Goal: Task Accomplishment & Management: Use online tool/utility

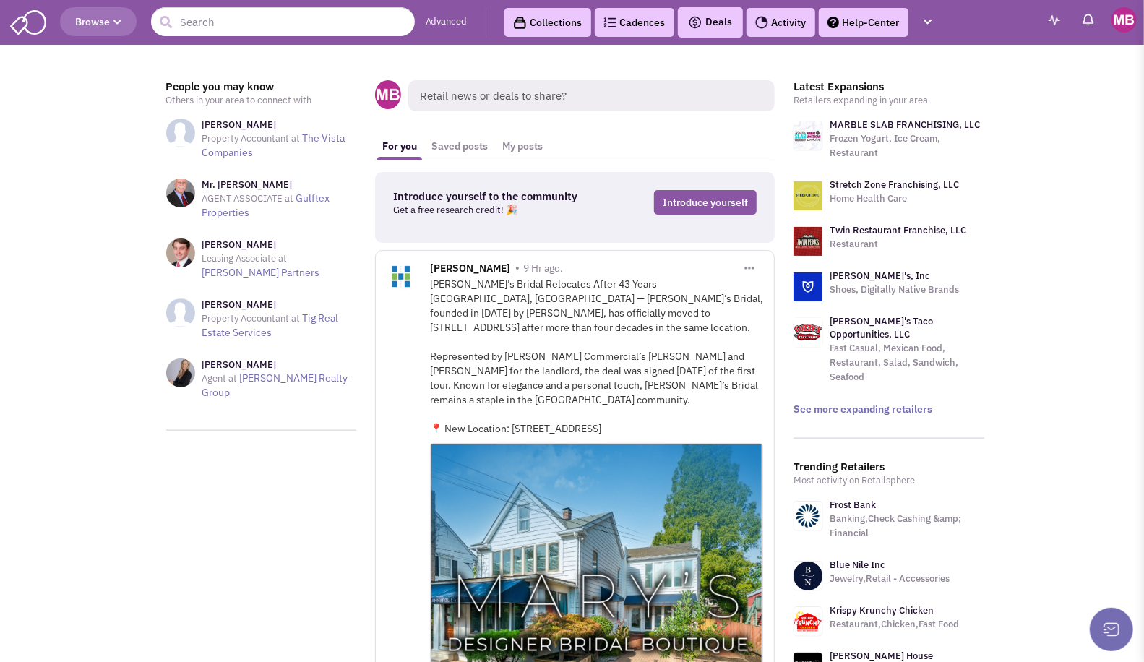
click at [551, 27] on link "Collections" at bounding box center [547, 22] width 87 height 29
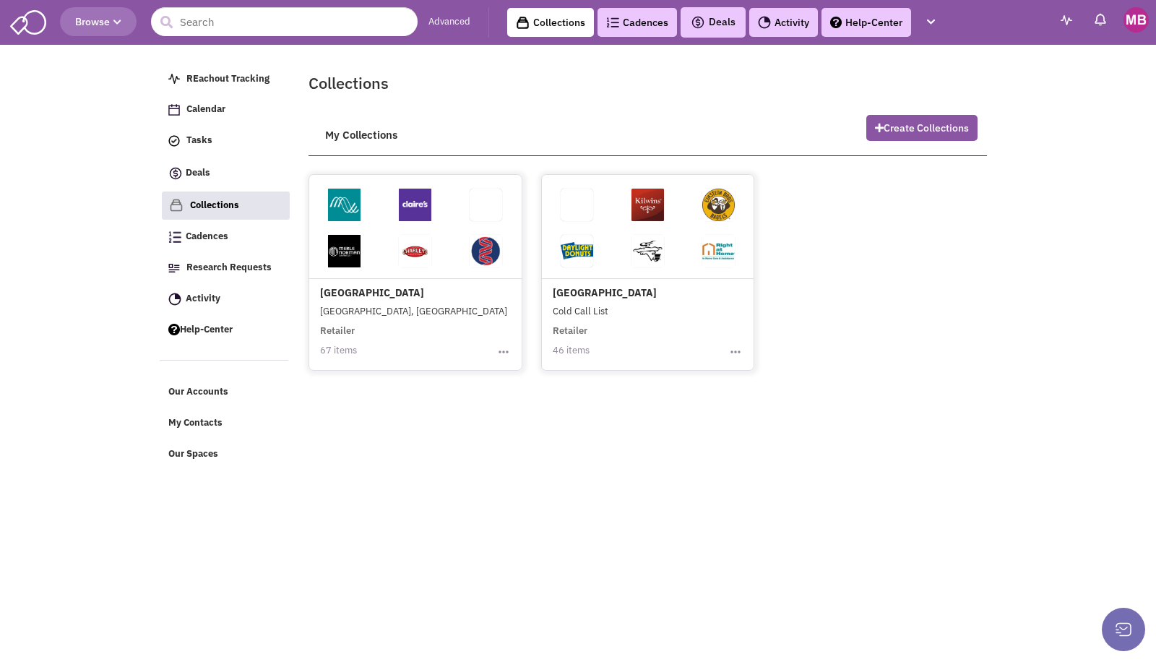
click at [391, 298] on div "[GEOGRAPHIC_DATA], [GEOGRAPHIC_DATA] Retailer 67 items Toggle Dropdown Edit Col…" at bounding box center [415, 270] width 212 height 178
click at [453, 20] on link "Advanced" at bounding box center [449, 22] width 42 height 14
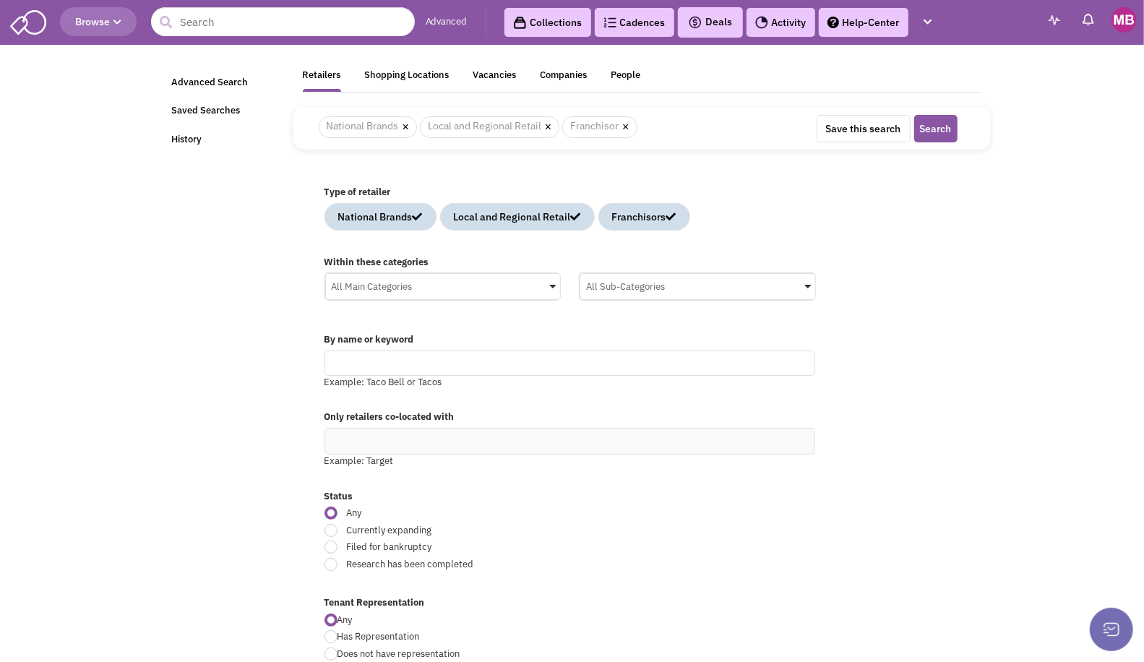
click at [447, 359] on input "text" at bounding box center [569, 362] width 491 height 25
click at [495, 73] on div "Vacancies" at bounding box center [494, 78] width 43 height 18
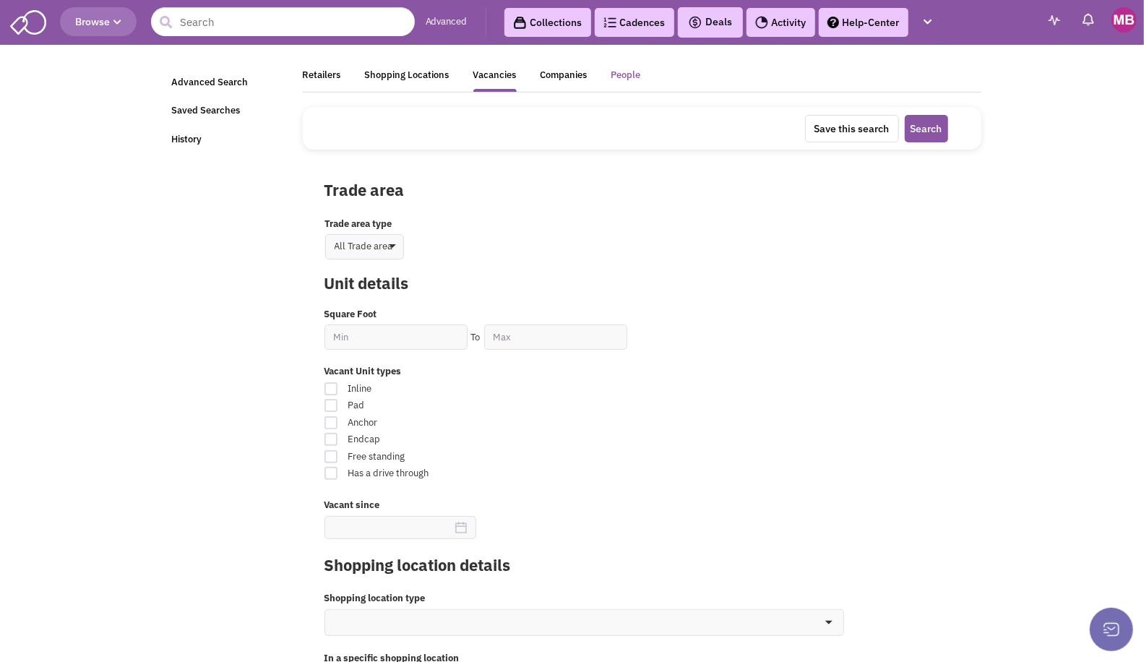
click at [621, 77] on div "People" at bounding box center [626, 78] width 30 height 18
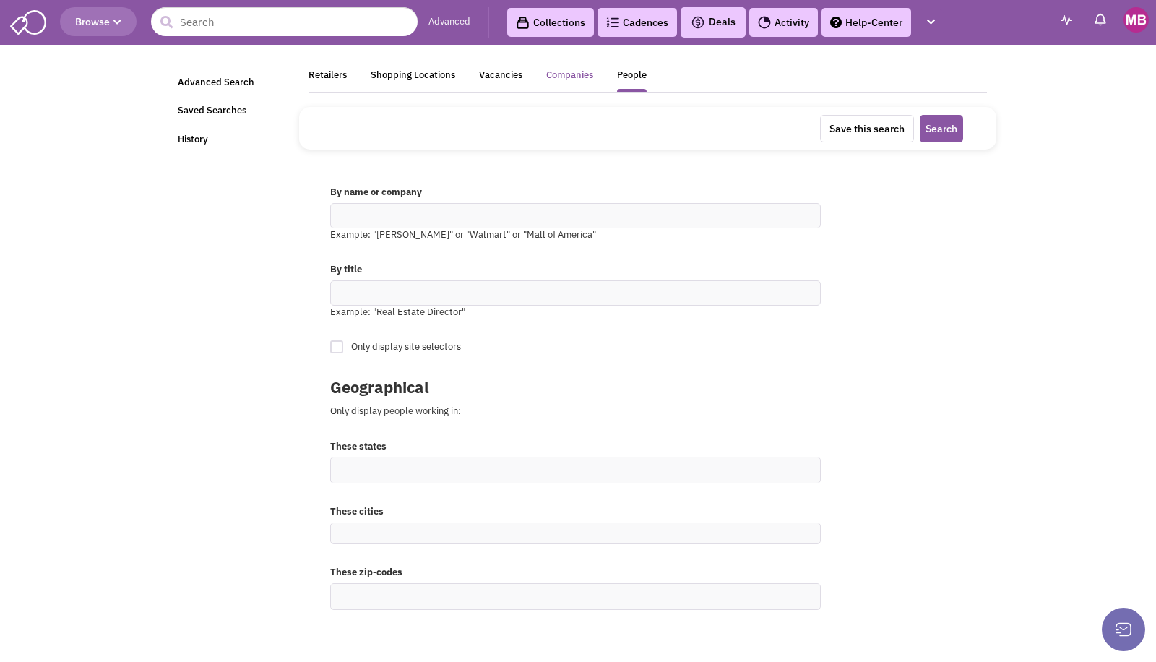
click at [566, 76] on div "Companies" at bounding box center [569, 78] width 47 height 18
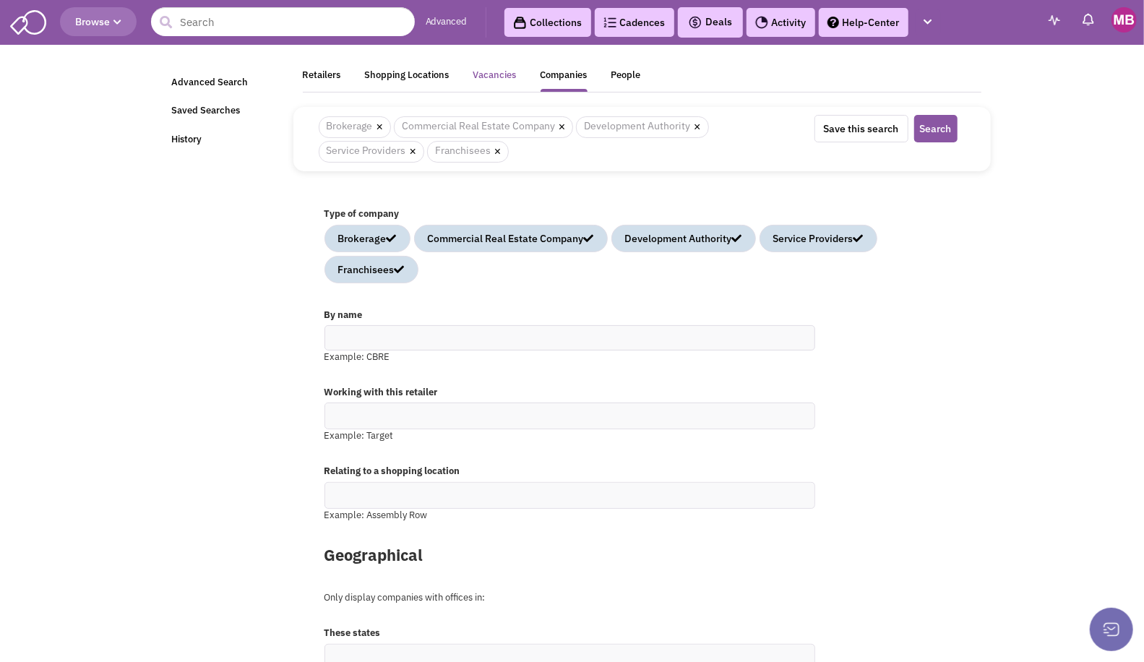
click at [496, 77] on div "Vacancies" at bounding box center [494, 78] width 43 height 18
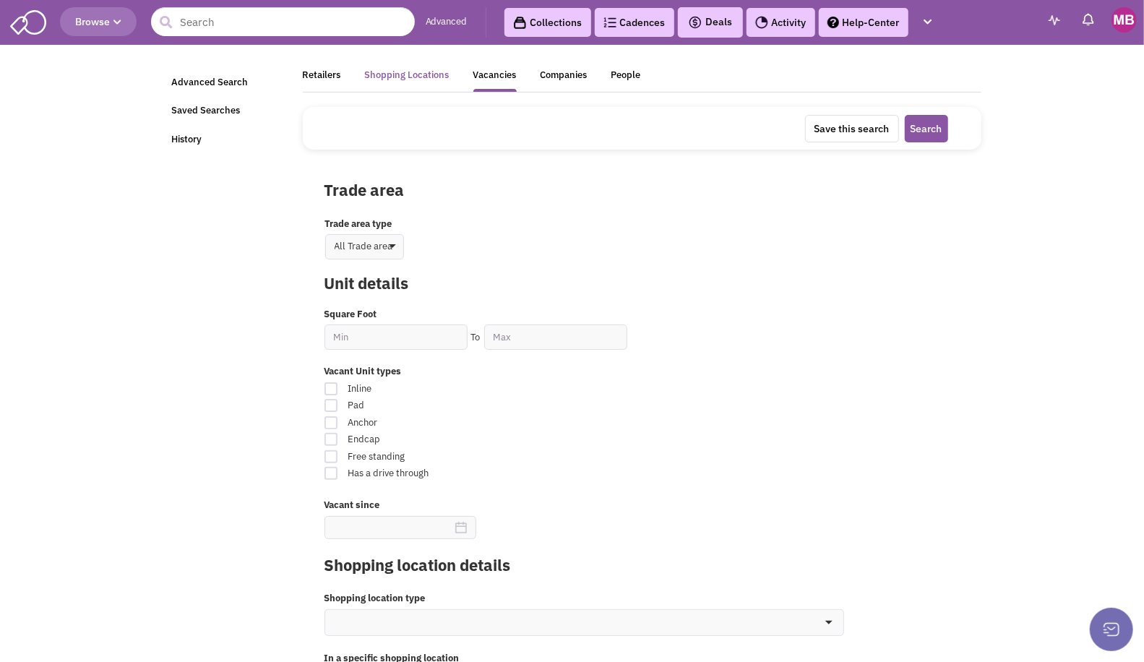
click at [414, 79] on div "Shopping Locations" at bounding box center [407, 78] width 85 height 18
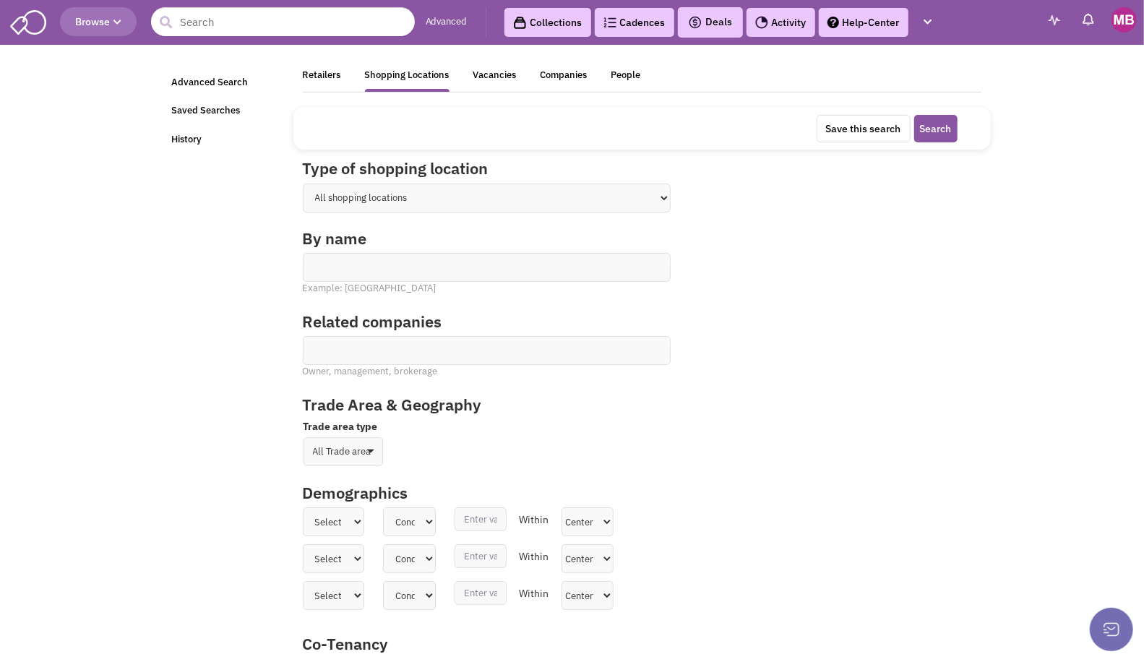
click at [400, 263] on ul at bounding box center [486, 262] width 366 height 17
click at [0, 0] on select at bounding box center [0, 0] width 0 height 0
click at [325, 72] on div "Retailers" at bounding box center [322, 78] width 38 height 18
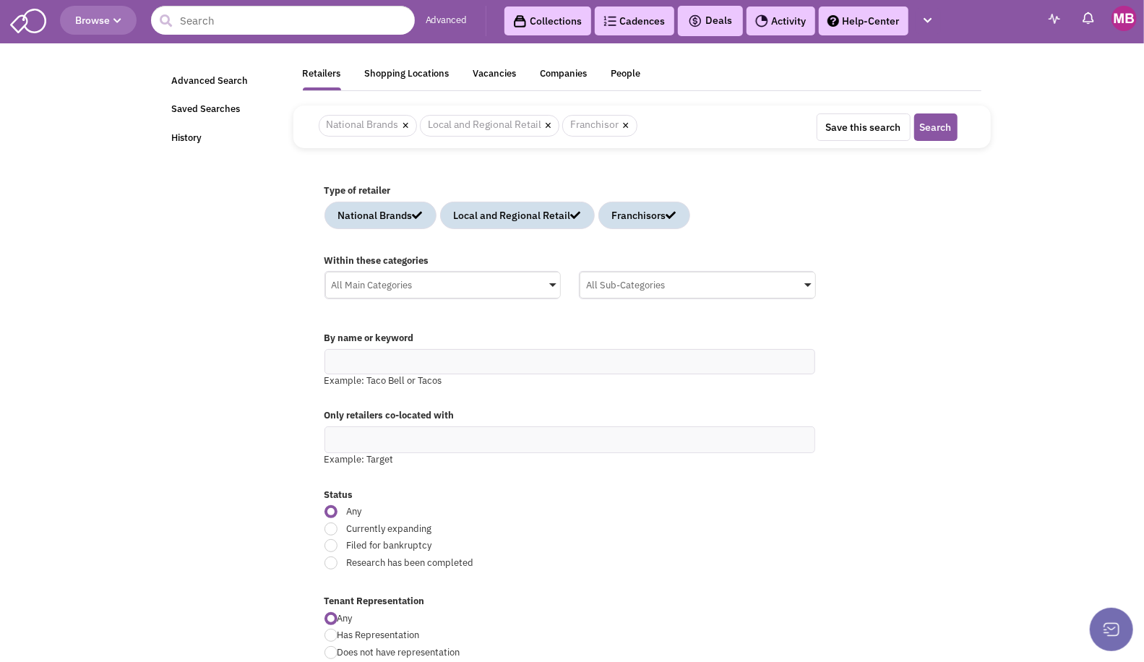
click at [966, 304] on div "Within these categories All Main Categories No results found Main Category Sele…" at bounding box center [642, 284] width 654 height 74
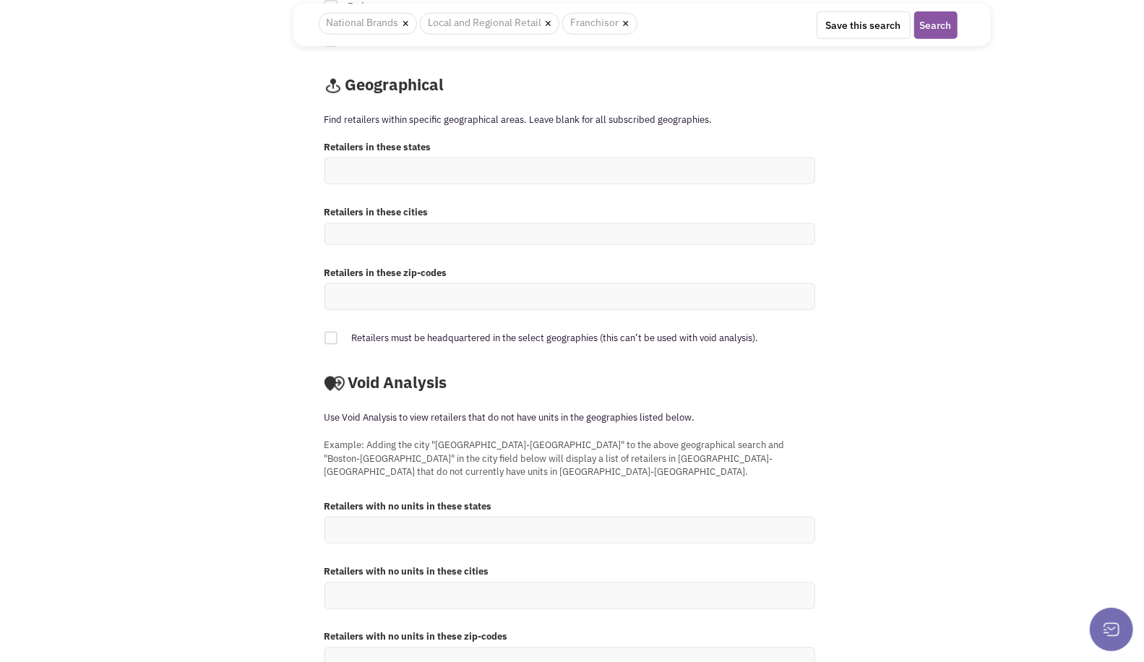
scroll to position [1150, 0]
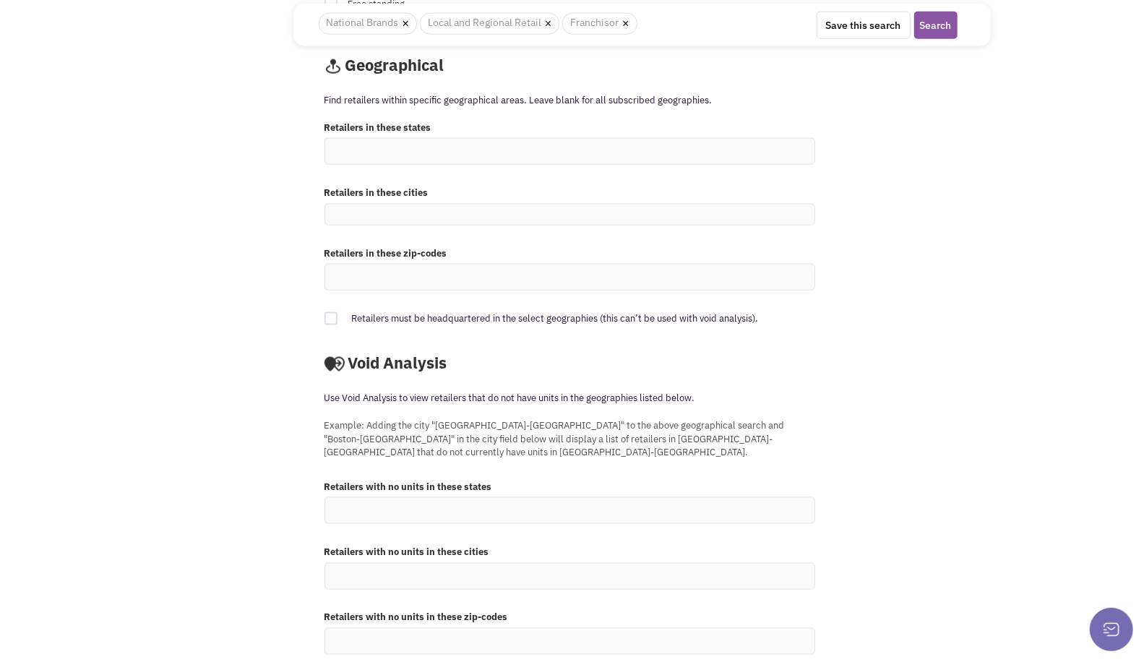
click at [447, 498] on ul at bounding box center [569, 510] width 489 height 25
click at [0, 0] on select at bounding box center [0, 0] width 0 height 0
click at [501, 629] on ul at bounding box center [569, 641] width 489 height 25
click at [0, 0] on select at bounding box center [0, 0] width 0 height 0
type input "77449"
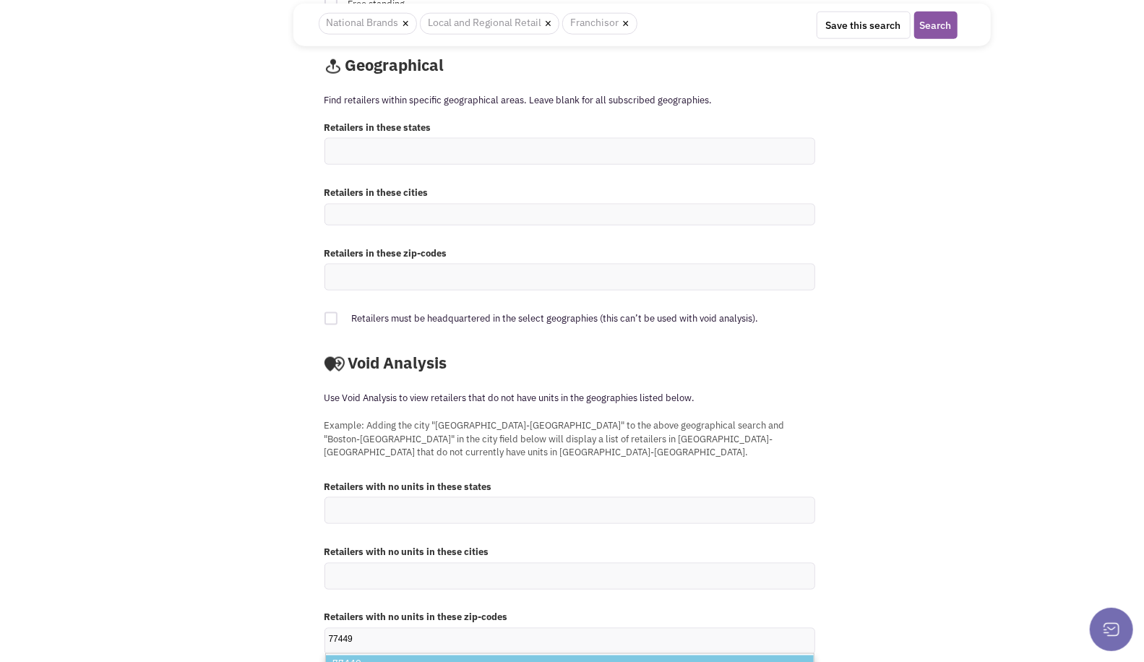
click at [499, 655] on li "77449" at bounding box center [570, 664] width 488 height 18
click at [0, 0] on select "77449 77449" at bounding box center [0, 0] width 0 height 0
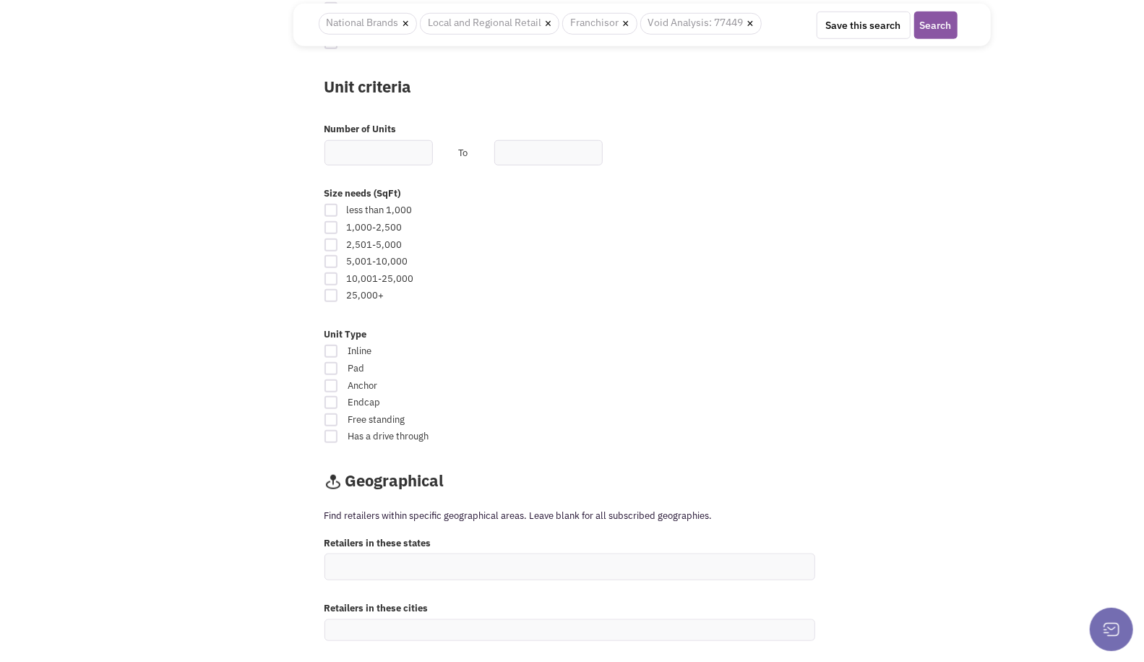
scroll to position [734, 0]
click at [507, 285] on div "less than 1,000 1,000-2,500 2,501-5,000" at bounding box center [570, 247] width 528 height 119
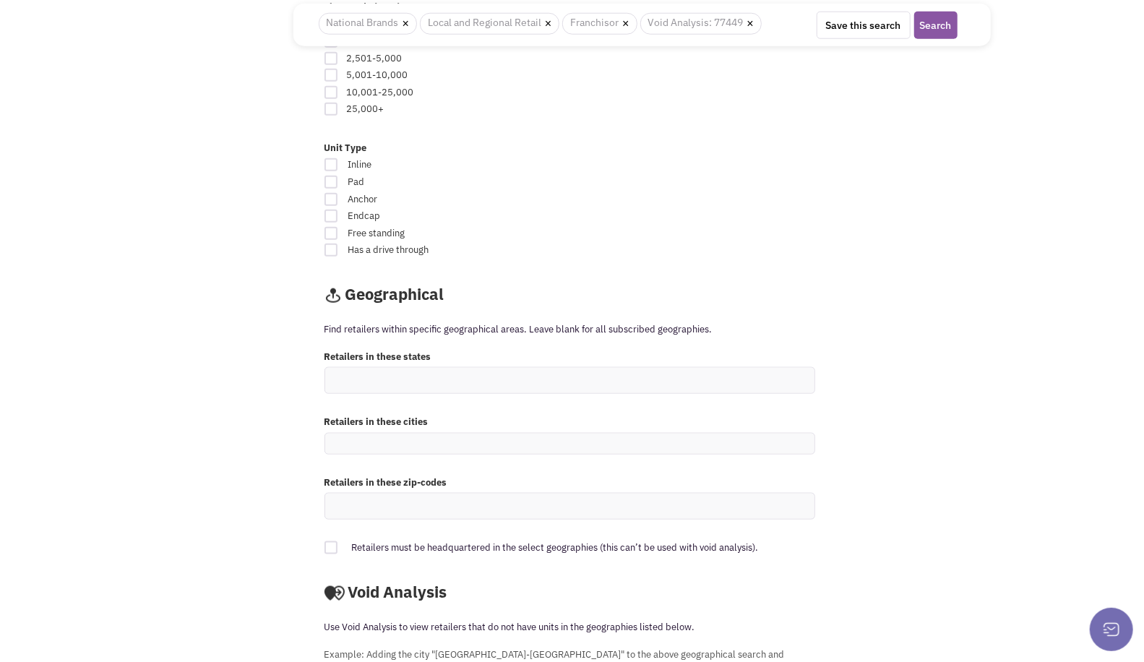
scroll to position [922, 0]
click at [441, 437] on ul at bounding box center [569, 443] width 489 height 20
click at [0, 0] on select at bounding box center [0, 0] width 0 height 0
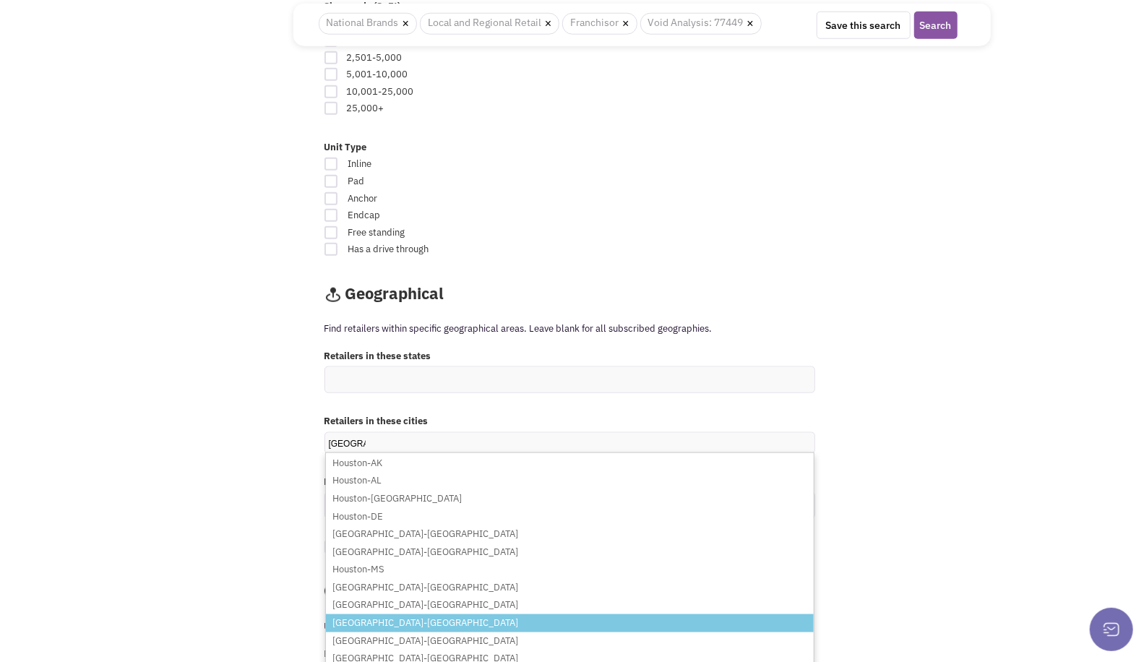
type input "Houston"
click at [366, 617] on li "[GEOGRAPHIC_DATA]-[GEOGRAPHIC_DATA]" at bounding box center [570, 623] width 488 height 18
click at [0, 0] on select "Houston Houston-AK Houston-AL Houston-AR Houston-DE Houston-MN Houston-MO Houst…" at bounding box center [0, 0] width 0 height 0
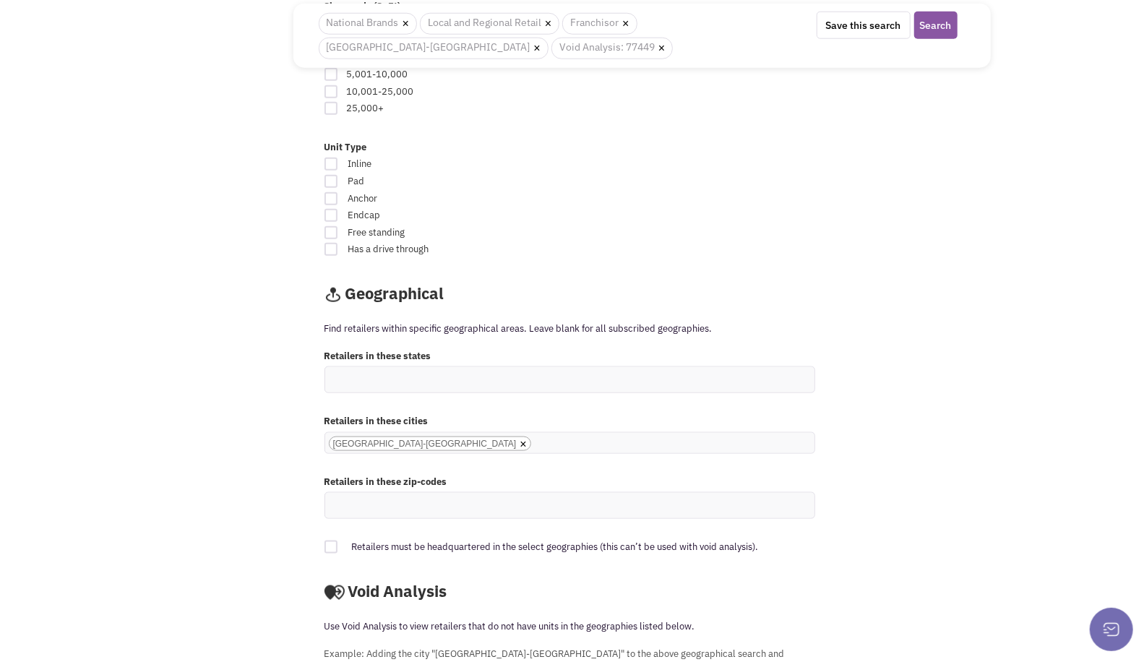
click at [445, 436] on ul "× Houston-TX" at bounding box center [569, 443] width 489 height 20
click at [0, 0] on select "[GEOGRAPHIC_DATA]-[GEOGRAPHIC_DATA]" at bounding box center [0, 0] width 0 height 0
click at [519, 441] on link "×" at bounding box center [522, 444] width 7 height 13
click at [0, 0] on select "[GEOGRAPHIC_DATA]-[GEOGRAPHIC_DATA]" at bounding box center [0, 0] width 0 height 0
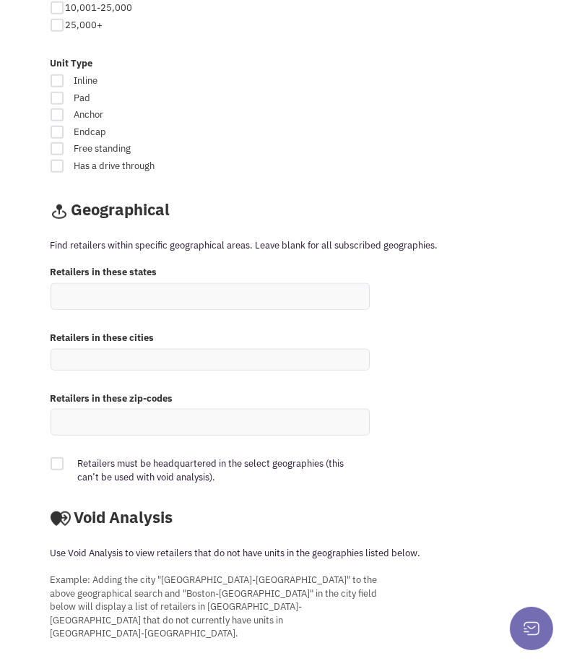
scroll to position [1266, 0]
click at [159, 409] on ul at bounding box center [210, 421] width 318 height 25
click at [0, 0] on select at bounding box center [0, 0] width 0 height 0
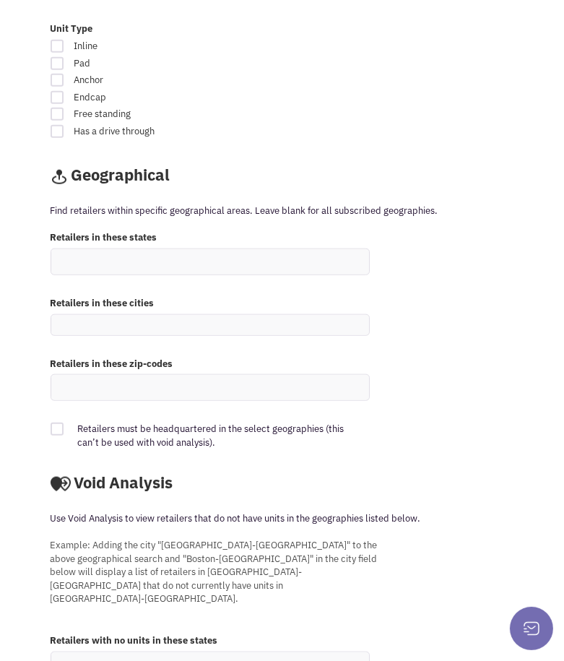
scroll to position [1298, 0]
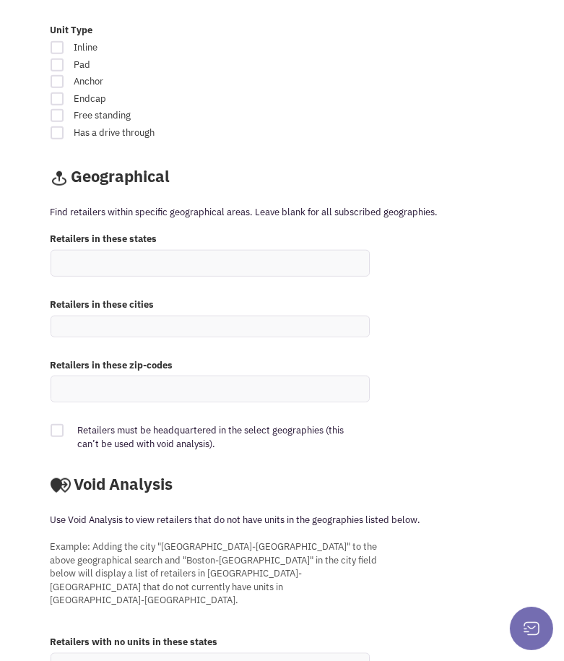
click at [176, 255] on ul at bounding box center [210, 263] width 318 height 25
click at [0, 0] on select at bounding box center [0, 0] width 0 height 0
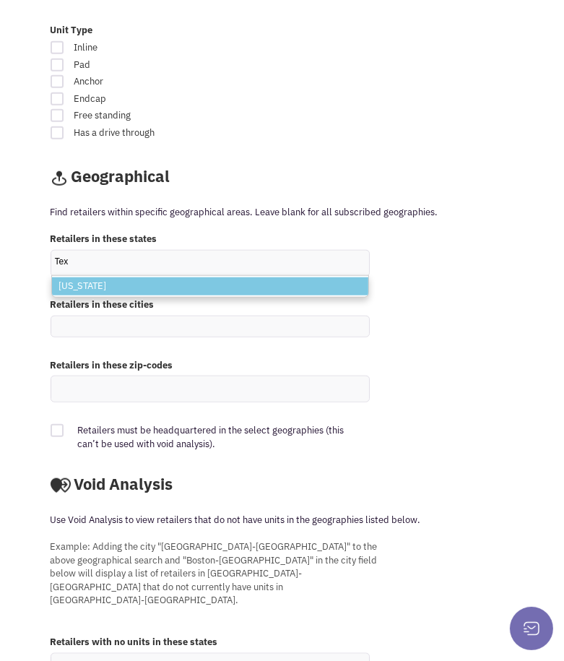
type input "Tex"
click at [173, 279] on li "Texas" at bounding box center [210, 286] width 316 height 18
click at [0, 0] on select "Tex Texas" at bounding box center [0, 0] width 0 height 0
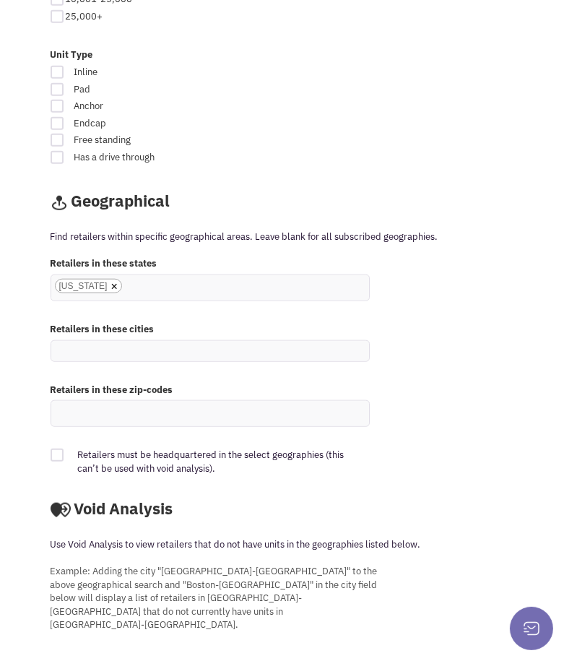
scroll to position [1323, 0]
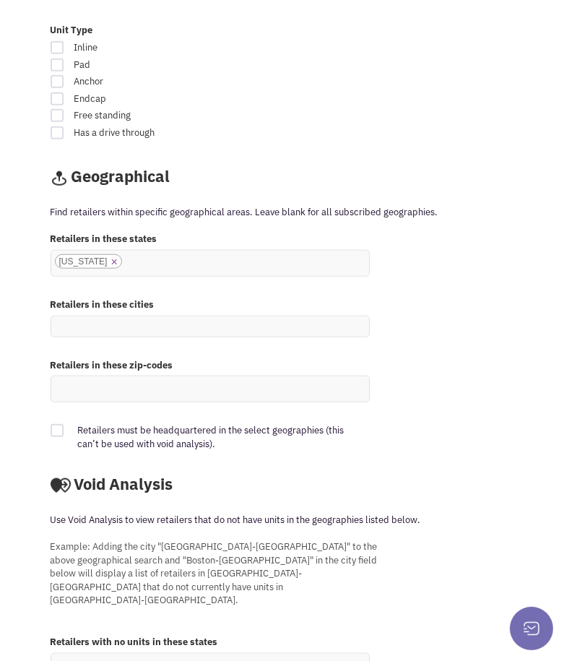
click at [111, 256] on link "×" at bounding box center [114, 262] width 7 height 13
click at [0, 0] on select "Texas" at bounding box center [0, 0] width 0 height 0
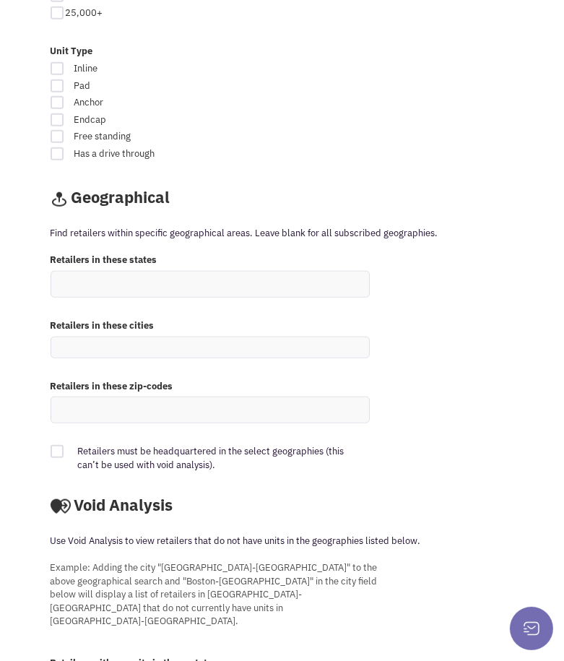
scroll to position [1274, 0]
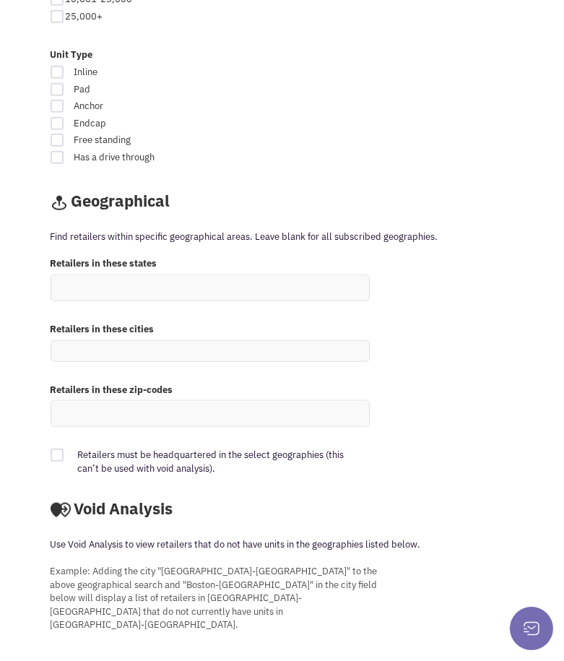
click at [148, 275] on ul at bounding box center [210, 287] width 318 height 25
click at [0, 0] on select at bounding box center [0, 0] width 0 height 0
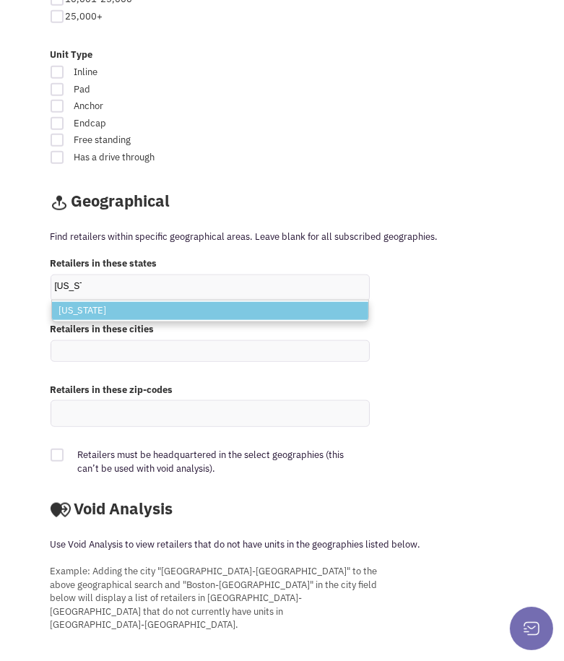
type input "Texas"
click at [139, 302] on li "Texas" at bounding box center [210, 311] width 316 height 18
click at [0, 0] on select "Texas Texas" at bounding box center [0, 0] width 0 height 0
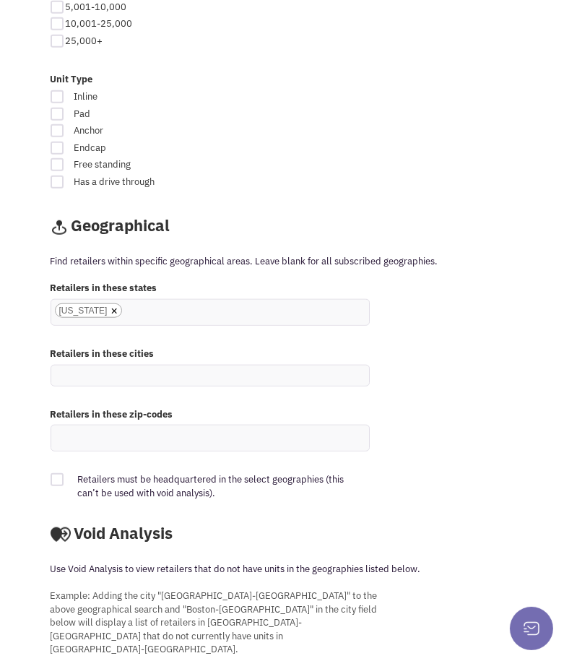
scroll to position [1298, 0]
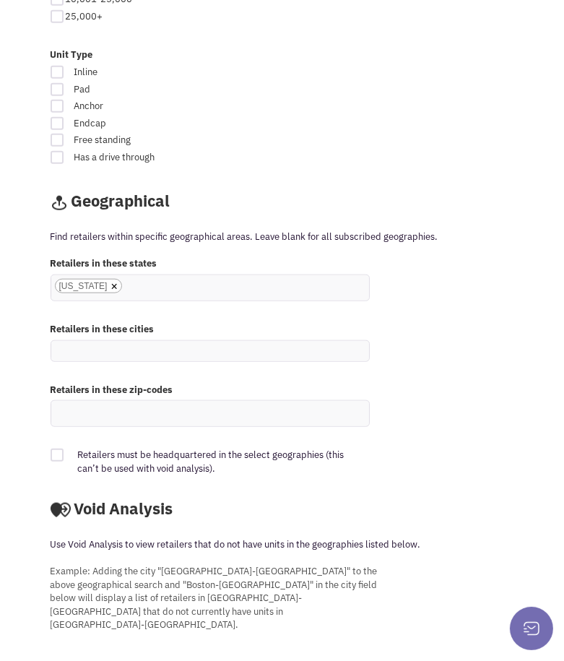
click at [116, 341] on ul at bounding box center [210, 351] width 318 height 20
click at [0, 0] on select at bounding box center [0, 0] width 0 height 0
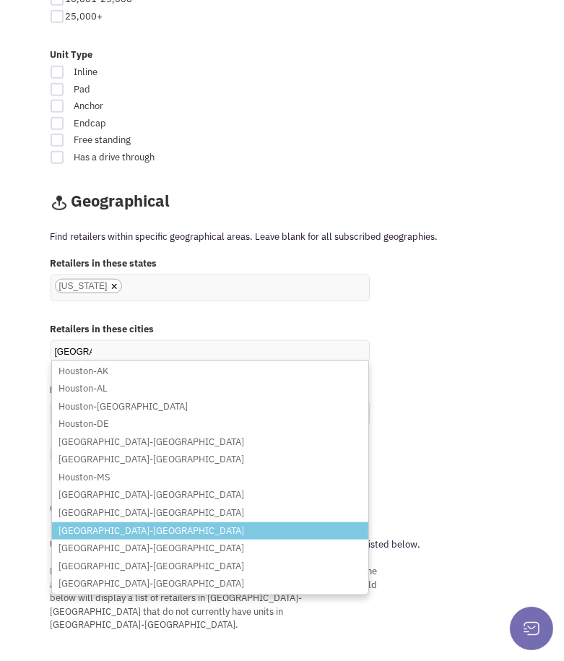
type input "Houston"
click at [100, 522] on li "[GEOGRAPHIC_DATA]-[GEOGRAPHIC_DATA]" at bounding box center [210, 531] width 316 height 18
click at [0, 0] on select "Houston Houston-AK Houston-AL Houston-AR Houston-DE Houston-MN Houston-MO Houst…" at bounding box center [0, 0] width 0 height 0
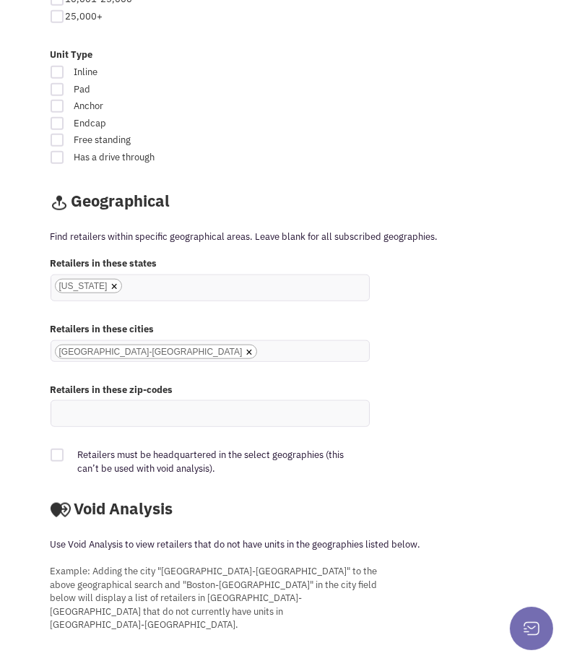
click at [261, 347] on input "Houston-TX × Houston-TX" at bounding box center [277, 352] width 32 height 14
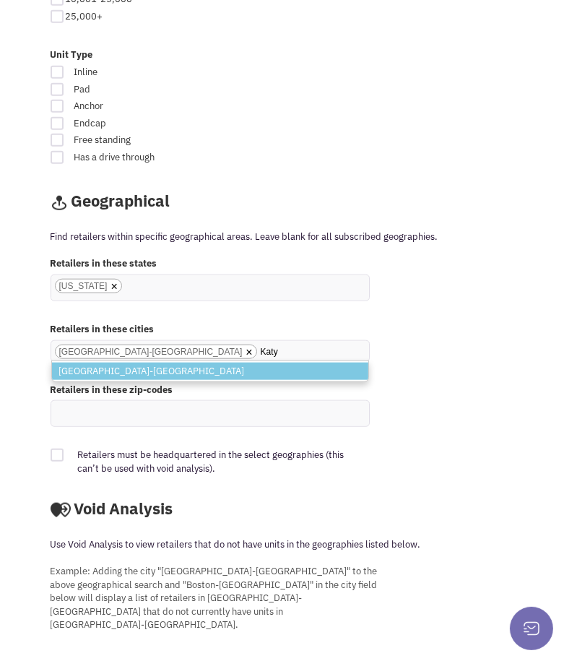
type input "Katy"
click at [149, 363] on li "[GEOGRAPHIC_DATA]-[GEOGRAPHIC_DATA]" at bounding box center [210, 372] width 316 height 18
click at [0, 0] on select "[GEOGRAPHIC_DATA]-[GEOGRAPHIC_DATA]" at bounding box center [0, 0] width 0 height 0
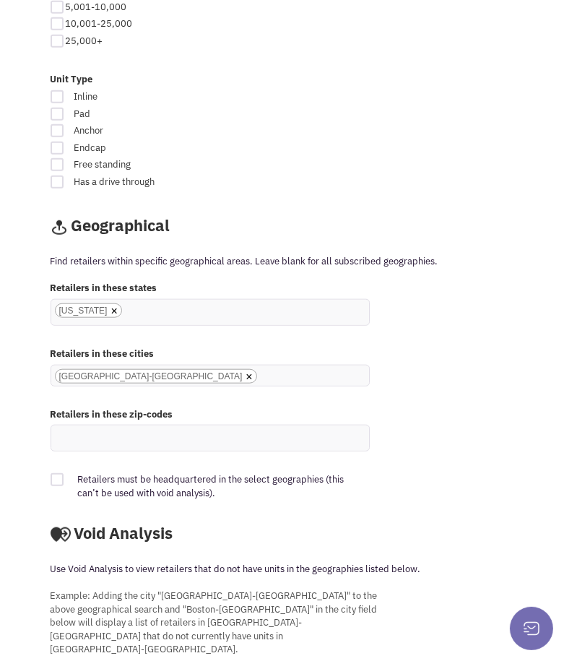
click at [261, 387] on input "Houston-TX Katy-TX × Houston-TX × Katy-TX" at bounding box center [277, 394] width 32 height 14
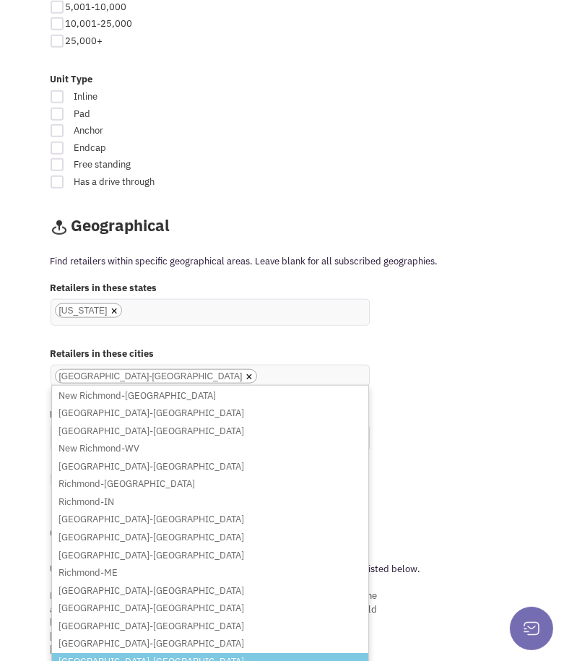
type input "richm"
click at [179, 653] on li "[GEOGRAPHIC_DATA]-[GEOGRAPHIC_DATA]" at bounding box center [210, 662] width 316 height 18
click at [0, 0] on select "Houston-TX Katy-TX" at bounding box center [0, 0] width 0 height 0
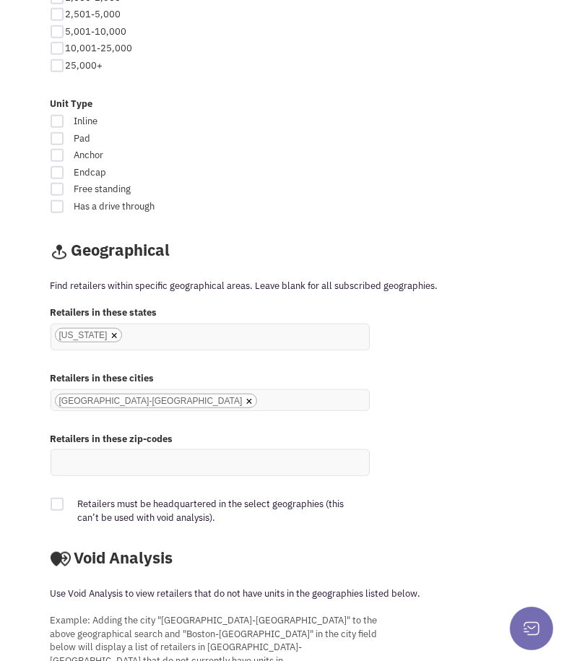
click at [292, 390] on ul "× Houston-TX × Katy-TX × Richmond-TX" at bounding box center [210, 400] width 318 height 20
click at [0, 0] on select "Houston-TX Katy-TX Richmond-TX" at bounding box center [0, 0] width 0 height 0
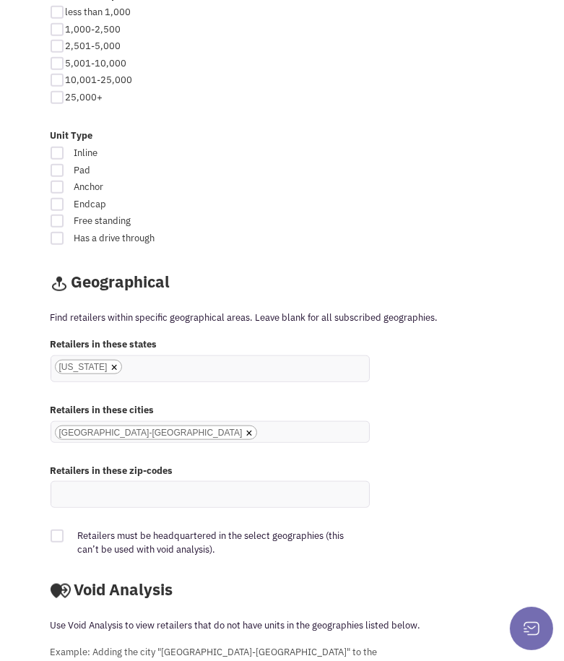
scroll to position [1266, 0]
type input "T"
type input "W"
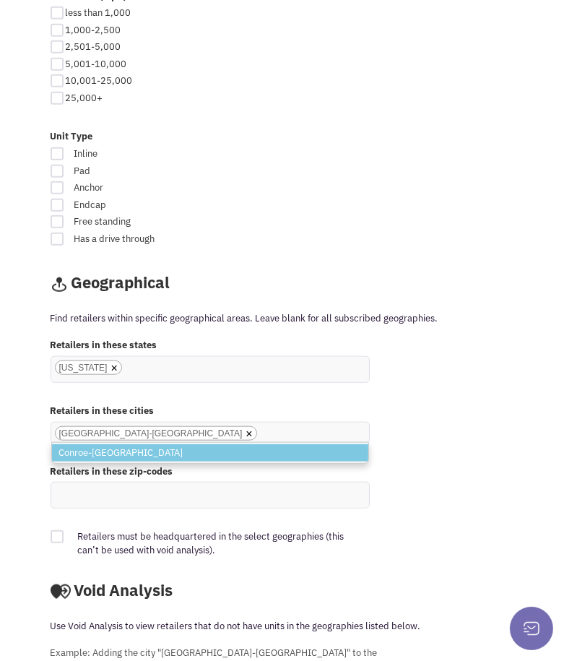
type input "conroe"
click at [248, 444] on li "Conroe-[GEOGRAPHIC_DATA]" at bounding box center [210, 453] width 316 height 18
click at [0, 0] on select "Houston-TX Katy-TX Richmond-TX" at bounding box center [0, 0] width 0 height 0
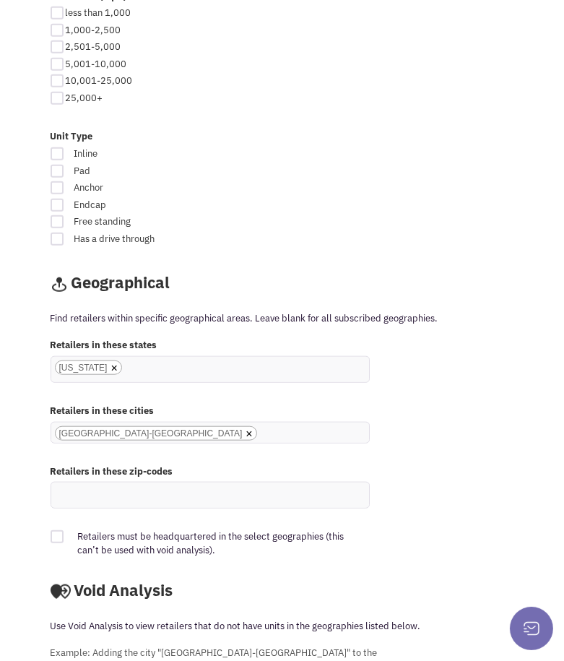
click at [230, 480] on input "Houston-TX Katy-TX Richmond-TX Conroe-TX × Houston-TX × Katy-TX × Richmond-TX ×…" at bounding box center [215, 487] width 32 height 14
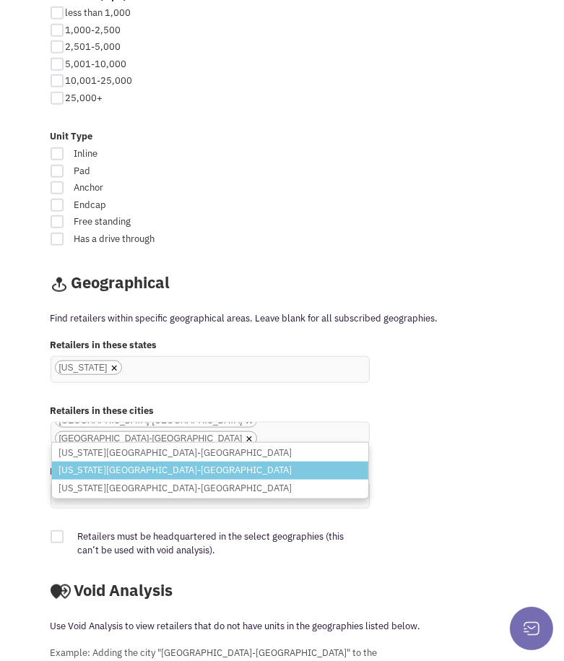
type input "missouri"
click at [237, 462] on li "[US_STATE][GEOGRAPHIC_DATA]-[GEOGRAPHIC_DATA]" at bounding box center [210, 471] width 316 height 18
click at [0, 0] on select "Houston-TX Katy-TX Richmond-TX Conroe-TX" at bounding box center [0, 0] width 0 height 0
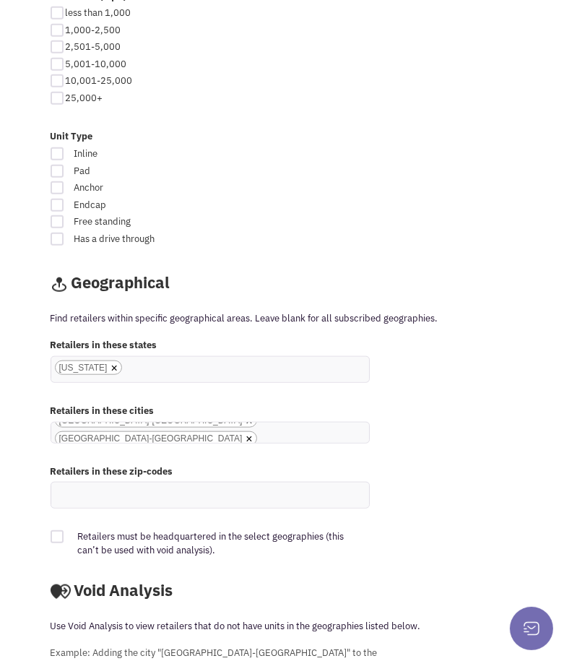
click at [246, 423] on ul "× Houston-TX × Katy-TX × Richmond-TX × Conroe-TX × Missouri City-TX" at bounding box center [210, 433] width 318 height 20
click at [0, 0] on select "Houston-TX Katy-TX Richmond-TX Conroe-TX Missouri City-TX" at bounding box center [0, 0] width 0 height 0
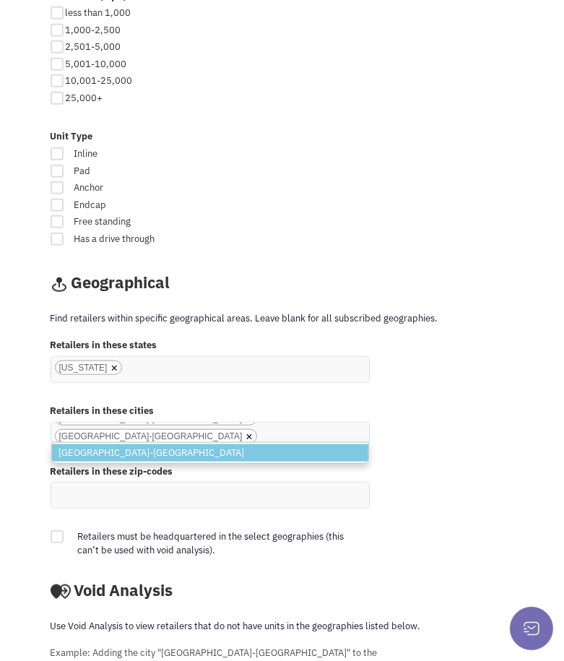
type input "sugar land"
click at [231, 444] on li "[GEOGRAPHIC_DATA]-[GEOGRAPHIC_DATA]" at bounding box center [210, 453] width 316 height 18
click at [0, 0] on select "Houston-TX Katy-TX Richmond-TX Conroe-TX Missouri City-TX" at bounding box center [0, 0] width 0 height 0
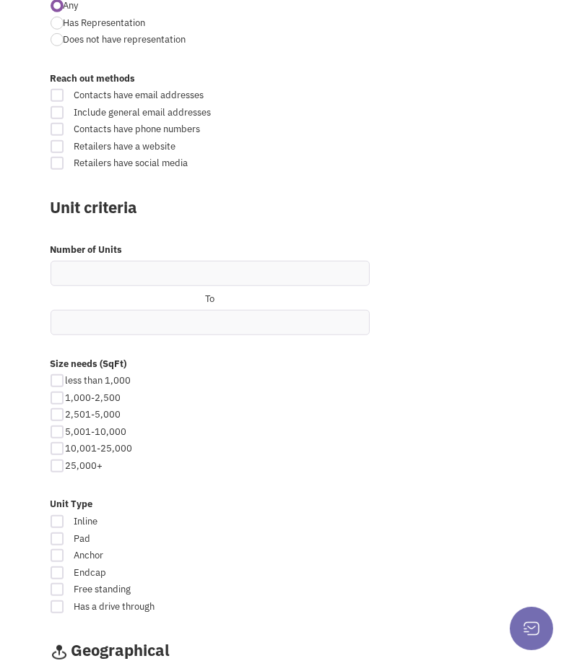
scroll to position [890, 0]
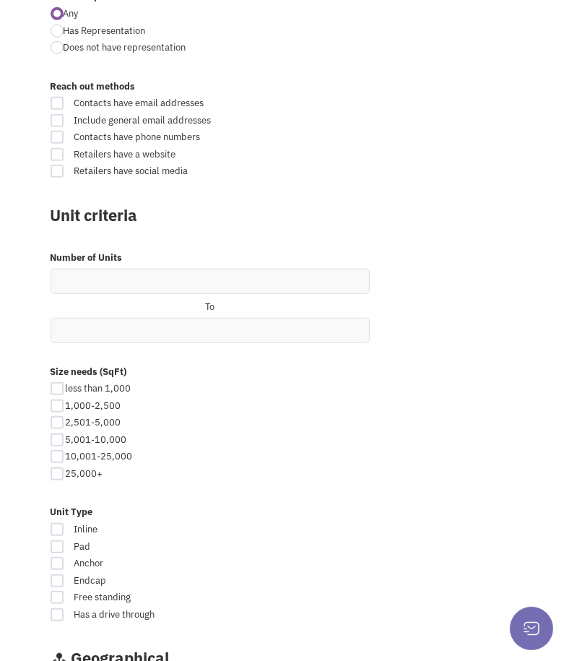
click at [59, 382] on div "less than 1,000" at bounding box center [140, 389] width 169 height 14
click at [57, 382] on div "less than 1,000" at bounding box center [140, 389] width 169 height 14
click at [211, 416] on div "2,501-5,000" at bounding box center [140, 423] width 169 height 14
click at [223, 318] on input "text" at bounding box center [210, 330] width 319 height 25
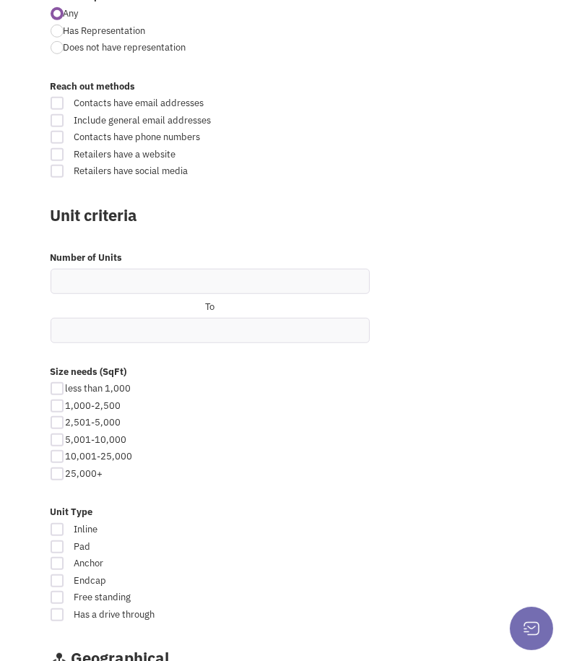
click at [56, 358] on div "Size needs (SqFt) less than 1,000 1,000-2,500 2,501-5,000 5,001-10,000" at bounding box center [282, 428] width 483 height 141
click at [56, 382] on div "less than 1,000" at bounding box center [140, 389] width 169 height 14
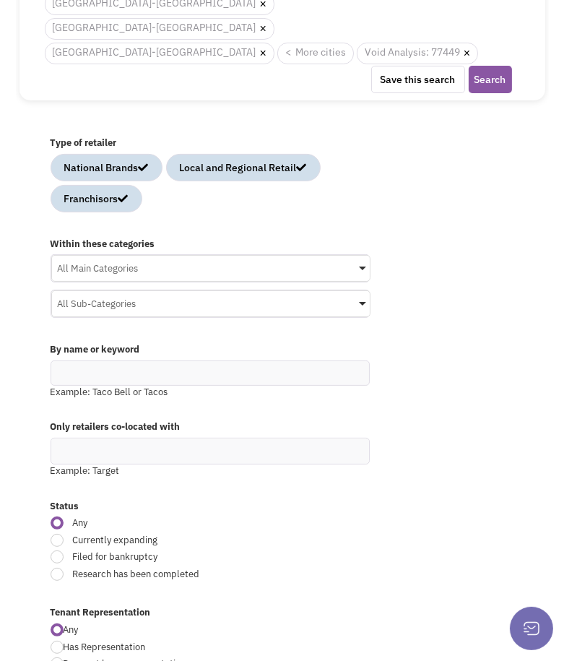
scroll to position [267, 0]
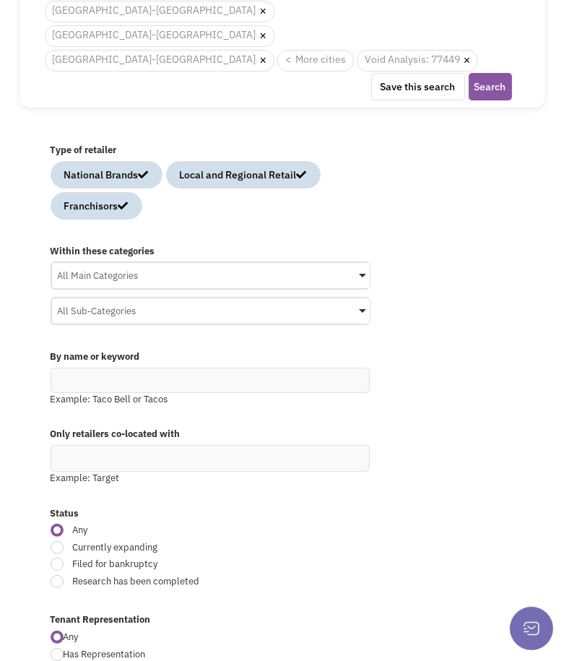
click at [361, 263] on div "All Main Categories" at bounding box center [211, 274] width 318 height 22
click at [0, 0] on input "All Main Categories No results found Main Category Select All Auto Beauty Healt…" at bounding box center [0, 0] width 0 height 0
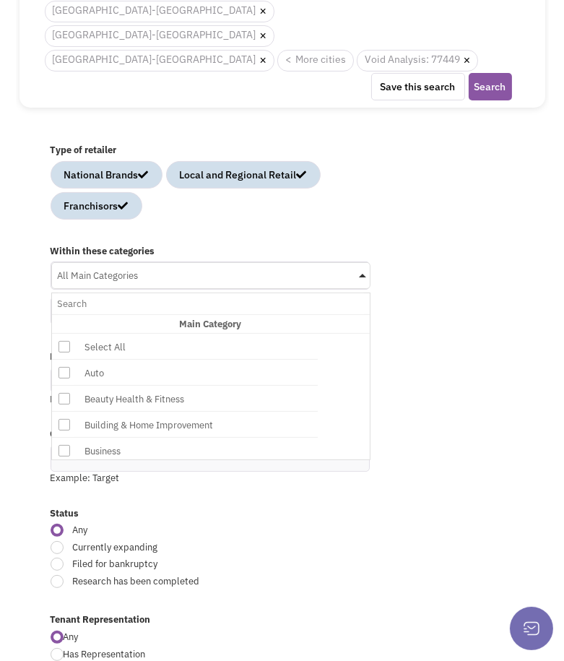
click at [65, 393] on icon at bounding box center [65, 399] width 12 height 12
click at [65, 314] on input "All Main Categories No results found Main Category Select All Auto Beauty Healt…" at bounding box center [211, 303] width 306 height 21
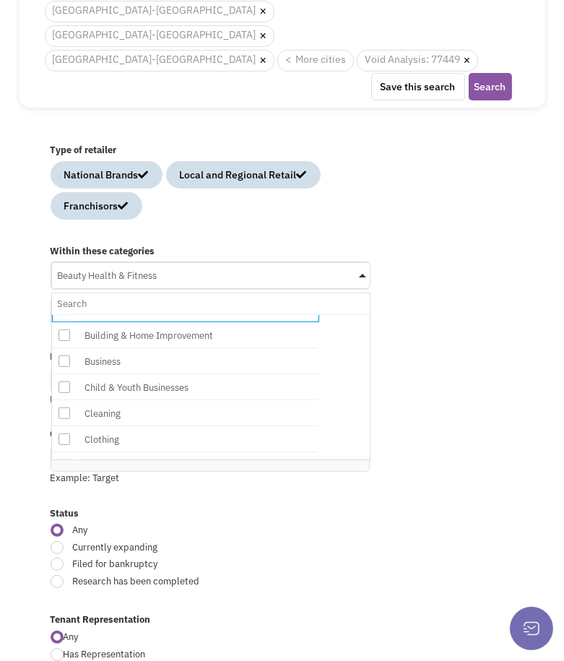
scroll to position [92, 0]
click at [64, 380] on icon at bounding box center [65, 386] width 12 height 12
click at [64, 314] on input "Beauty Health & Fitness No results found Main Category Select All Auto Beauty H…" at bounding box center [211, 303] width 306 height 21
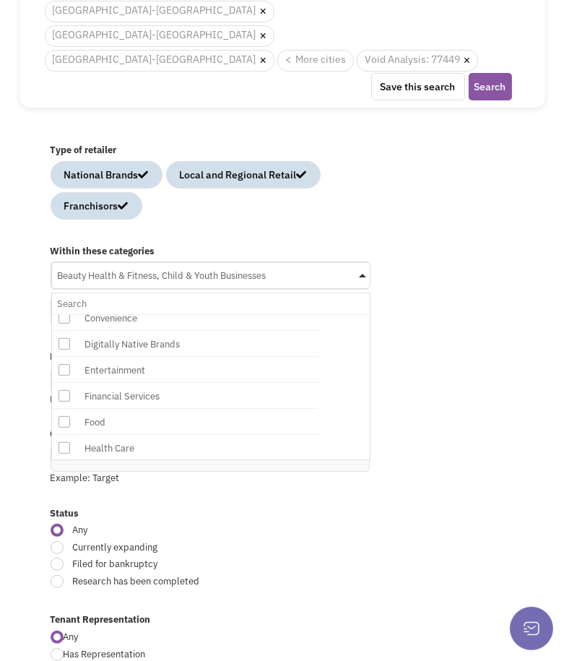
scroll to position [0, 0]
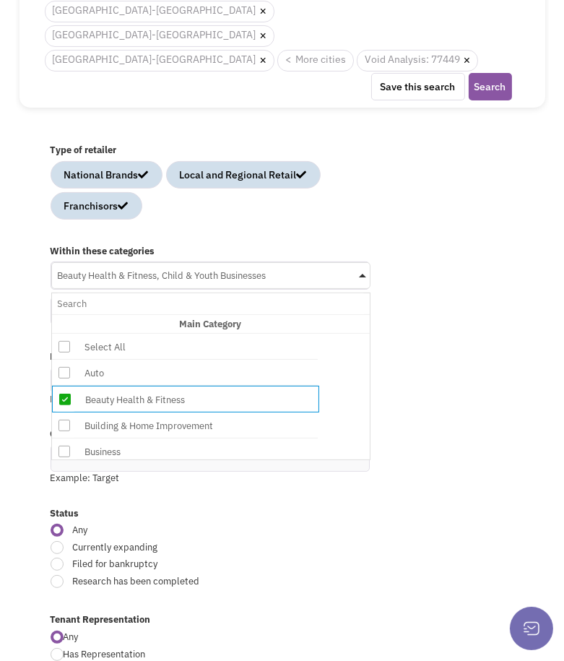
click at [65, 341] on icon at bounding box center [65, 347] width 12 height 12
click at [65, 293] on input "Beauty Health & Fitness, Child & Youth Businesses No results found Main Categor…" at bounding box center [211, 303] width 306 height 21
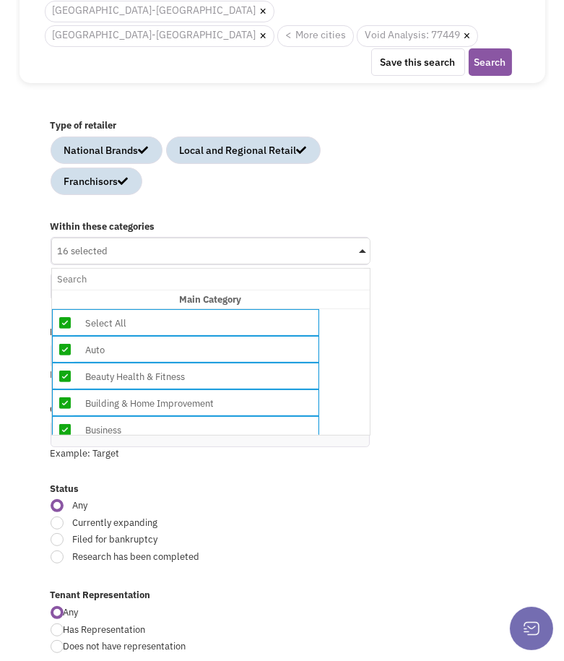
click at [65, 344] on icon at bounding box center [65, 350] width 12 height 12
click at [65, 290] on input "16 selected No results found Main Category Select All Auto Beauty Health & Fitn…" at bounding box center [211, 279] width 306 height 21
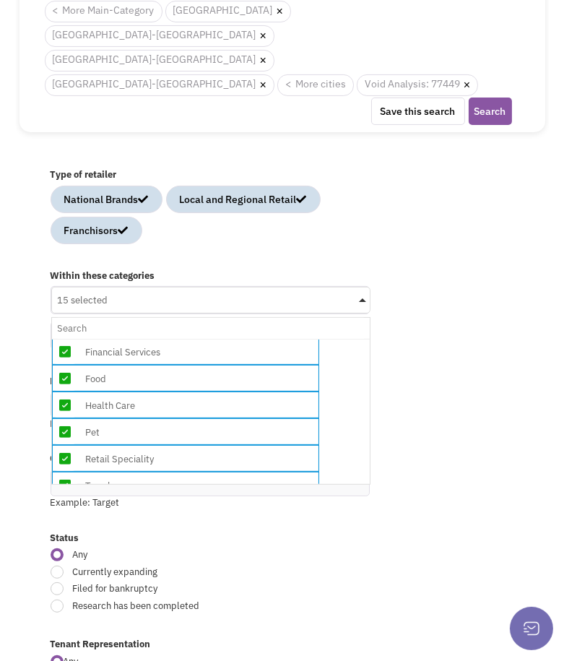
scroll to position [316, 0]
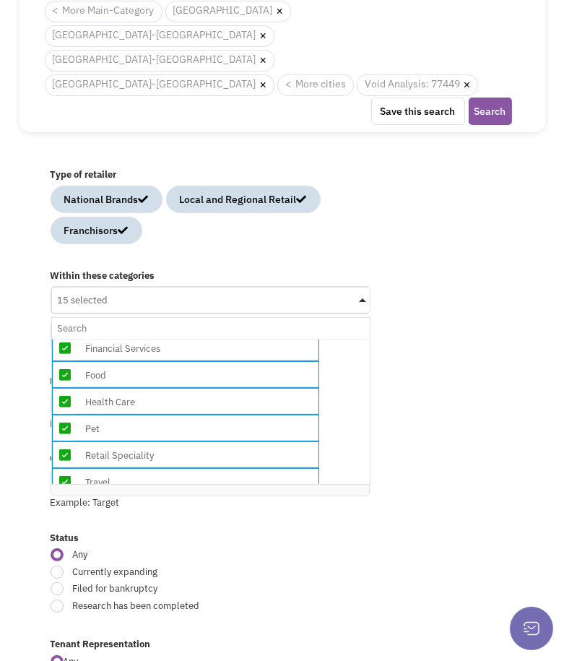
click at [338, 532] on label "Status" at bounding box center [210, 539] width 319 height 14
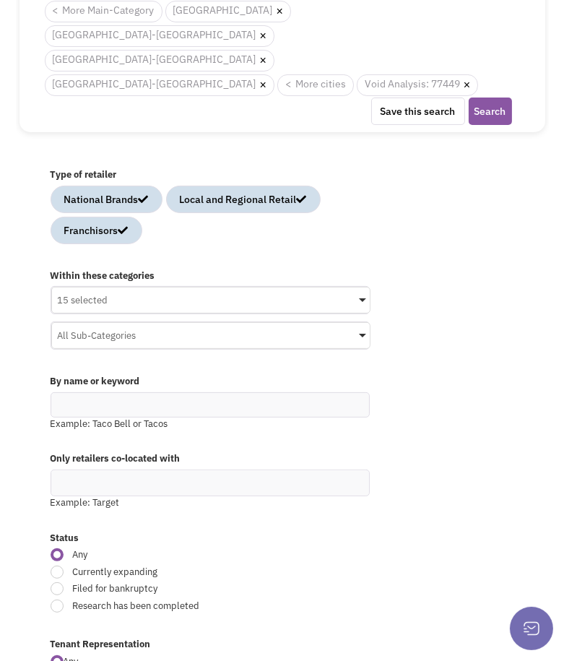
click at [365, 323] on div "All Sub-Categories" at bounding box center [211, 334] width 318 height 22
click at [0, 0] on input "All Sub-Categories No results found Sub Category Select All Beauty Supplies Cos…" at bounding box center [0, 0] width 0 height 0
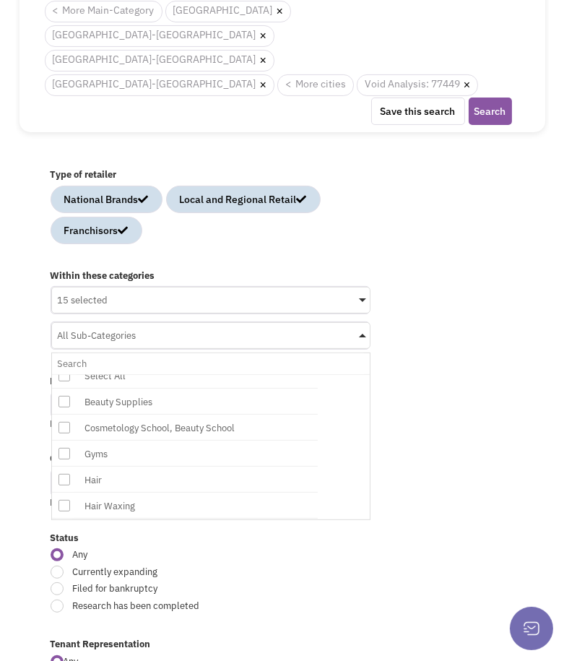
scroll to position [0, 0]
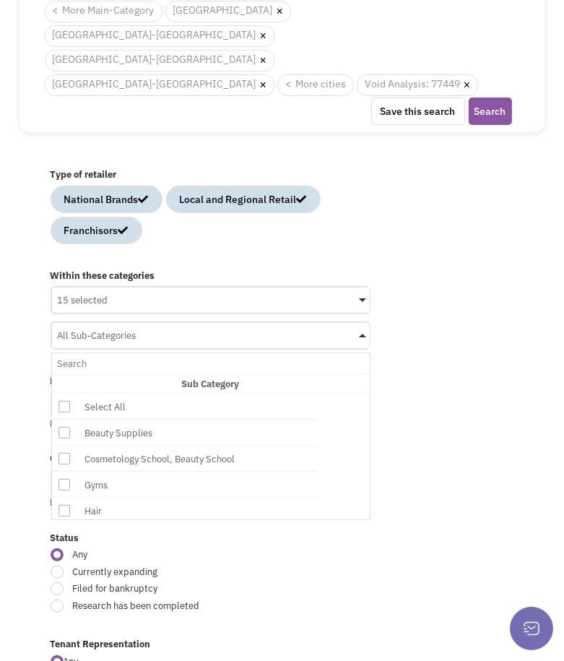
click at [64, 401] on icon at bounding box center [65, 407] width 12 height 12
click at [64, 353] on input "All Sub-Categories No results found Sub Category Select All Beauty Supplies Cos…" at bounding box center [211, 363] width 306 height 21
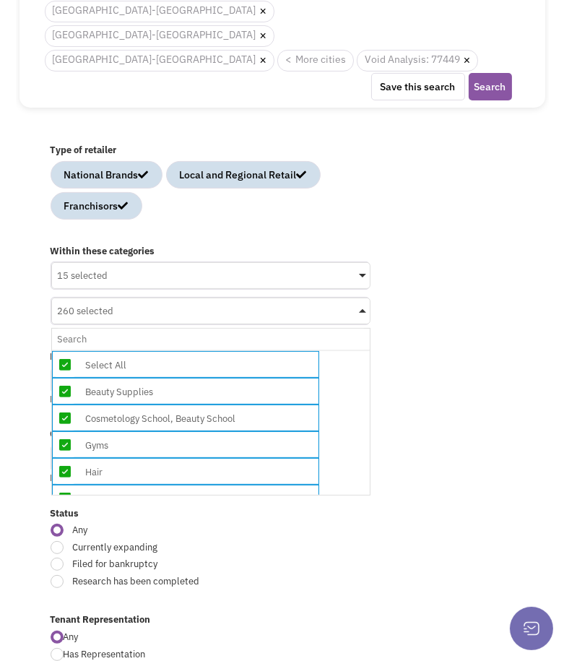
scroll to position [19, 0]
click at [64, 439] on icon at bounding box center [65, 445] width 12 height 12
click at [64, 350] on input "260 selected No results found Sub Category Select All Beauty Supplies Cosmetolo…" at bounding box center [211, 339] width 306 height 21
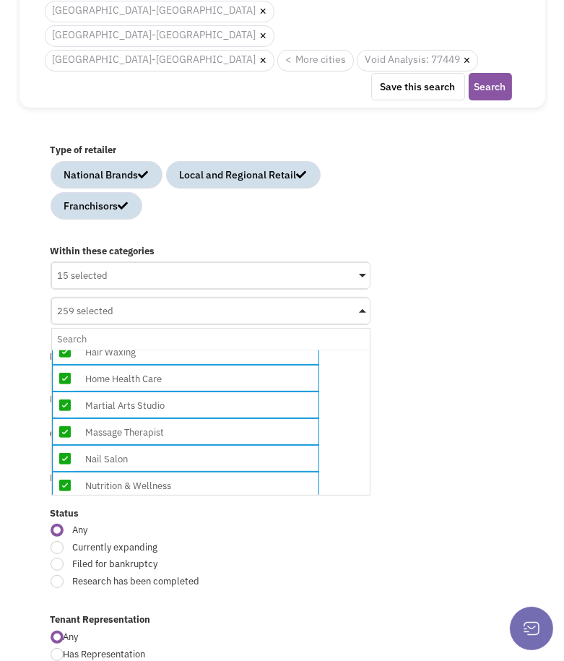
scroll to position [164, 0]
click at [64, 426] on icon at bounding box center [65, 432] width 12 height 12
click at [64, 350] on input "259 selected No results found Sub Category Select All Beauty Supplies Cosmetolo…" at bounding box center [211, 339] width 306 height 21
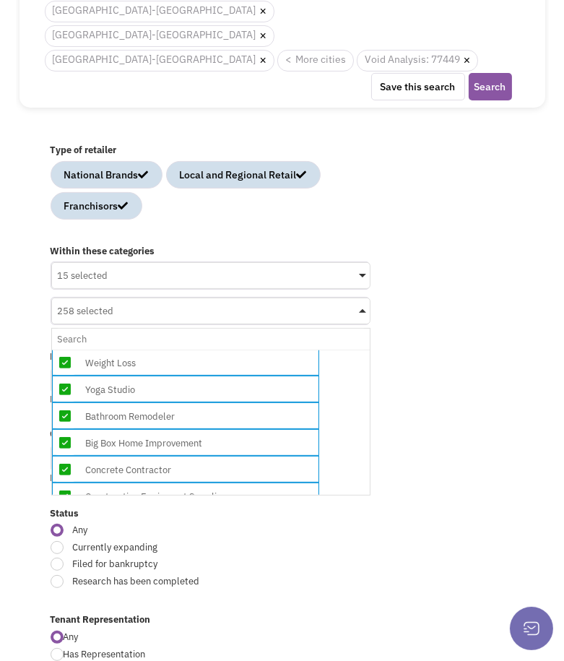
scroll to position [420, 0]
click at [64, 436] on icon at bounding box center [65, 442] width 12 height 12
click at [64, 350] on input "258 selected No results found Sub Category Select All Beauty Supplies Cosmetolo…" at bounding box center [211, 339] width 306 height 21
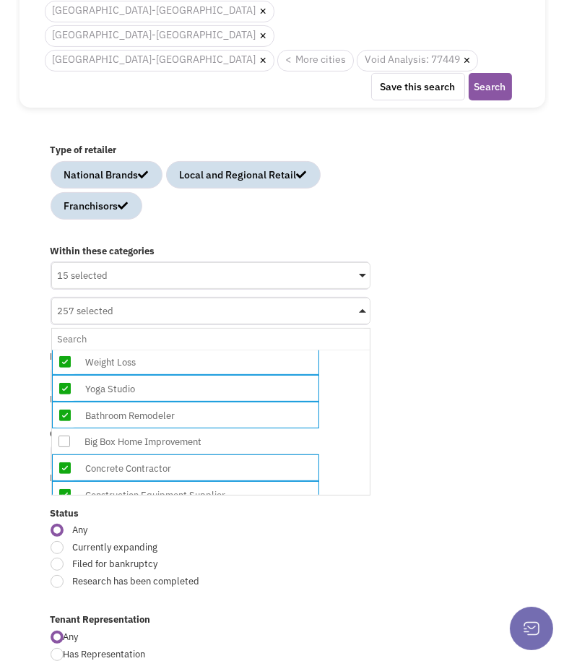
click at [66, 462] on icon at bounding box center [65, 468] width 12 height 12
click at [66, 350] on input "257 selected No results found Sub Category Select All Beauty Supplies Cosmetolo…" at bounding box center [211, 339] width 306 height 21
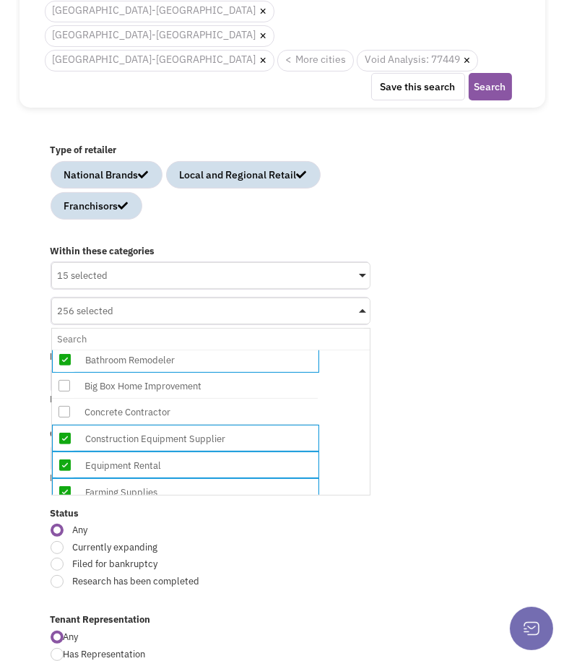
scroll to position [483, 0]
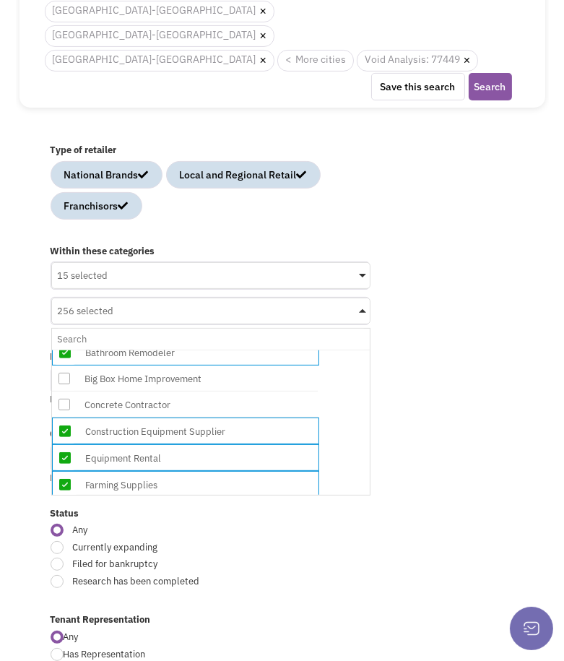
click at [59, 418] on span at bounding box center [65, 431] width 25 height 26
click at [59, 350] on input "256 selected No results found Sub Category Select All Beauty Supplies Cosmetolo…" at bounding box center [211, 339] width 306 height 21
click at [64, 452] on icon at bounding box center [65, 458] width 12 height 12
click at [64, 350] on input "255 selected No results found Sub Category Select All Beauty Supplies Cosmetolo…" at bounding box center [211, 339] width 306 height 21
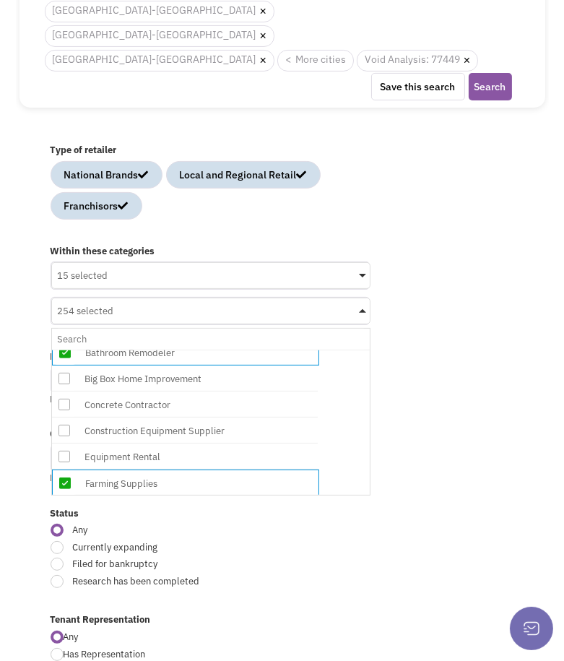
click at [66, 478] on icon at bounding box center [65, 484] width 12 height 12
click at [66, 350] on input "254 selected No results found Sub Category Select All Beauty Supplies Cosmetolo…" at bounding box center [211, 339] width 306 height 21
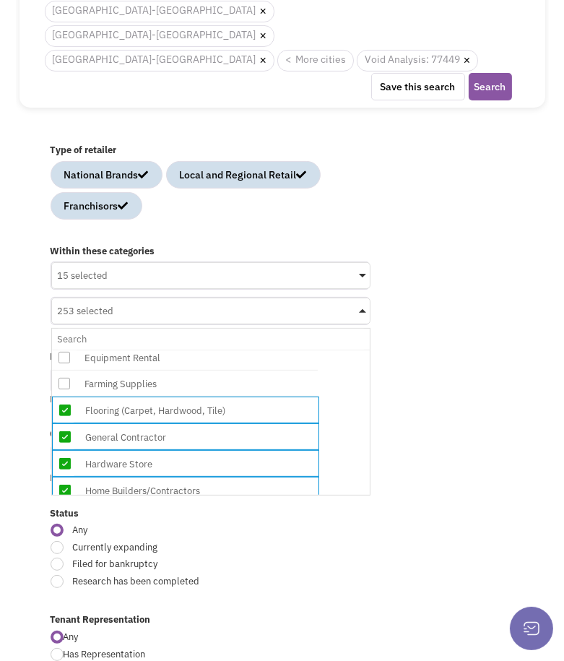
scroll to position [587, 0]
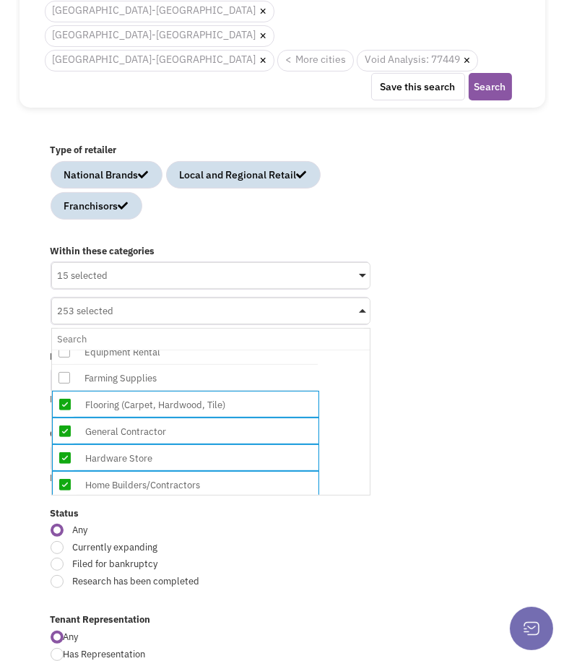
click at [64, 426] on icon at bounding box center [65, 432] width 12 height 12
click at [64, 350] on input "253 selected No results found Sub Category Select All Beauty Supplies Cosmetolo…" at bounding box center [211, 339] width 306 height 21
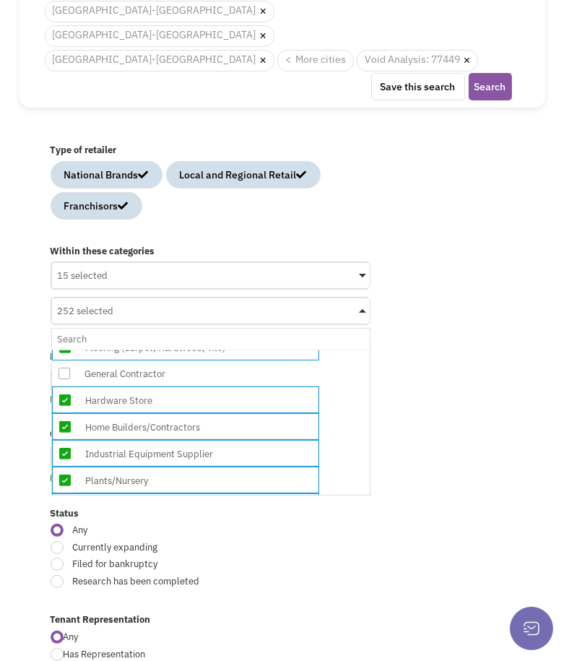
scroll to position [626, 0]
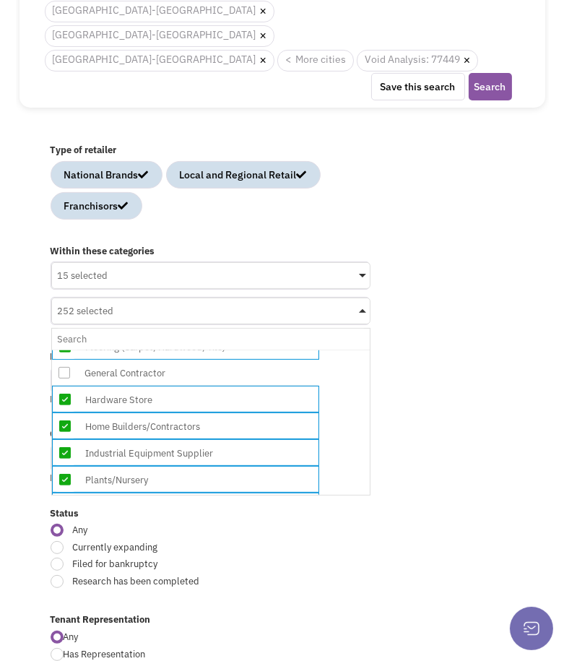
click at [65, 421] on icon at bounding box center [65, 427] width 12 height 12
click at [65, 350] on input "252 selected No results found Sub Category Select All Beauty Supplies Cosmetolo…" at bounding box center [211, 339] width 306 height 21
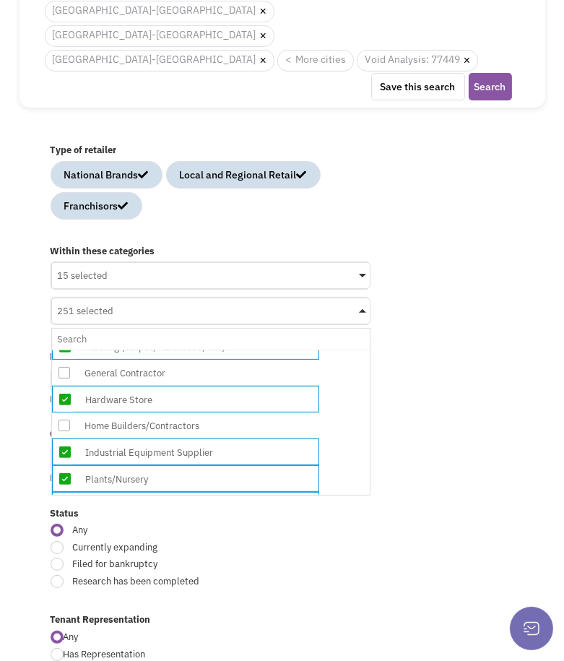
click at [65, 447] on icon at bounding box center [65, 453] width 12 height 12
click at [65, 350] on input "251 selected No results found Sub Category Select All Beauty Supplies Cosmetolo…" at bounding box center [211, 339] width 306 height 21
click at [65, 473] on icon at bounding box center [65, 479] width 12 height 12
click at [65, 350] on input "250 selected No results found Sub Category Select All Beauty Supplies Cosmetolo…" at bounding box center [211, 339] width 306 height 21
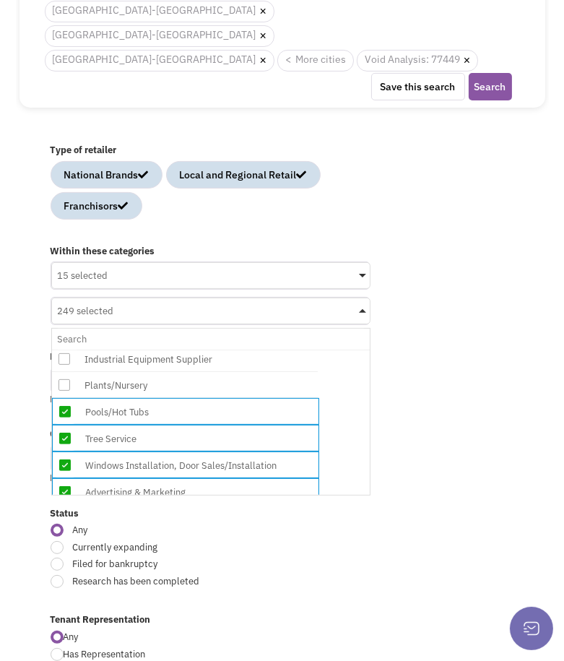
scroll to position [720, 0]
click at [62, 405] on icon at bounding box center [65, 411] width 12 height 12
click at [62, 338] on input "249 selected No results found Sub Category Select All Beauty Supplies Cosmetolo…" at bounding box center [211, 339] width 306 height 21
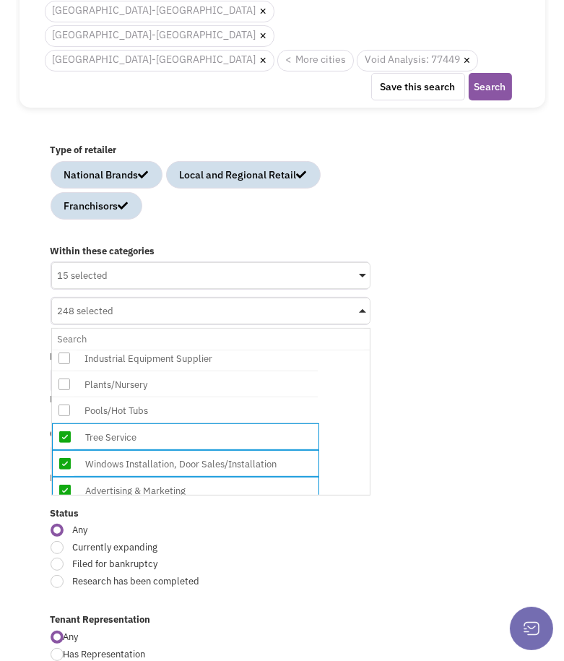
click at [65, 431] on icon at bounding box center [65, 437] width 12 height 12
click at [65, 350] on input "248 selected No results found Sub Category Select All Beauty Supplies Cosmetolo…" at bounding box center [211, 339] width 306 height 21
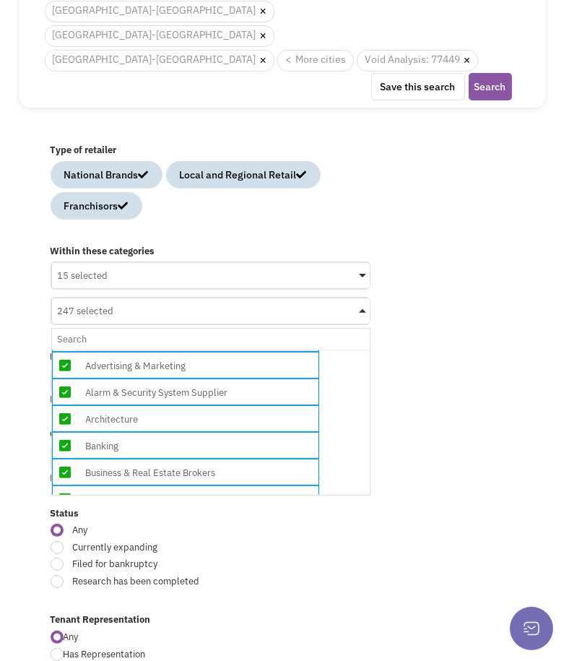
scroll to position [846, 0]
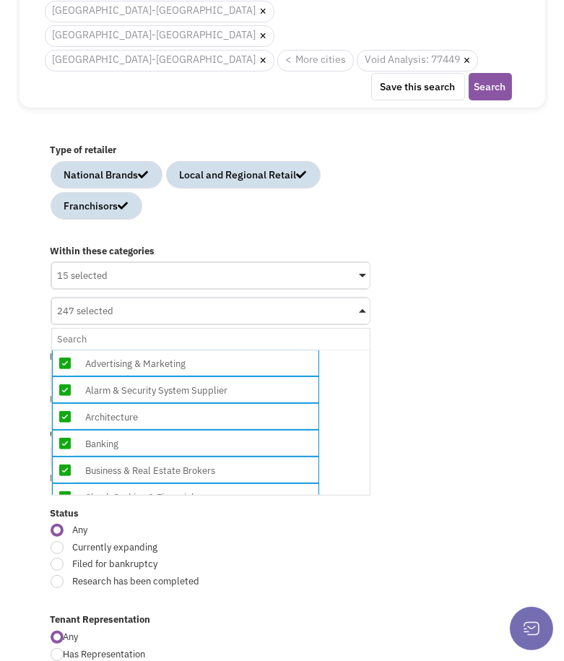
click at [63, 438] on icon at bounding box center [65, 444] width 12 height 12
click at [63, 350] on input "247 selected No results found Sub Category Select All Beauty Supplies Cosmetolo…" at bounding box center [211, 339] width 306 height 21
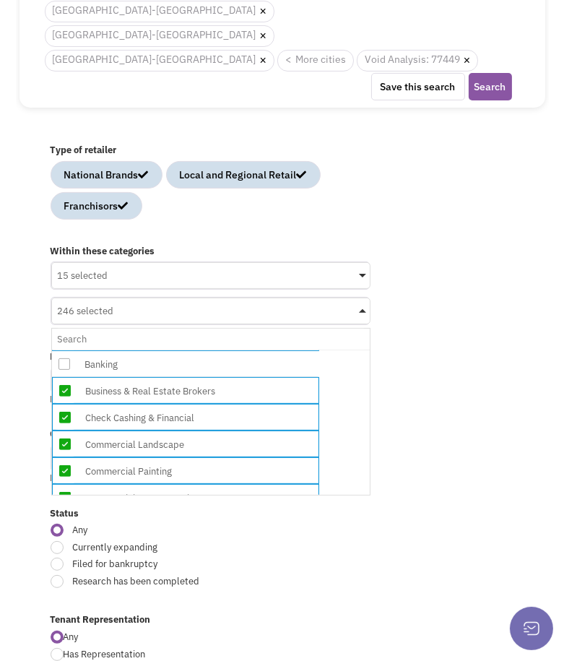
scroll to position [926, 0]
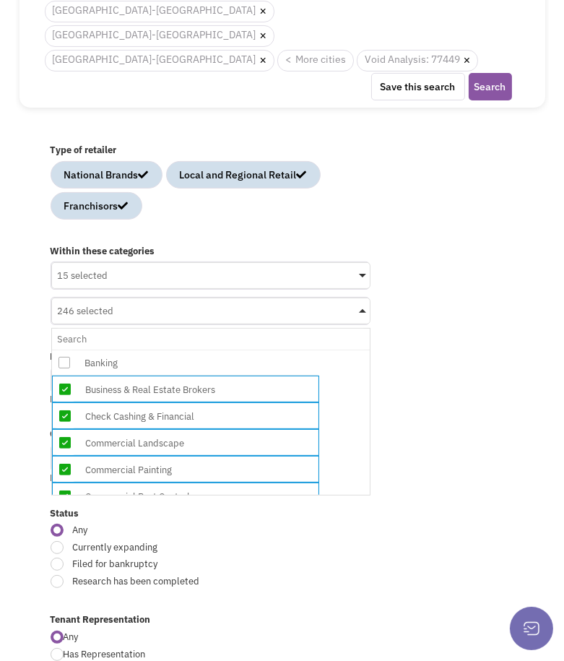
click at [64, 437] on icon at bounding box center [65, 443] width 12 height 12
click at [64, 350] on input "246 selected No results found Sub Category Select All Beauty Supplies Cosmetolo…" at bounding box center [211, 339] width 306 height 21
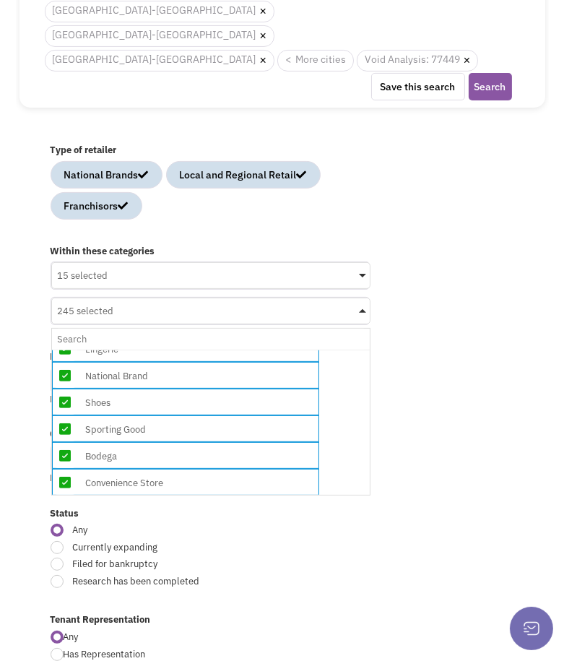
scroll to position [2205, 0]
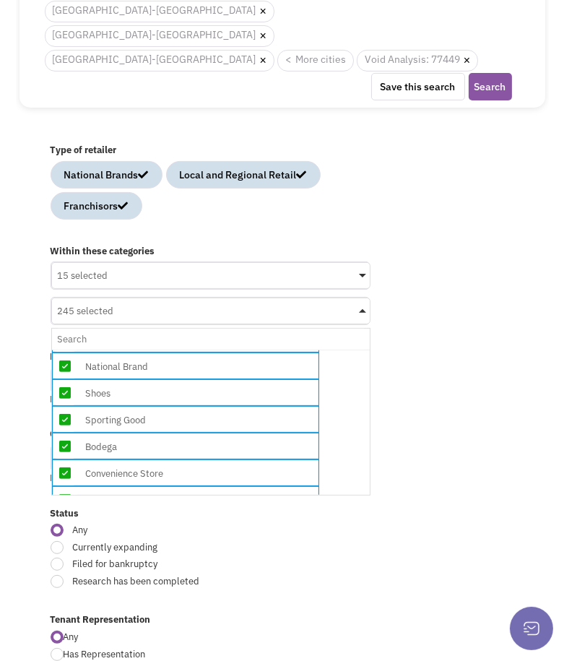
click at [62, 441] on icon at bounding box center [65, 447] width 12 height 12
click at [62, 336] on input "245 selected No results found Sub Category Select All Beauty Supplies Cosmetolo…" at bounding box center [211, 339] width 306 height 21
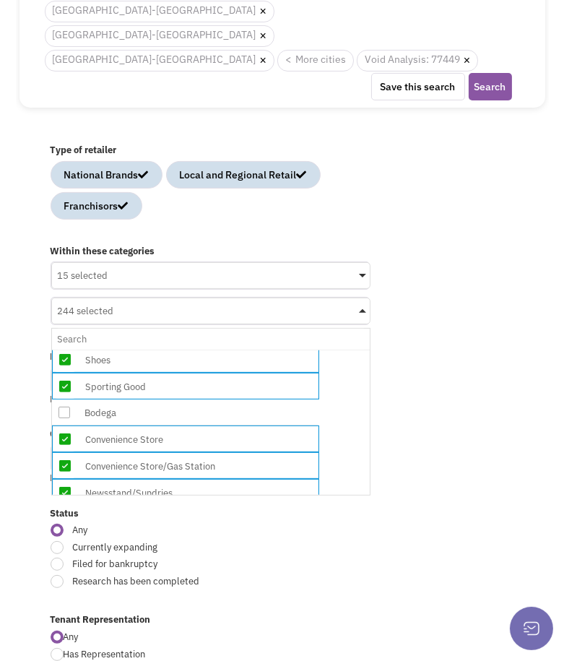
scroll to position [2241, 0]
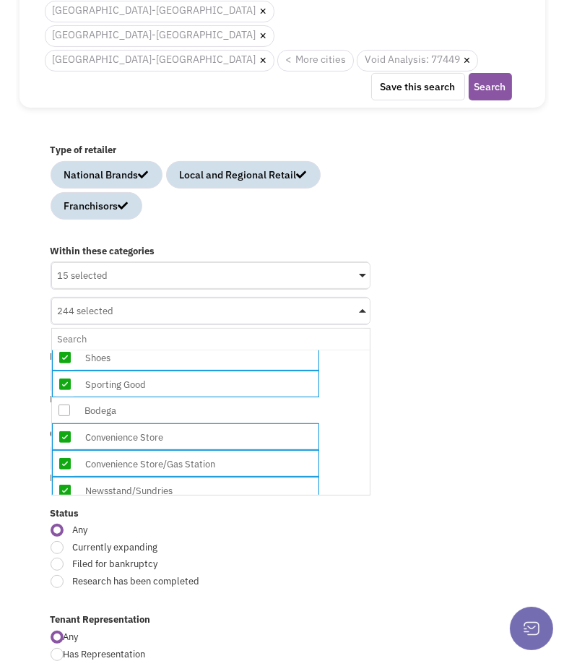
click at [64, 458] on icon at bounding box center [65, 464] width 12 height 12
click at [64, 350] on input "244 selected No results found Sub Category Select All Beauty Supplies Cosmetolo…" at bounding box center [211, 339] width 306 height 21
click at [63, 431] on icon at bounding box center [65, 437] width 12 height 12
click at [63, 329] on input "243 selected No results found Sub Category Select All Beauty Supplies Cosmetolo…" at bounding box center [211, 339] width 306 height 21
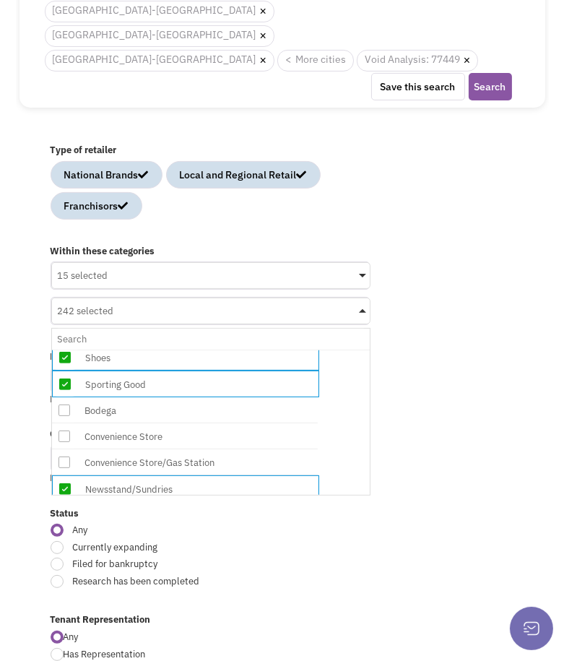
click at [62, 510] on icon at bounding box center [65, 516] width 12 height 12
click at [62, 350] on input "242 selected No results found Sub Category Select All Beauty Supplies Cosmetolo…" at bounding box center [211, 339] width 306 height 21
click at [64, 483] on icon at bounding box center [65, 489] width 12 height 12
click at [64, 350] on input "241 selected No results found Sub Category Select All Beauty Supplies Cosmetolo…" at bounding box center [211, 339] width 306 height 21
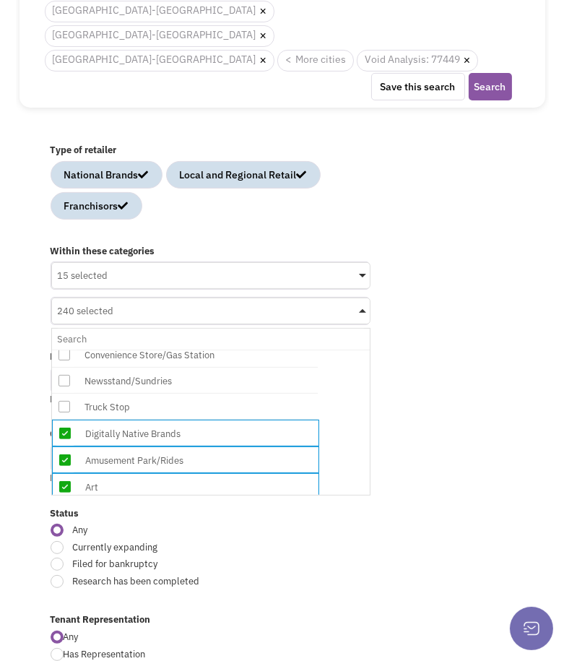
scroll to position [2349, 0]
click at [67, 454] on icon at bounding box center [65, 460] width 12 height 12
click at [67, 347] on input "240 selected No results found Sub Category Select All Beauty Supplies Cosmetolo…" at bounding box center [211, 339] width 306 height 21
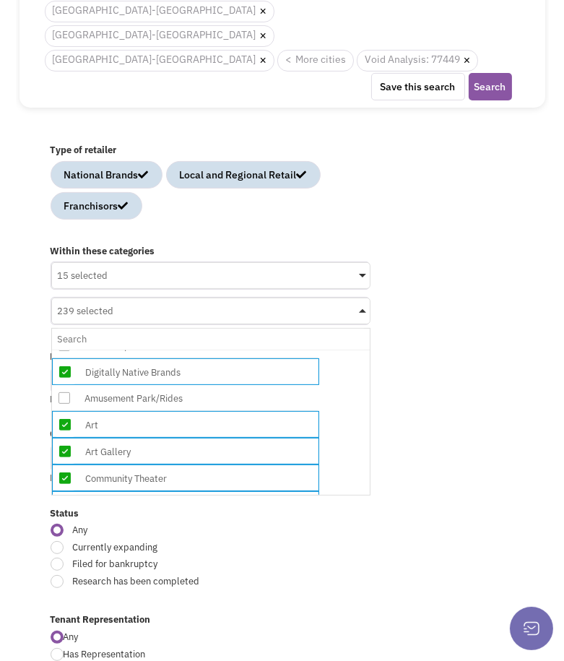
scroll to position [2432, 0]
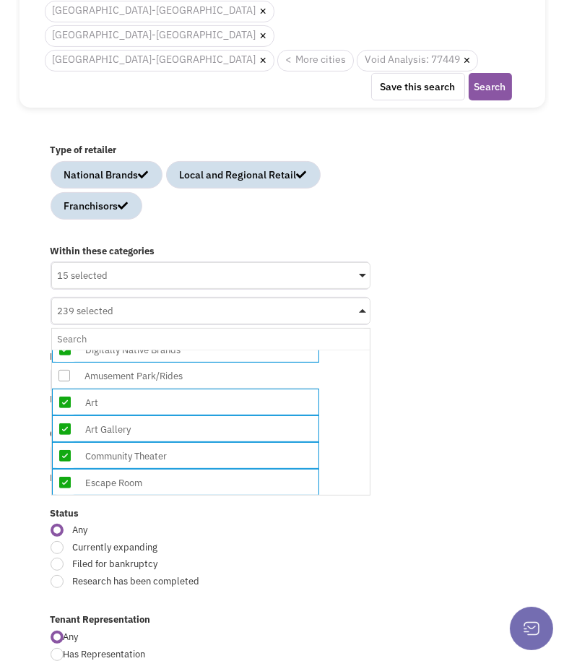
click at [66, 423] on icon at bounding box center [65, 429] width 12 height 12
click at [66, 329] on input "239 selected No results found Sub Category Select All Beauty Supplies Cosmetolo…" at bounding box center [211, 339] width 306 height 21
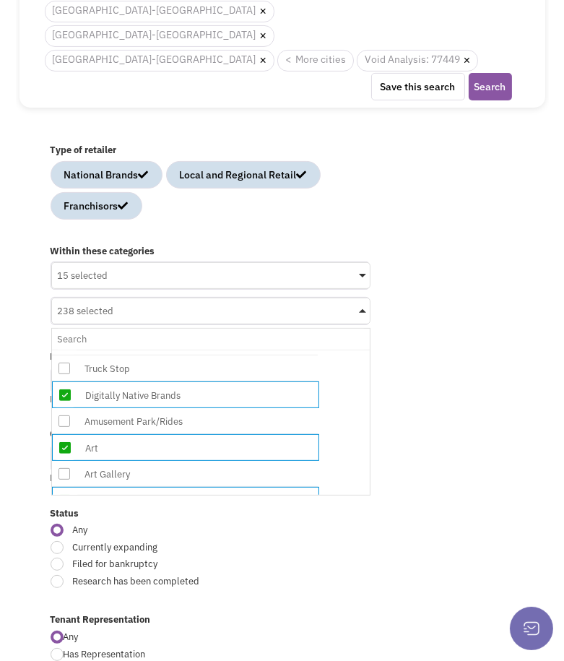
scroll to position [2386, 0]
click at [61, 443] on icon at bounding box center [65, 449] width 12 height 12
click at [61, 337] on input "238 selected No results found Sub Category Select All Beauty Supplies Cosmetolo…" at bounding box center [211, 339] width 306 height 21
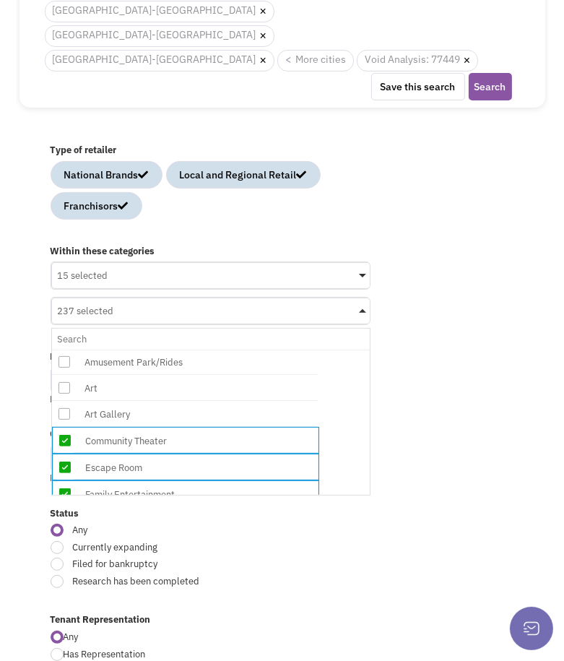
scroll to position [2449, 0]
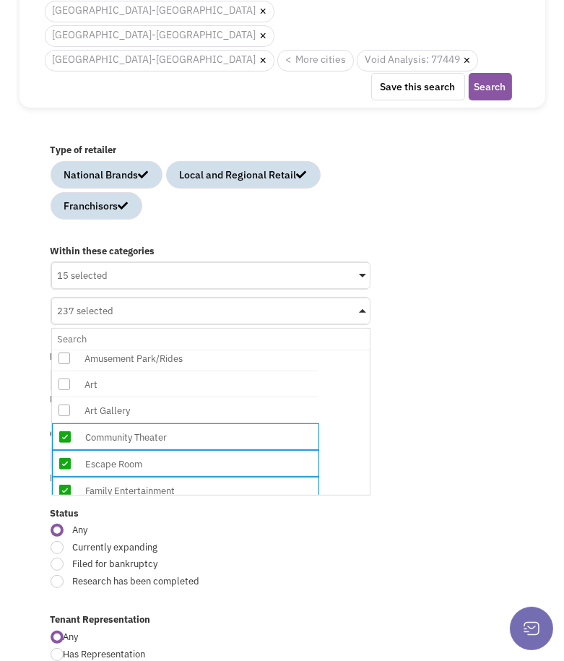
click at [61, 431] on icon at bounding box center [65, 437] width 12 height 12
click at [61, 329] on input "237 selected No results found Sub Category Select All Beauty Supplies Cosmetolo…" at bounding box center [211, 339] width 306 height 21
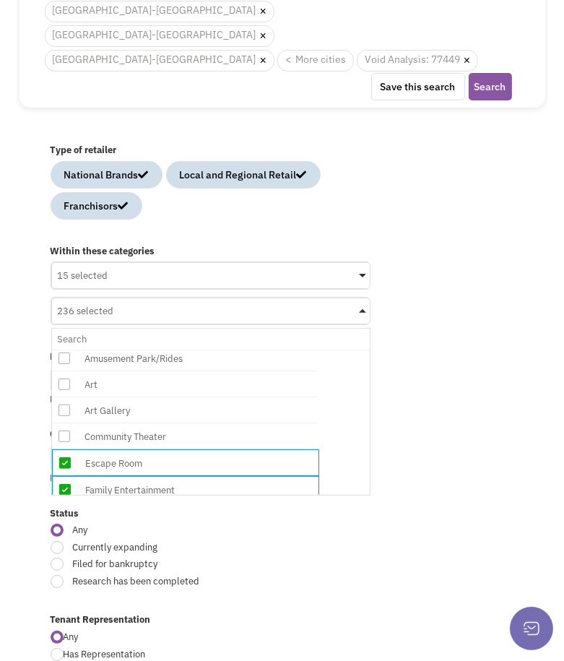
click at [64, 511] on icon at bounding box center [65, 517] width 12 height 12
click at [64, 350] on input "236 selected No results found Sub Category Select All Beauty Supplies Cosmetolo…" at bounding box center [211, 339] width 306 height 21
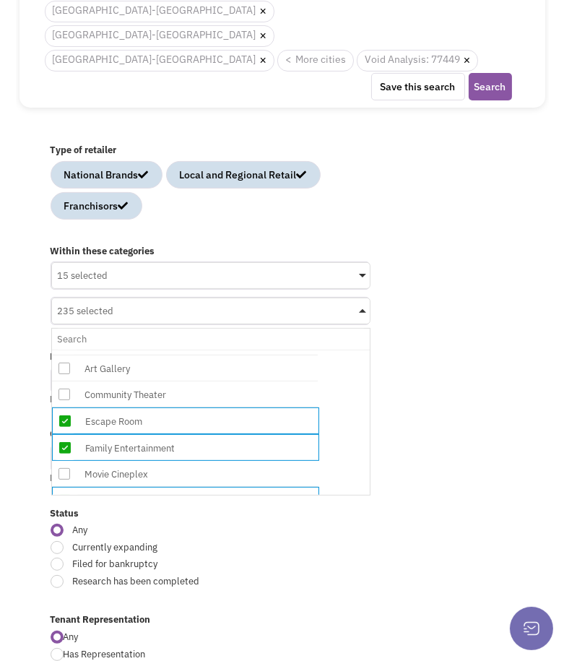
scroll to position [2492, 0]
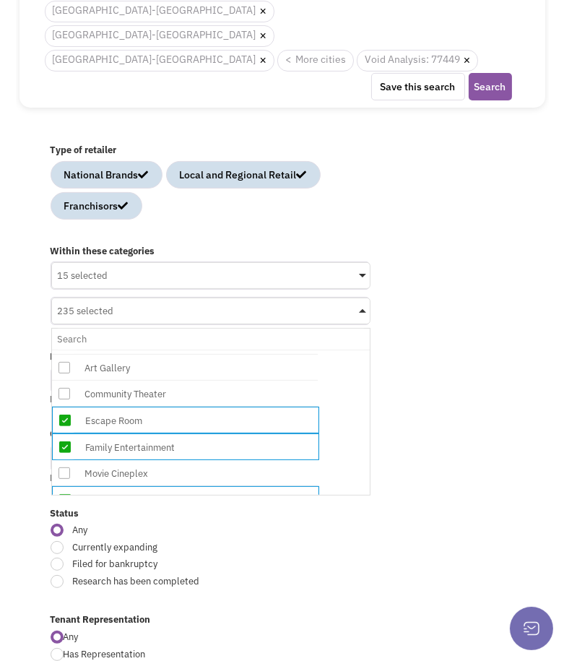
click at [64, 494] on icon at bounding box center [65, 500] width 12 height 12
click at [64, 350] on input "235 selected No results found Sub Category Select All Beauty Supplies Cosmetolo…" at bounding box center [211, 339] width 306 height 21
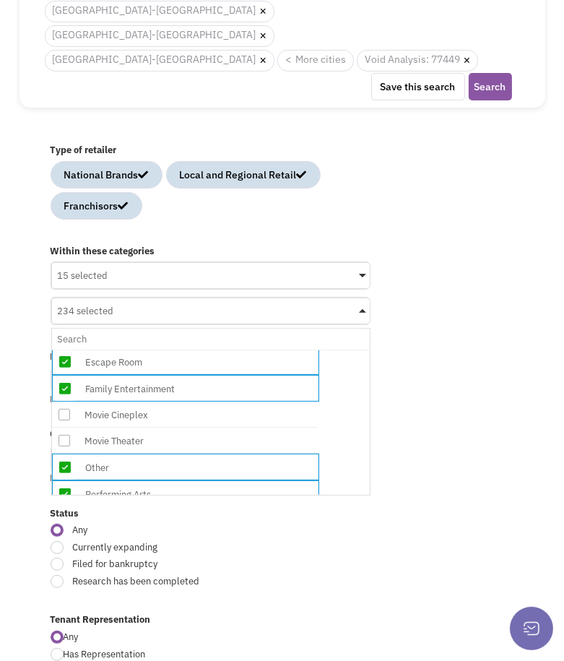
scroll to position [2551, 0]
click at [62, 461] on icon at bounding box center [65, 467] width 12 height 12
click at [62, 350] on input "234 selected No results found Sub Category Select All Beauty Supplies Cosmetolo…" at bounding box center [211, 339] width 306 height 21
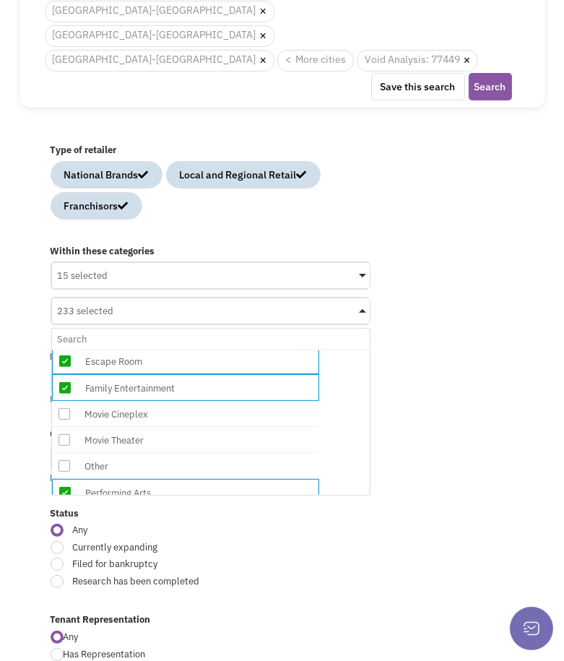
click at [65, 487] on icon at bounding box center [65, 493] width 12 height 12
click at [65, 350] on input "233 selected No results found Sub Category Select All Beauty Supplies Cosmetolo…" at bounding box center [211, 339] width 306 height 21
click at [66, 513] on icon at bounding box center [65, 519] width 12 height 12
click at [66, 350] on input "232 selected No results found Sub Category Select All Beauty Supplies Cosmetolo…" at bounding box center [211, 339] width 306 height 21
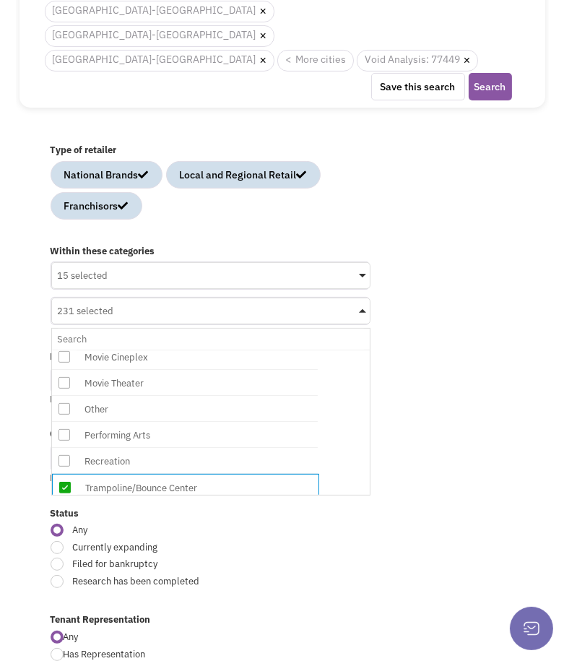
scroll to position [2639, 0]
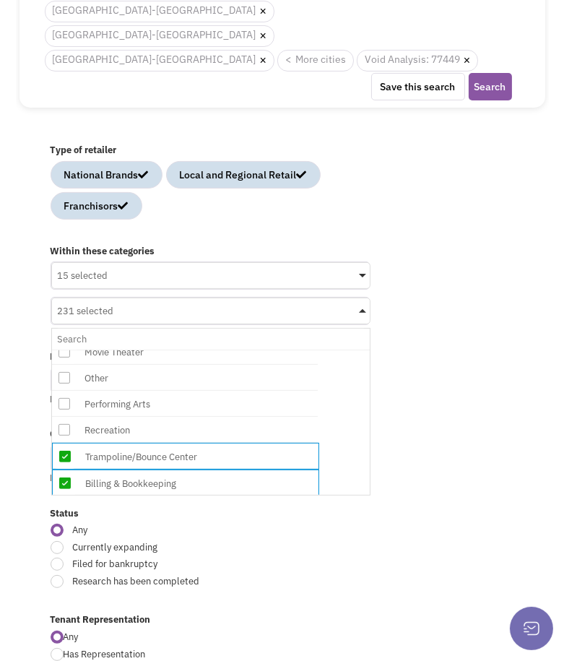
click at [63, 451] on icon at bounding box center [65, 457] width 12 height 12
click at [63, 342] on input "231 selected No results found Sub Category Select All Beauty Supplies Cosmetolo…" at bounding box center [211, 339] width 306 height 21
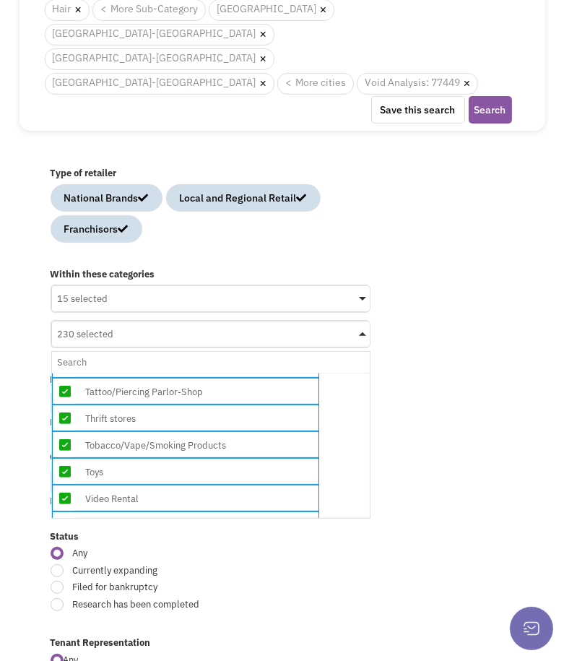
scroll to position [6604, 0]
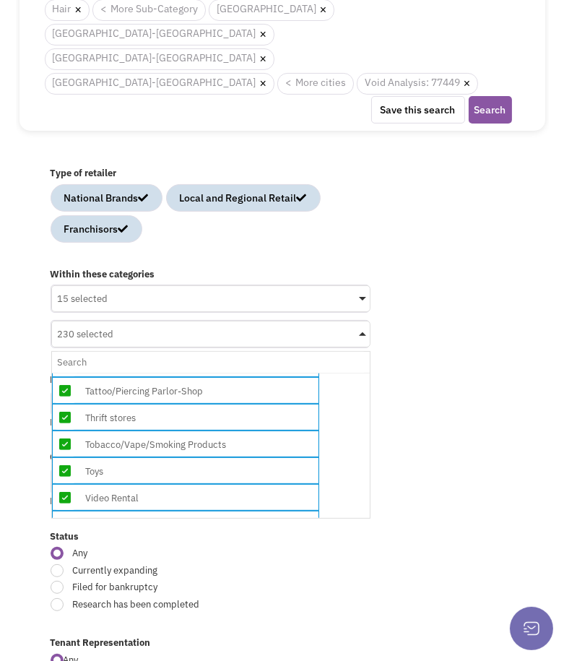
click at [69, 599] on icon at bounding box center [65, 605] width 12 height 12
click at [69, 373] on input "230 selected No results found Sub Category Select All Beauty Supplies Cosmetolo…" at bounding box center [211, 362] width 306 height 21
click at [65, 652] on icon at bounding box center [65, 658] width 12 height 12
click at [65, 373] on input "229 selected No results found Sub Category Select All Beauty Supplies Cosmetolo…" at bounding box center [211, 362] width 306 height 21
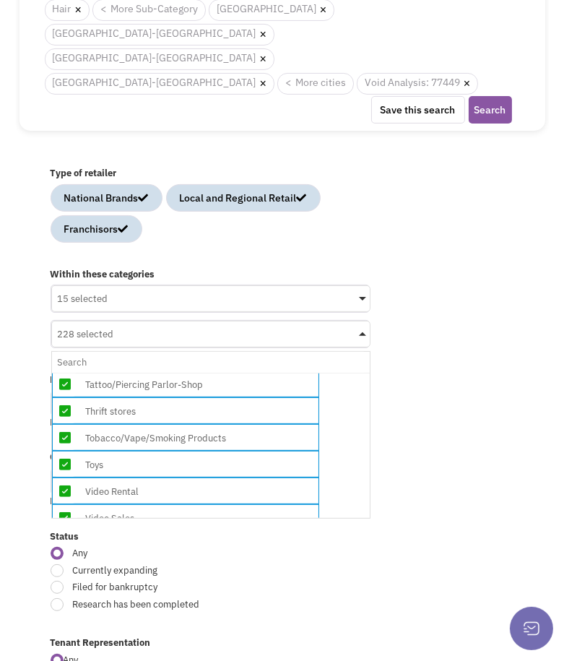
scroll to position [6610, 0]
click at [59, 532] on span at bounding box center [65, 545] width 25 height 26
click at [59, 352] on input "228 selected No results found Sub Category Select All Beauty Supplies Cosmetolo…" at bounding box center [211, 362] width 306 height 21
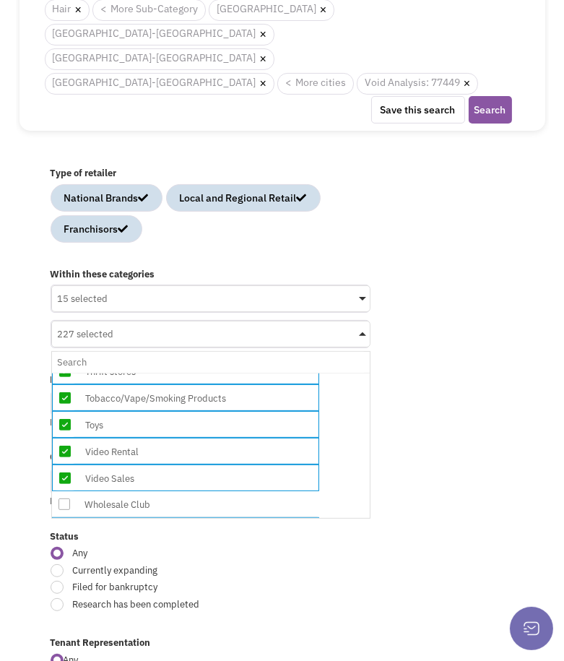
click at [62, 631] on icon at bounding box center [65, 637] width 12 height 12
click at [62, 373] on input "227 selected No results found Sub Category Select All Beauty Supplies Cosmetolo…" at bounding box center [211, 362] width 306 height 21
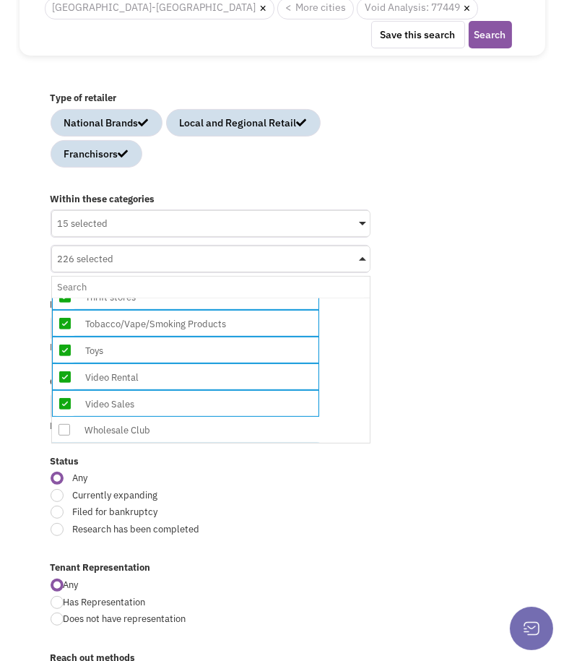
scroll to position [398, 0]
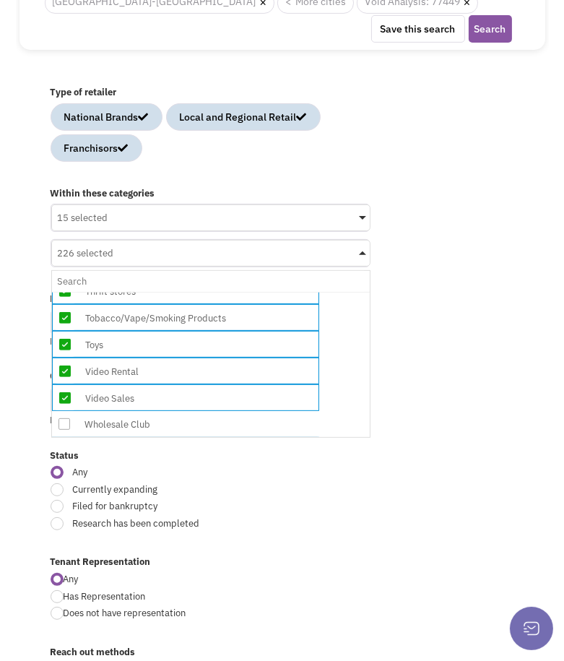
click at [55, 483] on div at bounding box center [57, 489] width 13 height 13
click at [276, 486] on input "Currently expanding" at bounding box center [280, 490] width 9 height 9
radio input "true"
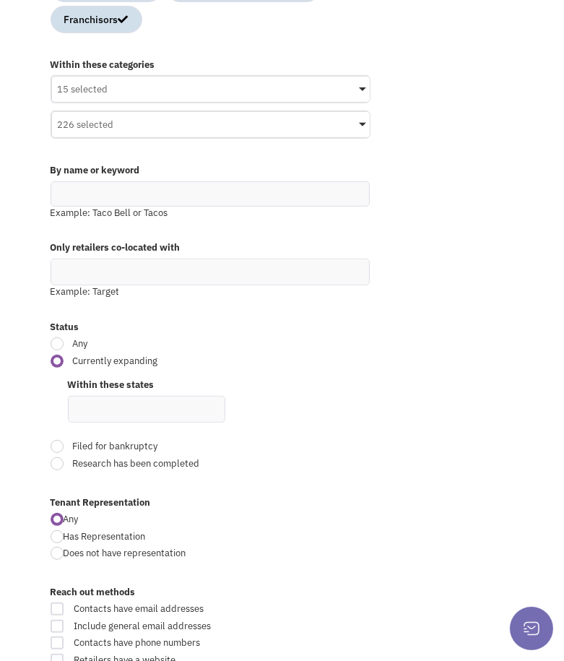
scroll to position [527, 0]
click at [152, 396] on ul at bounding box center [147, 408] width 156 height 25
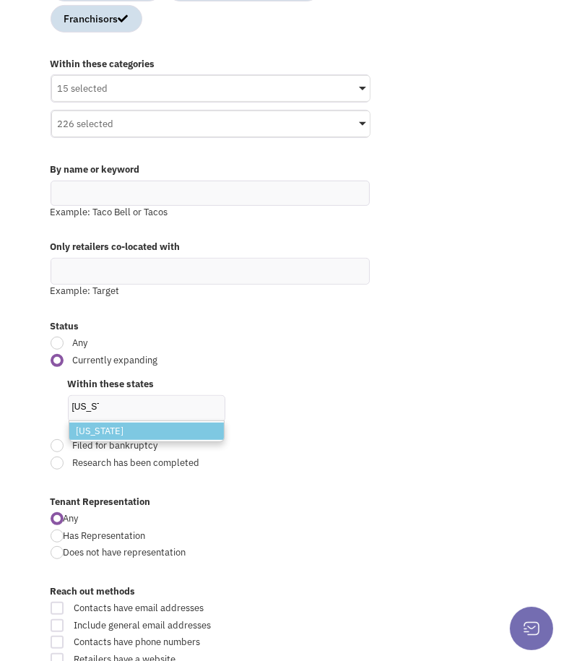
type input "texas"
click at [152, 423] on li "Texas" at bounding box center [146, 432] width 155 height 18
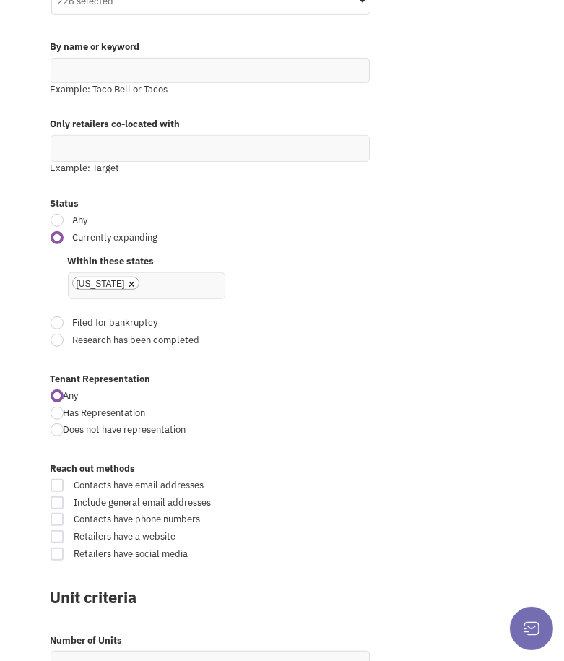
scroll to position [651, 0]
click at [52, 478] on div at bounding box center [57, 484] width 13 height 13
click at [268, 481] on input "Contacts have email addresses" at bounding box center [272, 485] width 9 height 9
checkbox input "true"
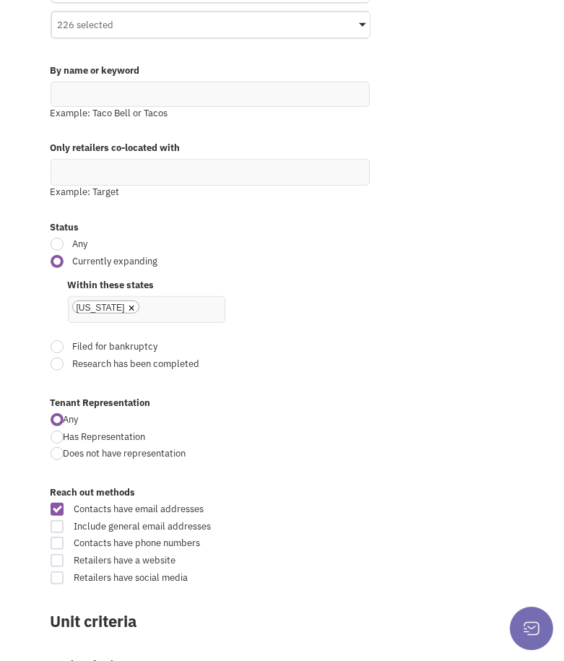
click at [56, 537] on div at bounding box center [57, 543] width 13 height 13
click at [268, 540] on input "Contacts have phone numbers" at bounding box center [272, 544] width 9 height 9
checkbox input "true"
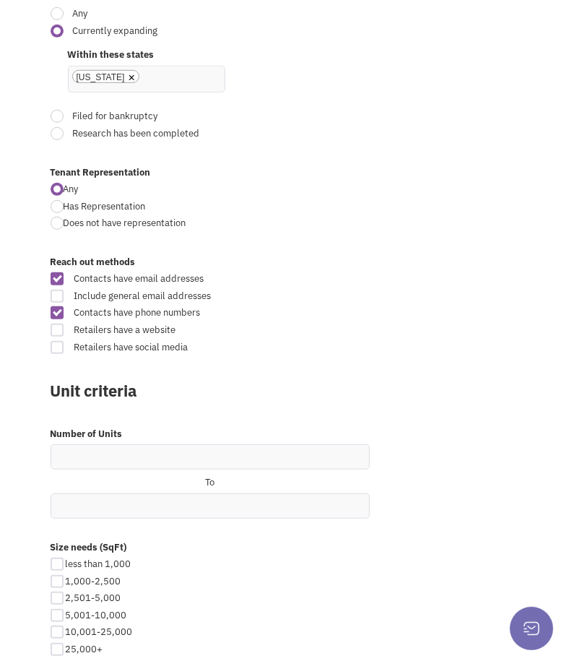
scroll to position [889, 0]
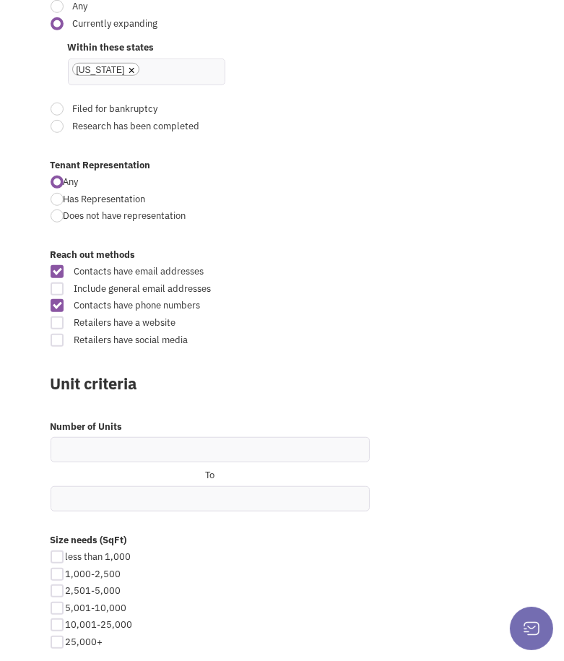
click at [56, 551] on div "less than 1,000" at bounding box center [140, 558] width 169 height 14
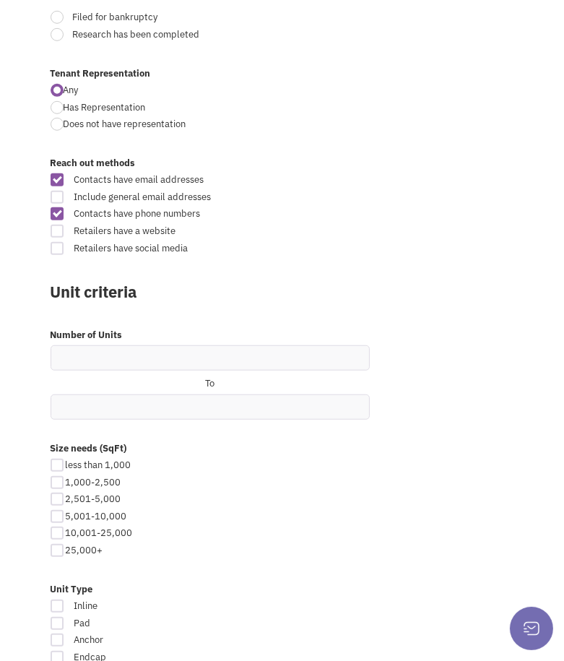
scroll to position [981, 0]
click at [58, 599] on div at bounding box center [57, 605] width 13 height 13
click at [268, 602] on input "Inline" at bounding box center [272, 606] width 9 height 9
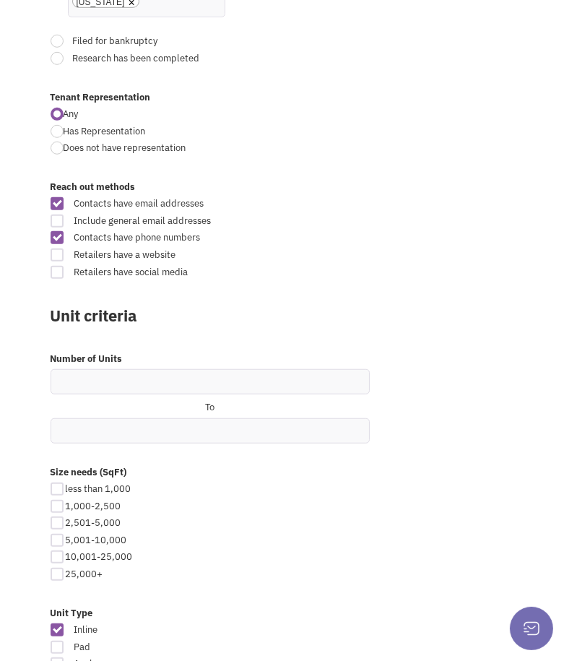
click at [58, 624] on div at bounding box center [57, 630] width 13 height 13
click at [268, 626] on input "Inline" at bounding box center [272, 630] width 9 height 9
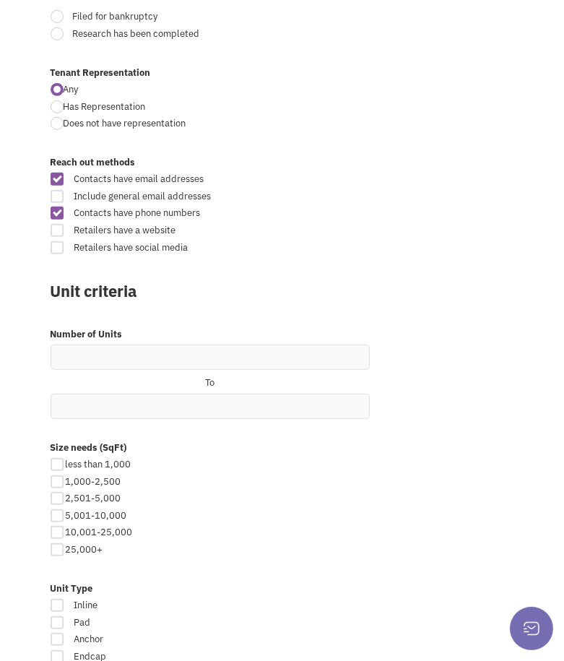
click at [58, 599] on div at bounding box center [57, 605] width 13 height 13
click at [268, 602] on input "Inline" at bounding box center [272, 606] width 9 height 9
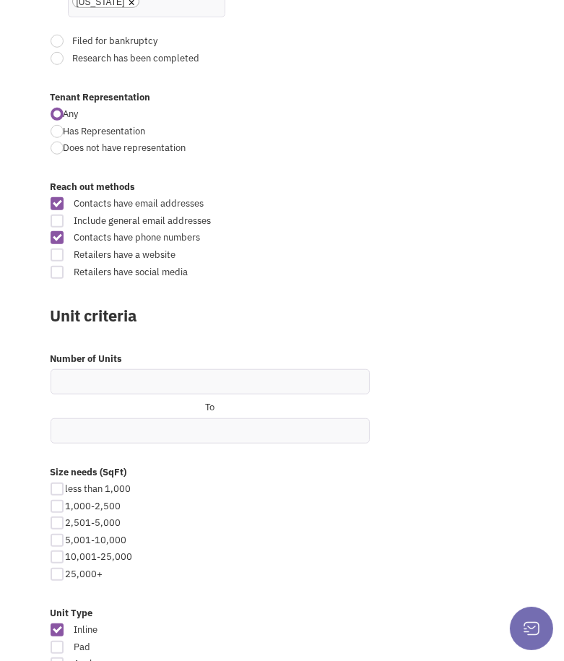
click at [58, 624] on div at bounding box center [57, 630] width 13 height 13
click at [268, 626] on input "Inline" at bounding box center [272, 630] width 9 height 9
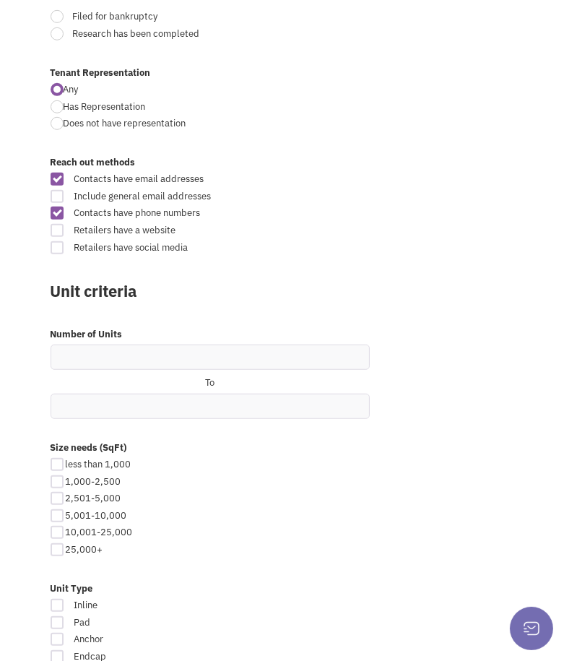
click at [56, 458] on div "less than 1,000" at bounding box center [140, 465] width 169 height 14
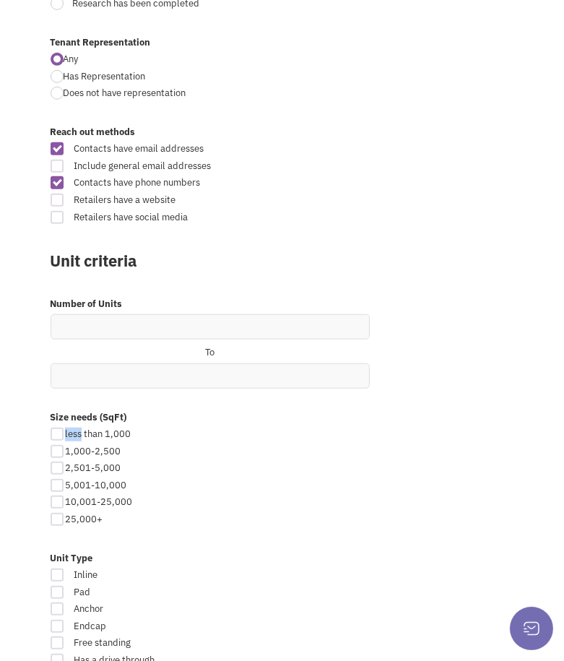
scroll to position [1014, 0]
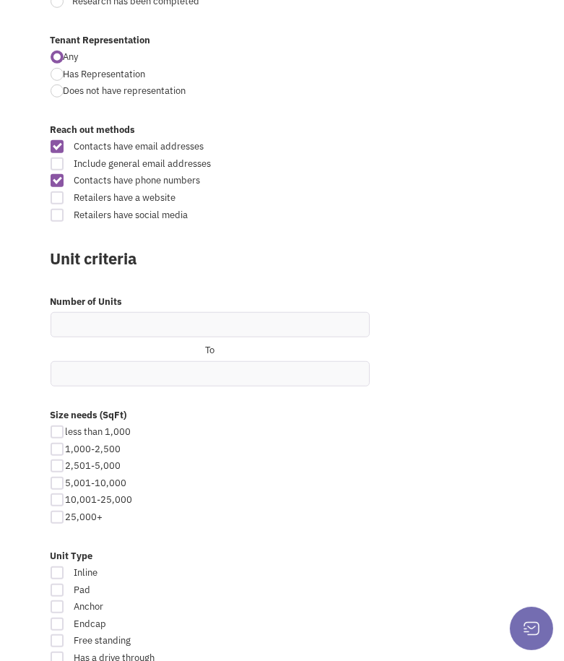
click at [283, 426] on div "less than 1,000" at bounding box center [210, 433] width 357 height 14
click at [116, 312] on input "text" at bounding box center [210, 324] width 319 height 25
click at [268, 543] on div "Unit Type Inline Pad Anchor Endcap Free standing Has a drive through" at bounding box center [282, 613] width 483 height 141
click at [56, 566] on div at bounding box center [57, 572] width 13 height 13
click at [268, 569] on input "Inline" at bounding box center [272, 573] width 9 height 9
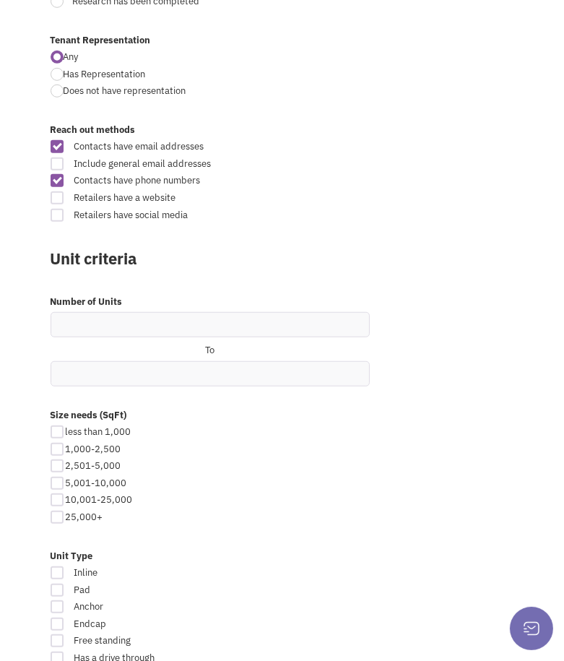
checkbox input "true"
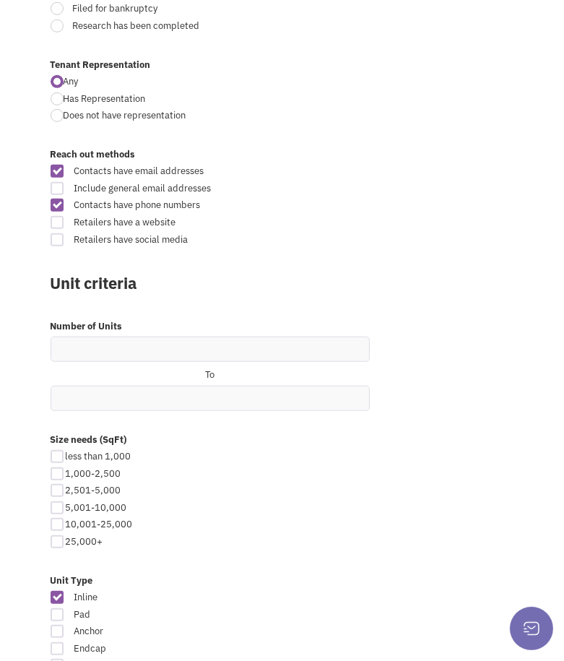
click at [52, 642] on div at bounding box center [57, 648] width 13 height 13
click at [268, 645] on input "Endcap" at bounding box center [272, 649] width 9 height 9
checkbox input "true"
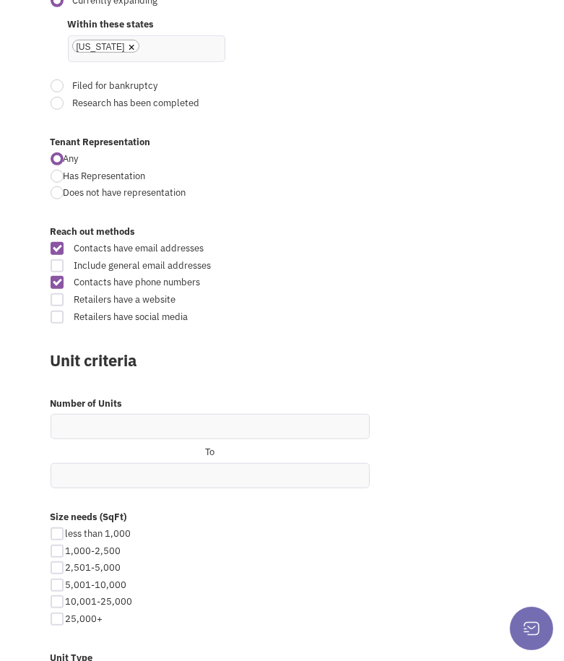
scroll to position [936, 0]
click at [55, 528] on div at bounding box center [57, 534] width 13 height 13
click at [65, 531] on input "checkbox" at bounding box center [69, 535] width 9 height 9
checkbox input "true"
click at [54, 546] on div at bounding box center [57, 552] width 13 height 13
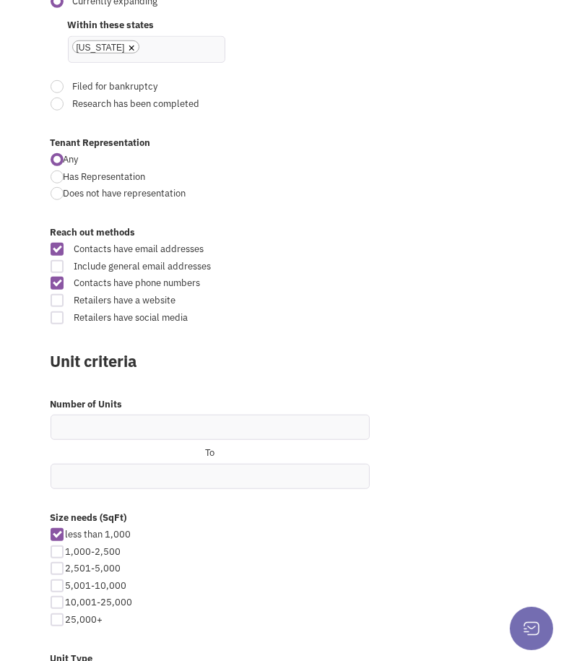
click at [65, 548] on input "checkbox" at bounding box center [69, 552] width 9 height 9
checkbox input "true"
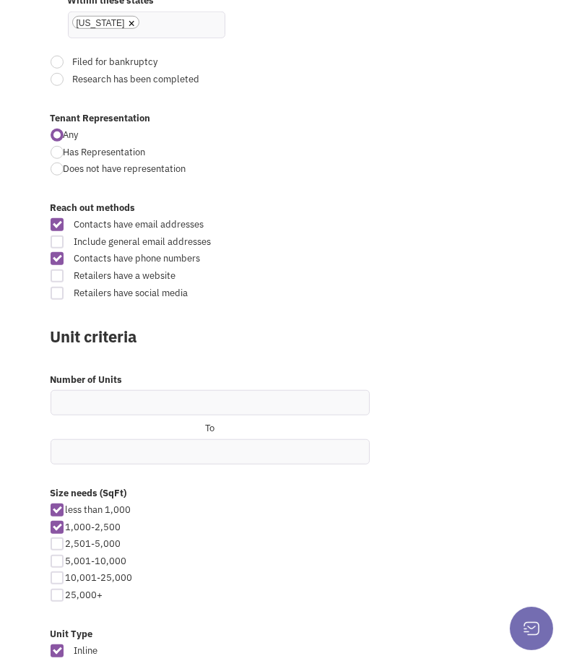
click at [53, 538] on div at bounding box center [57, 544] width 13 height 13
click at [65, 540] on input "checkbox" at bounding box center [69, 544] width 9 height 9
checkbox input "true"
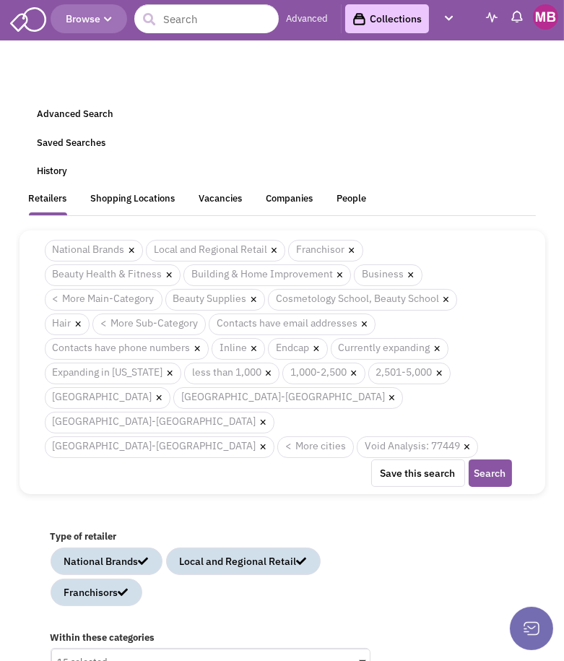
scroll to position [2, 0]
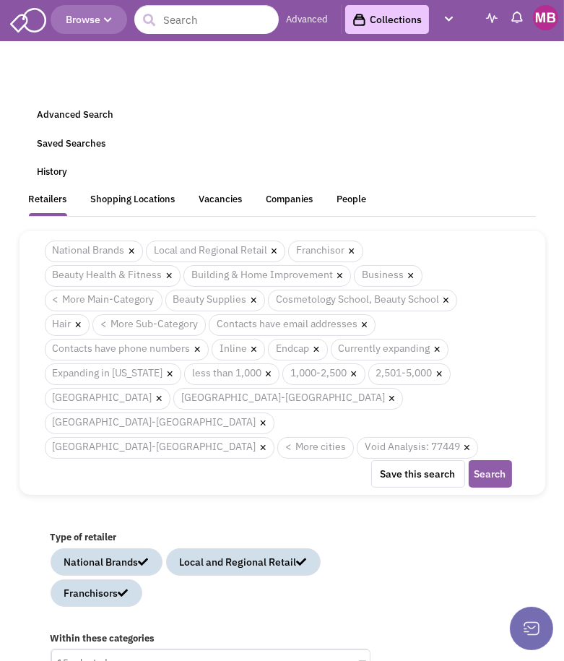
click at [498, 460] on button "Search" at bounding box center [490, 473] width 43 height 27
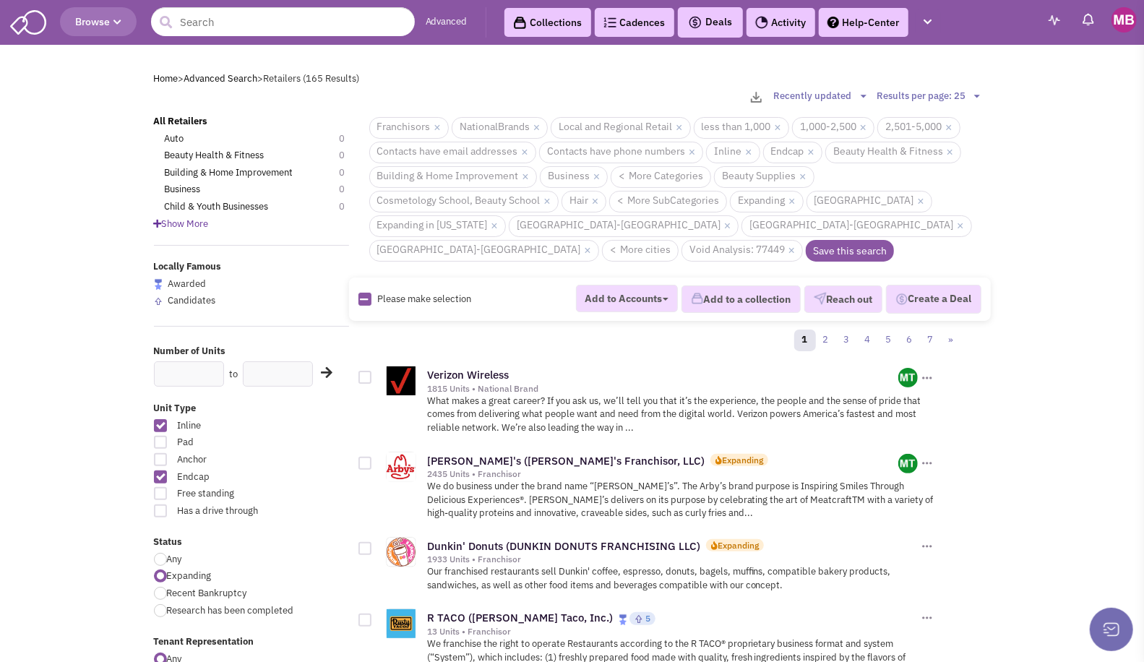
click at [712, 368] on div "Verizon Wireless" at bounding box center [663, 375] width 472 height 15
click at [363, 295] on icon at bounding box center [365, 299] width 8 height 9
checkbox input "true"
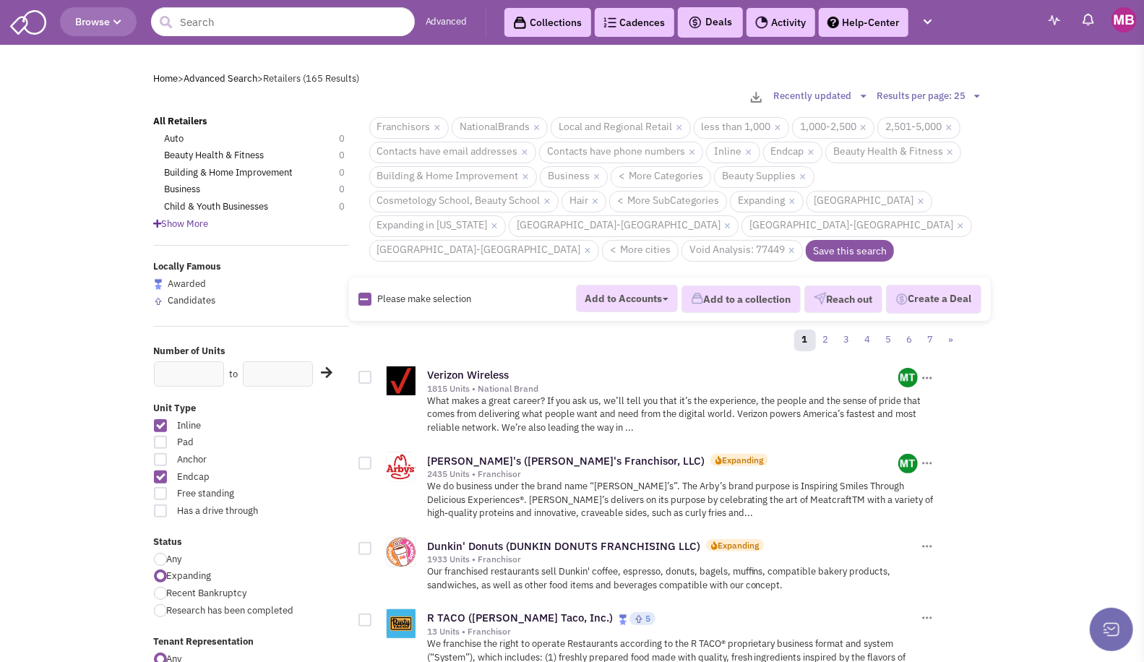
checkbox input "true"
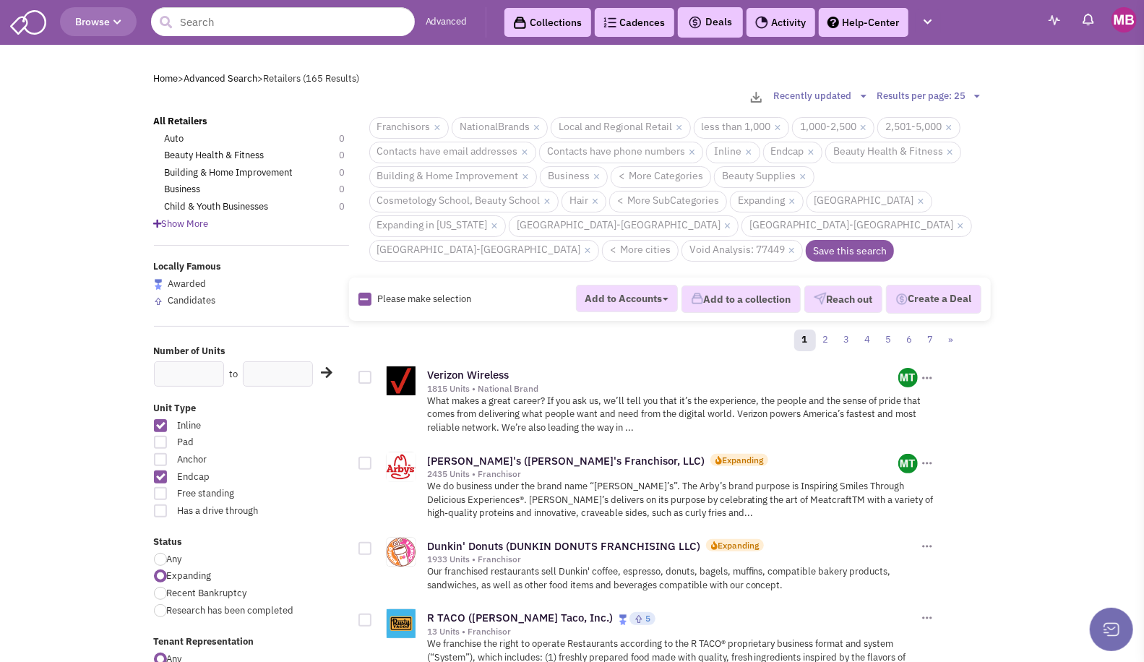
checkbox input "true"
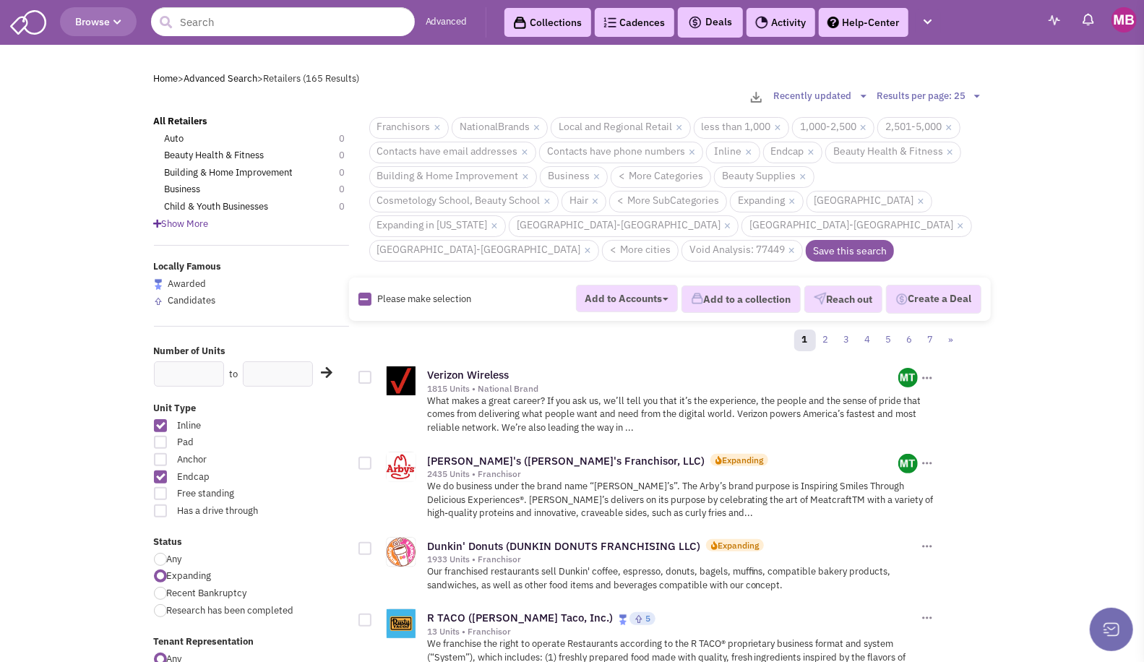
checkbox input "true"
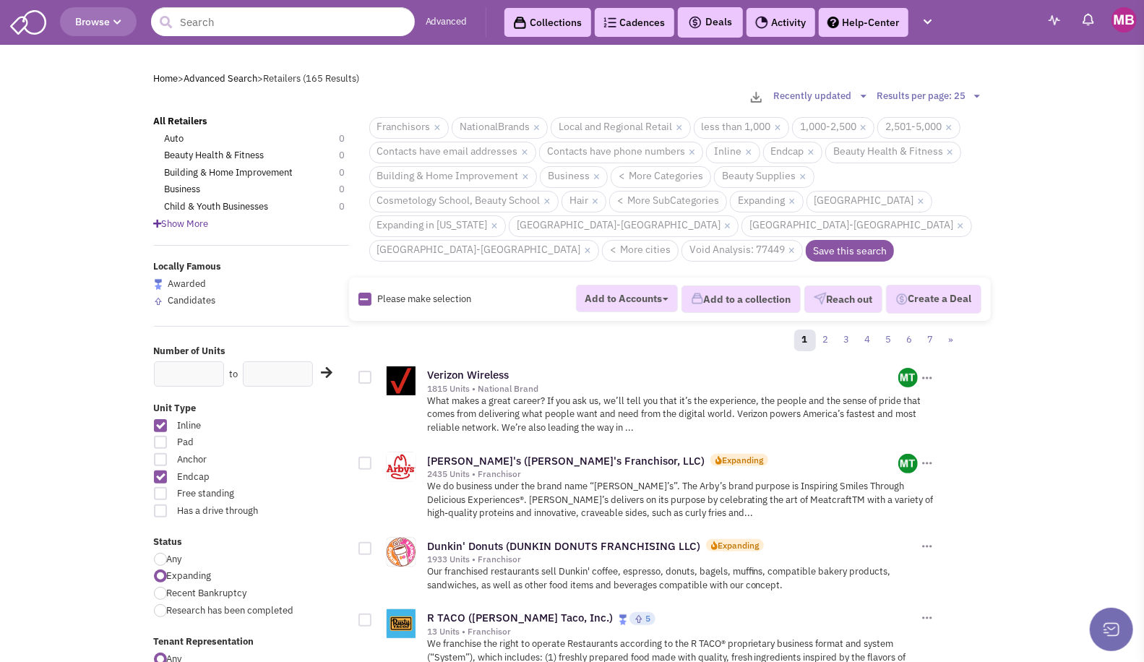
checkbox input "true"
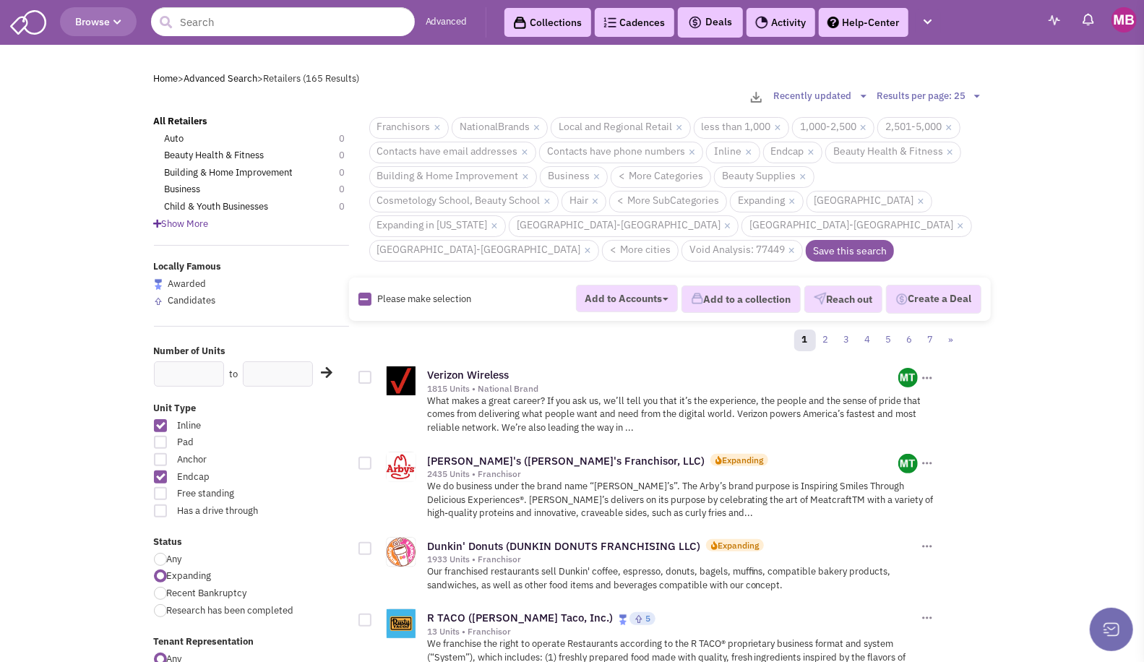
checkbox input "true"
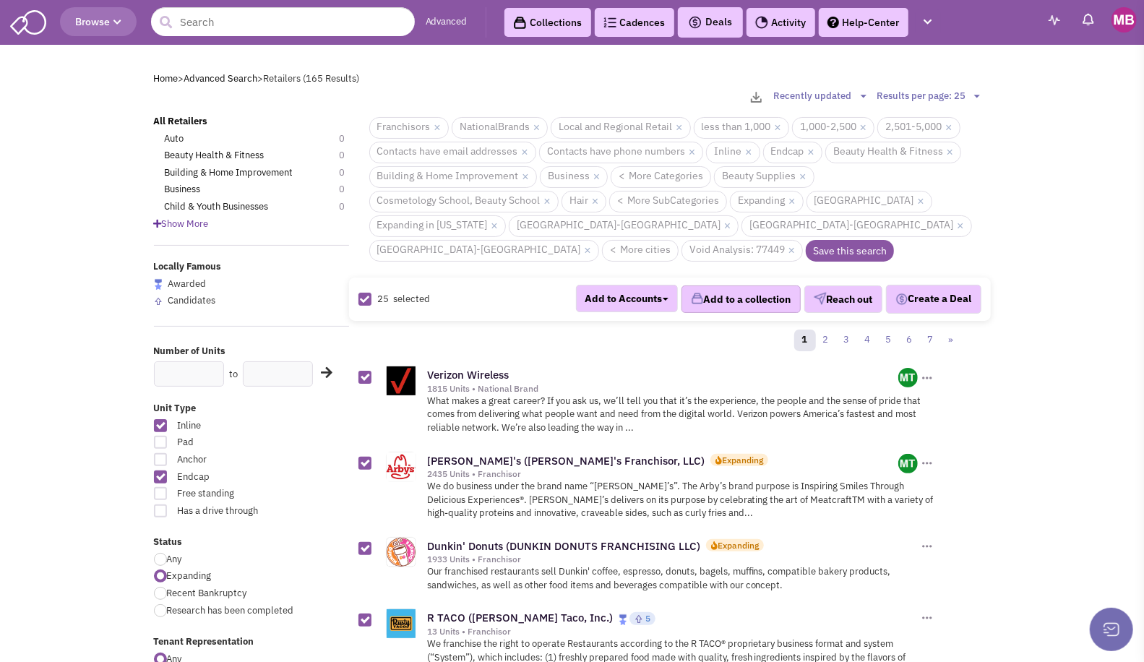
click at [726, 285] on button "Add to a collection" at bounding box center [740, 298] width 119 height 27
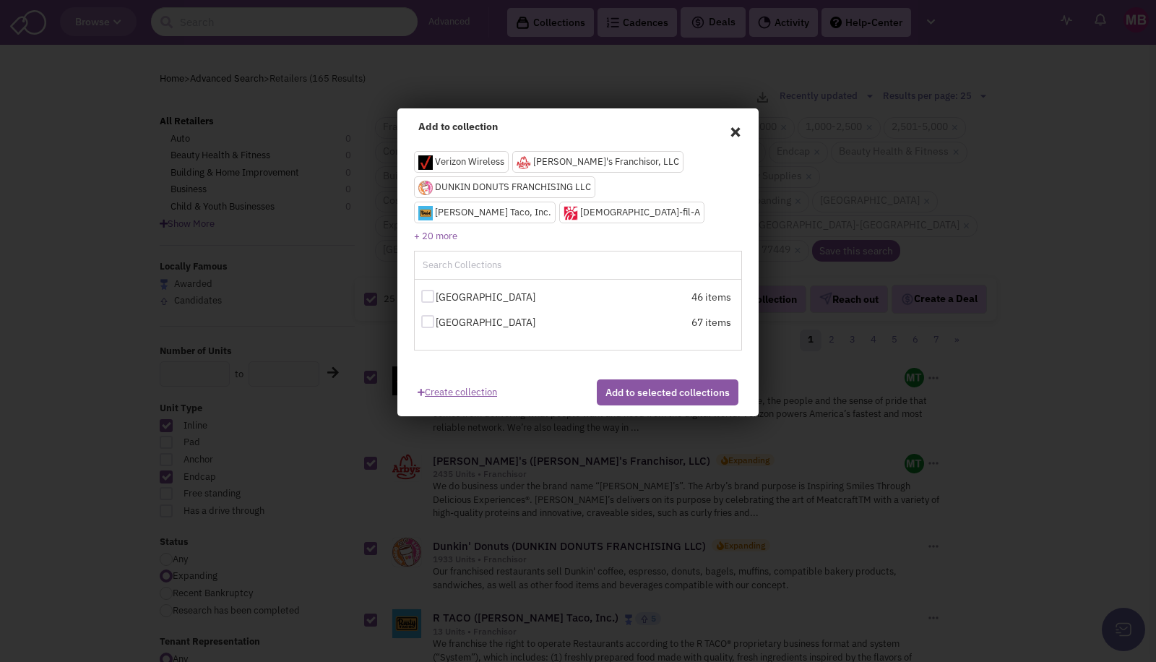
click at [454, 390] on link "Create collection" at bounding box center [457, 389] width 79 height 20
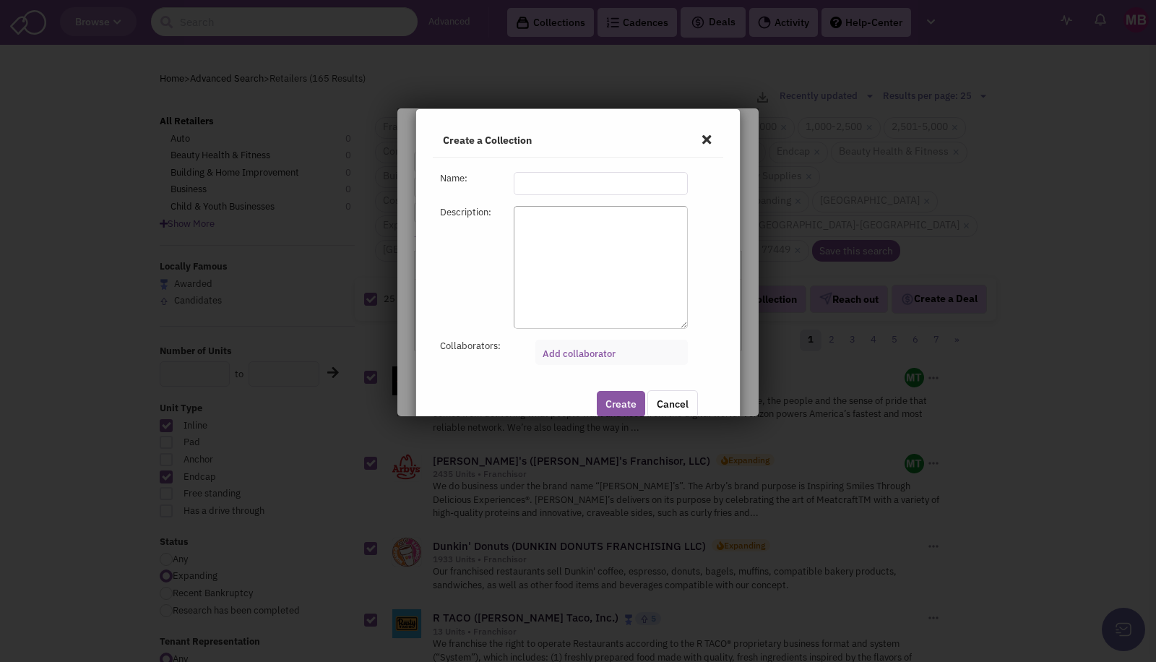
click at [548, 182] on input "text" at bounding box center [601, 183] width 174 height 23
type input "[GEOGRAPHIC_DATA]"
click at [611, 400] on button "Create" at bounding box center [621, 404] width 48 height 26
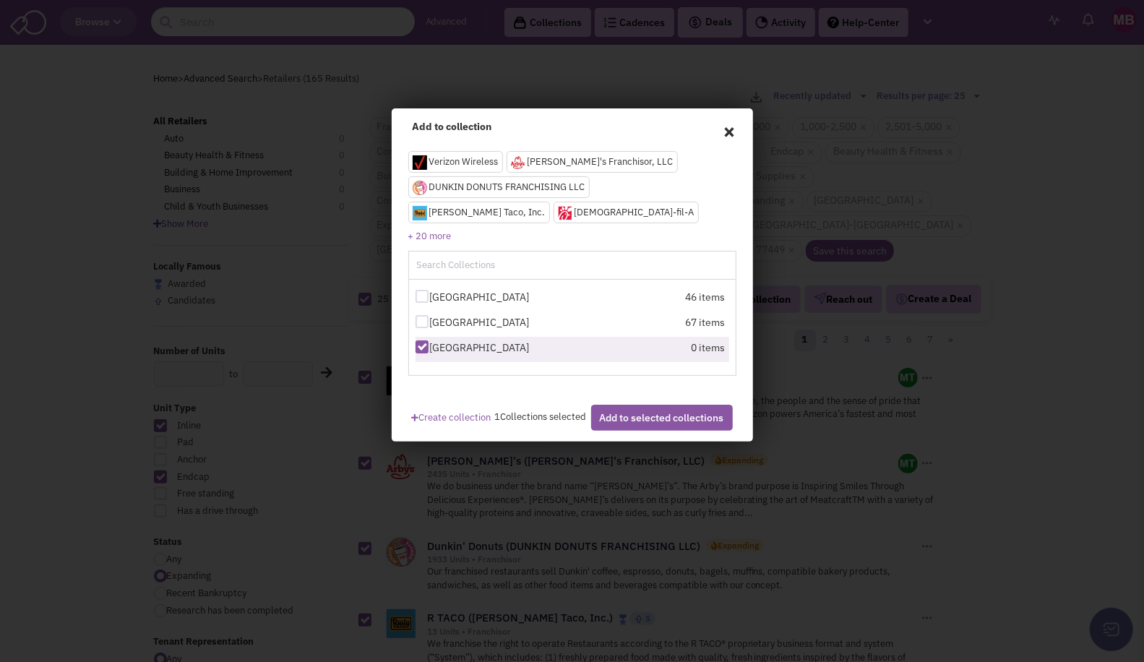
click at [520, 352] on label "[GEOGRAPHIC_DATA]" at bounding box center [494, 347] width 159 height 14
click at [439, 352] on input "[GEOGRAPHIC_DATA]" at bounding box center [434, 347] width 9 height 9
click at [520, 352] on label "[GEOGRAPHIC_DATA]" at bounding box center [494, 347] width 159 height 14
click at [439, 352] on input "[GEOGRAPHIC_DATA]" at bounding box center [434, 347] width 9 height 9
checkbox input "true"
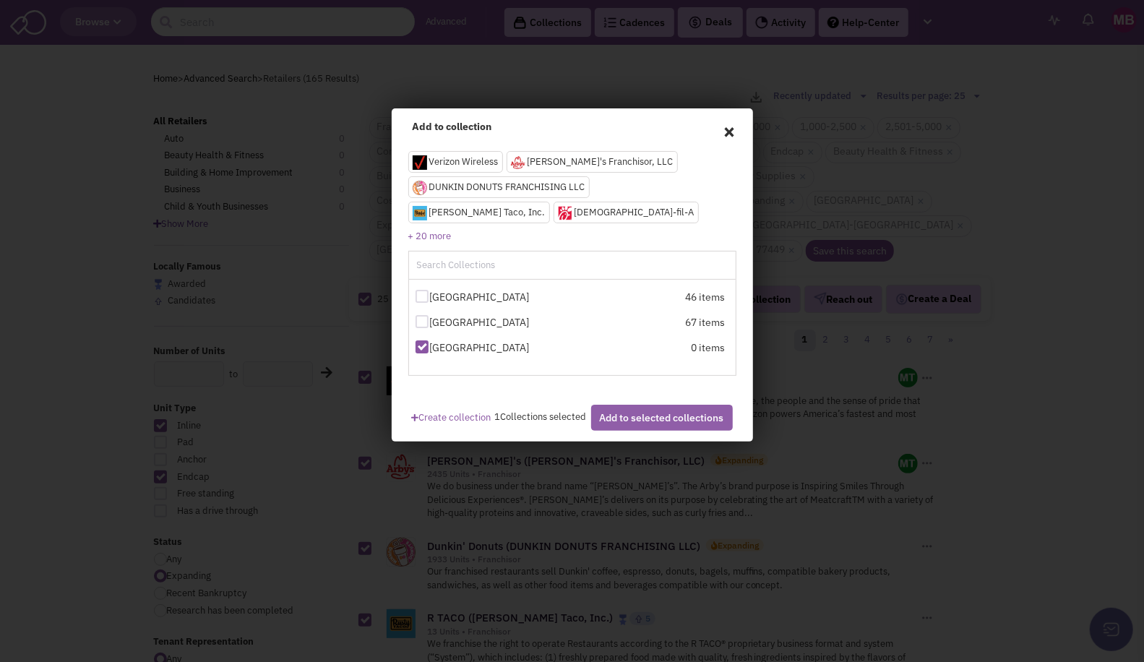
click at [651, 431] on button "Add to selected collections" at bounding box center [662, 418] width 142 height 26
checkbox input "false"
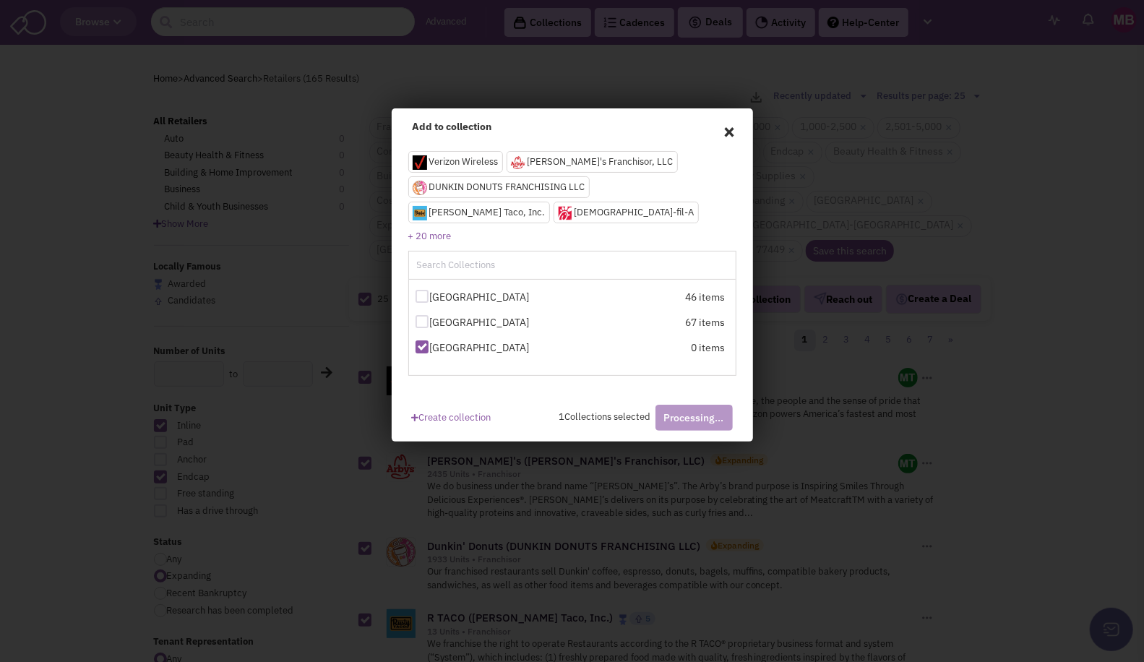
checkbox input "false"
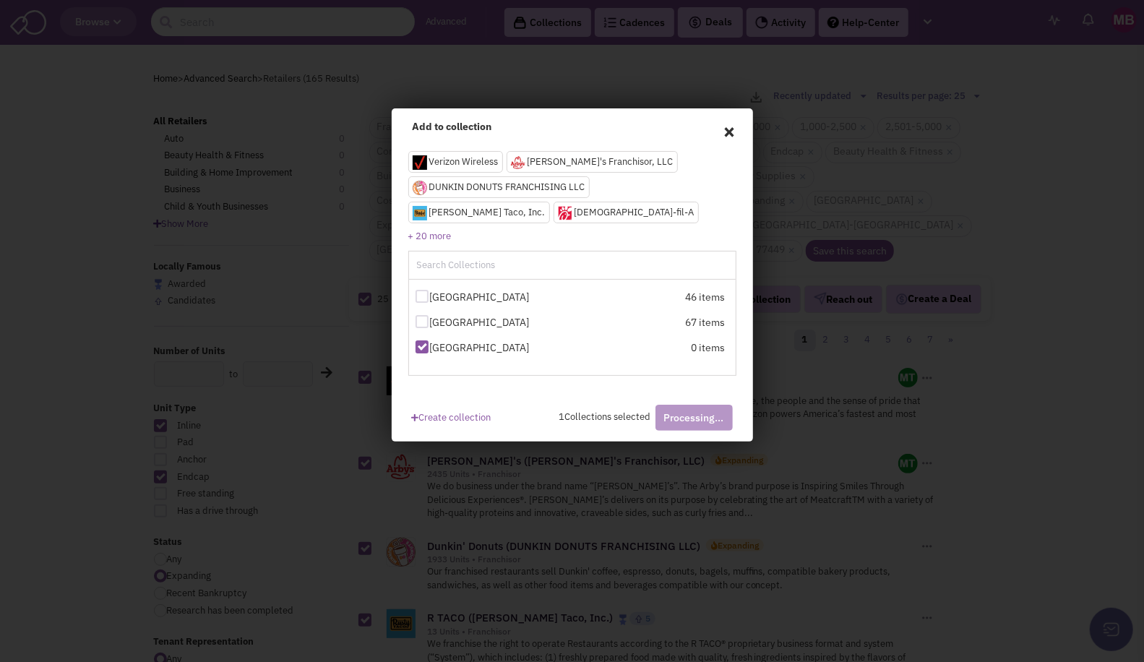
checkbox input "false"
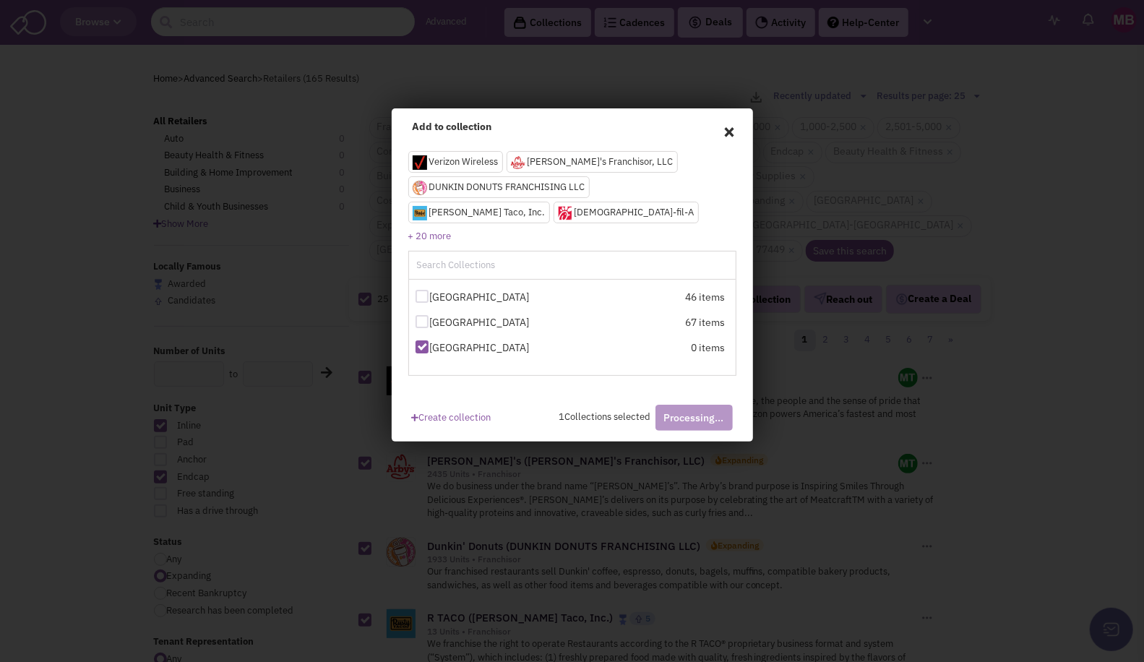
checkbox input "false"
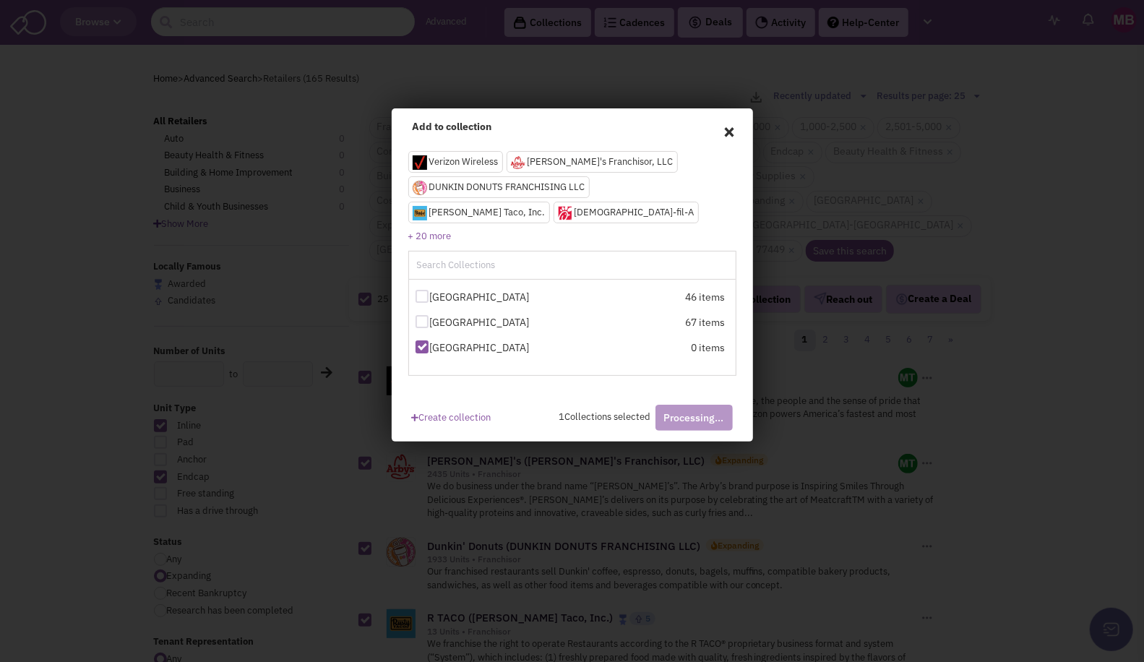
checkbox input "false"
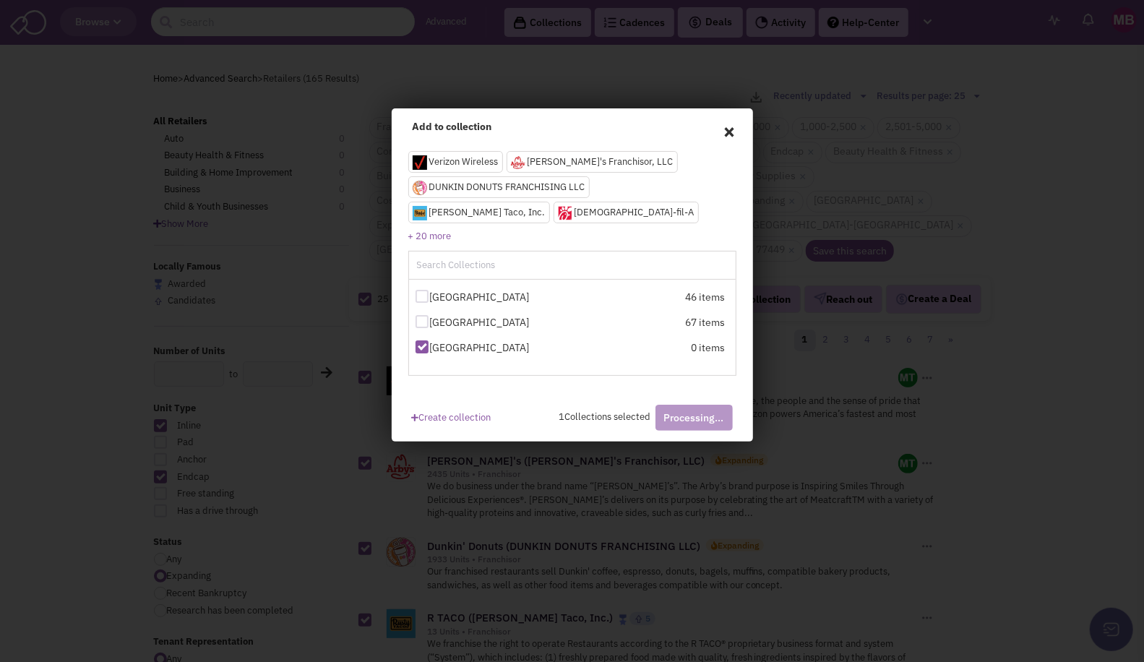
checkbox input "false"
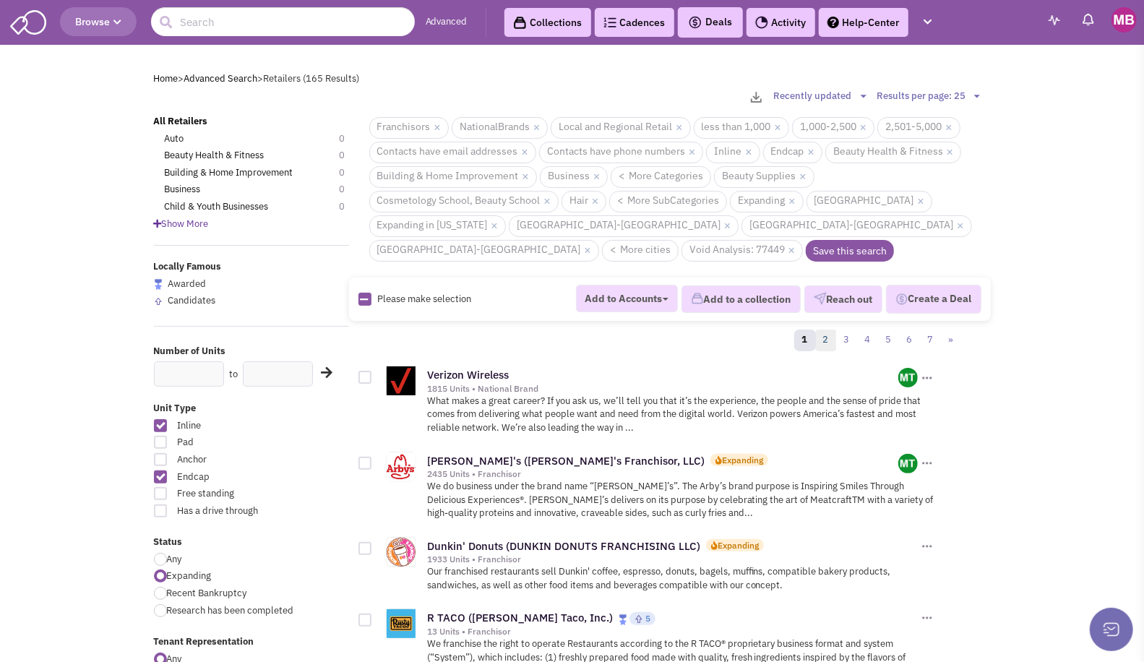
click at [822, 329] on link "2" at bounding box center [826, 340] width 22 height 22
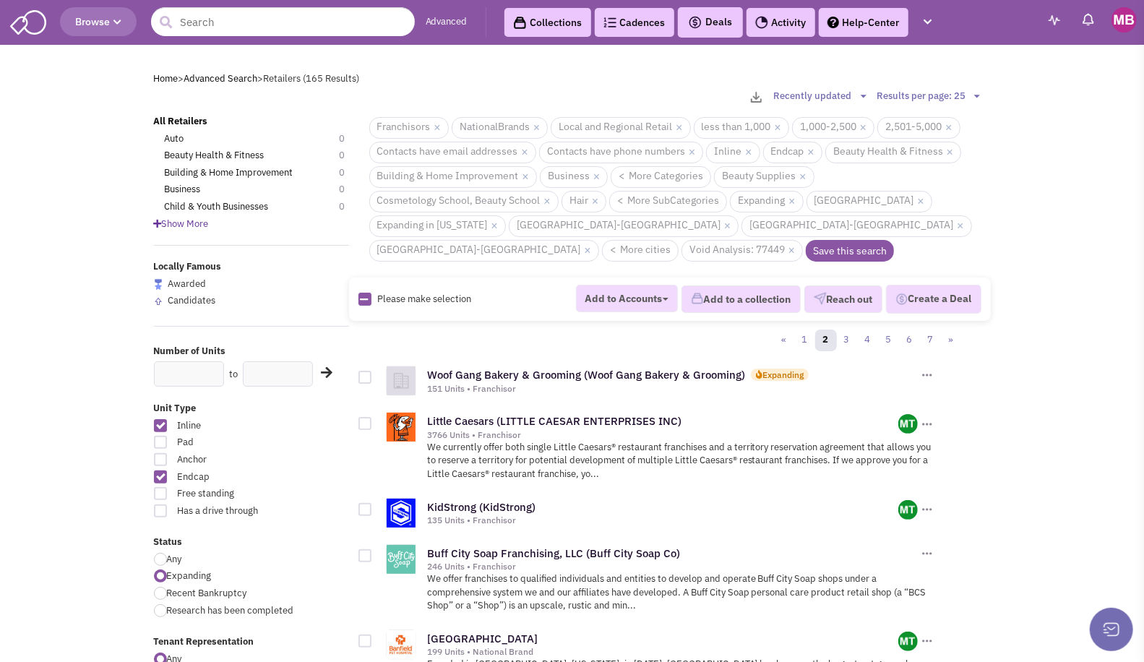
click at [363, 295] on icon at bounding box center [365, 299] width 8 height 9
checkbox input "true"
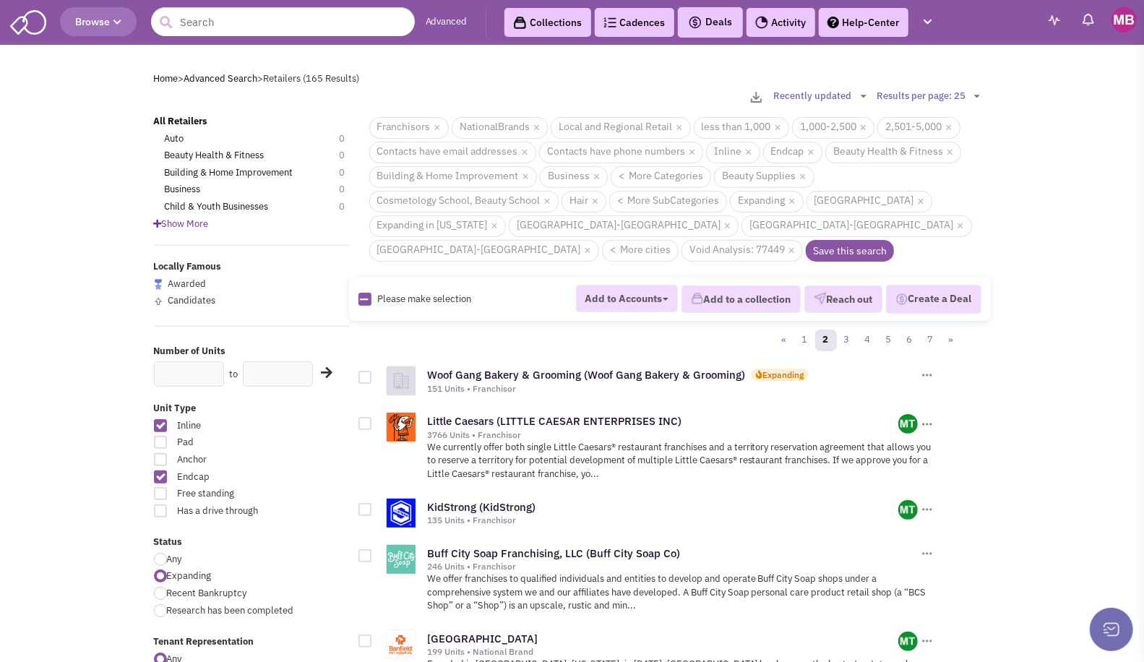
checkbox input "true"
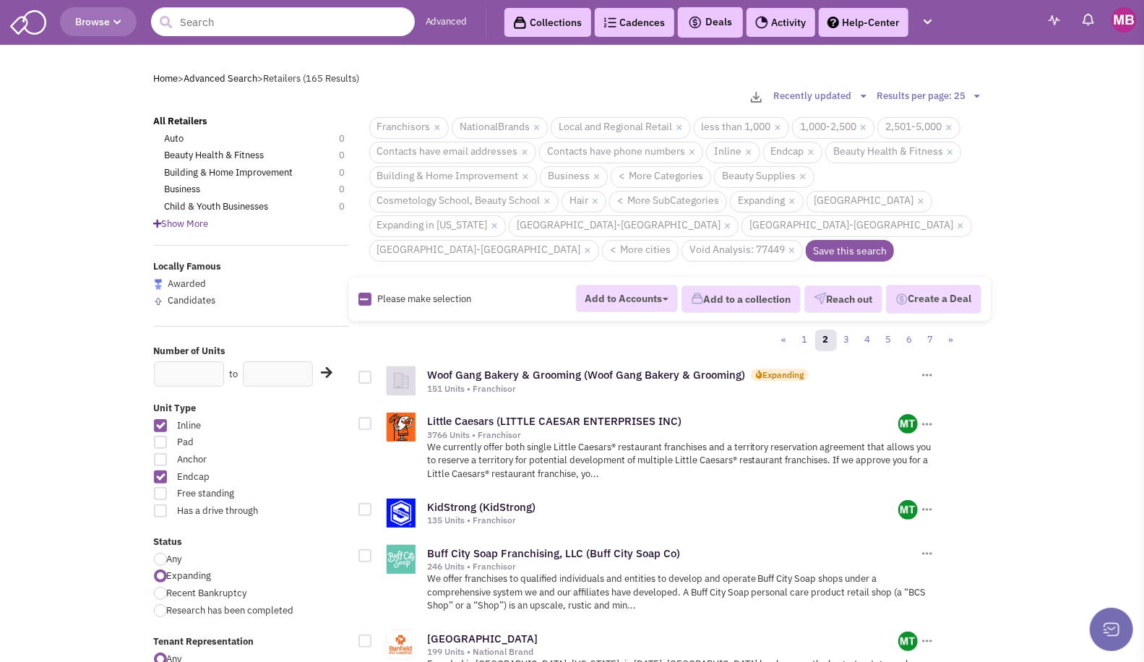
checkbox input "true"
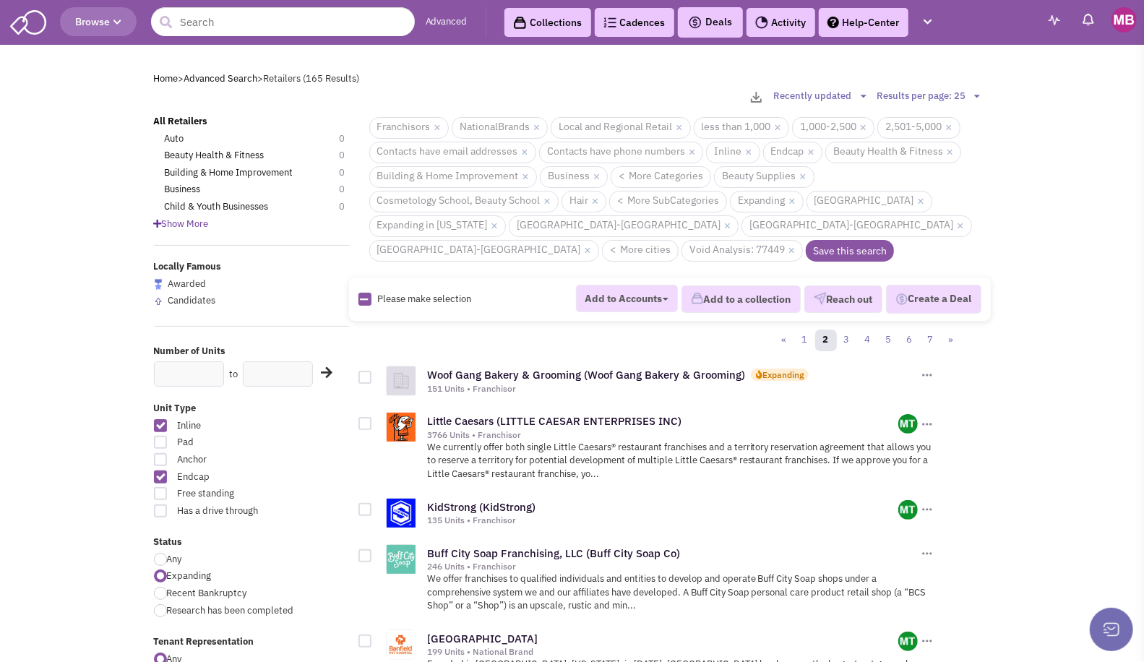
checkbox input "true"
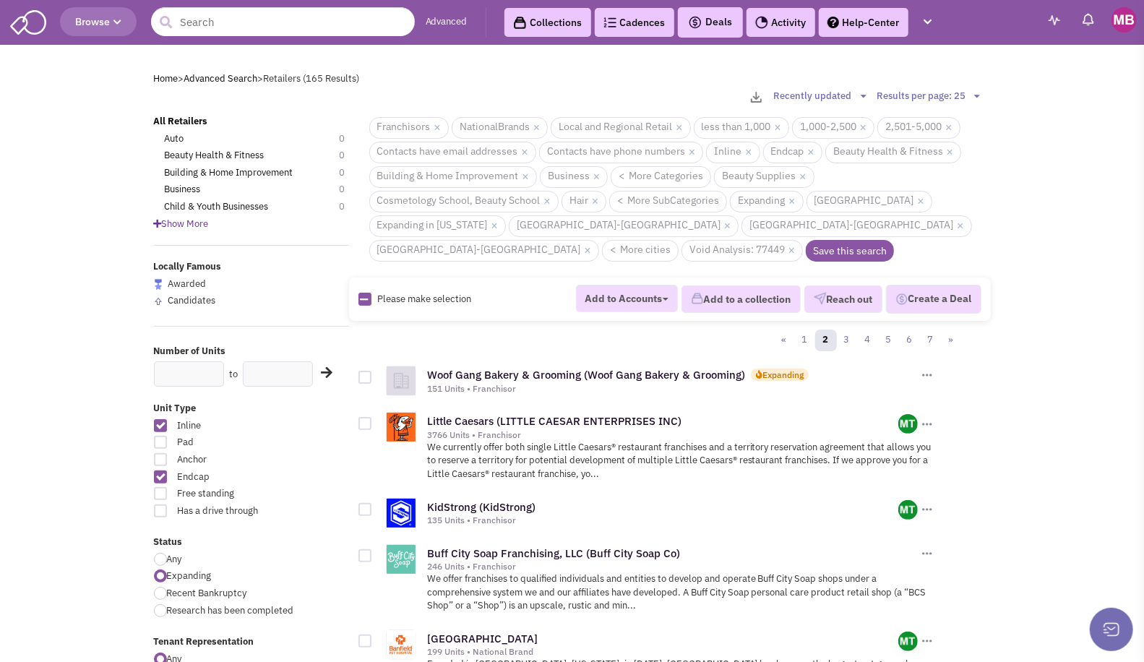
checkbox input "true"
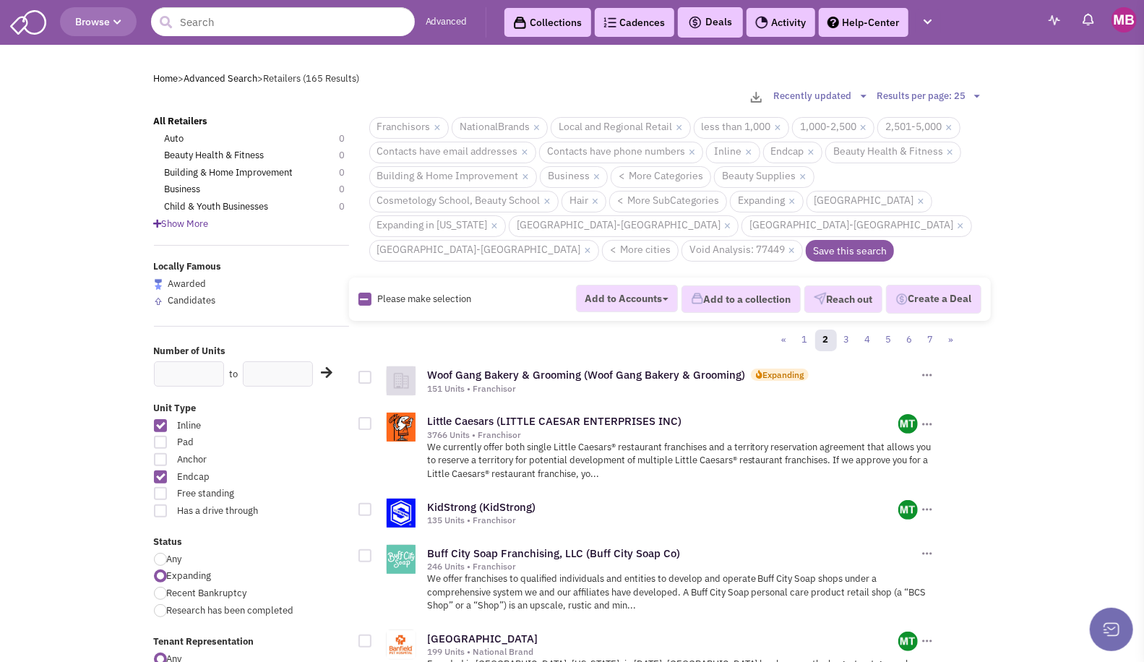
checkbox input "true"
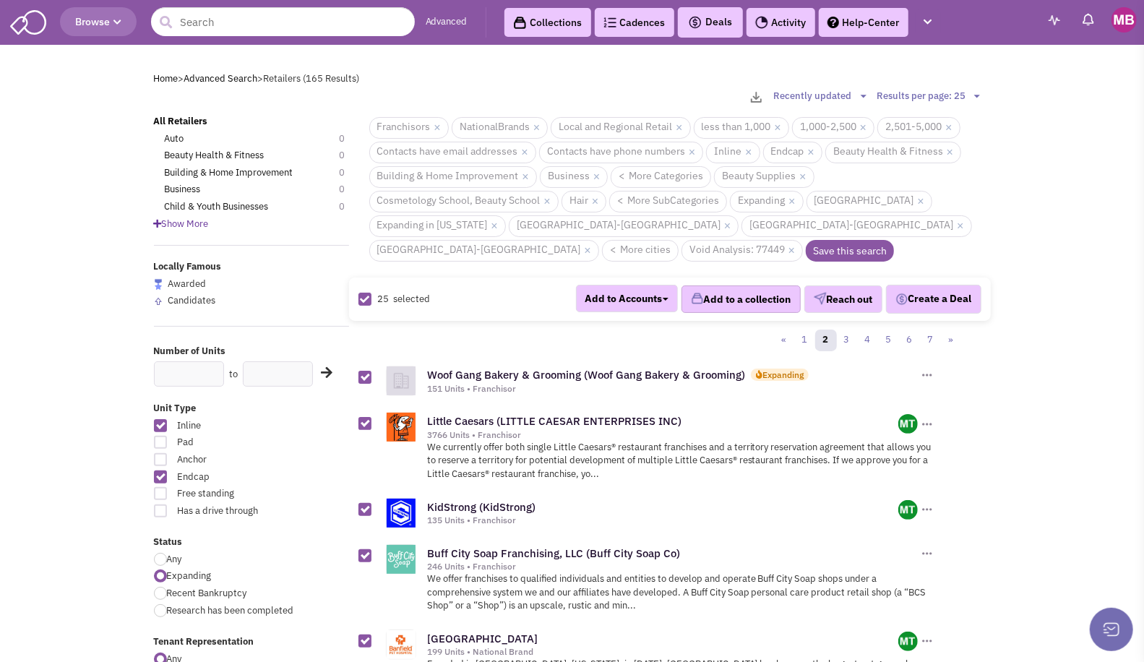
click at [736, 285] on button "Add to a collection" at bounding box center [740, 298] width 119 height 27
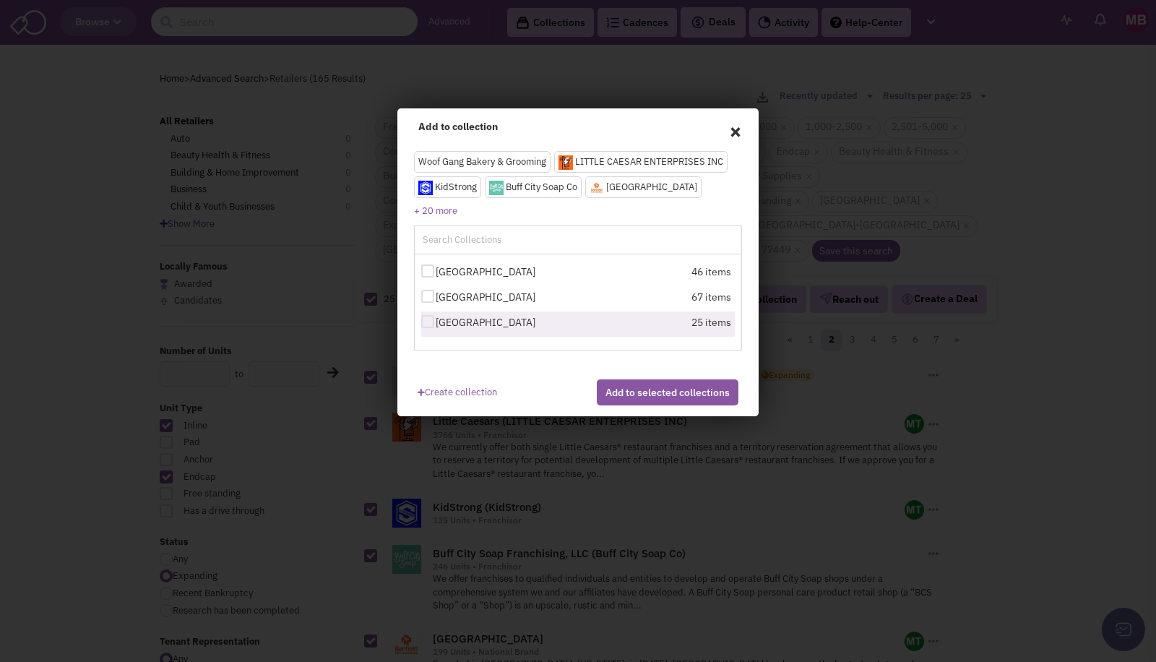
click at [430, 322] on div at bounding box center [427, 321] width 13 height 13
click at [436, 322] on input "[GEOGRAPHIC_DATA]" at bounding box center [440, 322] width 9 height 9
checkbox input "true"
click at [651, 405] on button "Add to selected collections" at bounding box center [668, 392] width 142 height 26
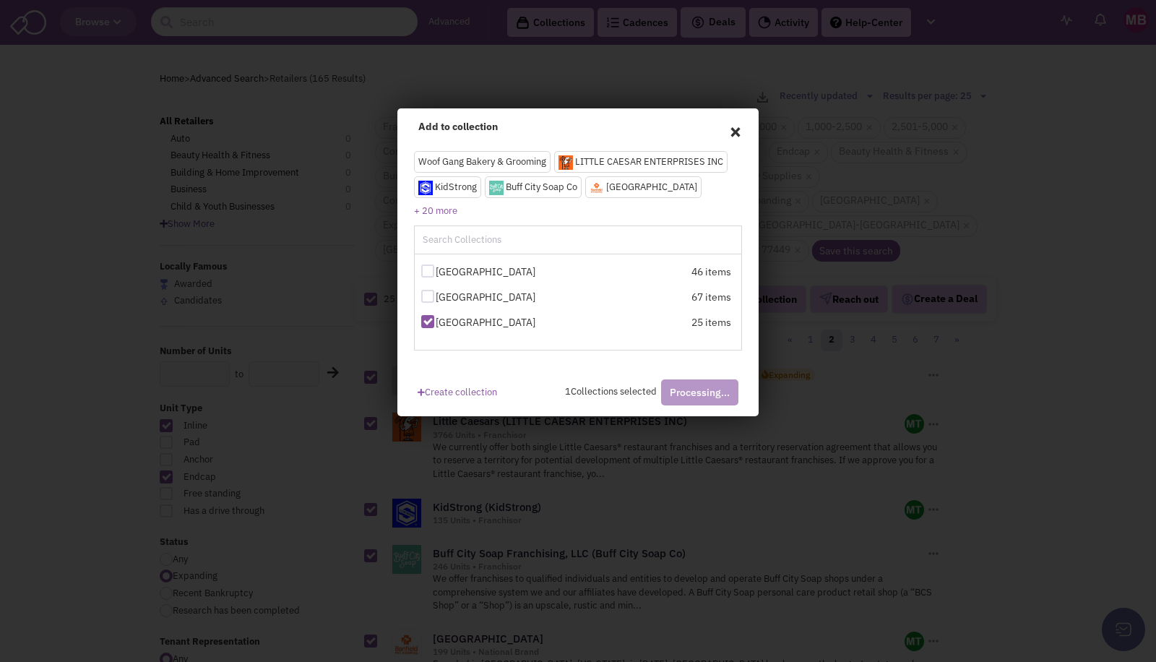
checkbox input "false"
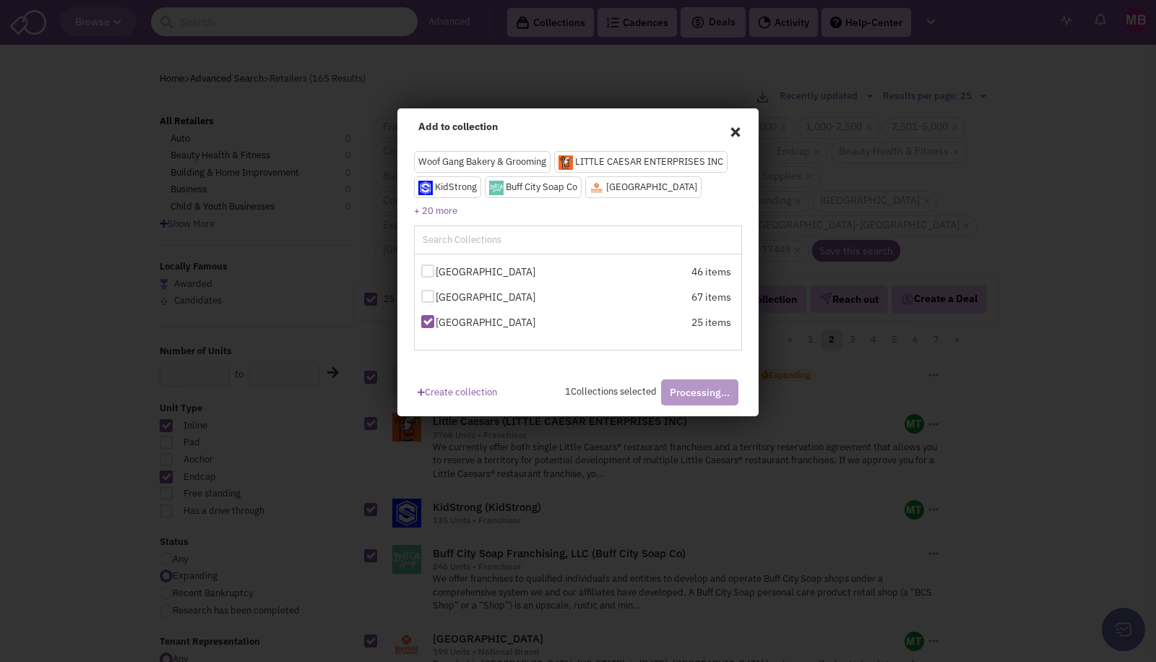
checkbox input "false"
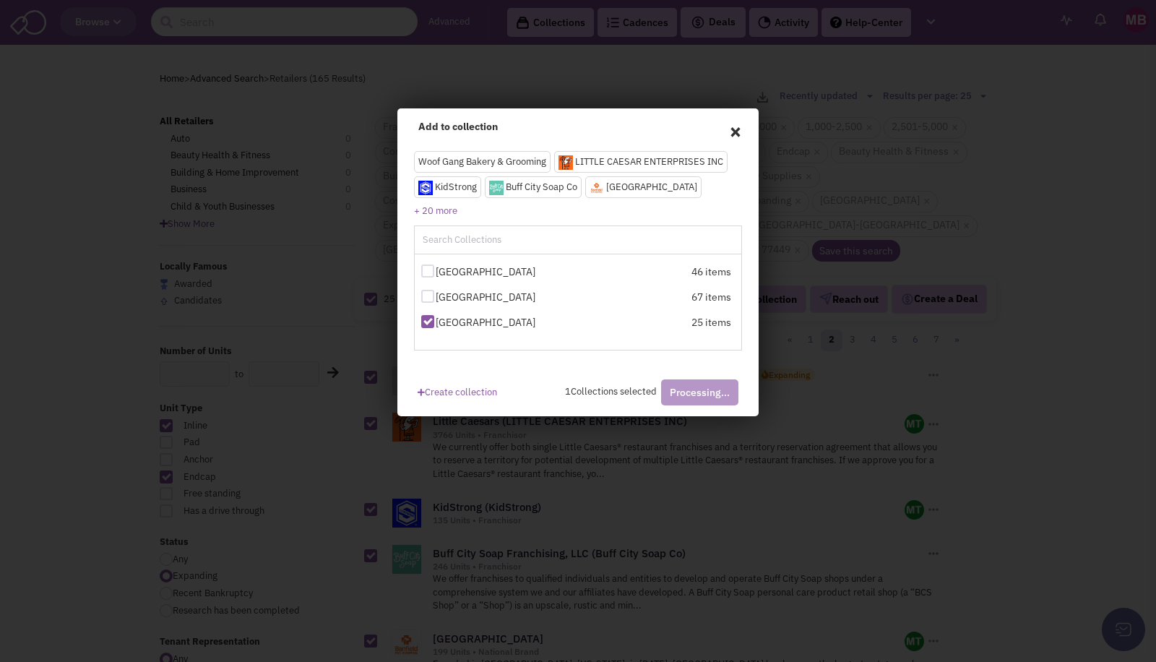
checkbox input "false"
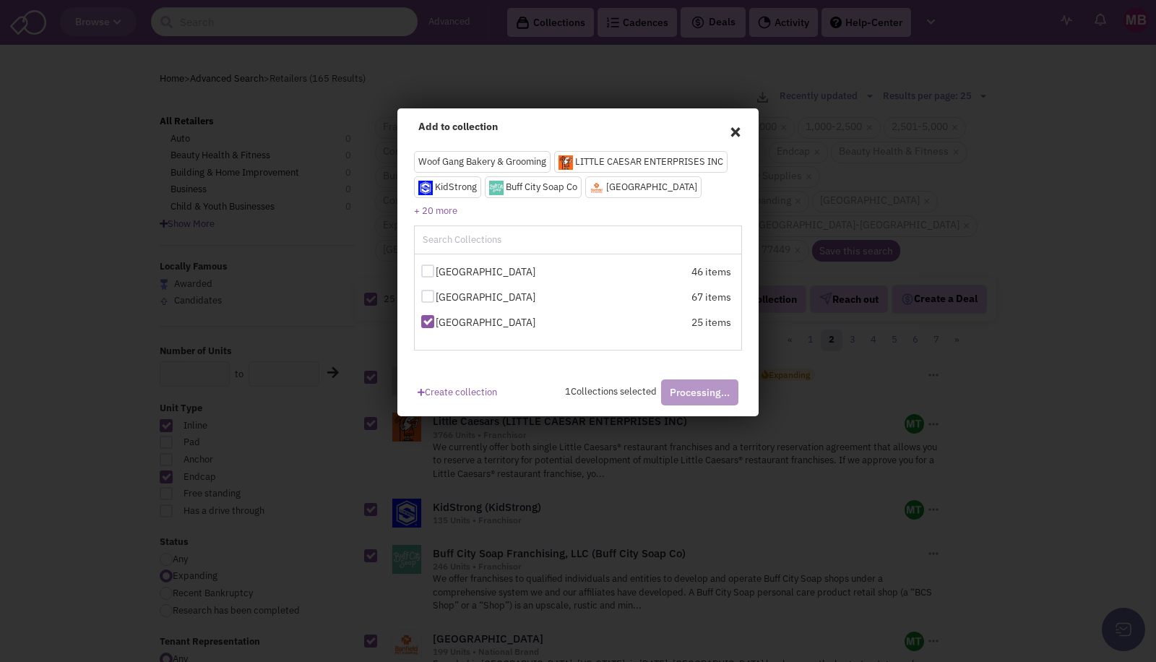
checkbox input "false"
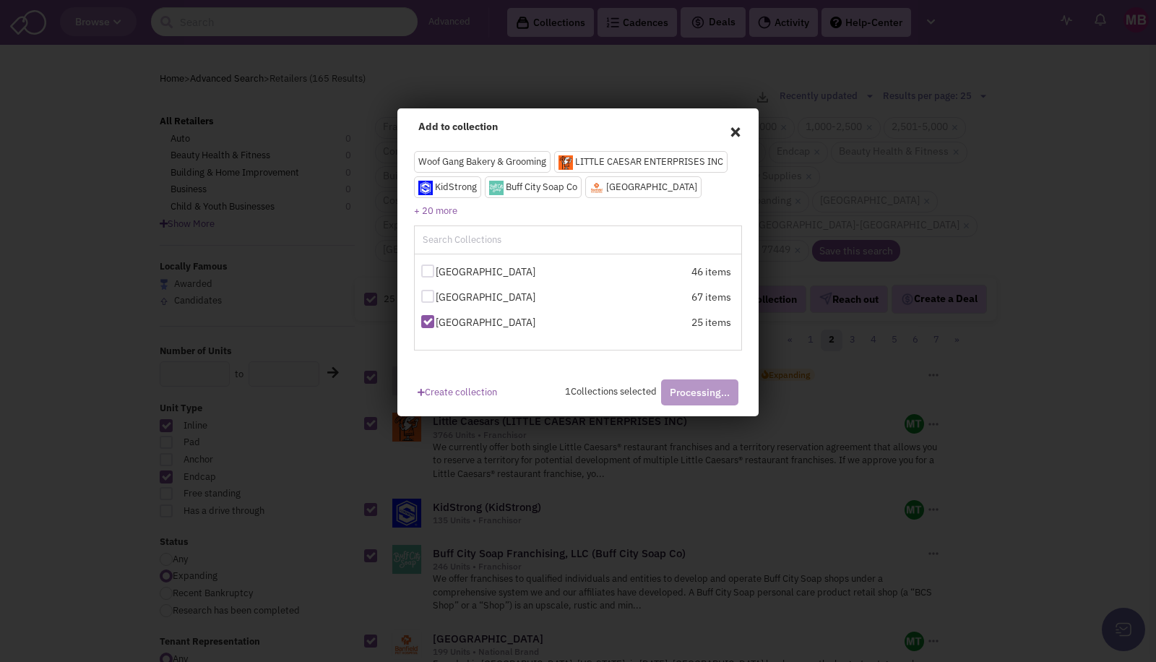
checkbox input "false"
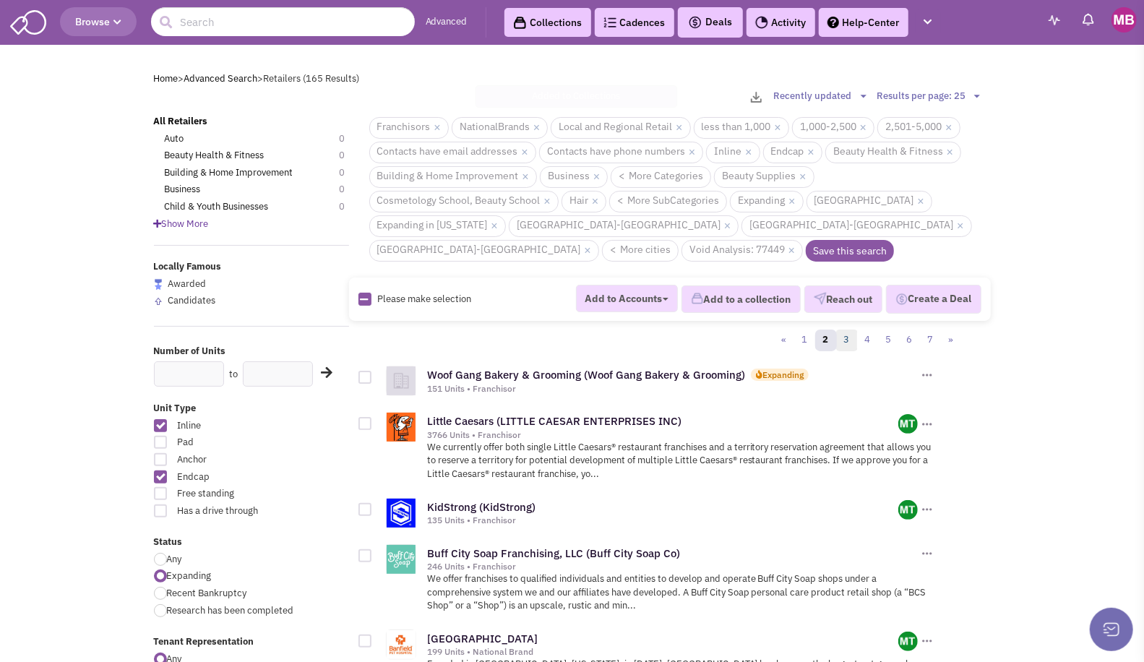
click at [846, 329] on link "3" at bounding box center [847, 340] width 22 height 22
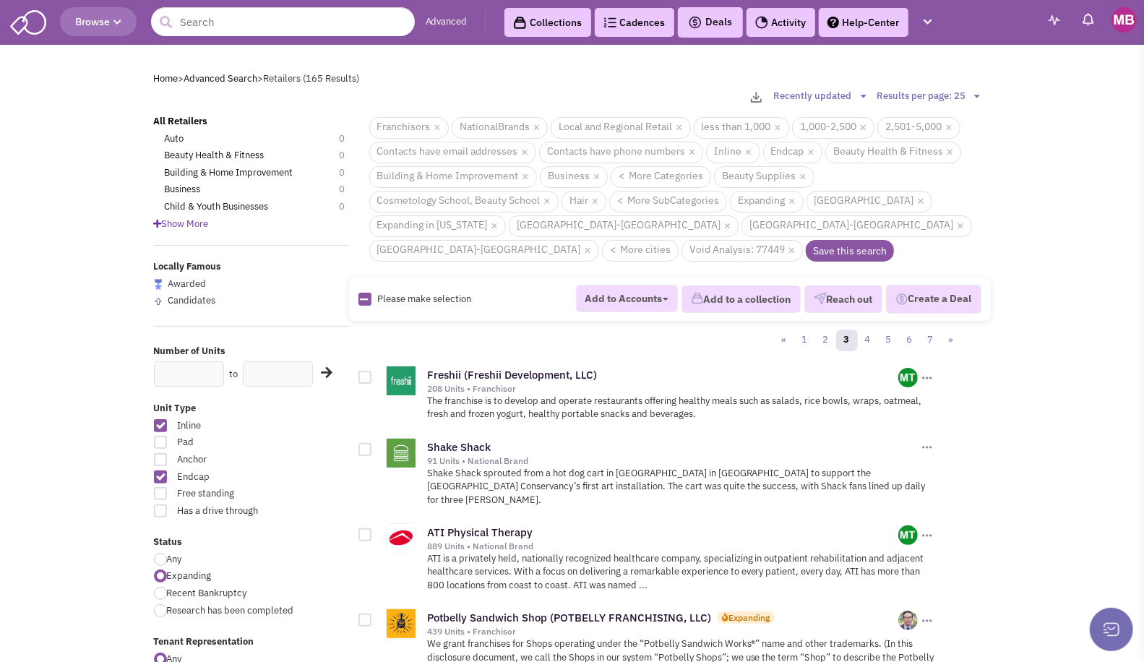
click at [363, 295] on icon at bounding box center [365, 299] width 8 height 9
checkbox input "true"
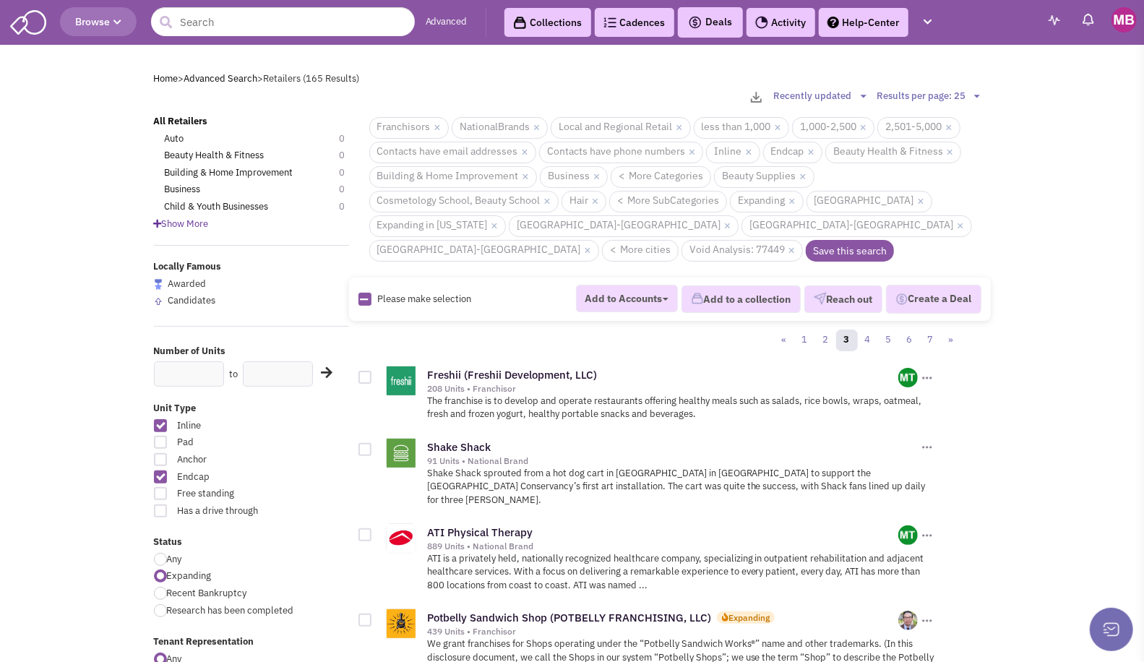
checkbox input "true"
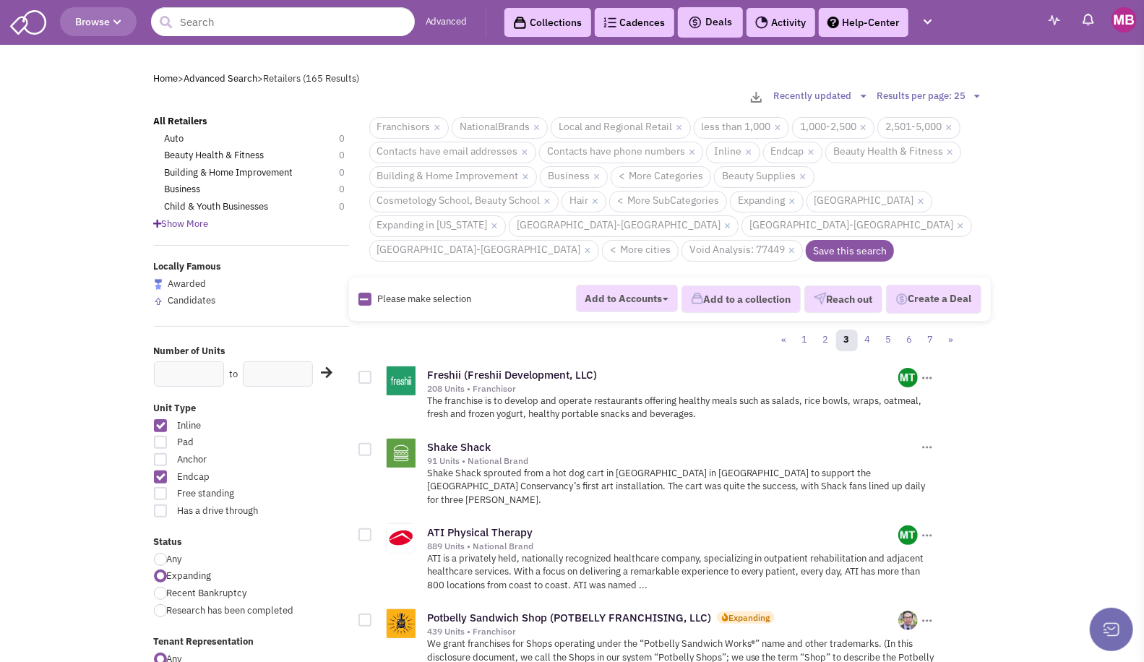
checkbox input "true"
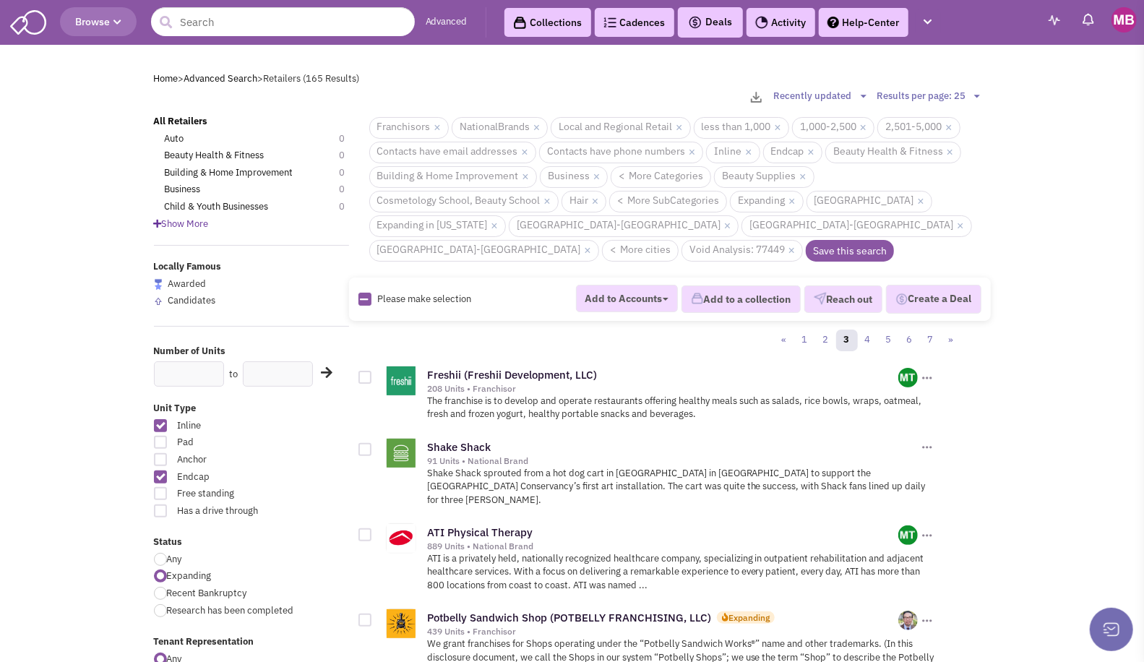
checkbox input "true"
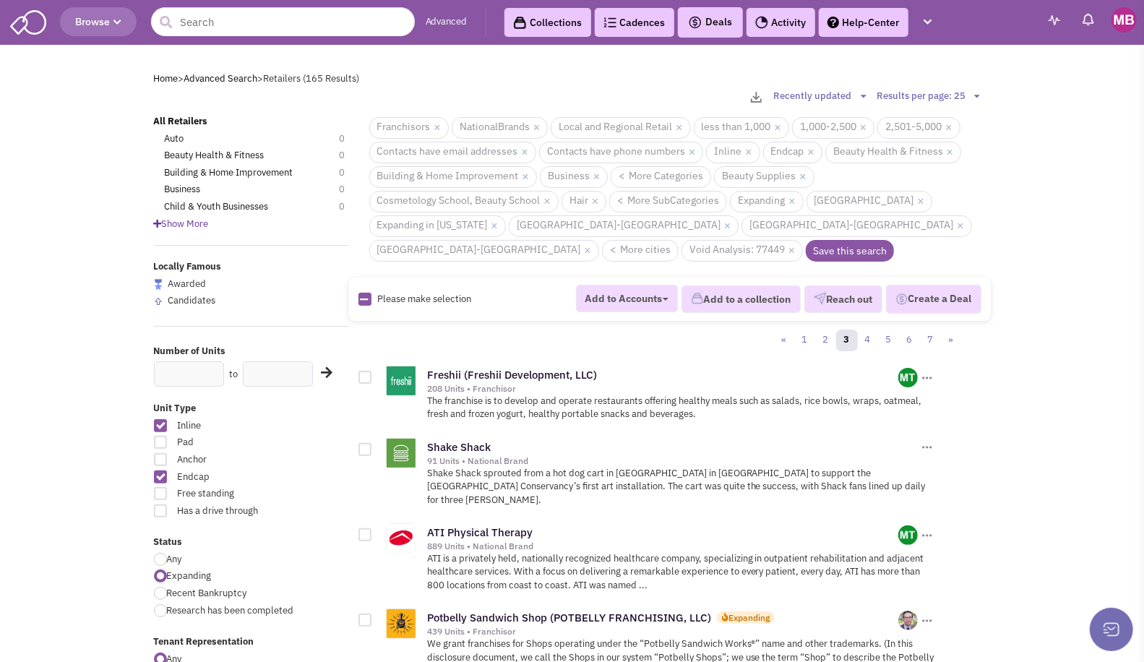
checkbox input "true"
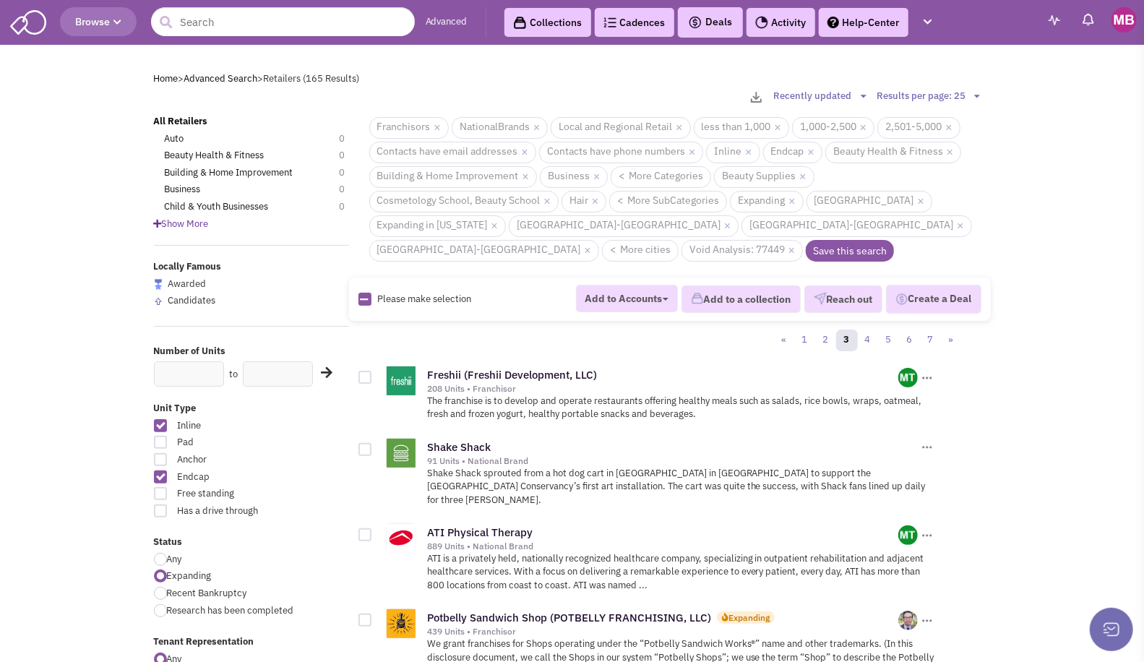
checkbox input "true"
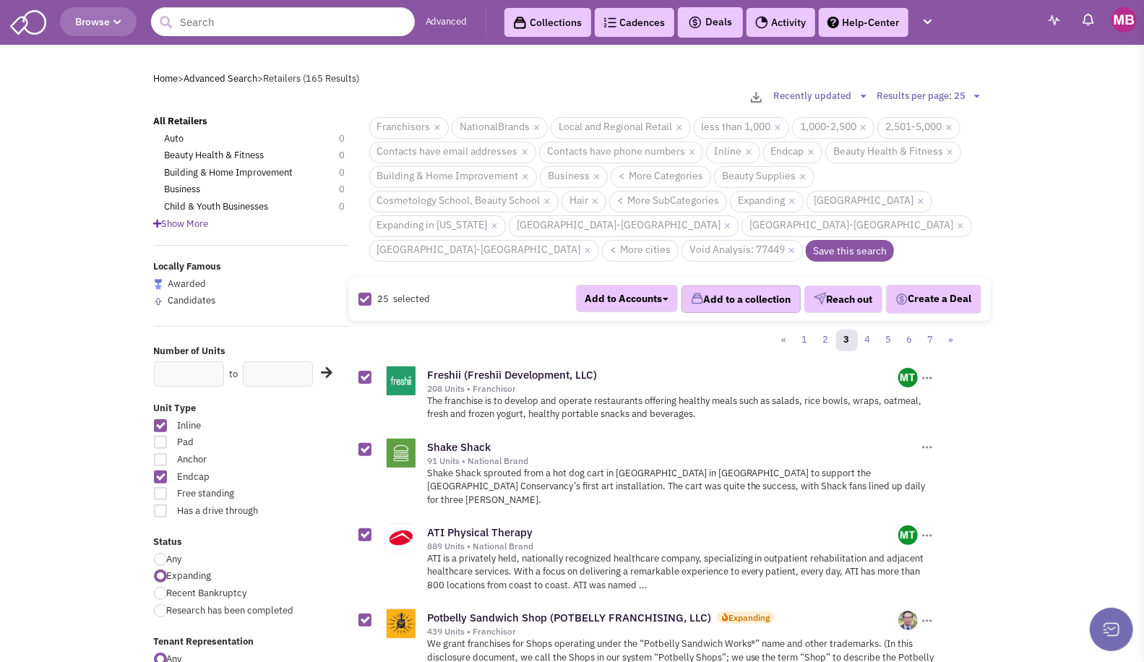
click at [744, 285] on button "Add to a collection" at bounding box center [740, 298] width 119 height 27
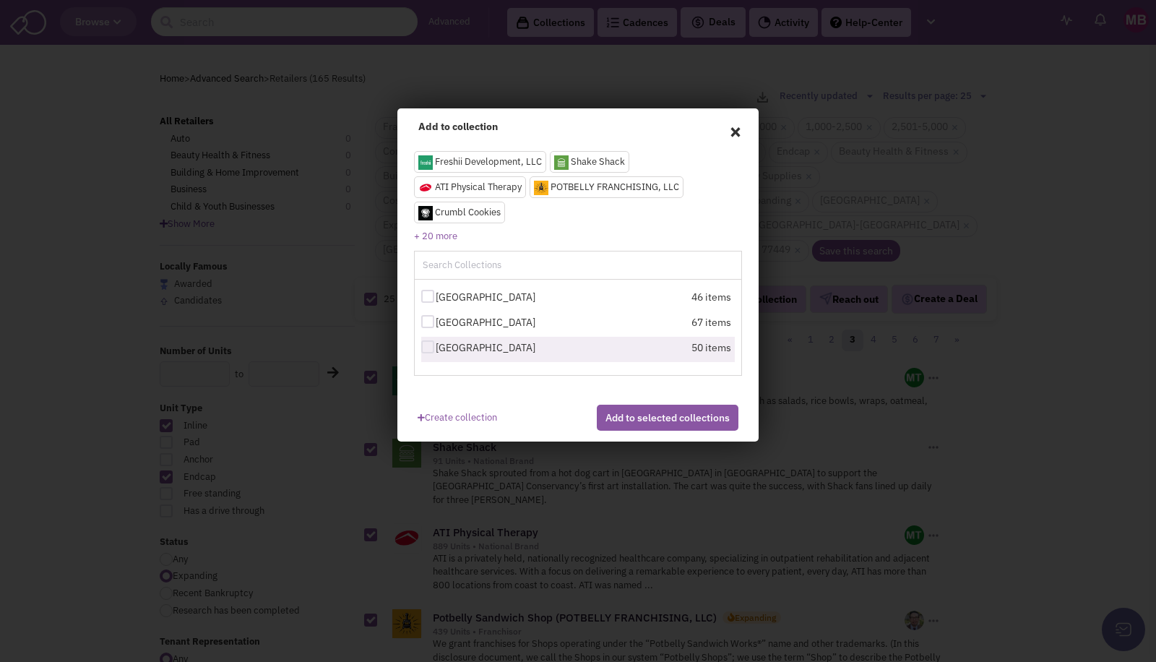
click at [506, 349] on label "[GEOGRAPHIC_DATA]" at bounding box center [500, 347] width 159 height 14
click at [445, 349] on input "[GEOGRAPHIC_DATA]" at bounding box center [440, 347] width 9 height 9
checkbox input "true"
click at [660, 431] on button "Add to selected collections" at bounding box center [668, 418] width 142 height 26
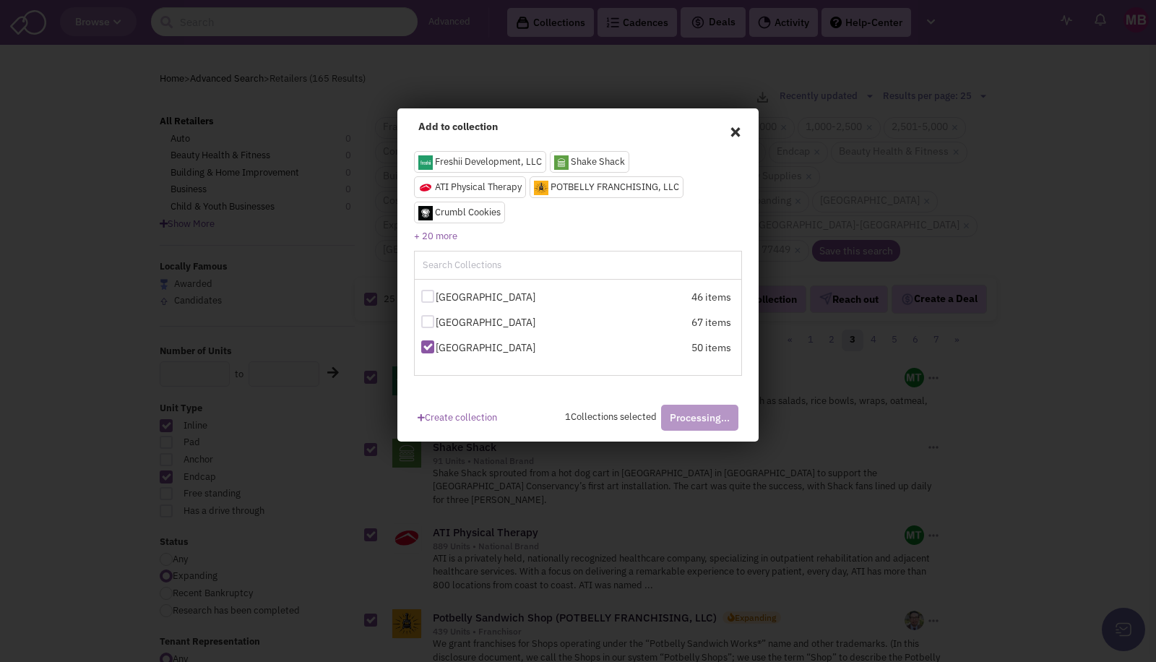
checkbox input "false"
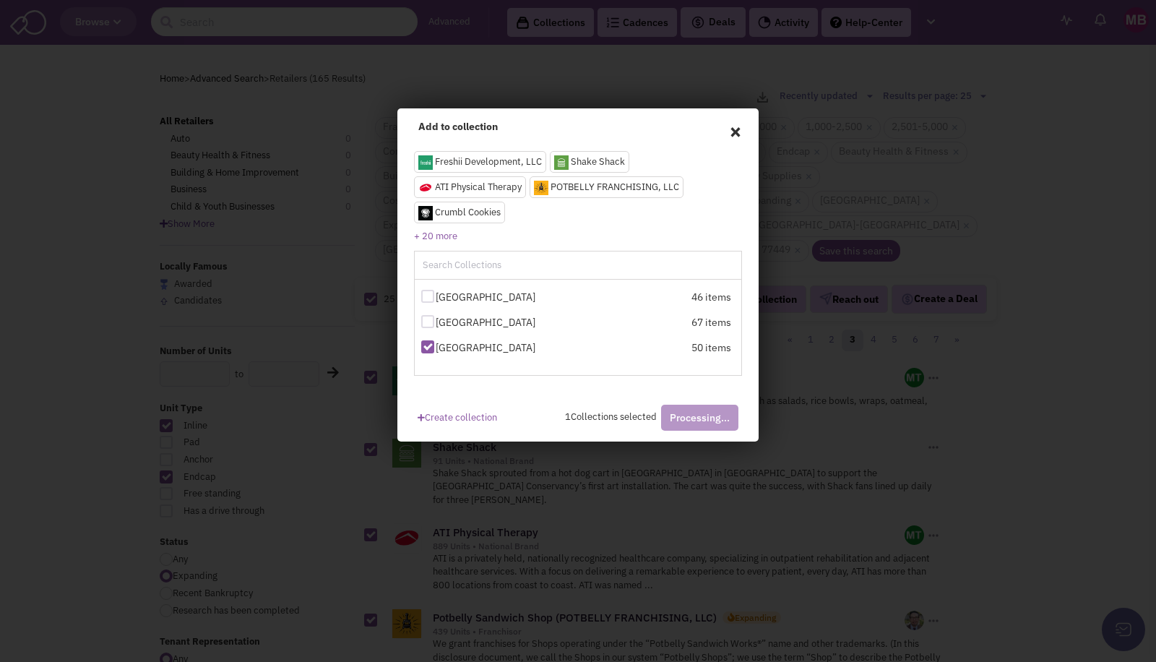
checkbox input "false"
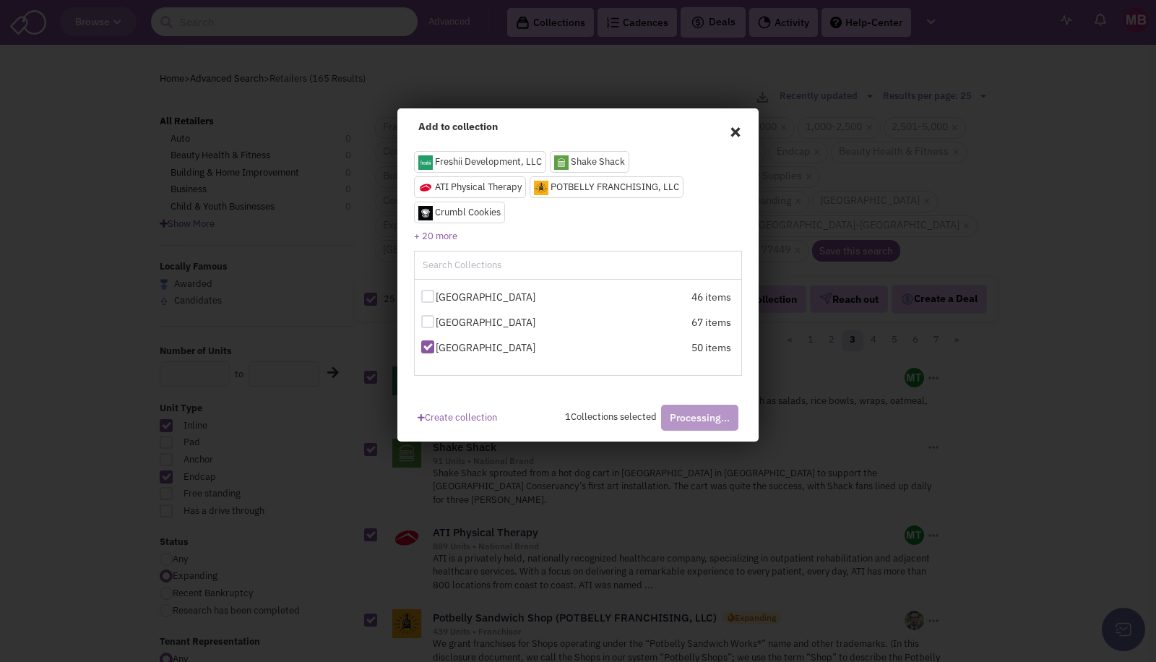
checkbox input "false"
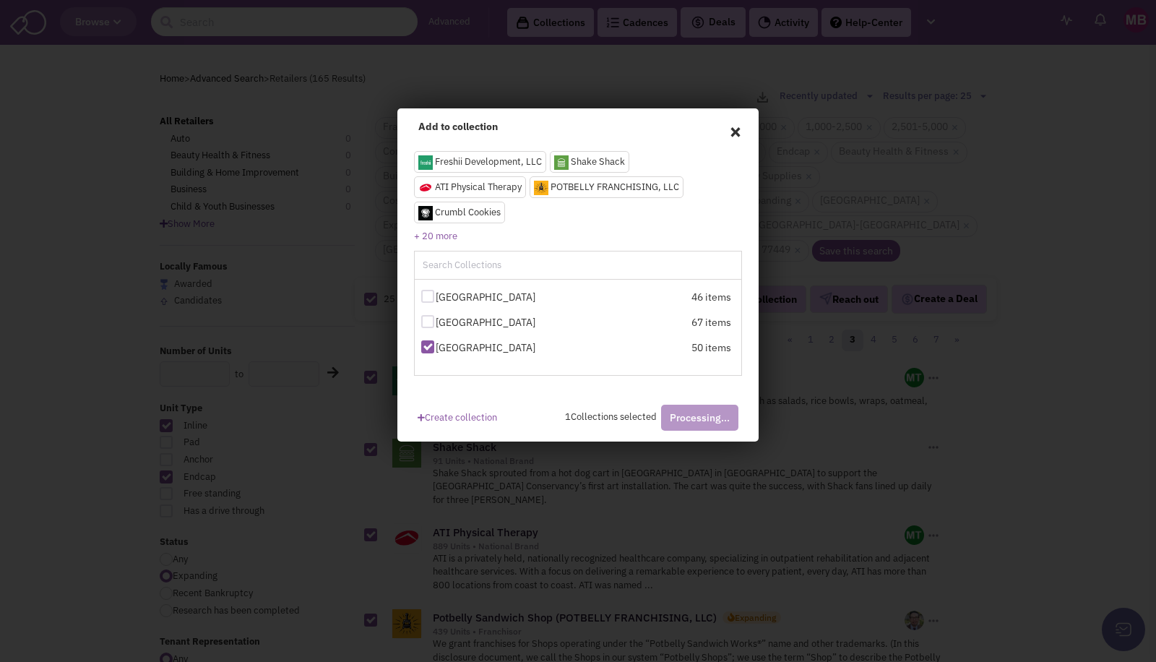
checkbox input "false"
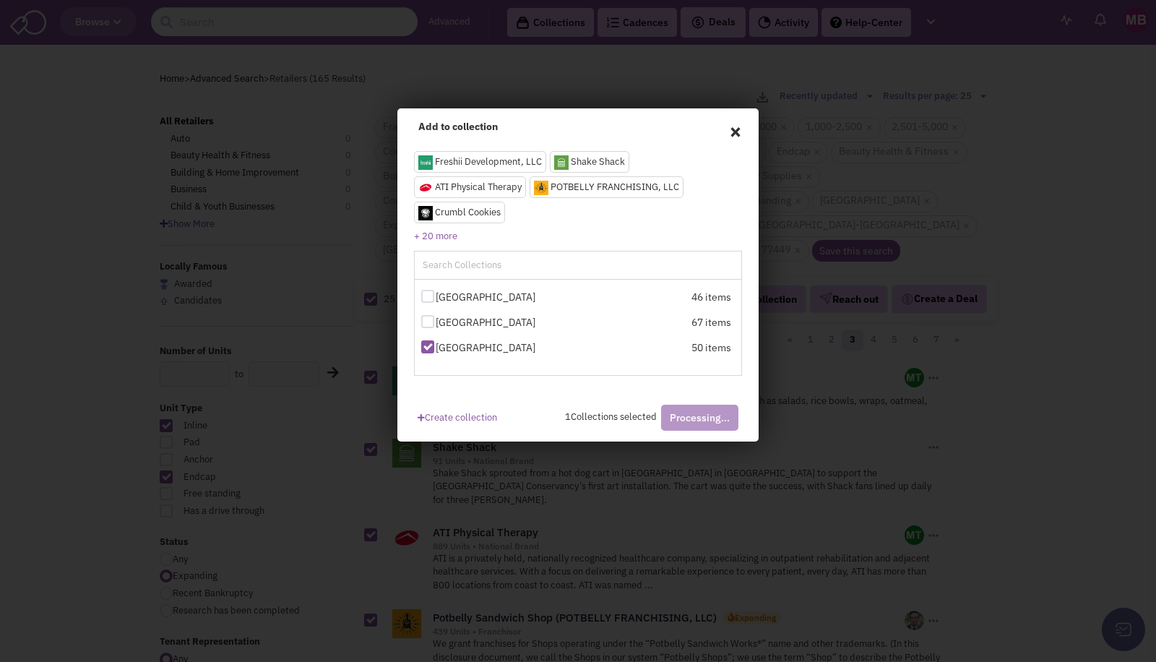
checkbox input "false"
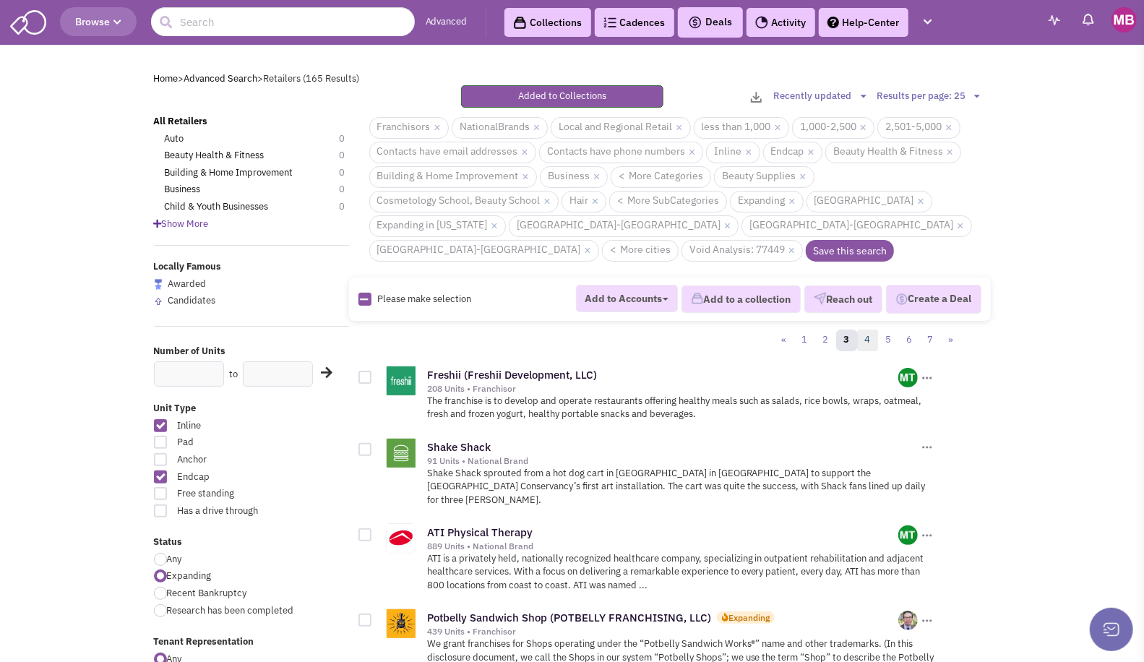
click at [869, 329] on link "4" at bounding box center [868, 340] width 22 height 22
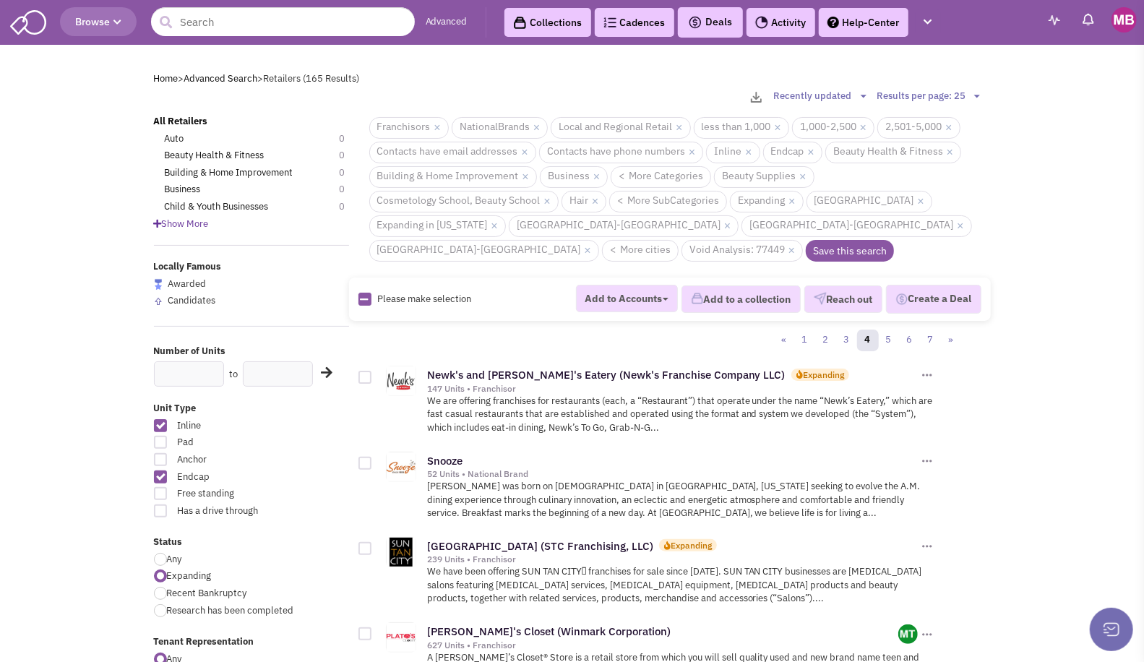
click at [359, 293] on img at bounding box center [364, 299] width 13 height 13
click at [363, 295] on icon at bounding box center [365, 299] width 8 height 9
checkbox input "true"
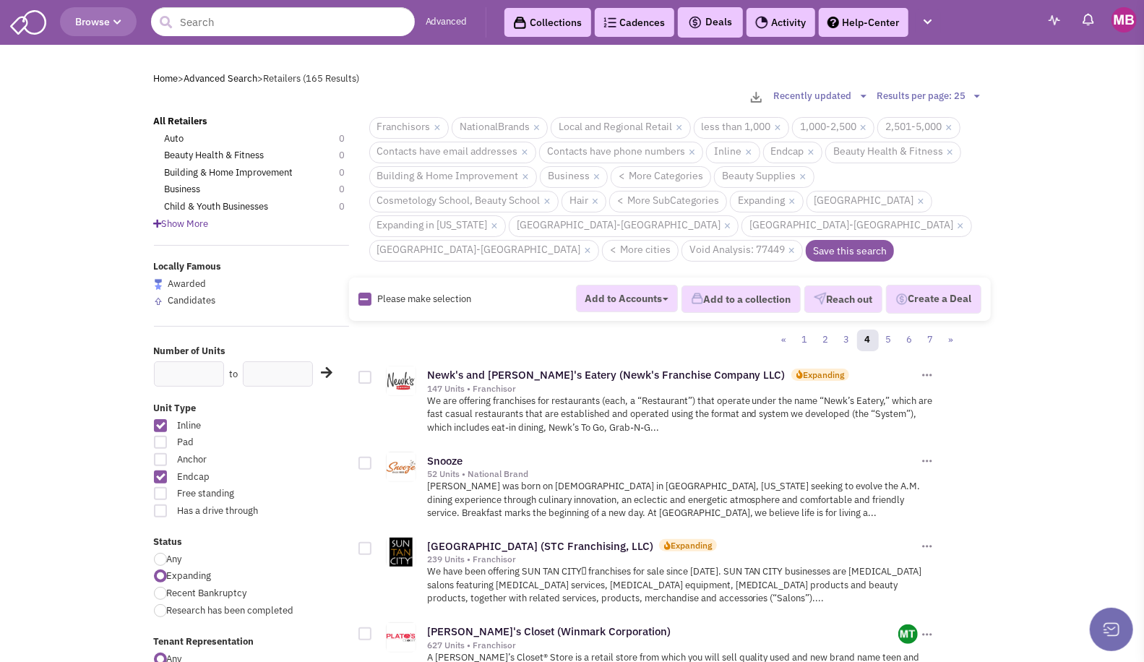
checkbox input "true"
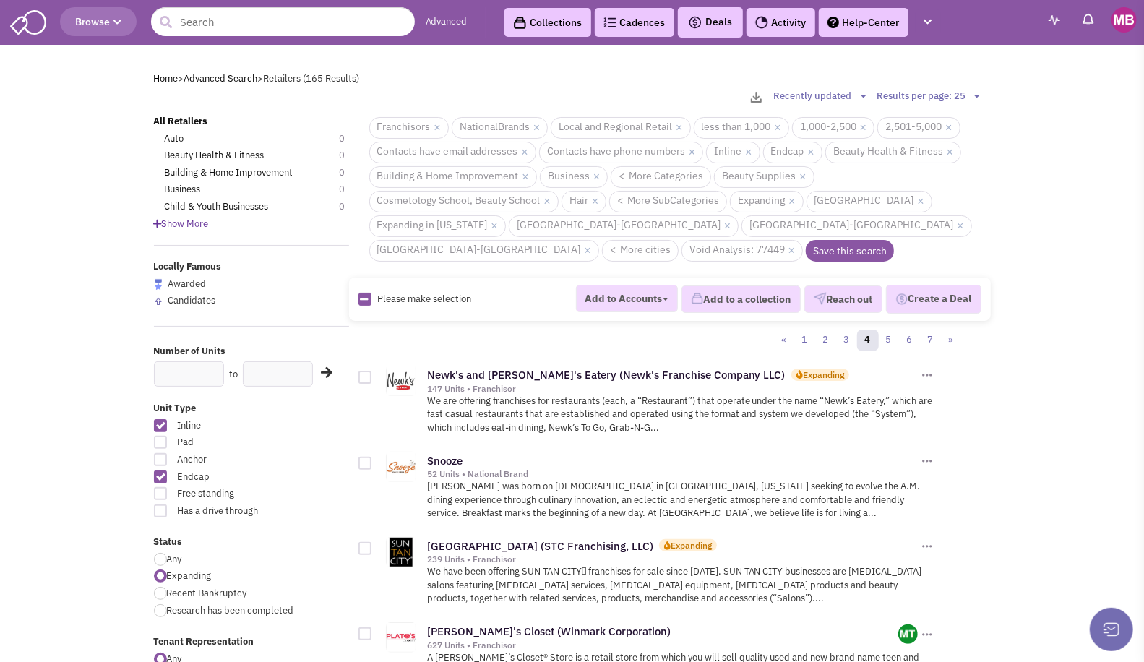
checkbox input "true"
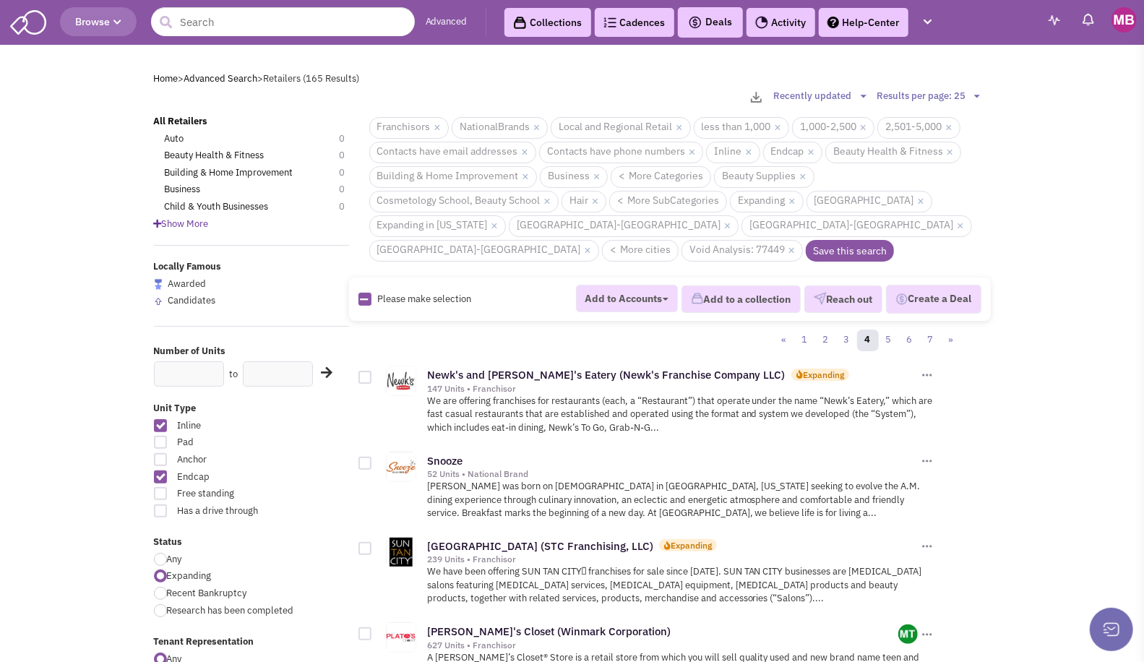
checkbox input "true"
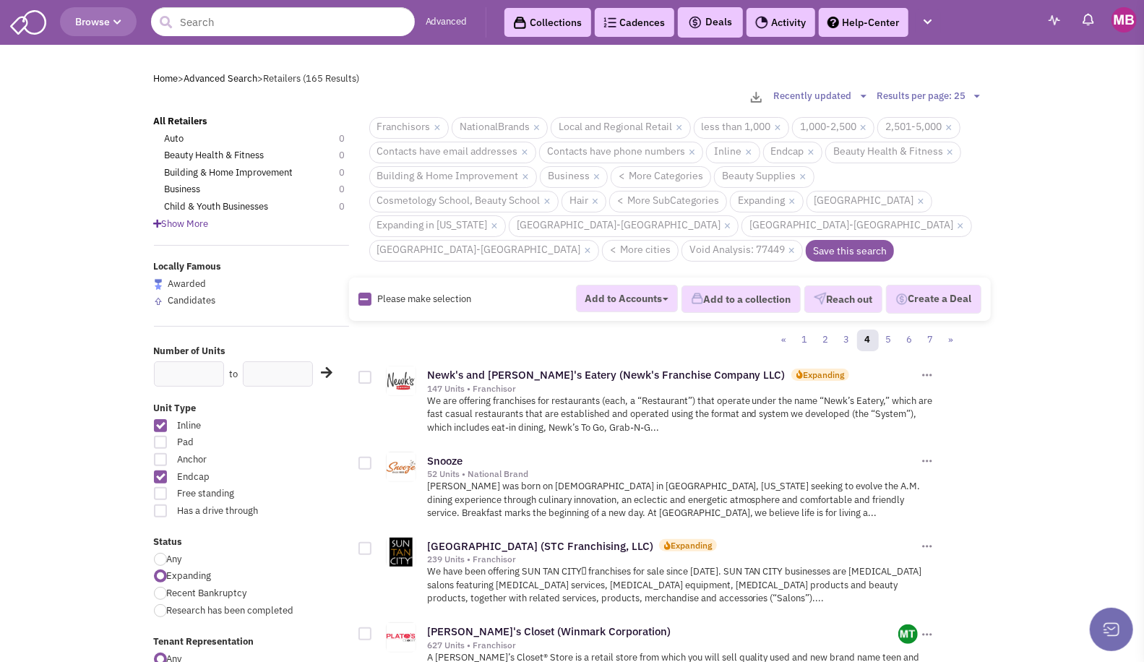
checkbox input "true"
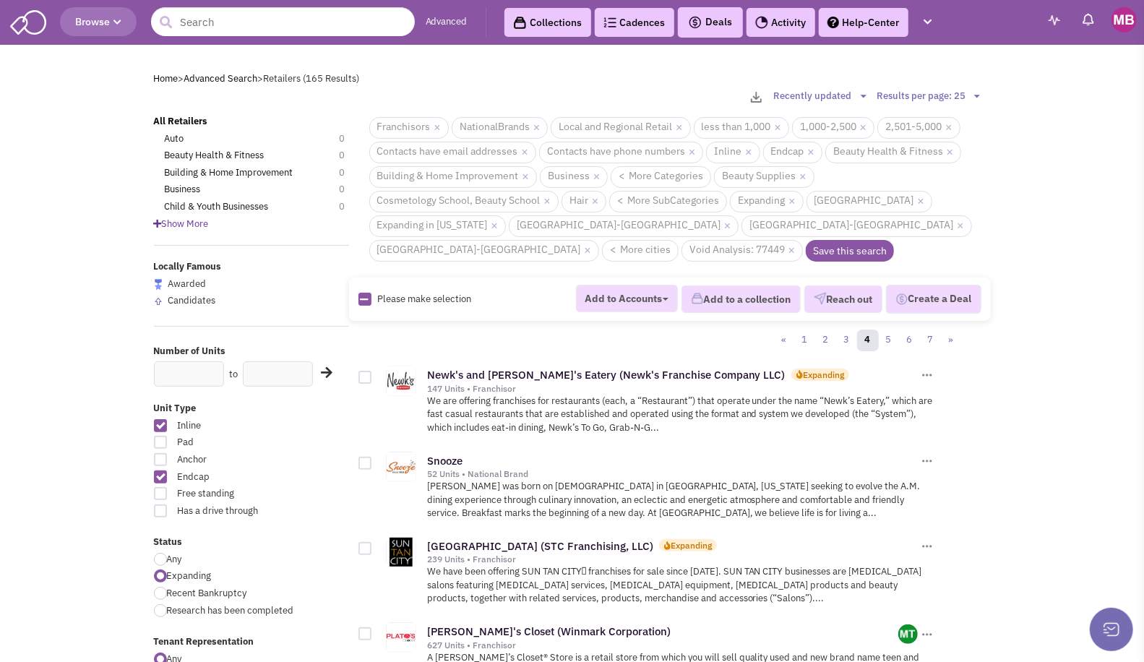
checkbox input "true"
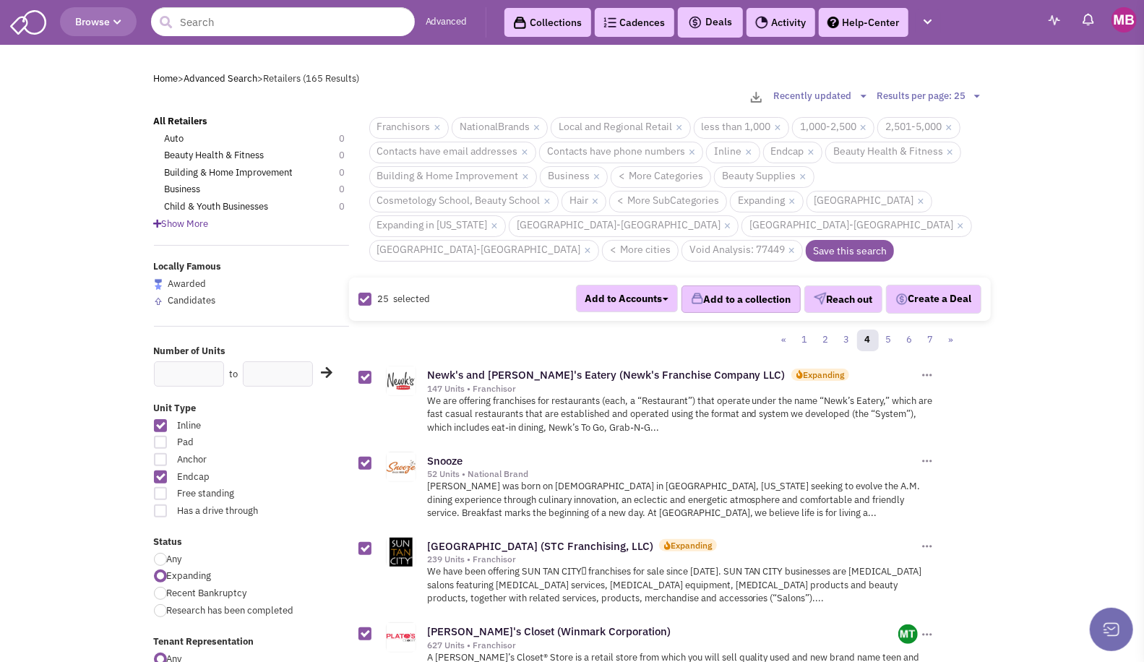
click at [739, 285] on button "Add to a collection" at bounding box center [740, 298] width 119 height 27
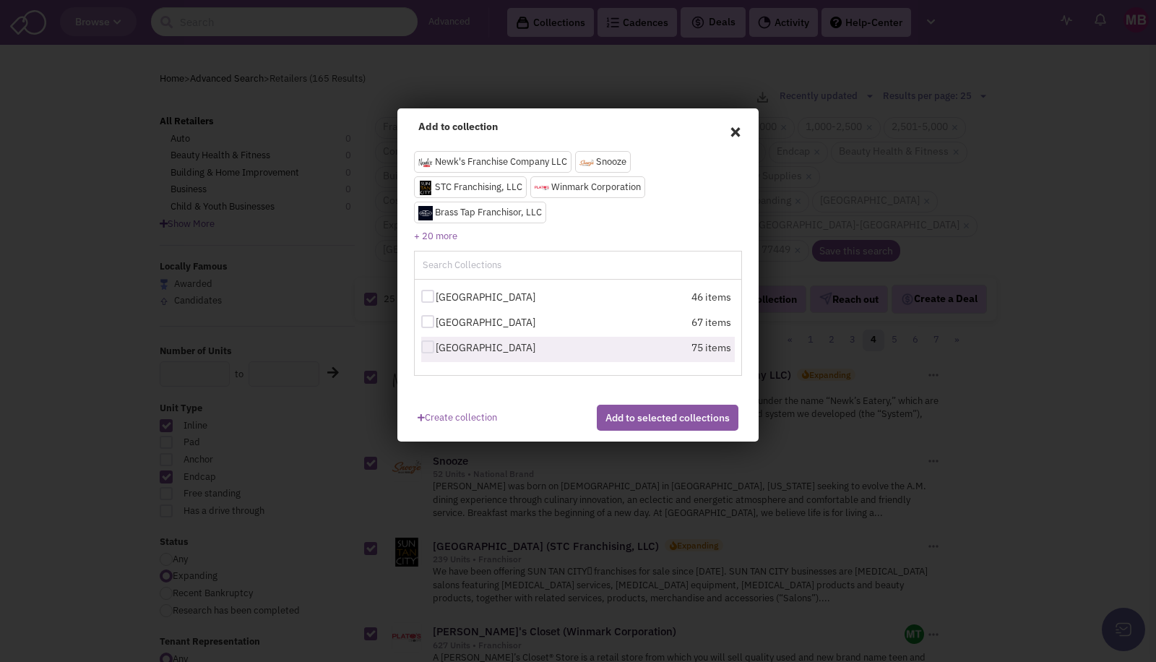
click at [456, 350] on label "[GEOGRAPHIC_DATA]" at bounding box center [500, 347] width 159 height 14
click at [445, 350] on input "[GEOGRAPHIC_DATA]" at bounding box center [440, 347] width 9 height 9
checkbox input "true"
click at [660, 431] on button "Add to selected collections" at bounding box center [668, 418] width 142 height 26
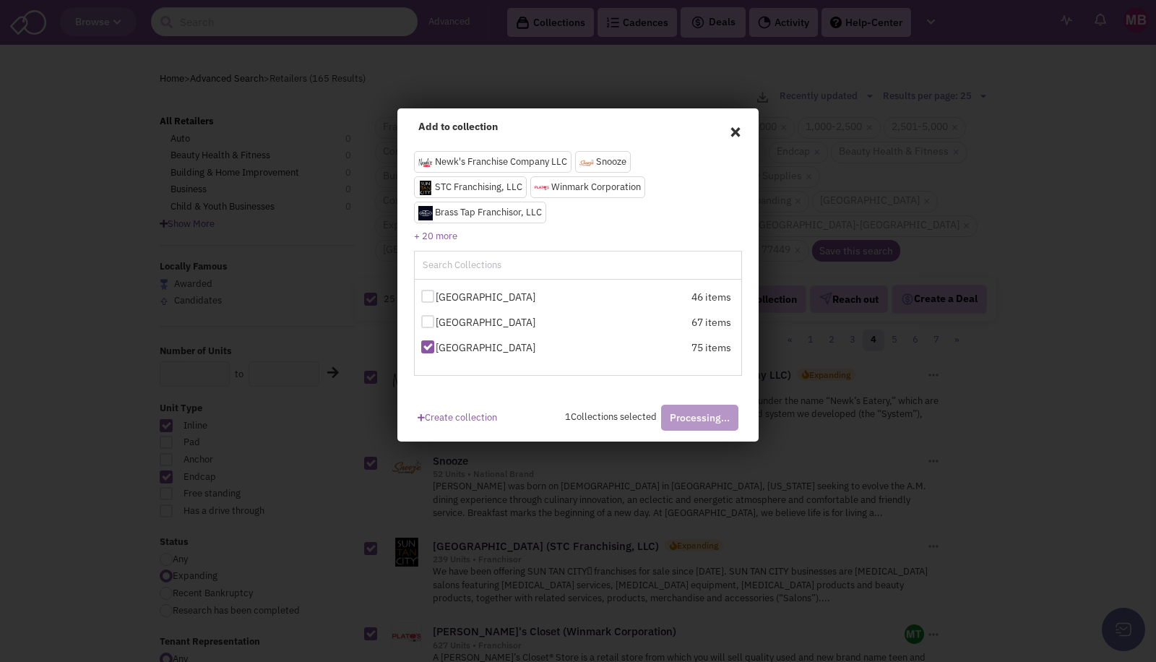
checkbox input "false"
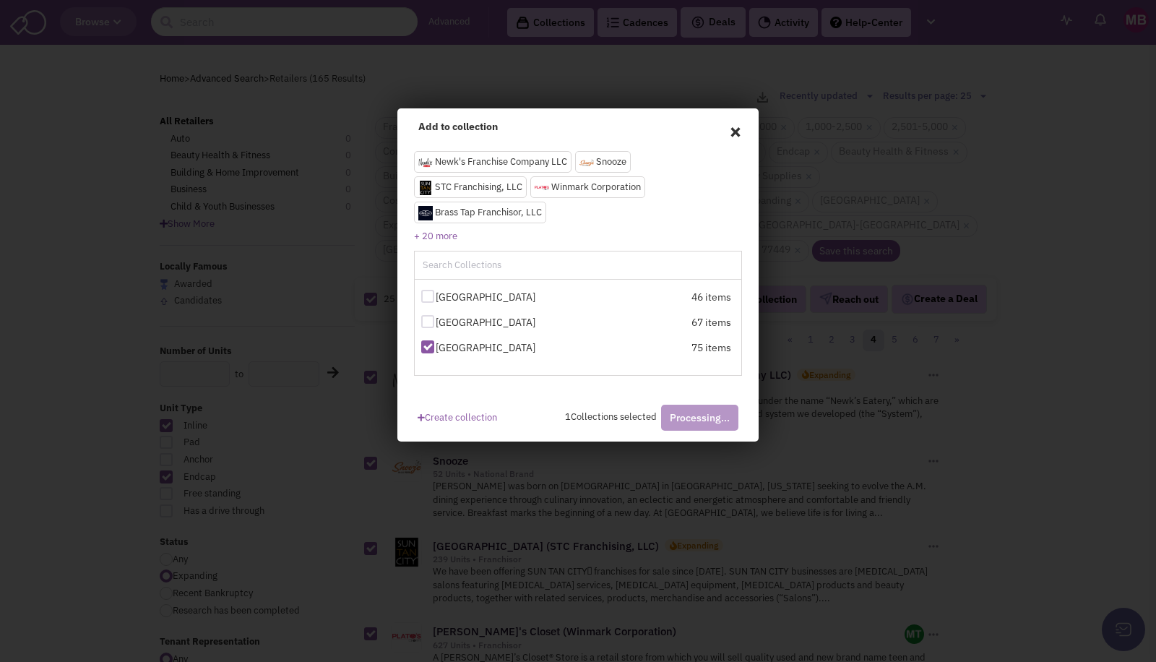
checkbox input "false"
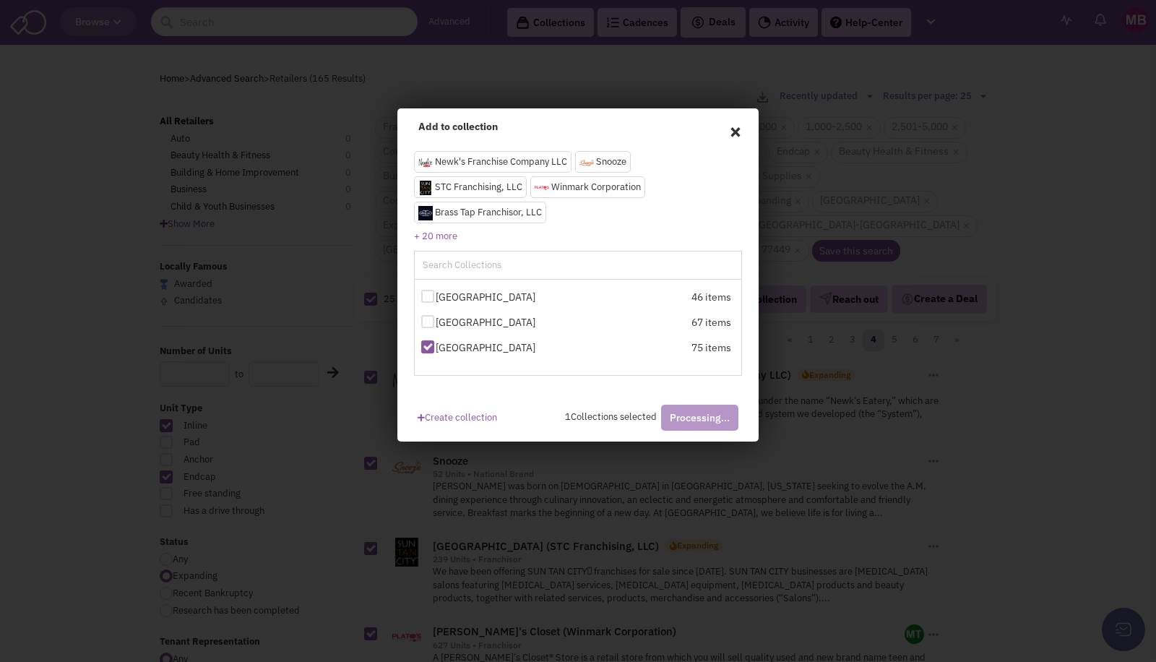
checkbox input "false"
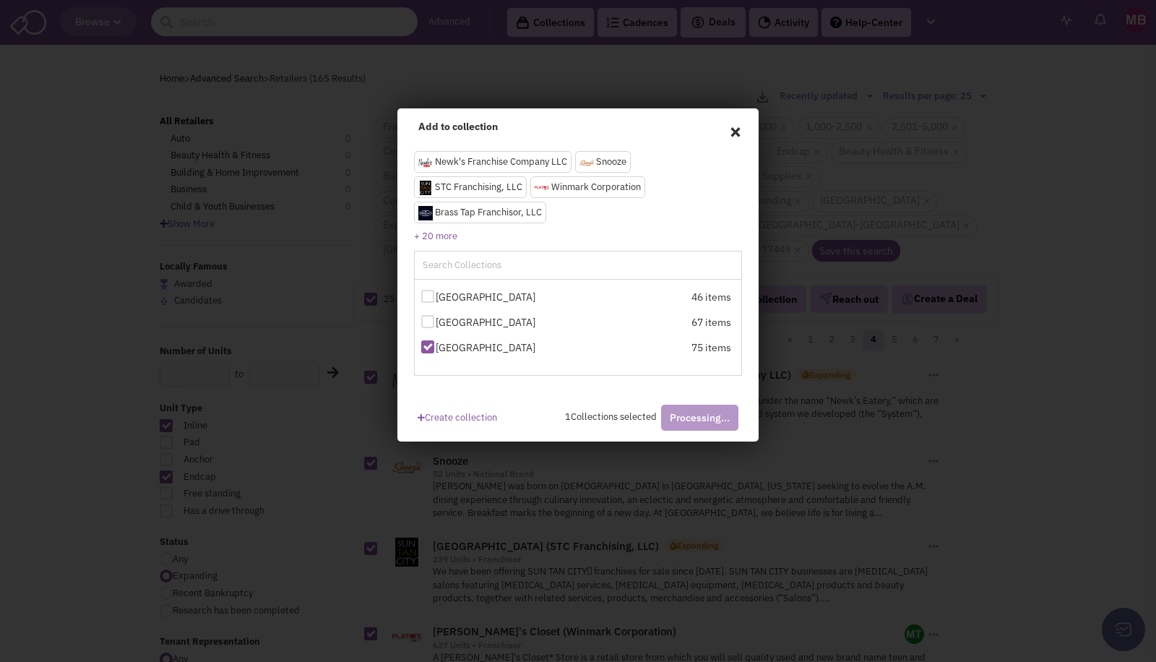
checkbox input "false"
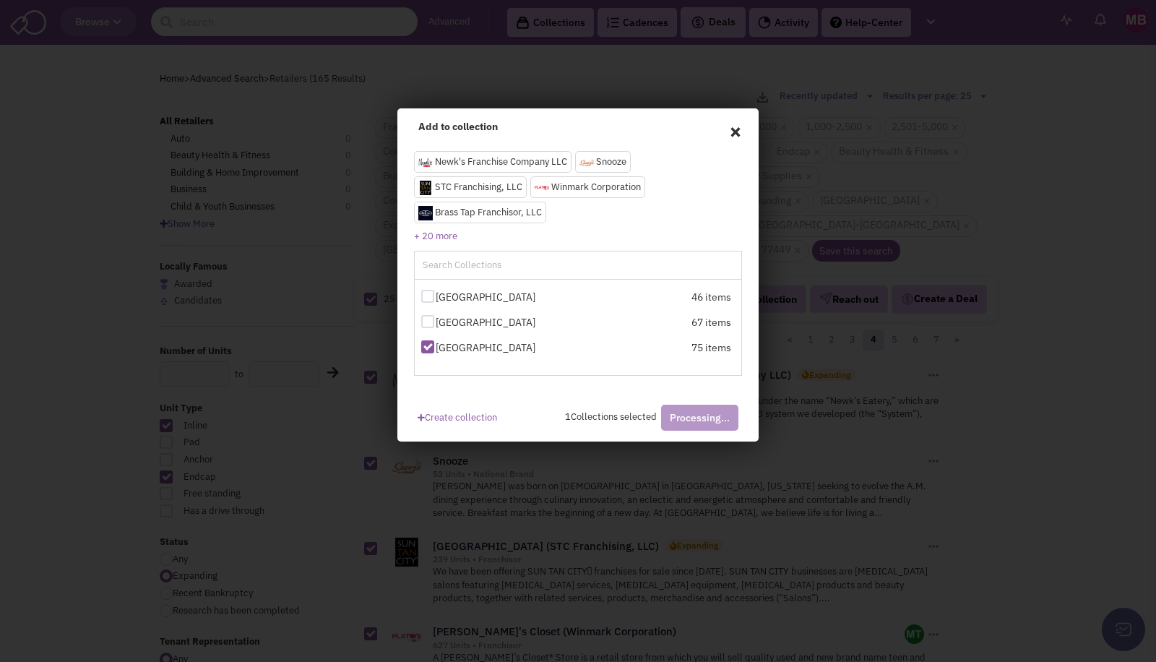
checkbox input "false"
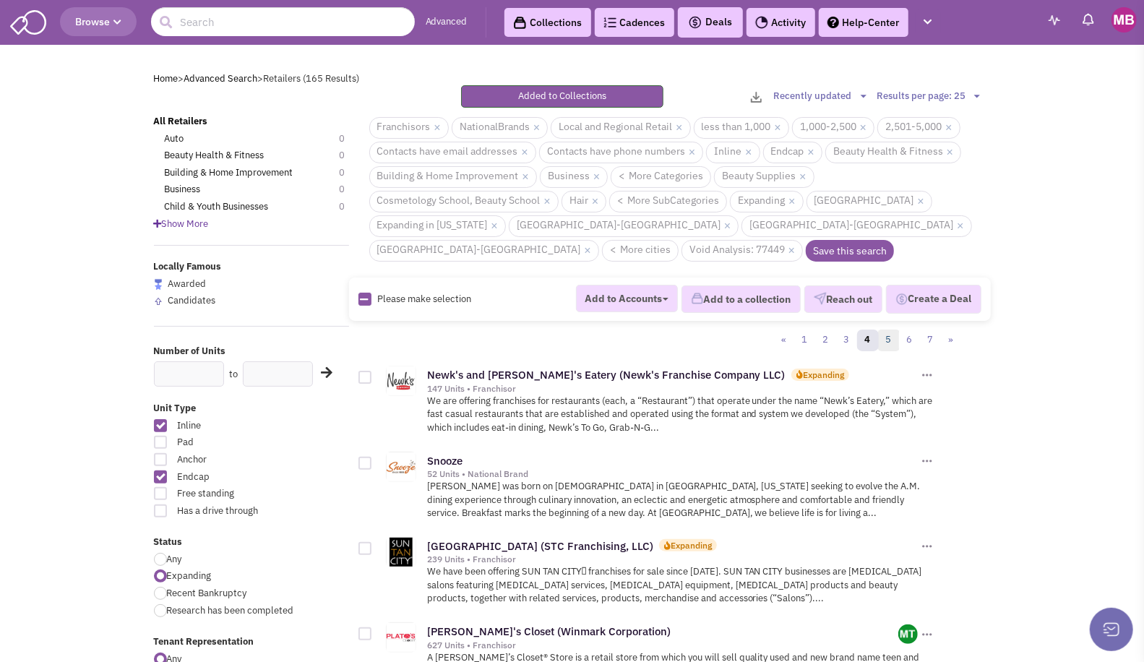
click at [889, 329] on link "5" at bounding box center [889, 340] width 22 height 22
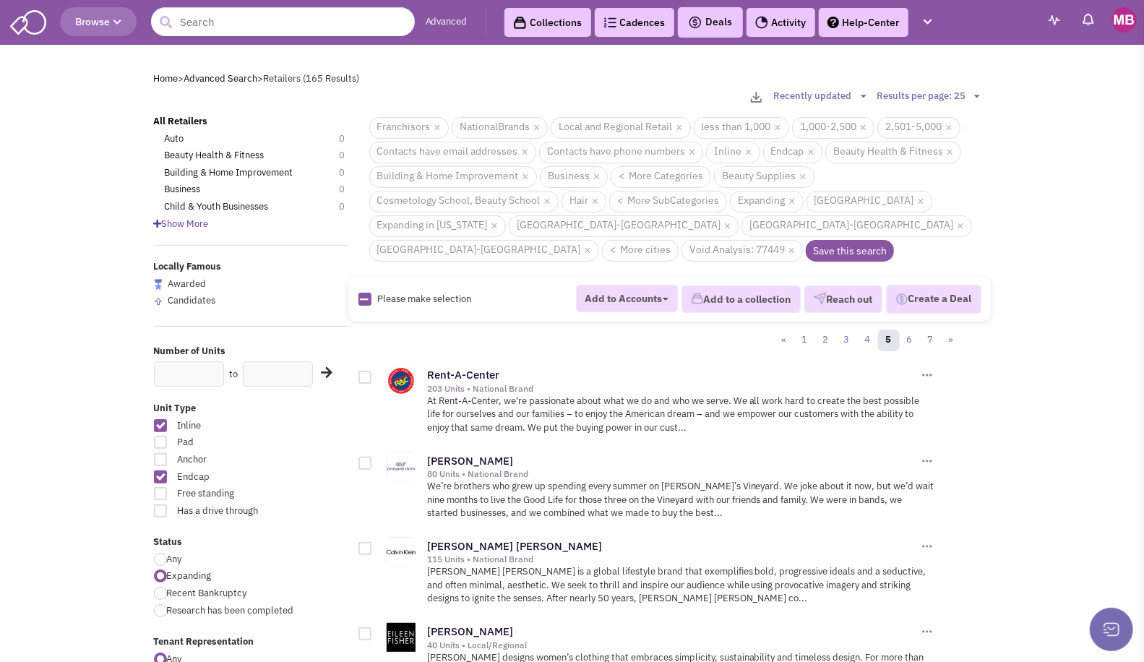
click at [381, 282] on div "Please make selection selected Add to Accounts [PERSON_NAME] [PERSON_NAME] [PER…" at bounding box center [670, 298] width 642 height 43
click at [364, 295] on icon at bounding box center [365, 299] width 8 height 9
checkbox input "true"
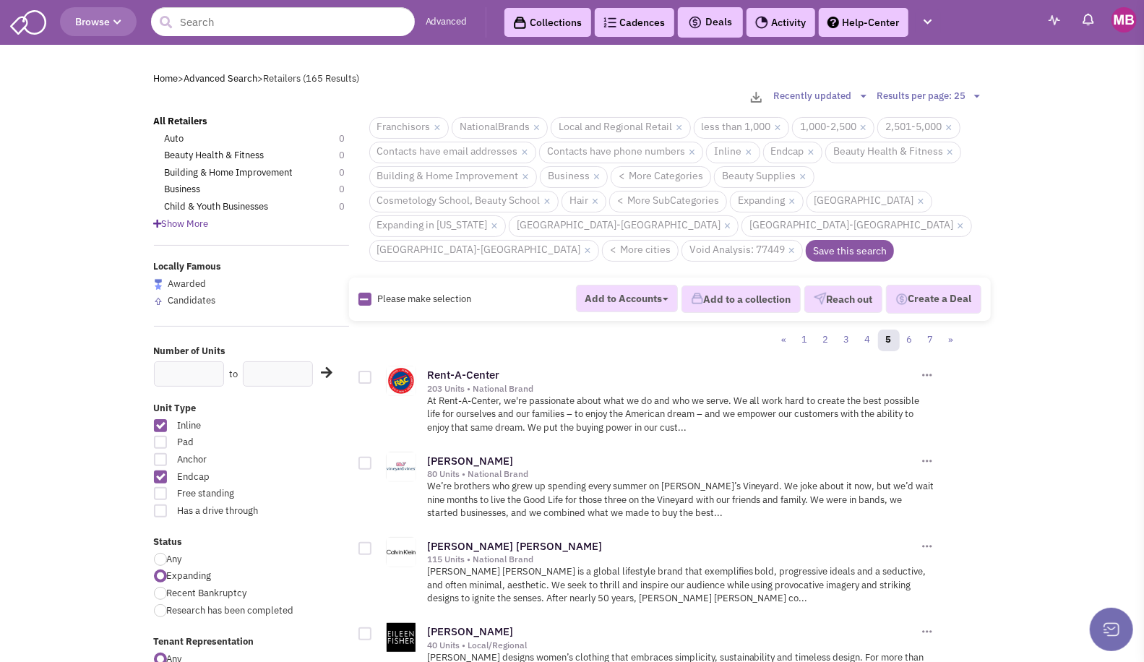
checkbox input "true"
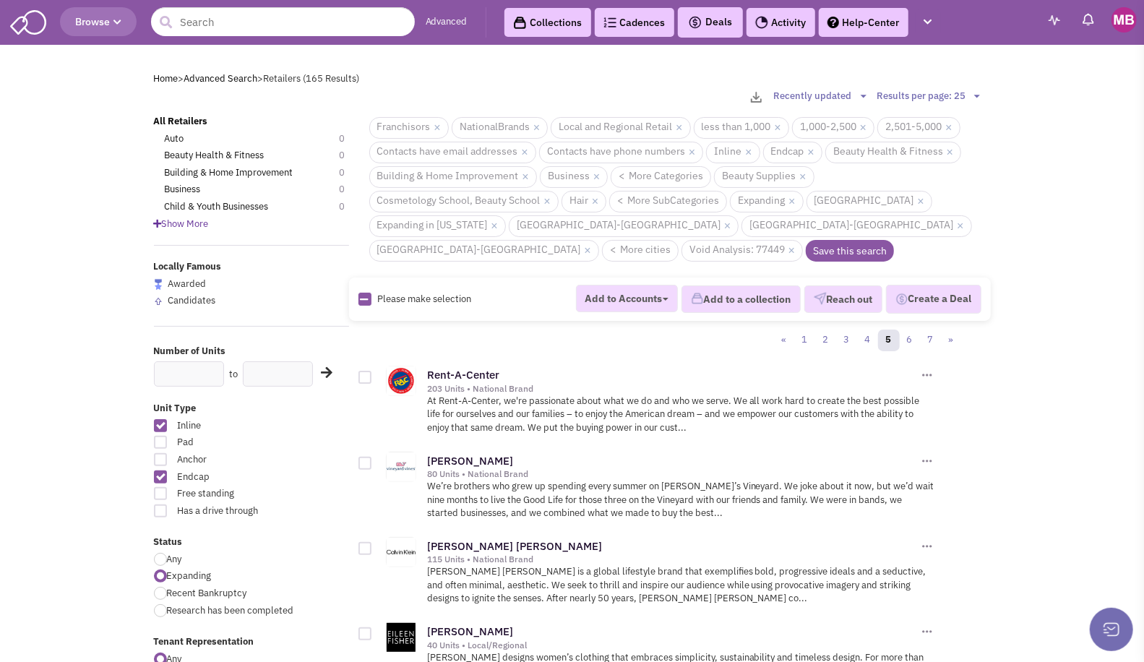
checkbox input "true"
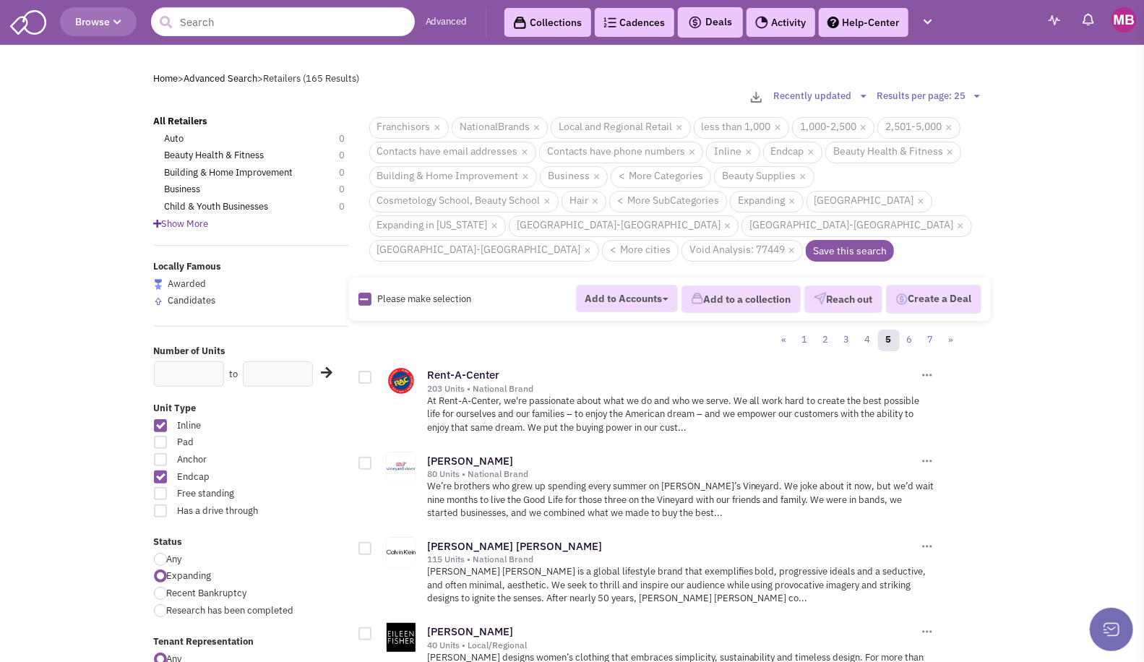
checkbox input "true"
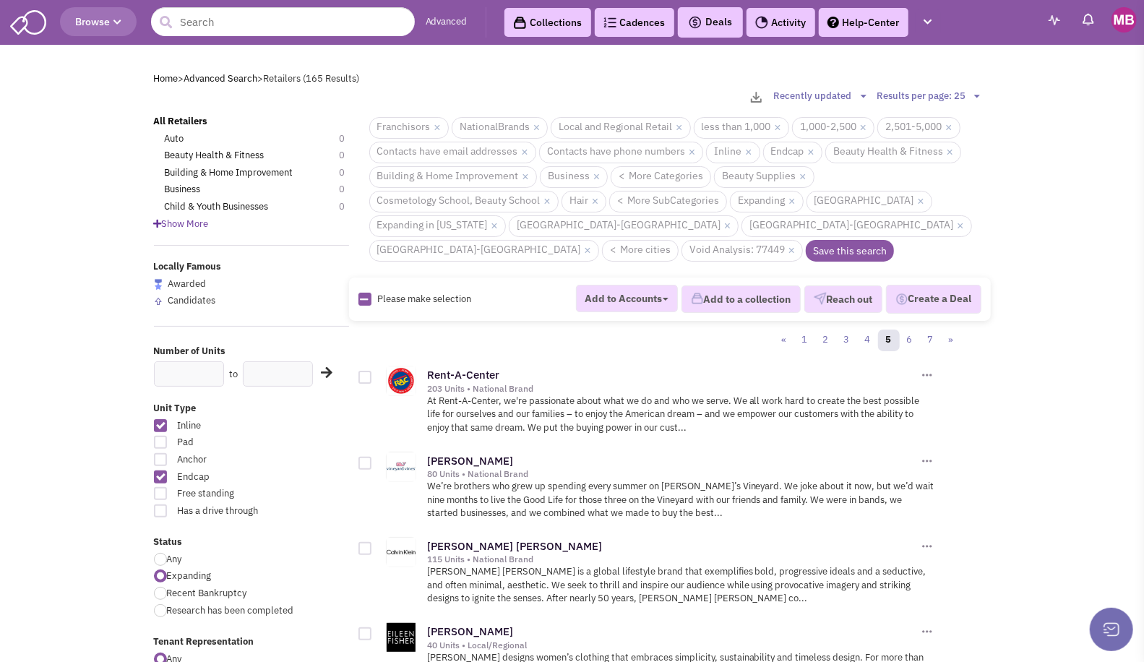
checkbox input "true"
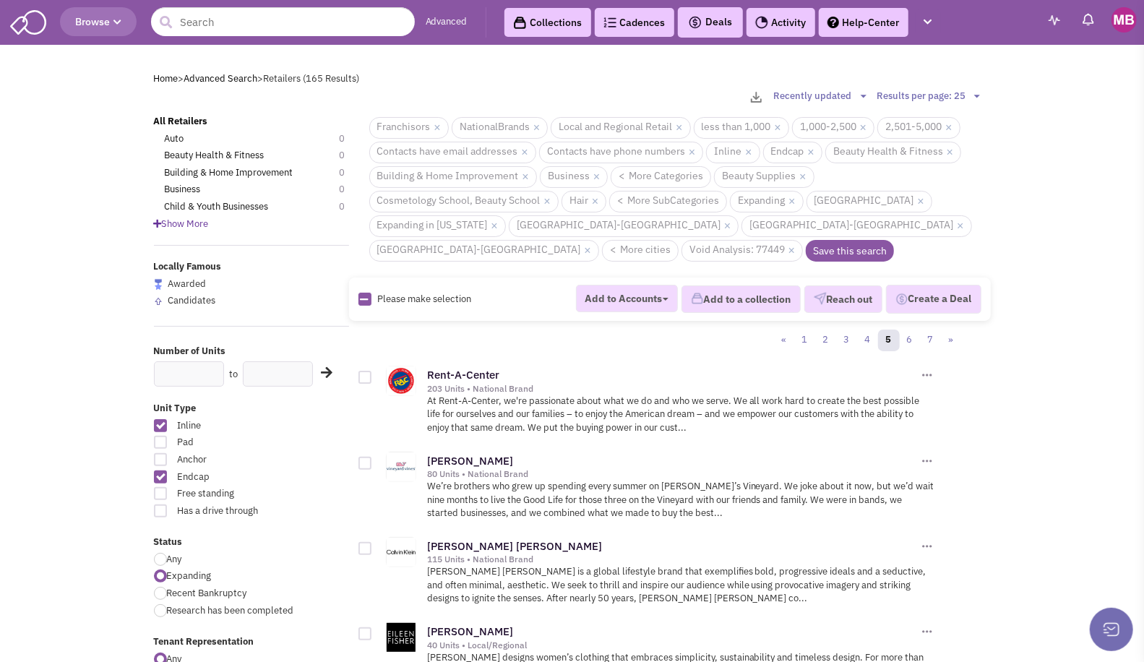
checkbox input "true"
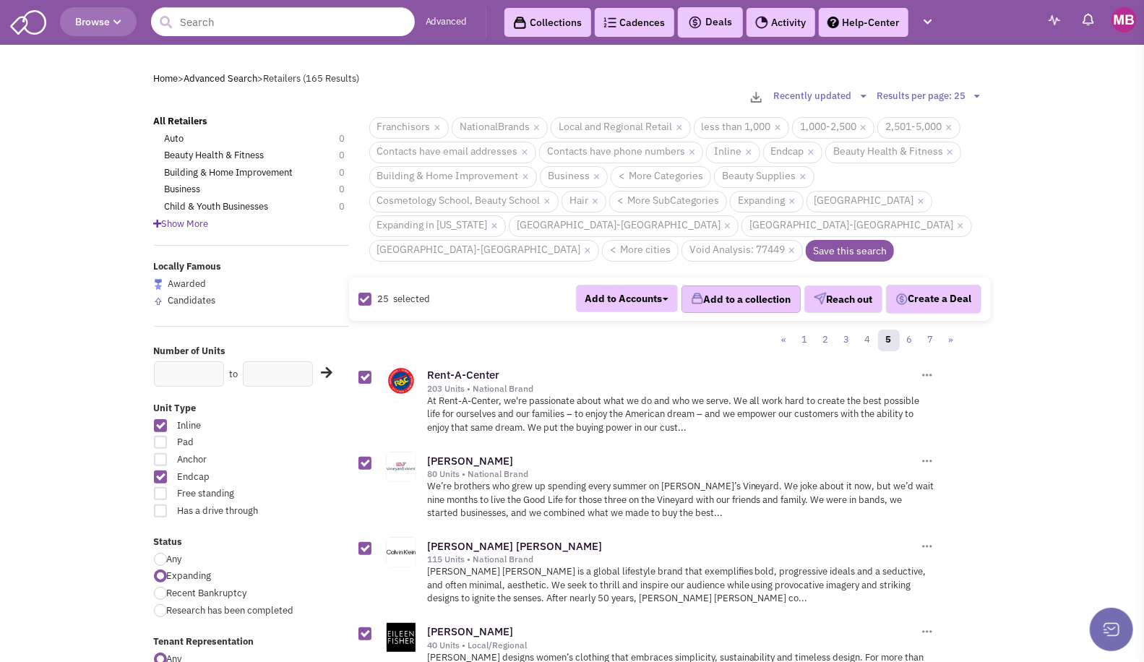
click at [729, 285] on button "Add to a collection" at bounding box center [740, 298] width 119 height 27
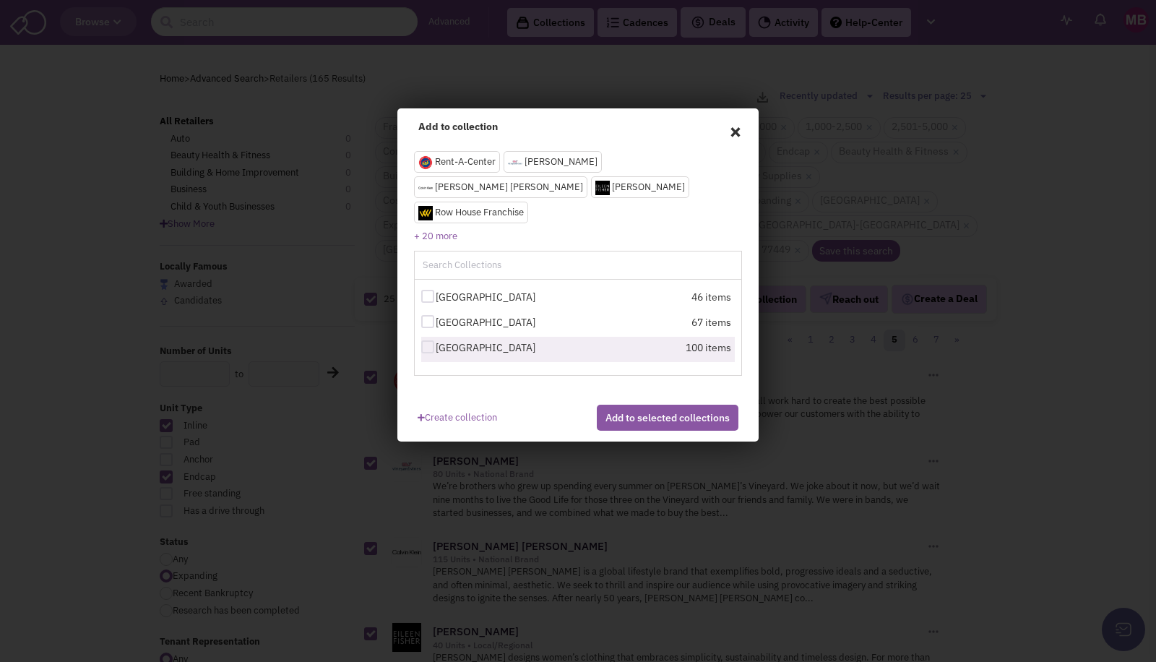
click at [434, 340] on label "[GEOGRAPHIC_DATA]" at bounding box center [500, 347] width 159 height 14
click at [436, 343] on input "[GEOGRAPHIC_DATA]" at bounding box center [440, 347] width 9 height 9
checkbox input "true"
click at [692, 425] on button "Add to selected collections" at bounding box center [668, 418] width 142 height 26
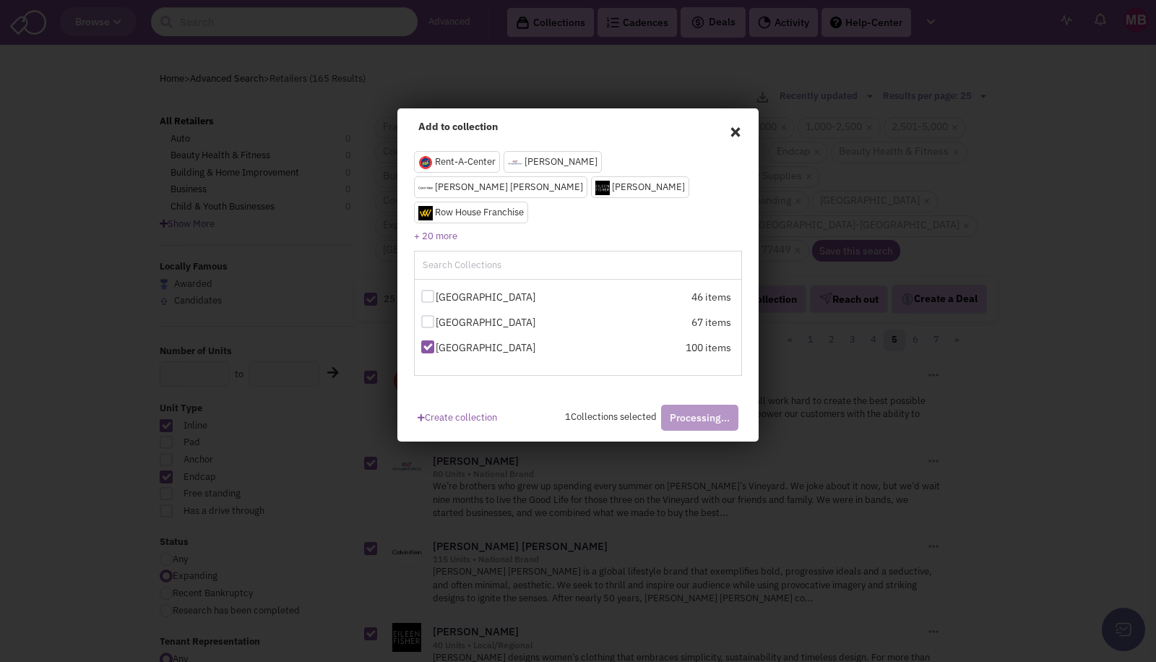
checkbox input "false"
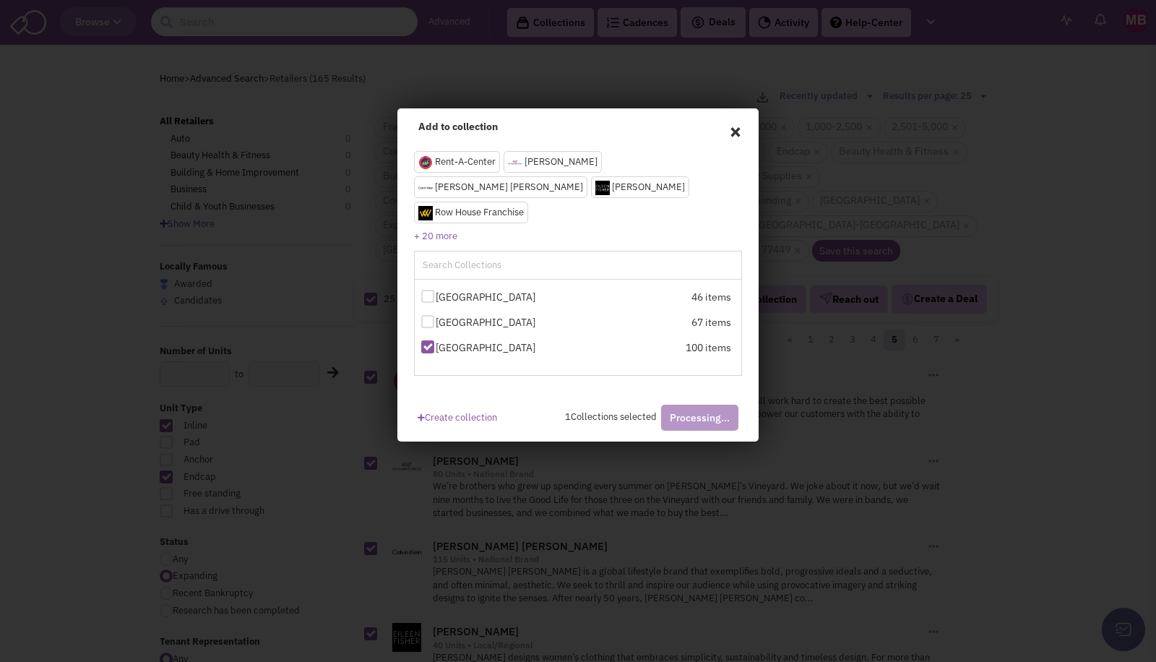
checkbox input "false"
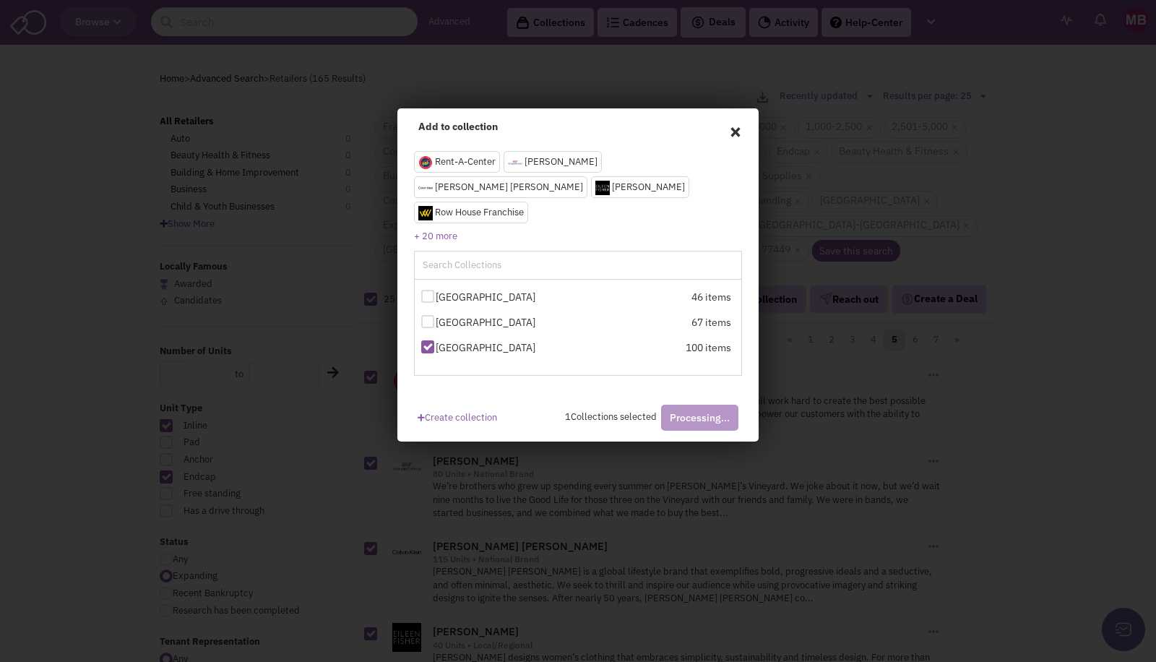
checkbox input "false"
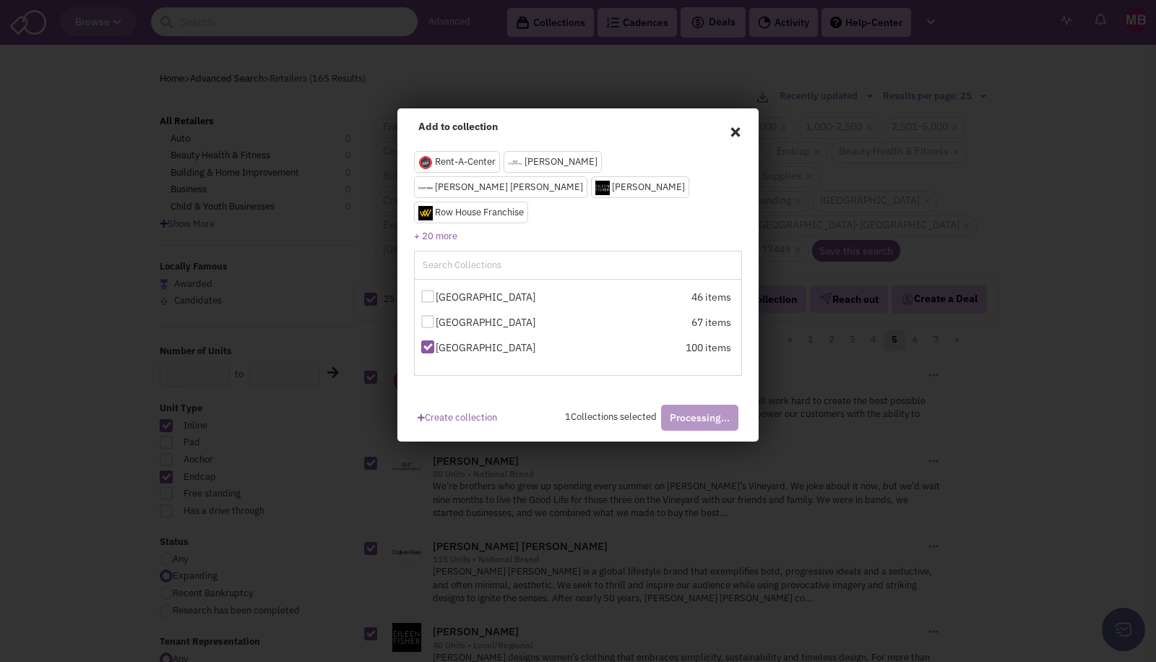
checkbox input "false"
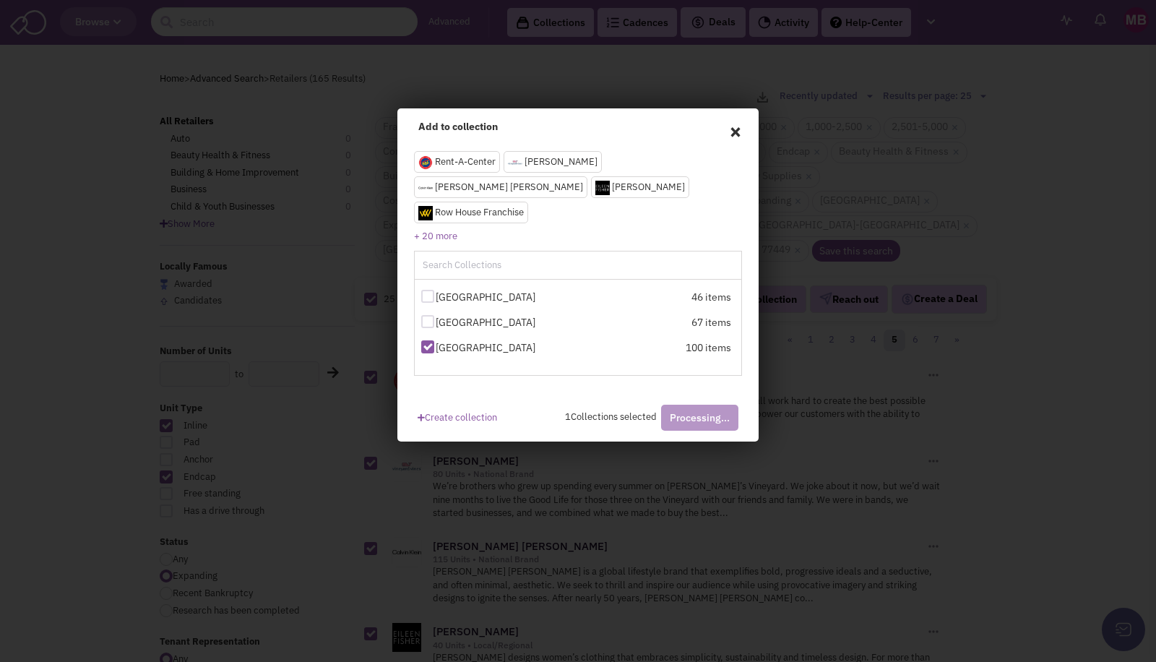
checkbox input "false"
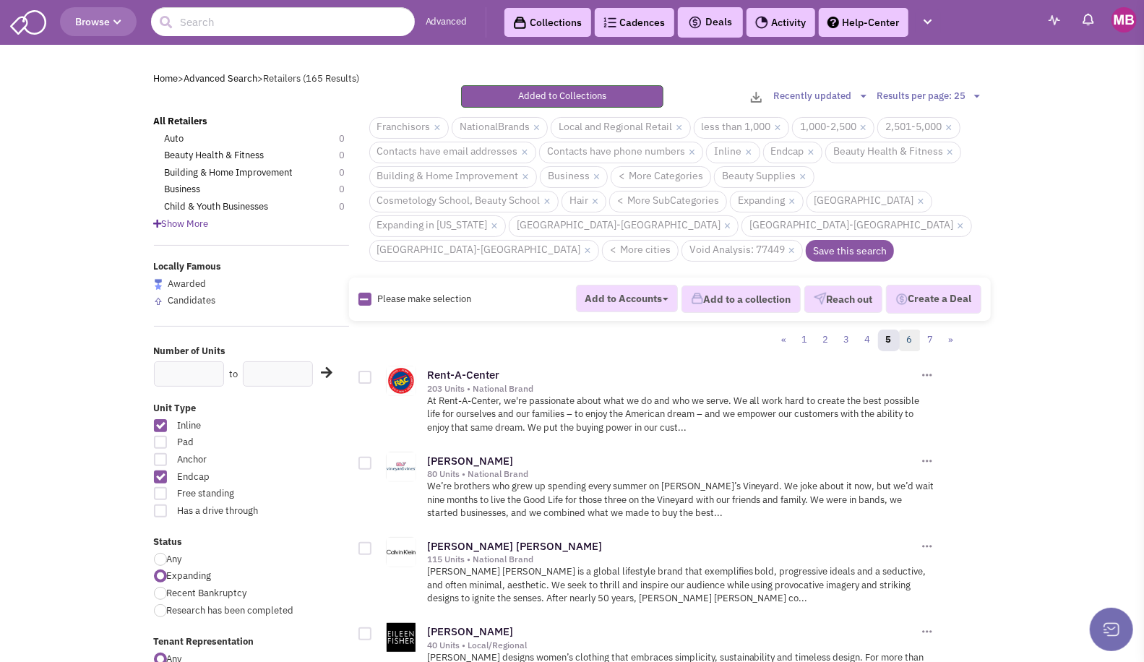
click at [911, 329] on link "6" at bounding box center [910, 340] width 22 height 22
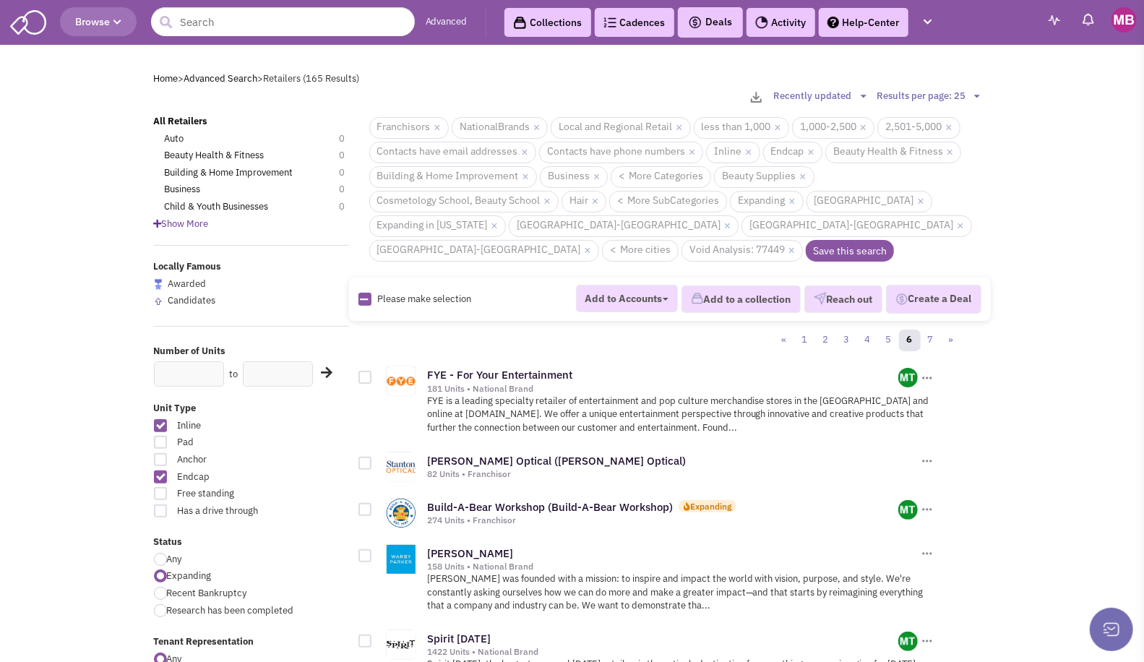
click at [364, 295] on icon at bounding box center [365, 299] width 8 height 9
checkbox input "true"
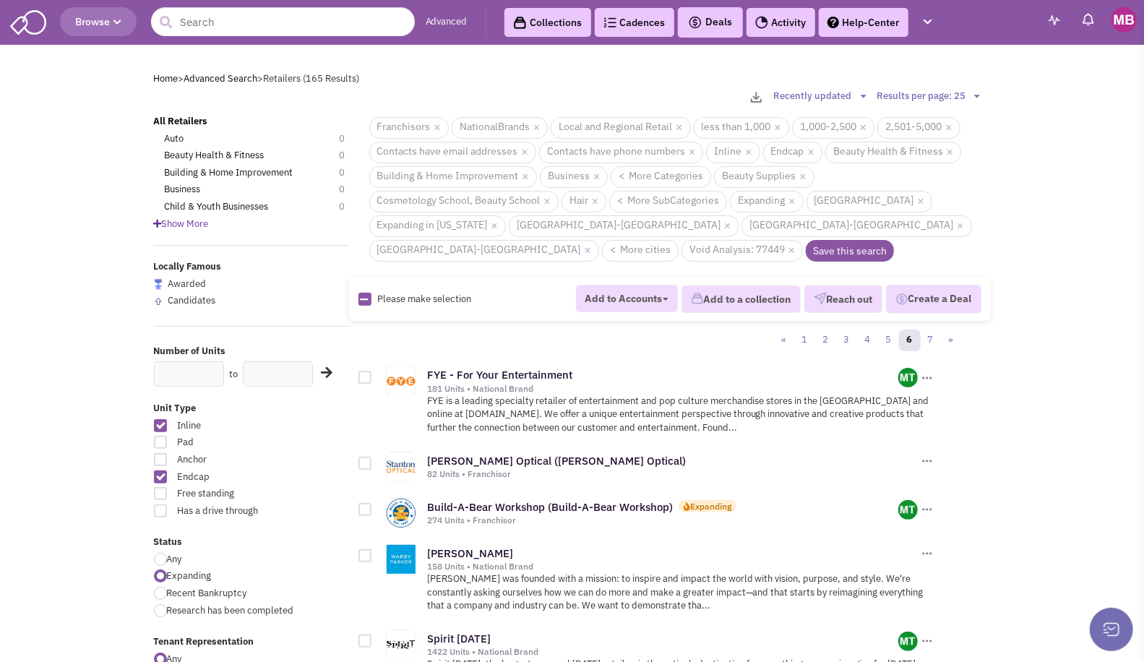
checkbox input "true"
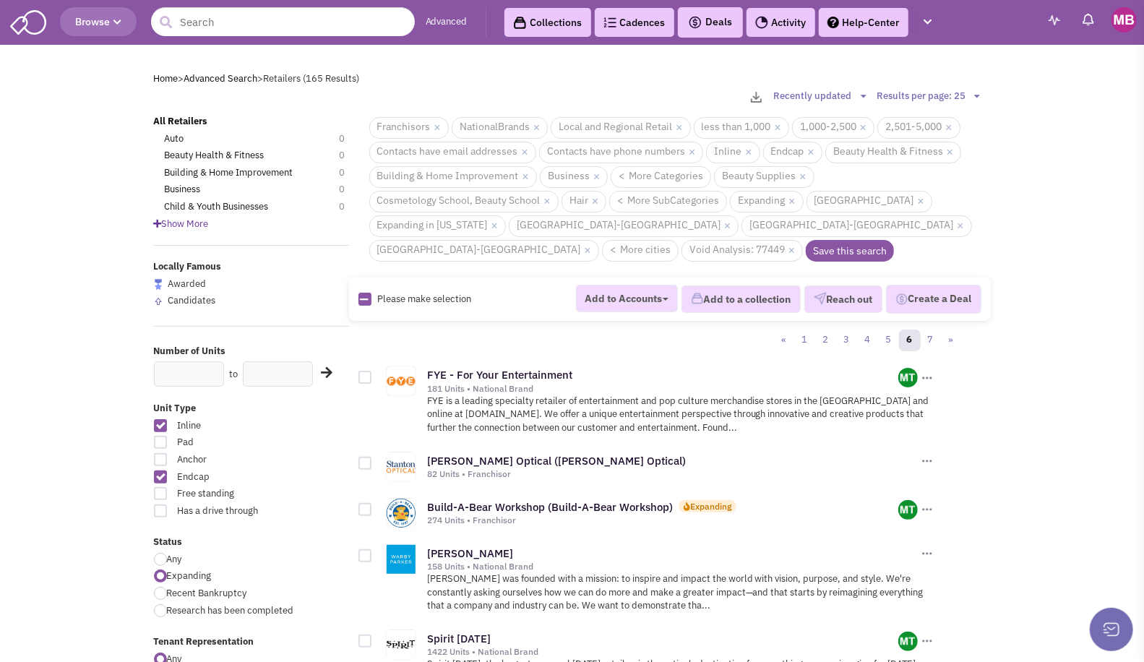
checkbox input "true"
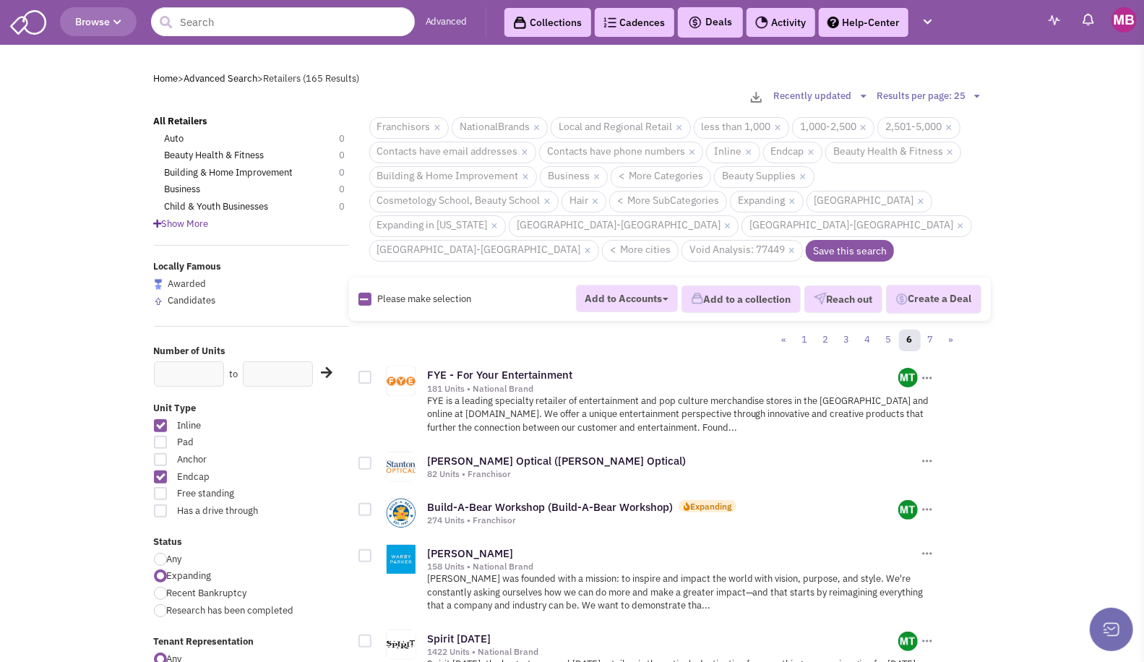
checkbox input "true"
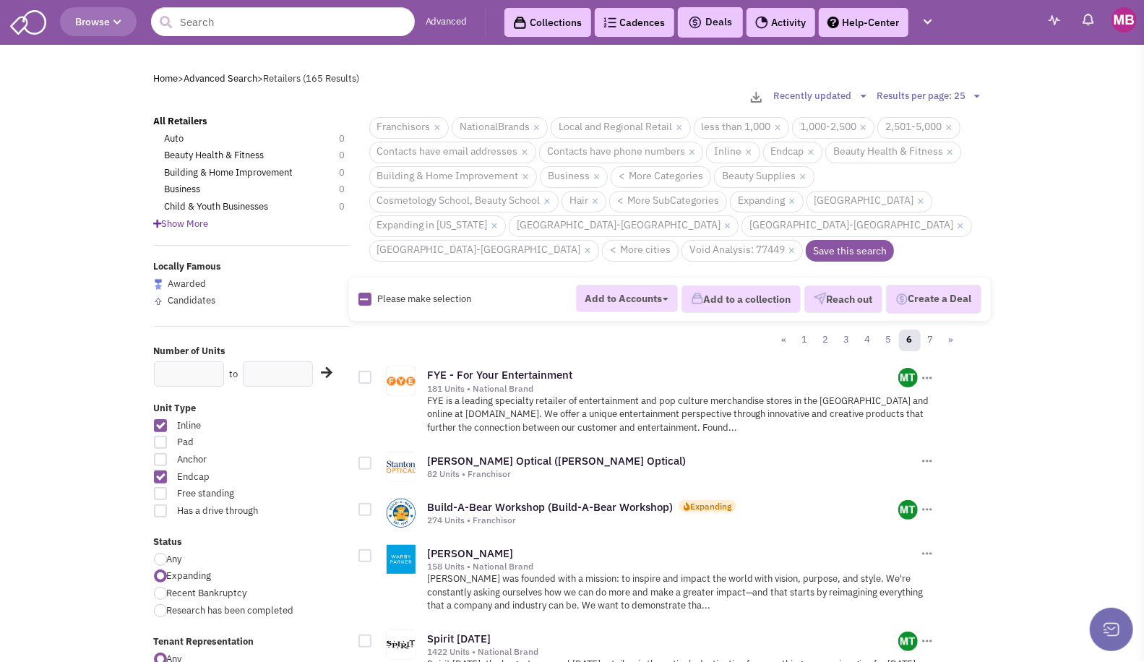
checkbox input "true"
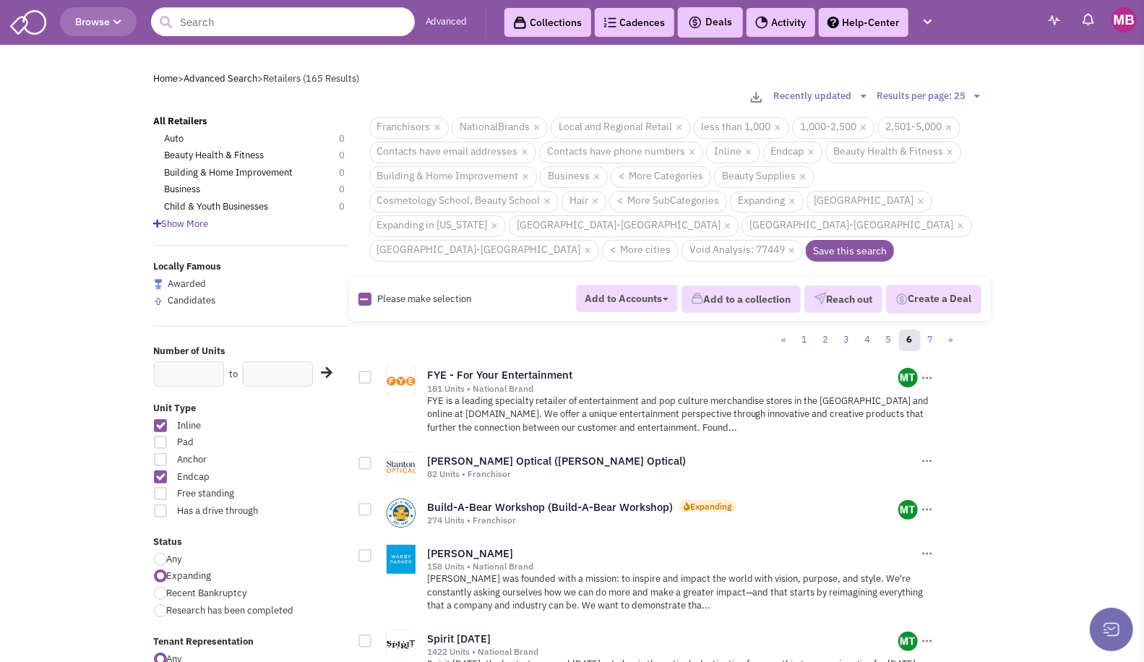
checkbox input "true"
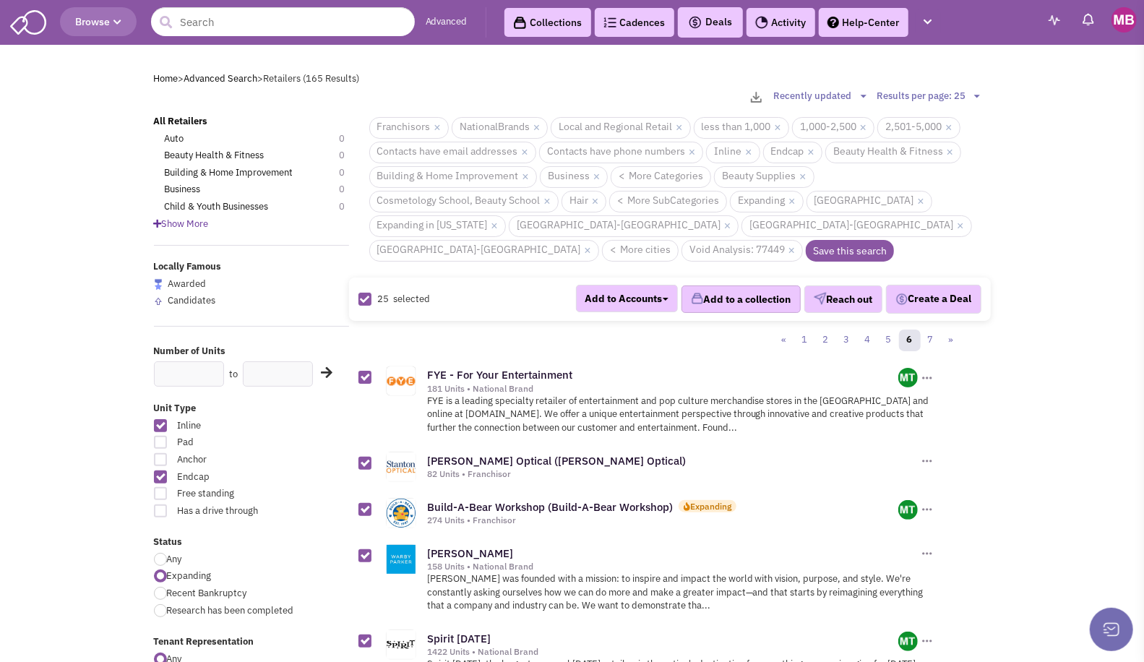
click at [738, 285] on button "Add to a collection" at bounding box center [740, 298] width 119 height 27
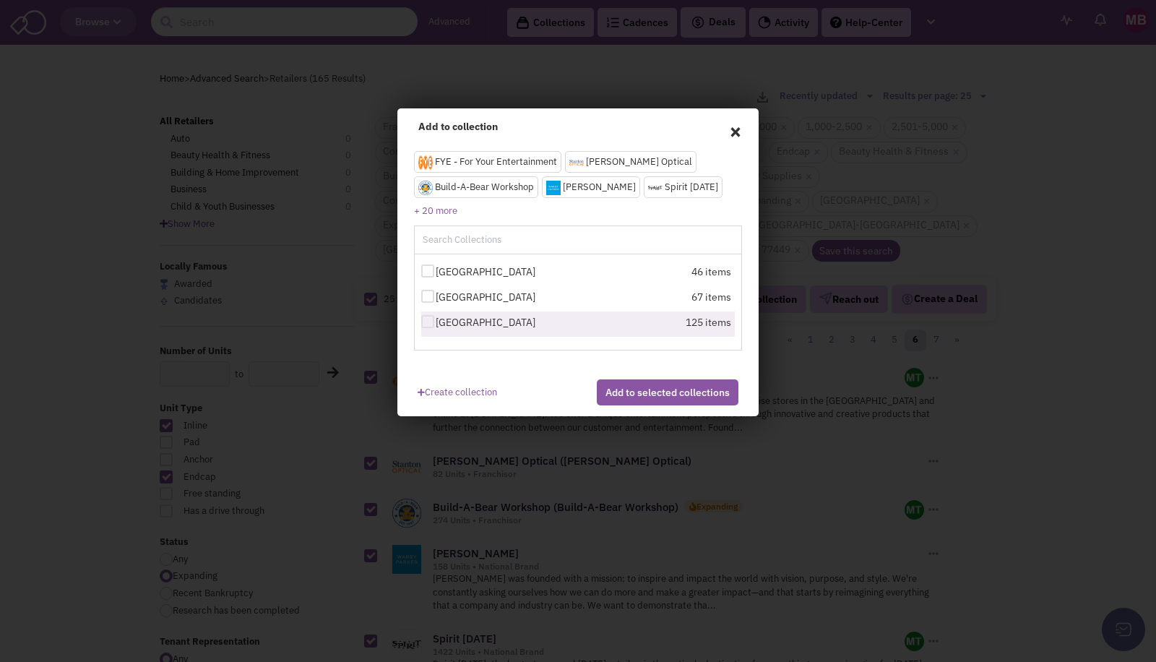
click at [483, 328] on label "[GEOGRAPHIC_DATA]" at bounding box center [500, 322] width 159 height 14
click at [445, 327] on input "[GEOGRAPHIC_DATA]" at bounding box center [440, 322] width 9 height 9
checkbox input "true"
click at [672, 405] on button "Add to selected collections" at bounding box center [668, 392] width 142 height 26
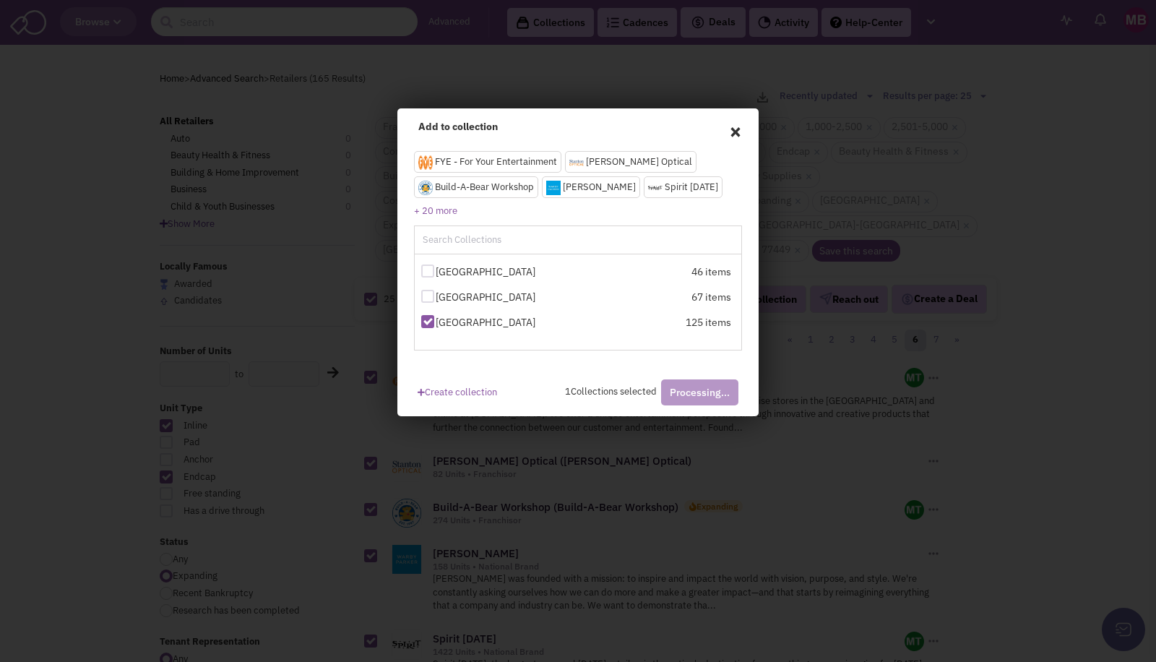
checkbox input "false"
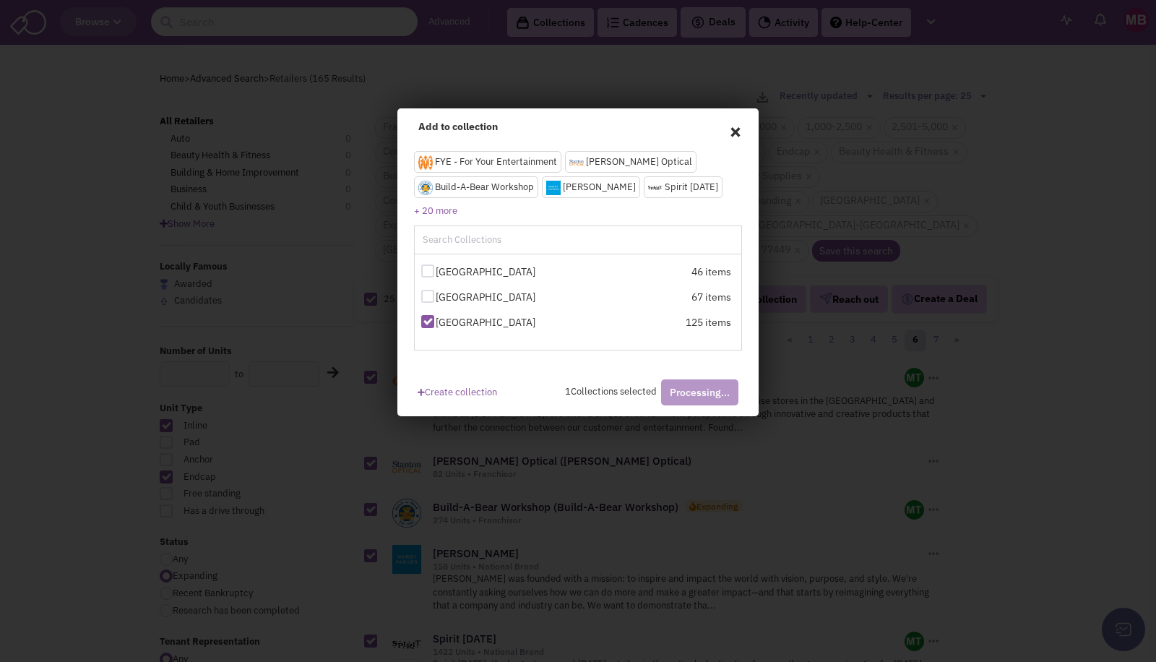
checkbox input "false"
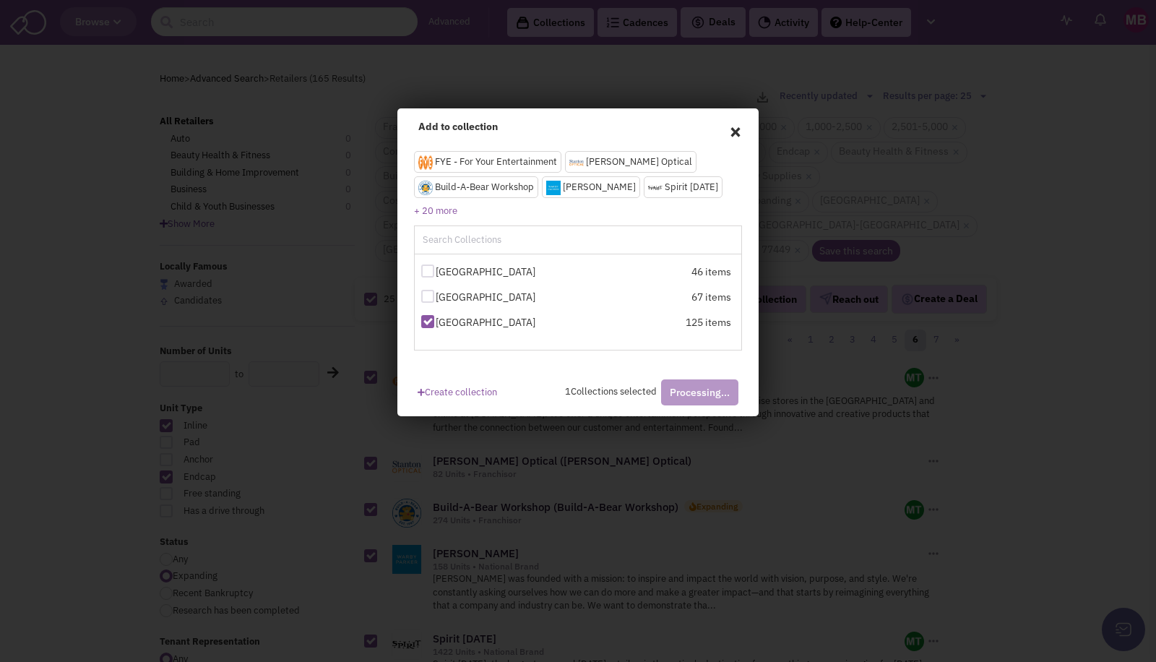
checkbox input "false"
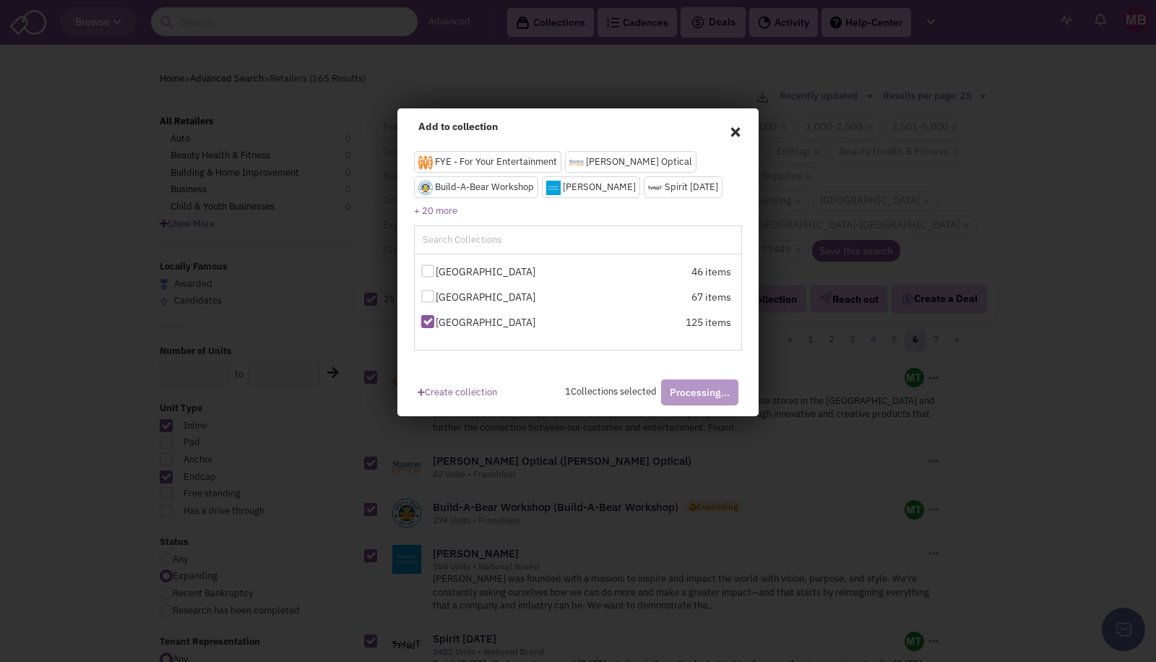
checkbox input "false"
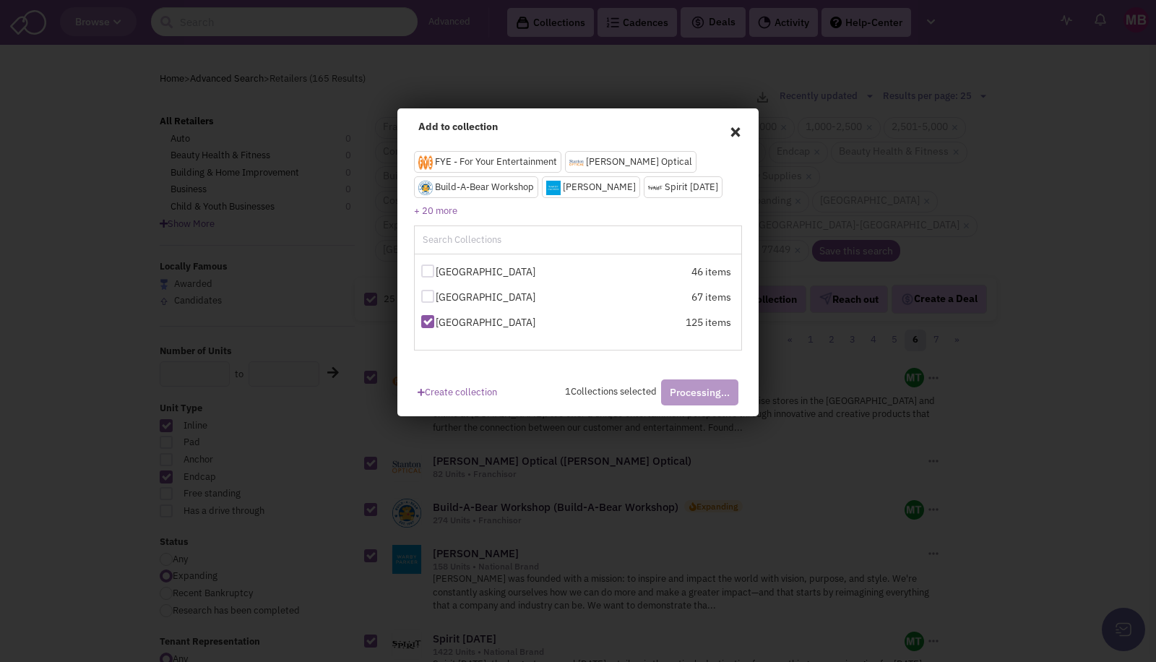
checkbox input "false"
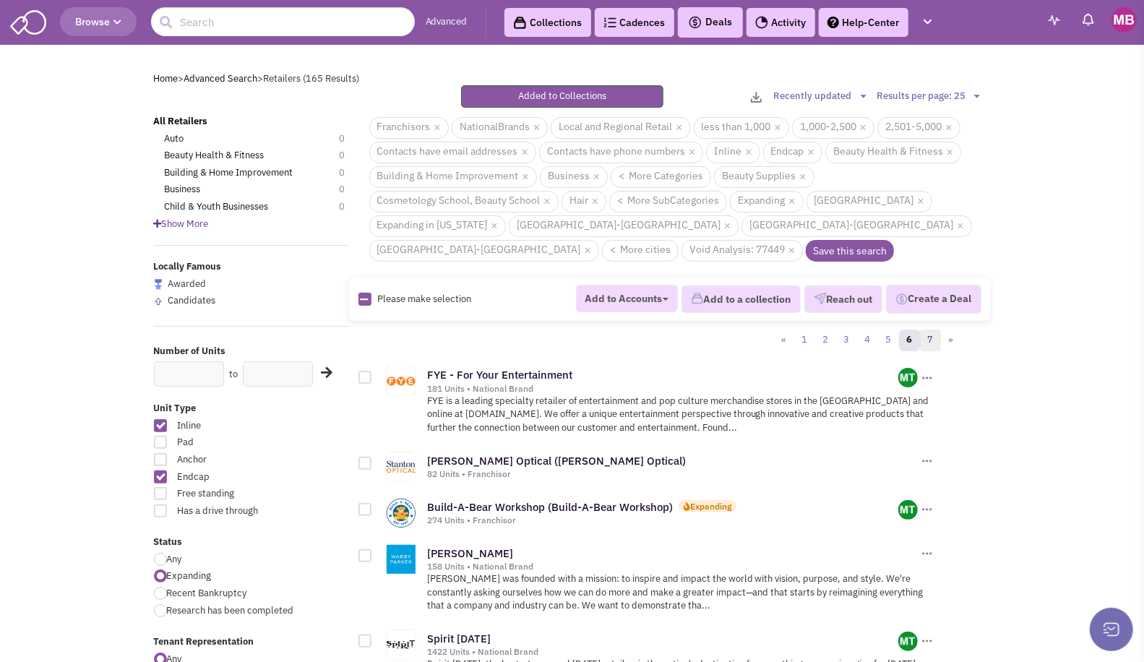
click at [933, 329] on link "7" at bounding box center [931, 340] width 22 height 22
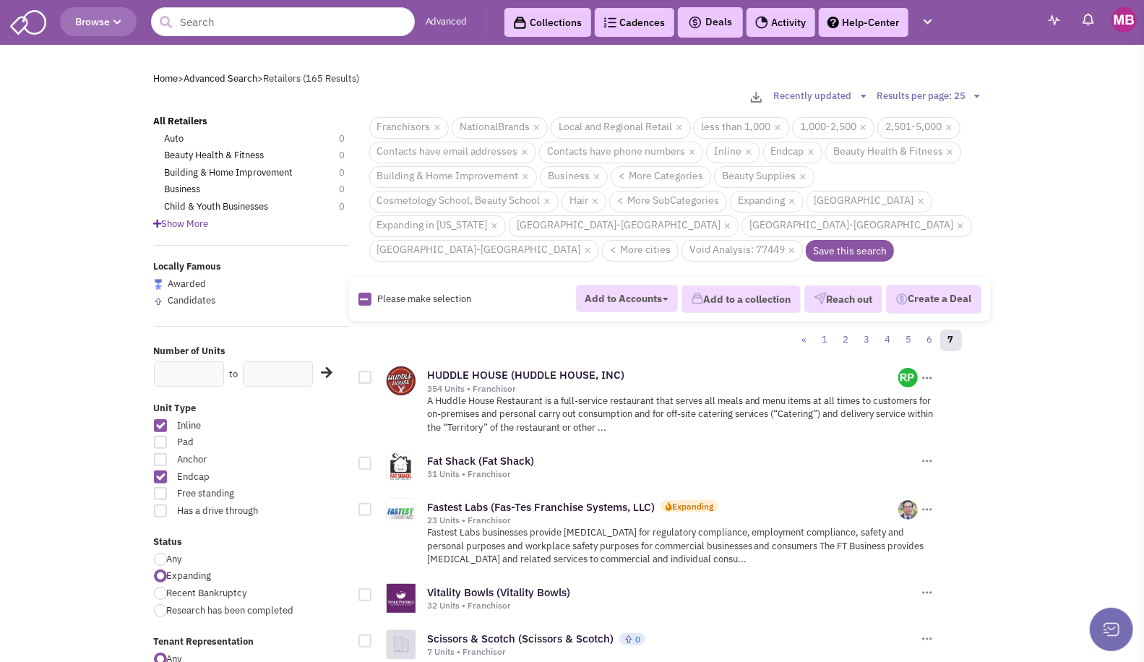
click at [363, 281] on div "Please make selection selected Add to Accounts [PERSON_NAME] [PERSON_NAME] [PER…" at bounding box center [670, 298] width 642 height 43
click at [363, 295] on icon at bounding box center [365, 299] width 8 height 9
checkbox input "true"
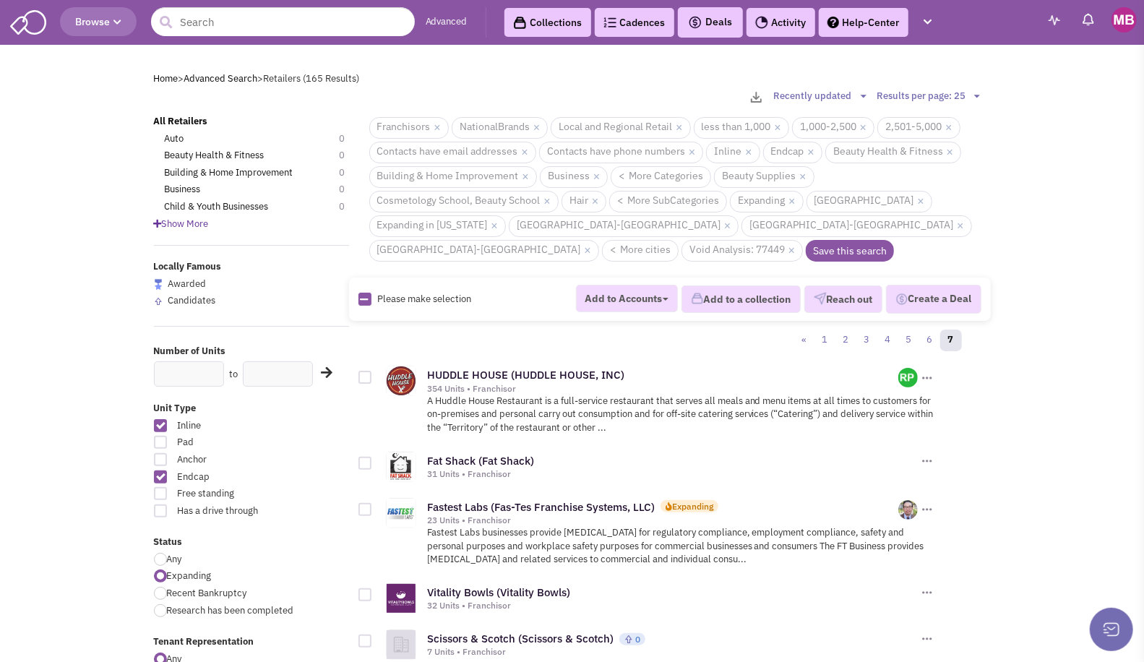
checkbox input "true"
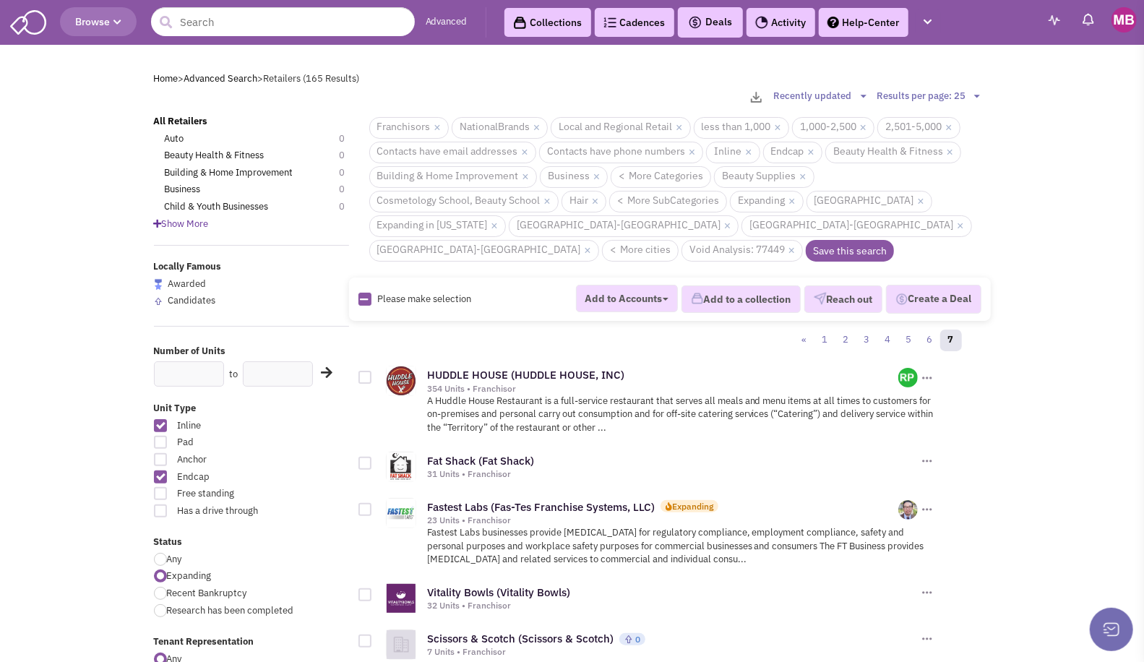
checkbox input "true"
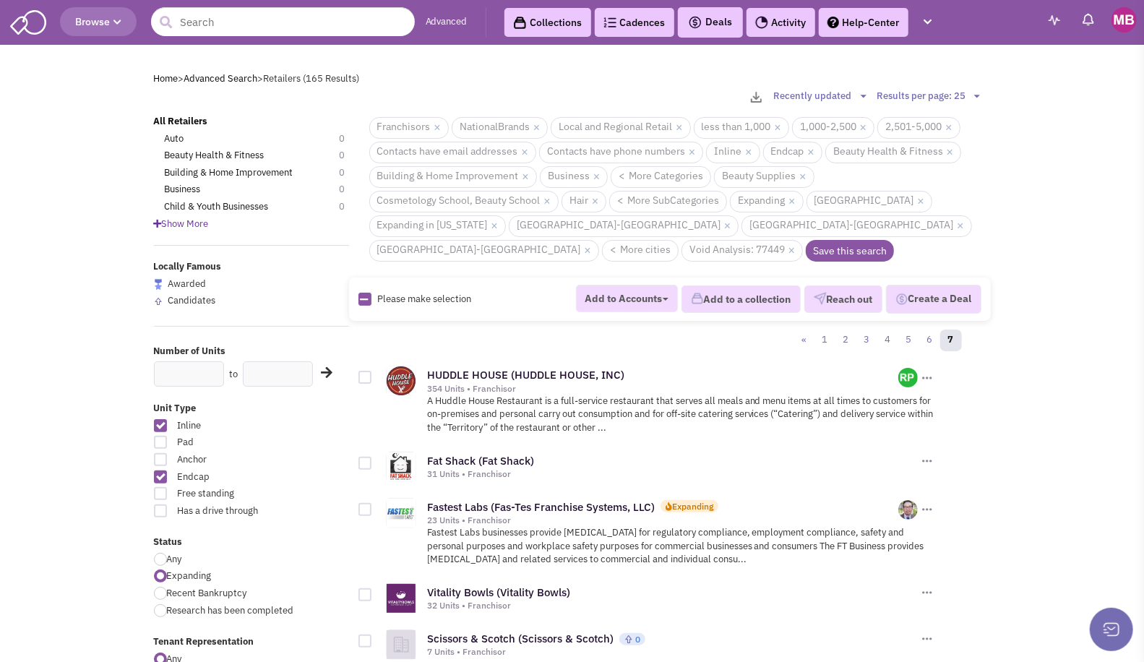
checkbox input "true"
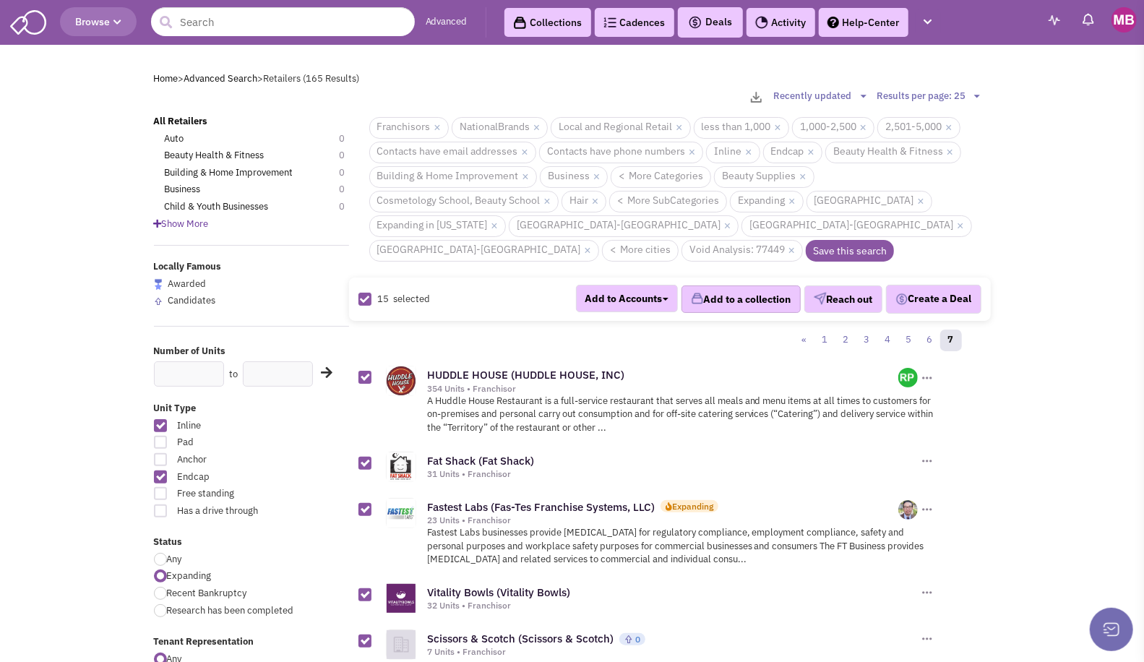
click at [732, 285] on button "Add to a collection" at bounding box center [740, 298] width 119 height 27
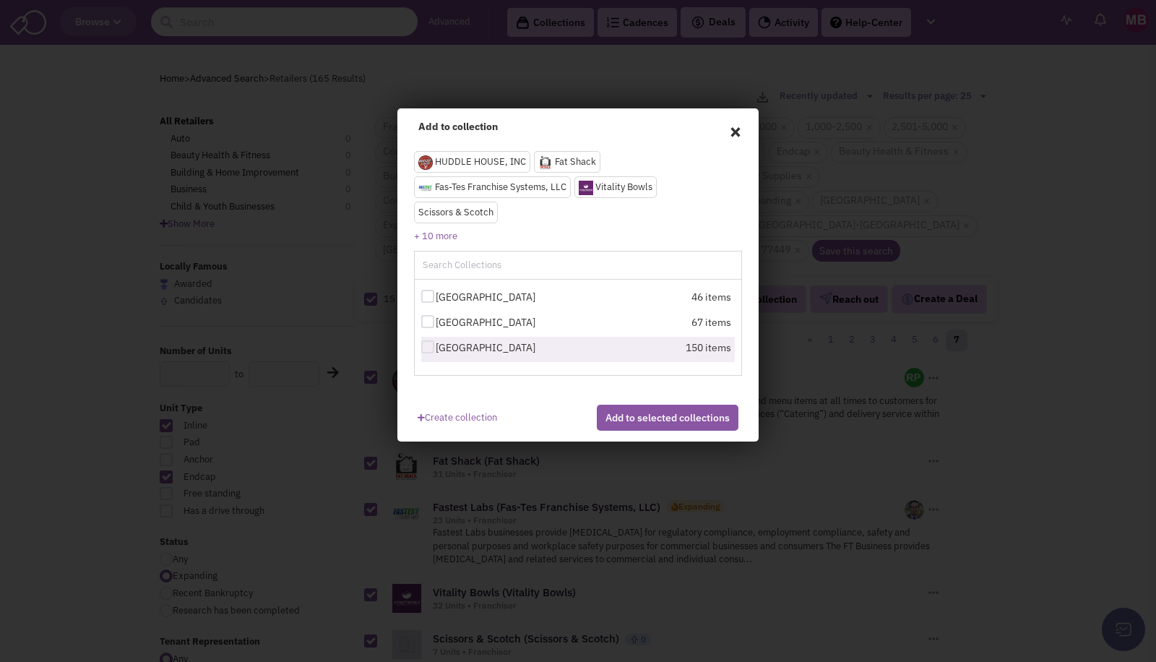
click at [428, 348] on div at bounding box center [427, 346] width 13 height 13
click at [436, 348] on input "[GEOGRAPHIC_DATA]" at bounding box center [440, 347] width 9 height 9
checkbox input "true"
click at [678, 431] on button "Add to selected collections" at bounding box center [668, 418] width 142 height 26
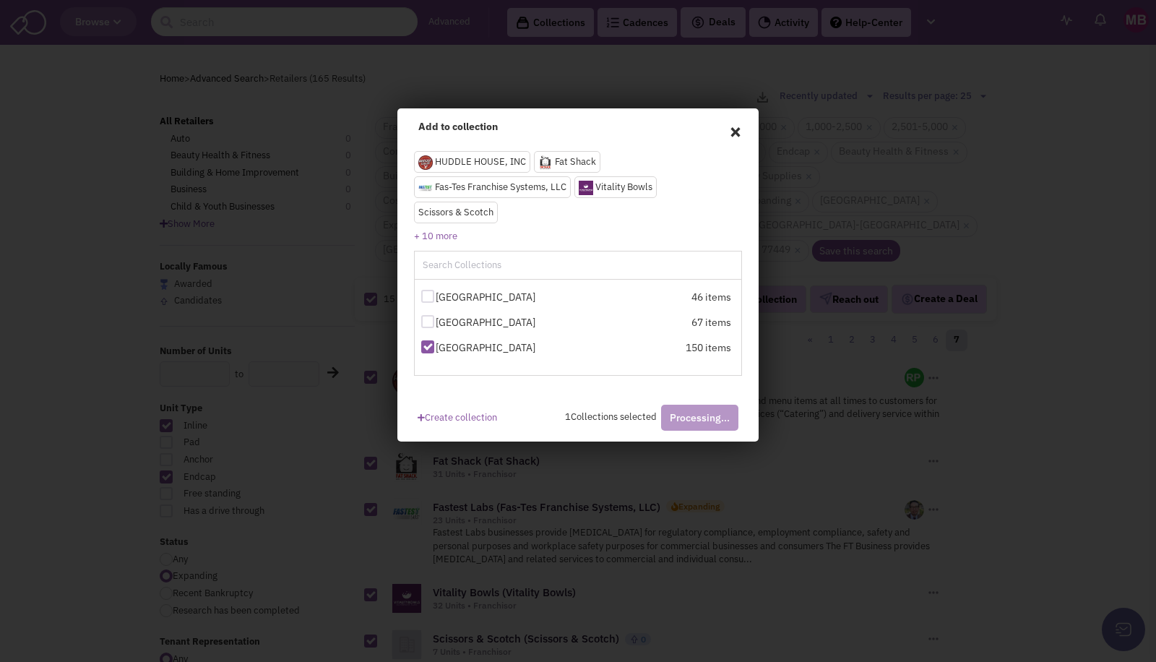
checkbox input "false"
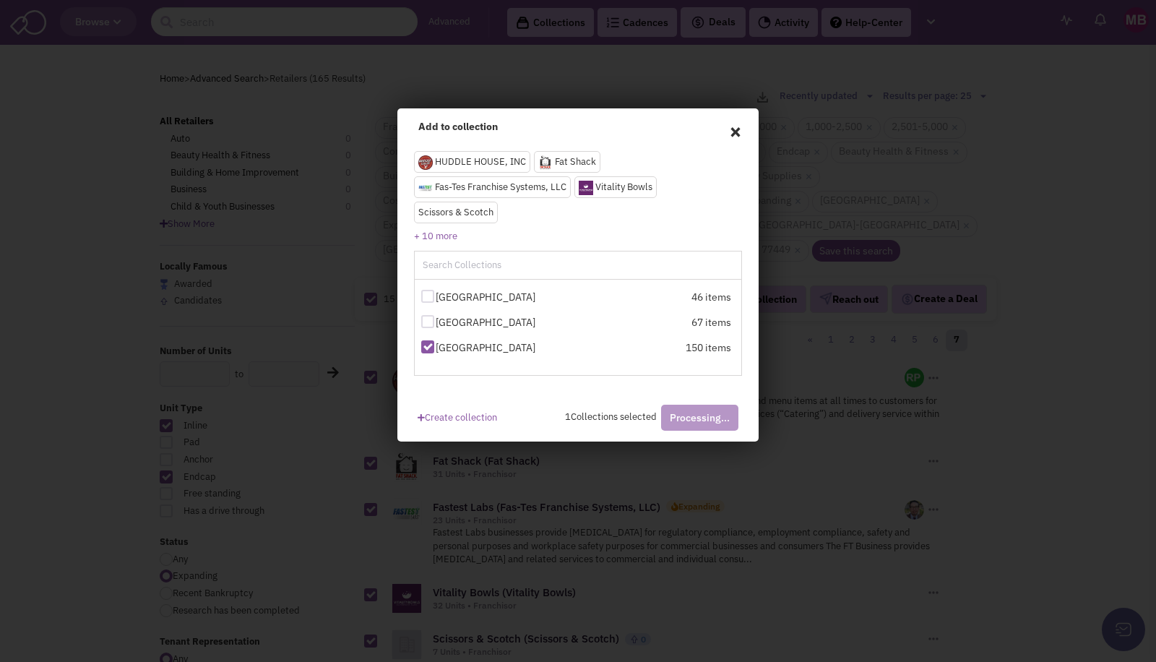
checkbox input "false"
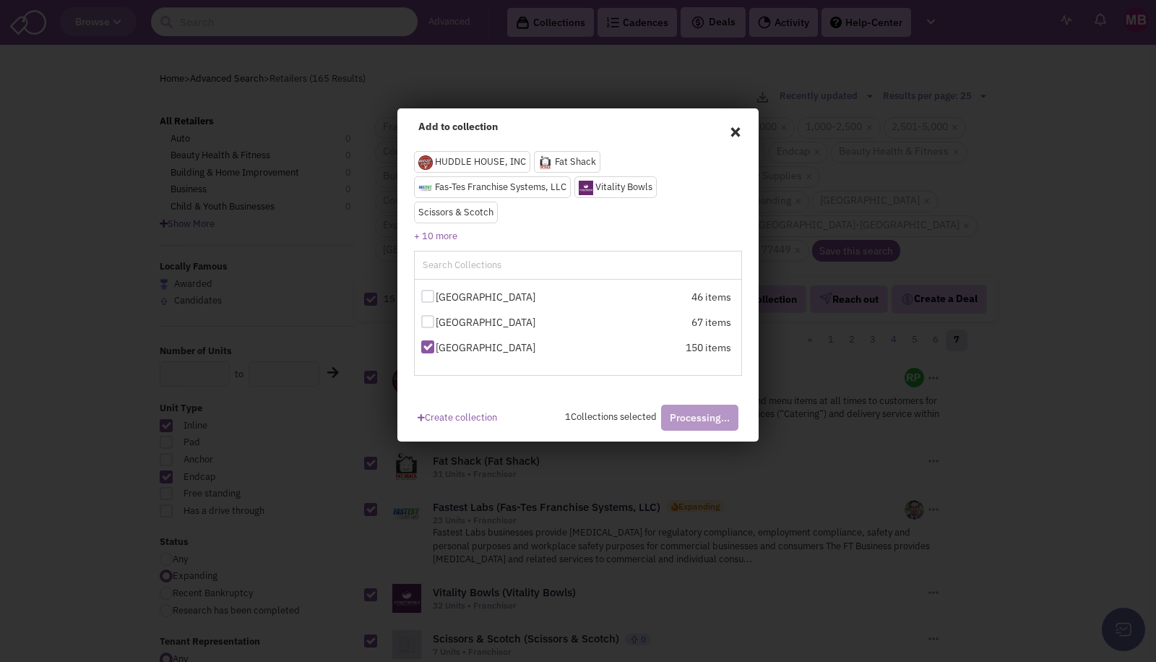
checkbox input "false"
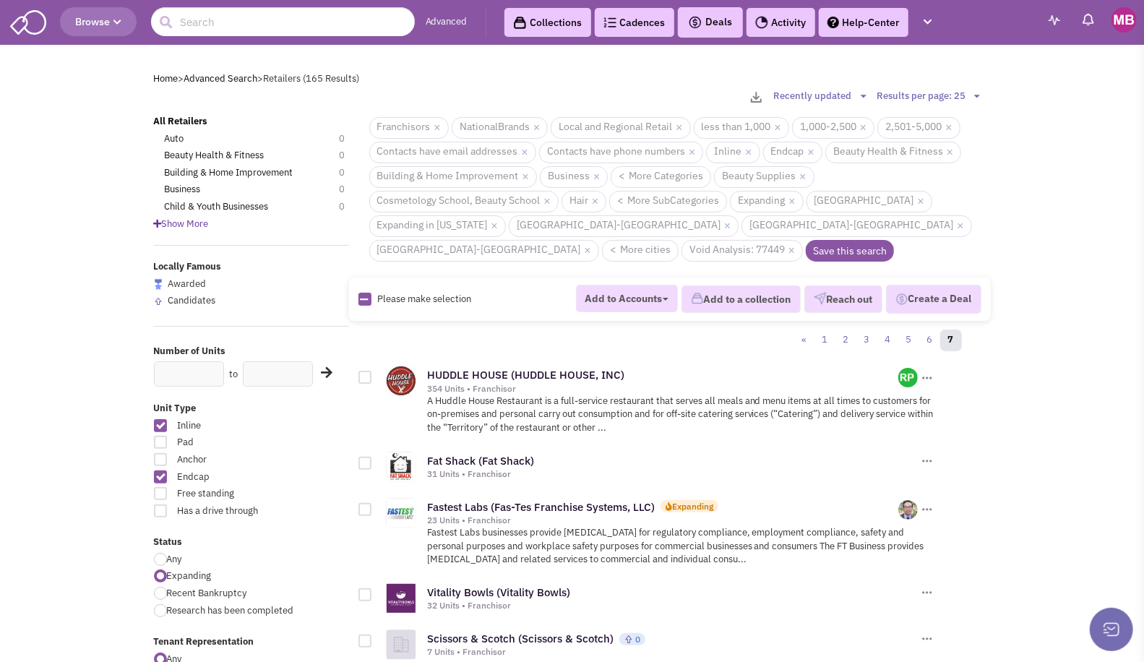
click at [363, 295] on icon at bounding box center [365, 299] width 8 height 9
checkbox input "true"
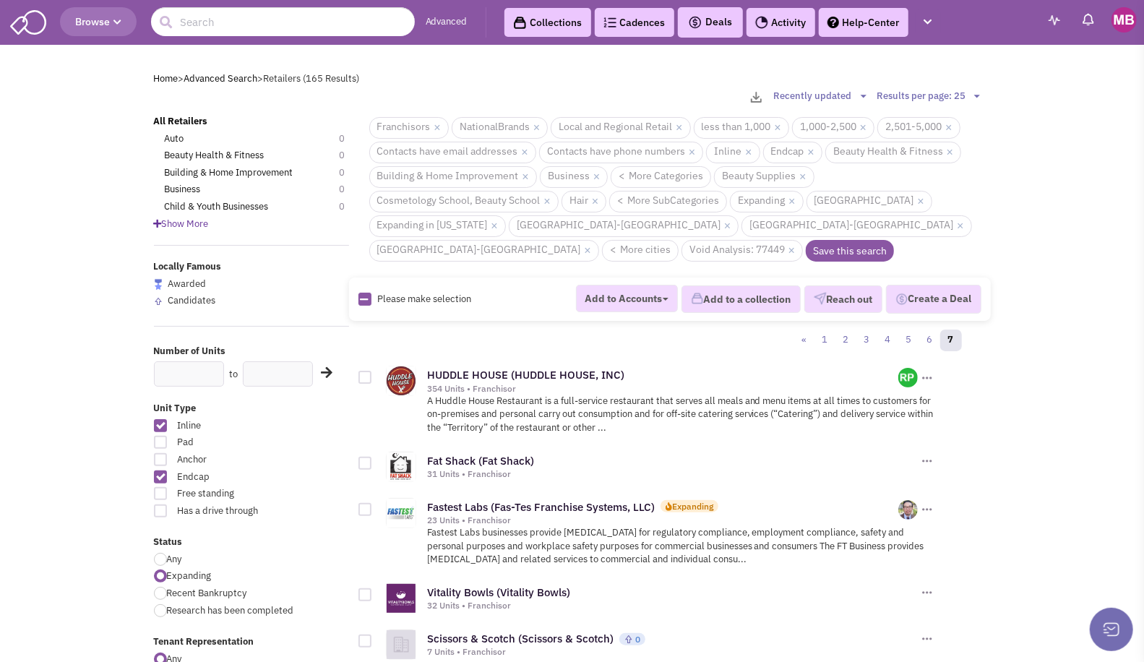
checkbox input "true"
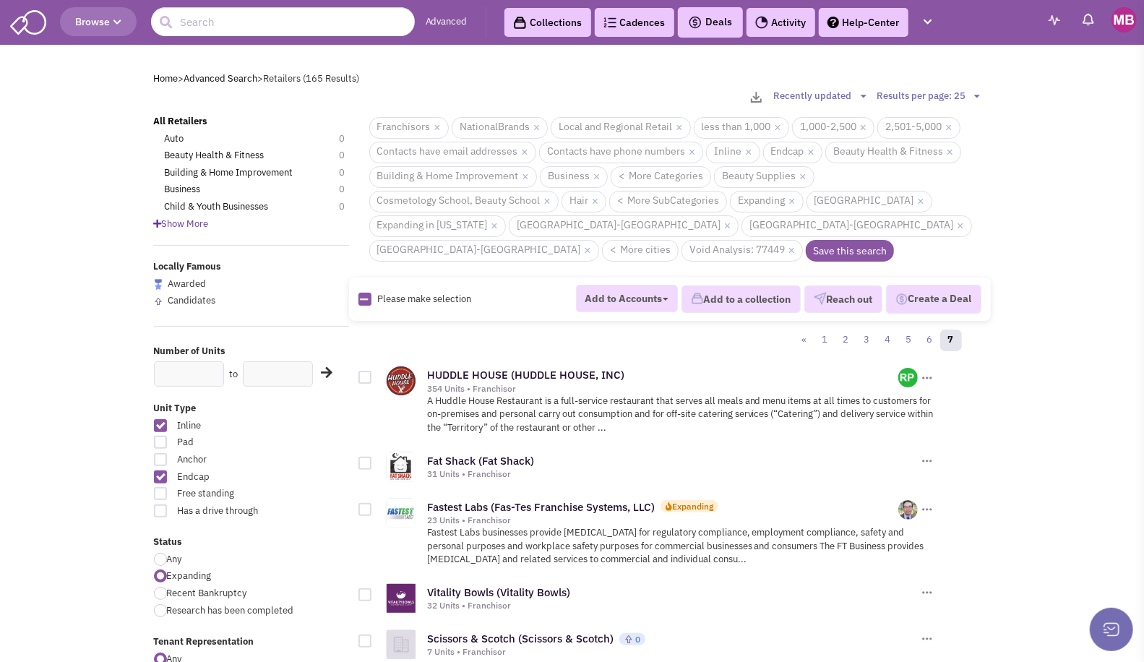
checkbox input "true"
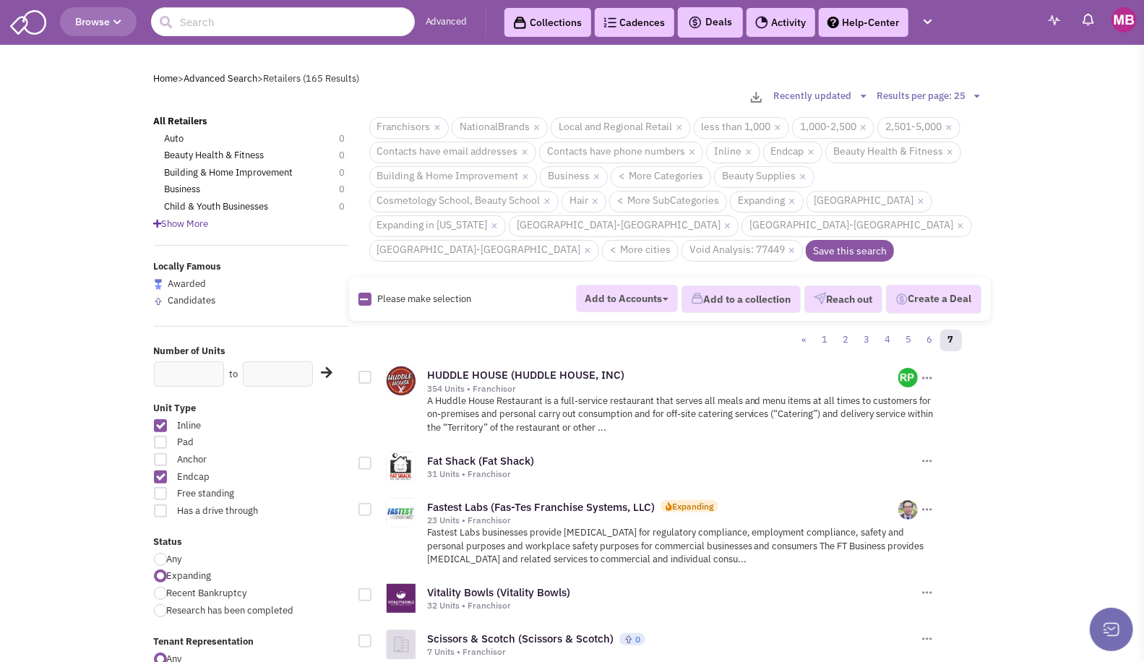
checkbox input "true"
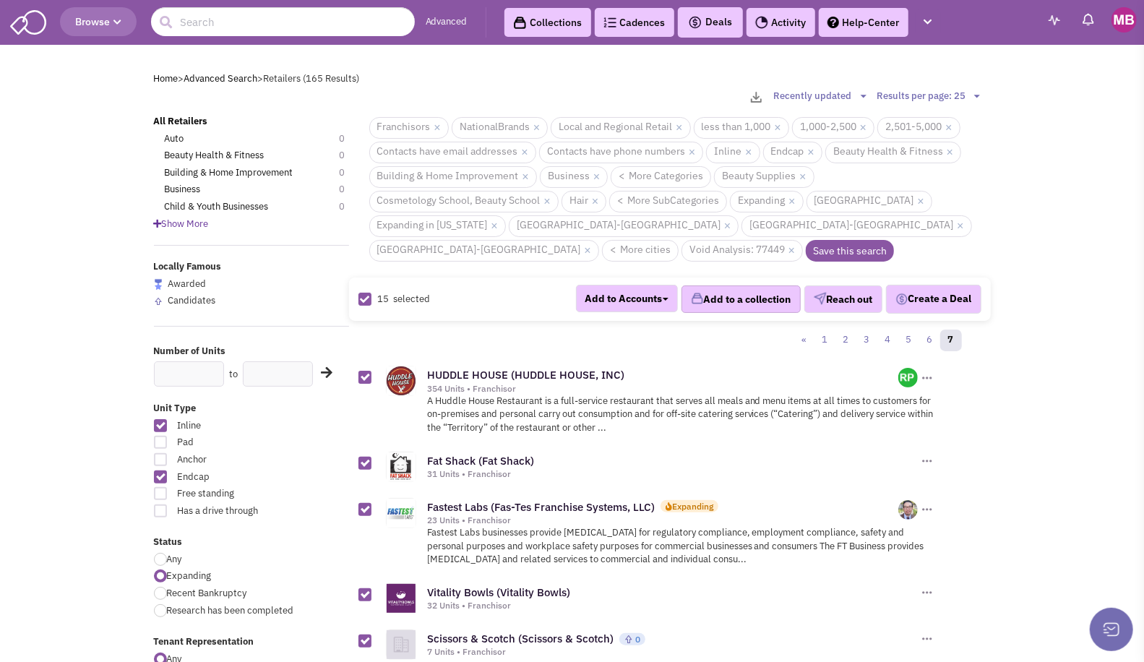
click at [713, 285] on button "Add to a collection" at bounding box center [740, 298] width 119 height 27
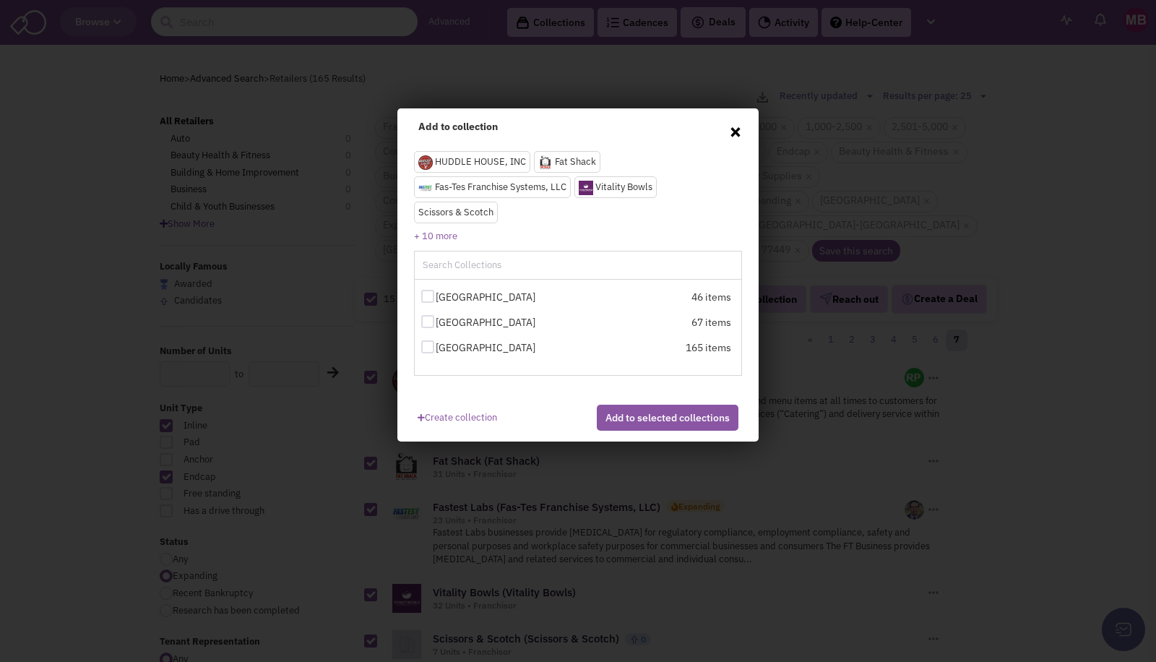
click at [737, 131] on span "×" at bounding box center [735, 131] width 13 height 22
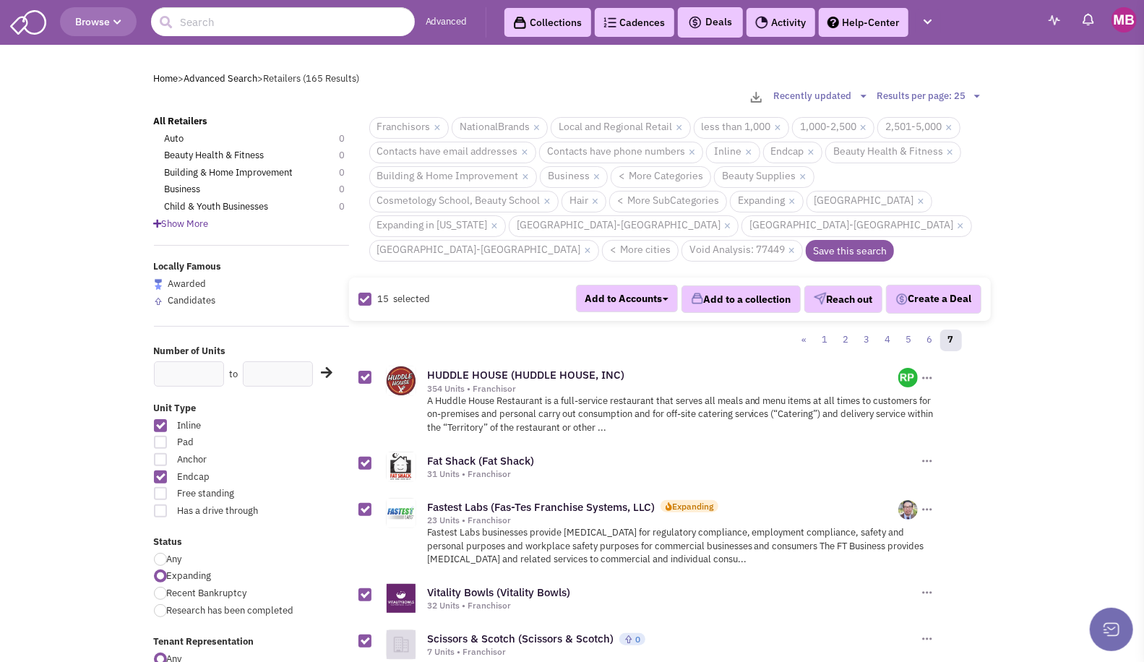
click at [549, 20] on link "Collections" at bounding box center [547, 22] width 87 height 29
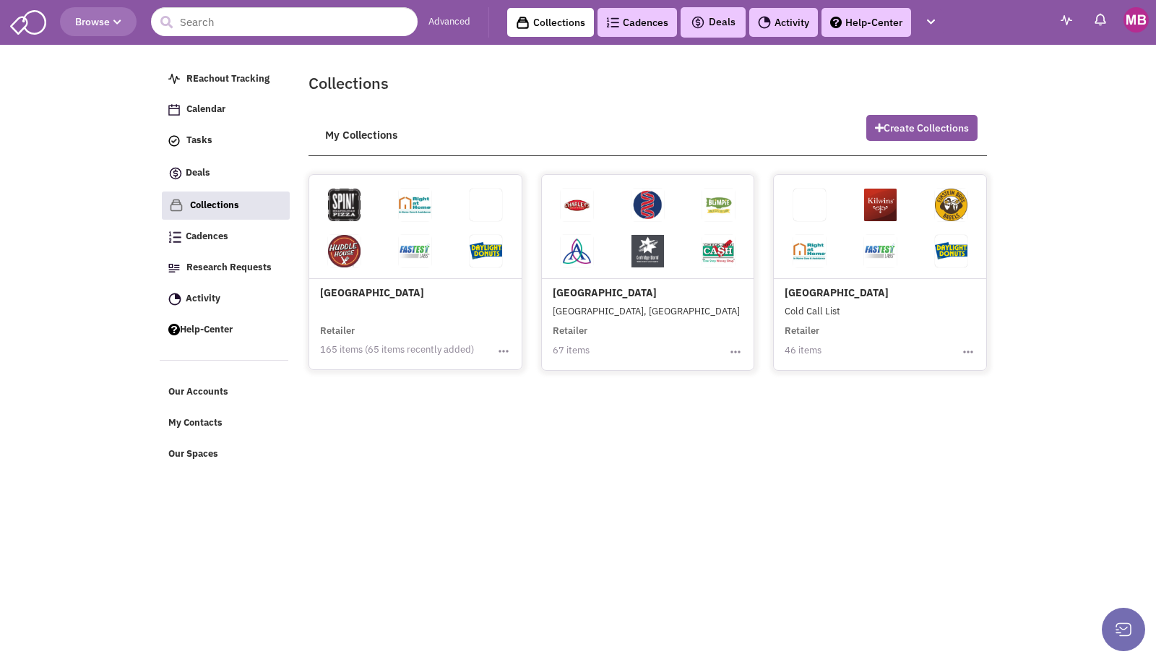
click at [413, 311] on p at bounding box center [415, 311] width 191 height 13
click at [408, 289] on h4 "[GEOGRAPHIC_DATA]" at bounding box center [415, 240] width 191 height 118
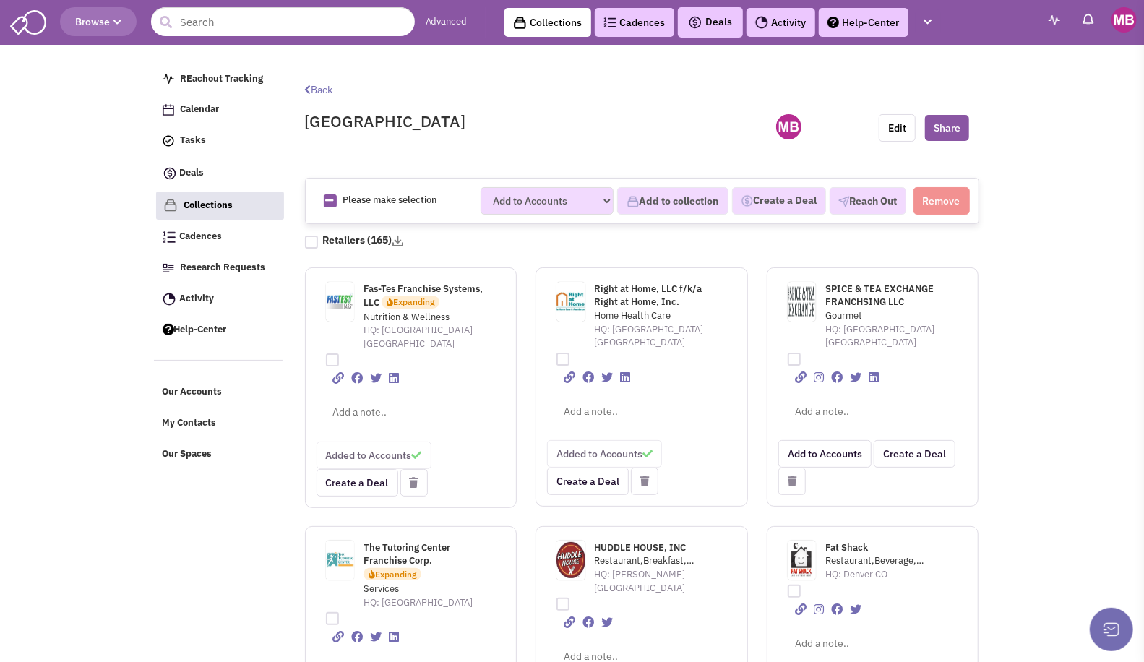
click at [447, 22] on link "Advanced" at bounding box center [447, 22] width 42 height 14
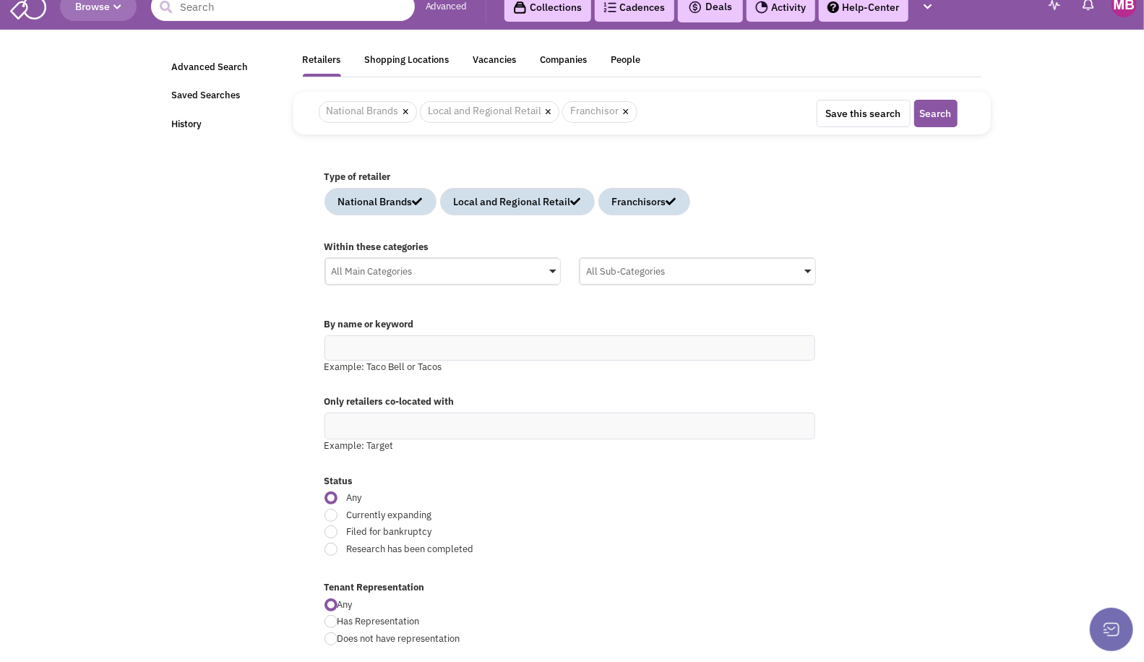
scroll to position [22, 0]
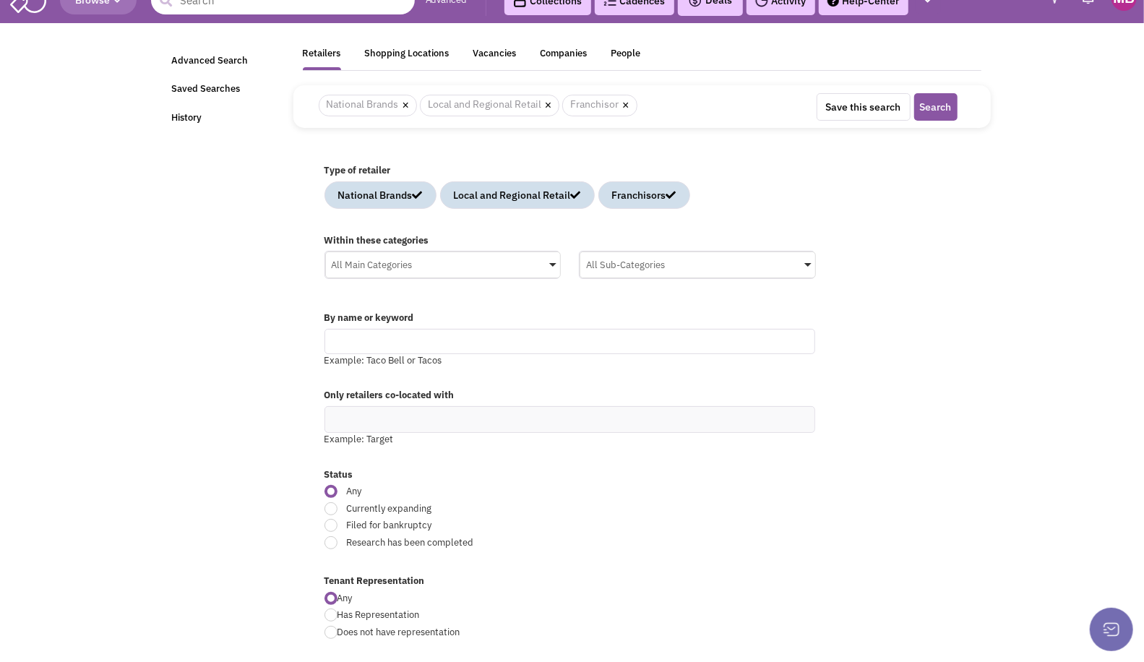
click at [452, 334] on input "text" at bounding box center [569, 341] width 491 height 25
type input "dentist"
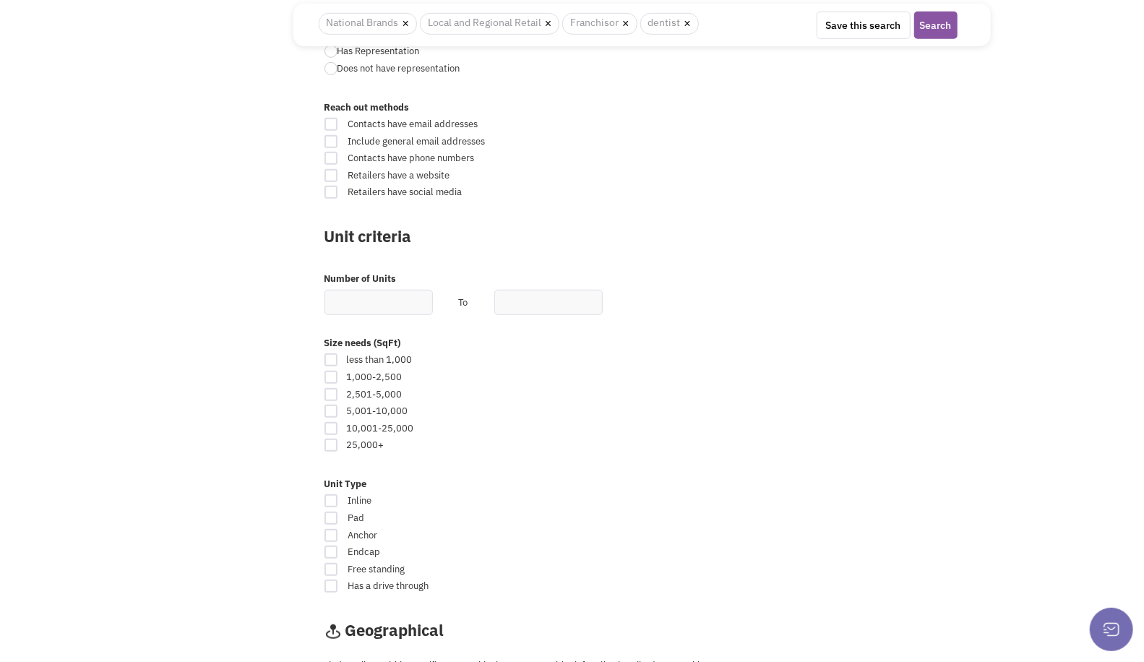
scroll to position [588, 0]
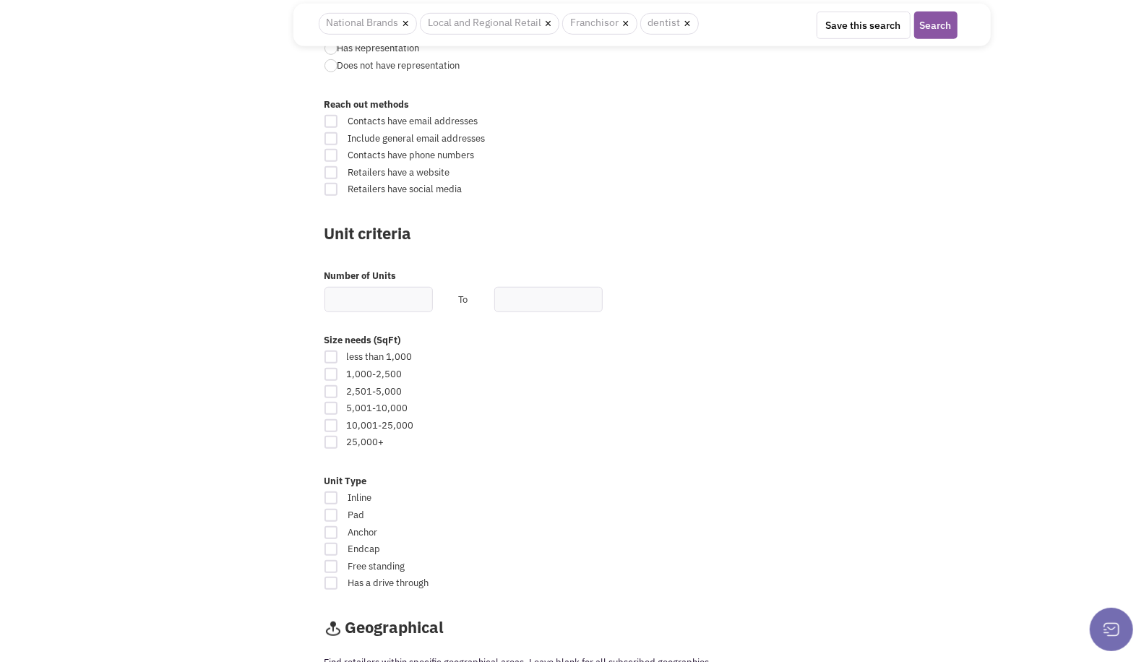
click at [329, 372] on div at bounding box center [330, 374] width 13 height 13
click at [339, 372] on input "checkbox" at bounding box center [343, 375] width 9 height 9
checkbox input "true"
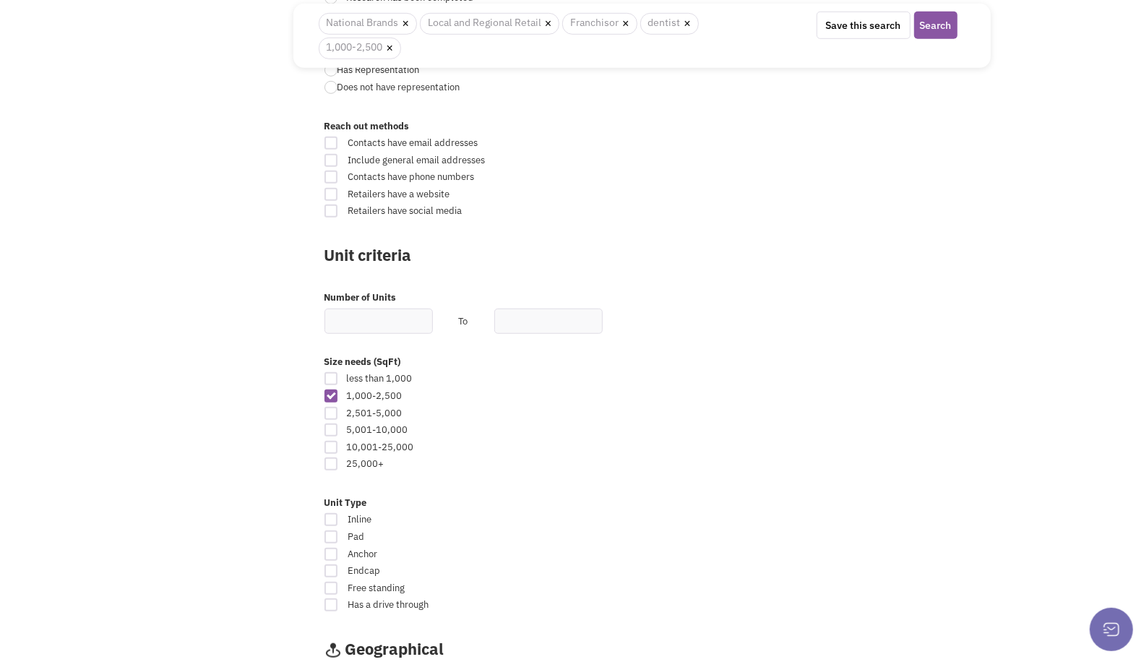
click at [331, 407] on div at bounding box center [330, 413] width 13 height 13
click at [339, 410] on input "checkbox" at bounding box center [343, 414] width 9 height 9
checkbox input "true"
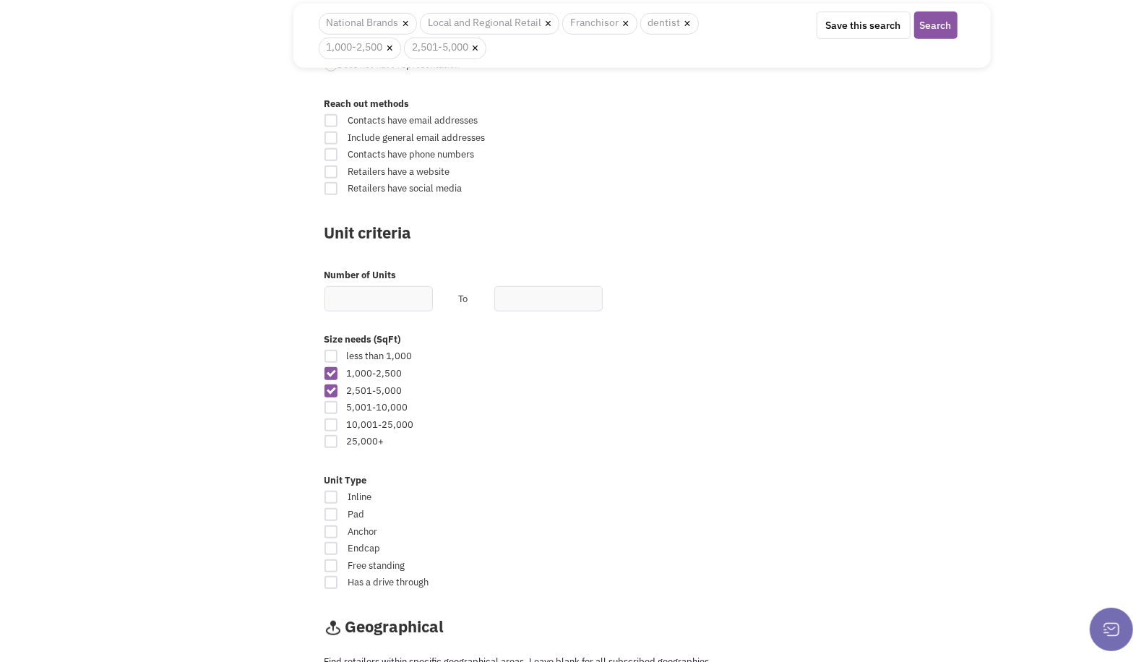
click at [329, 368] on div at bounding box center [330, 373] width 13 height 13
click at [339, 370] on input "checkbox" at bounding box center [343, 374] width 9 height 9
checkbox input "false"
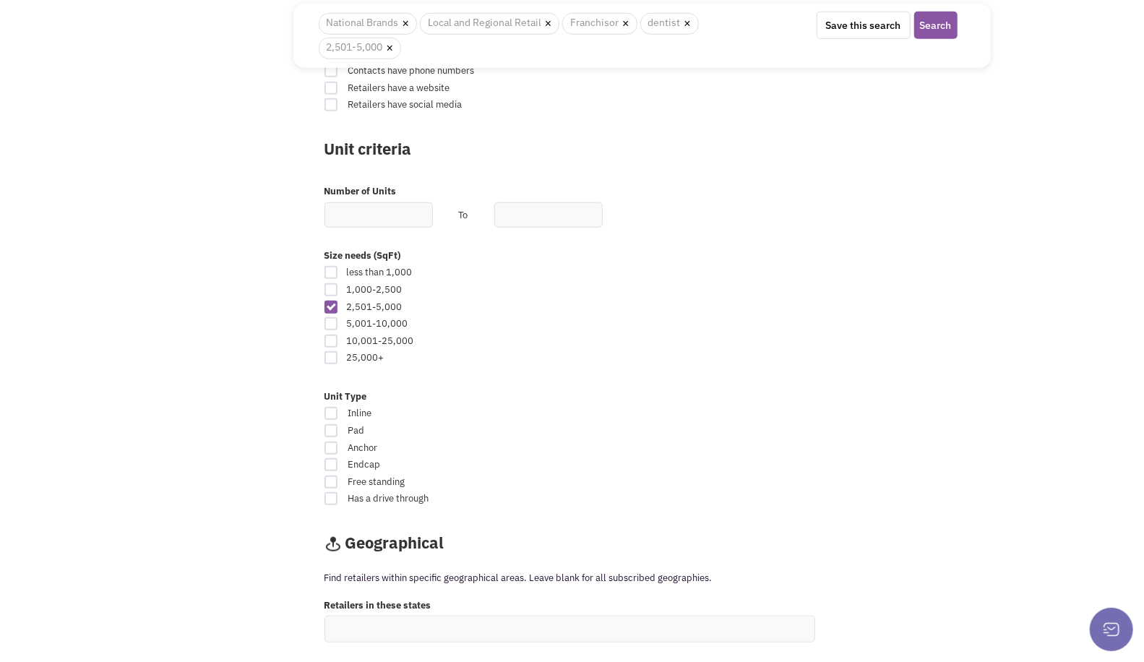
scroll to position [695, 0]
click at [329, 406] on div at bounding box center [330, 412] width 13 height 13
click at [656, 409] on input "Inline" at bounding box center [660, 413] width 9 height 9
checkbox input "true"
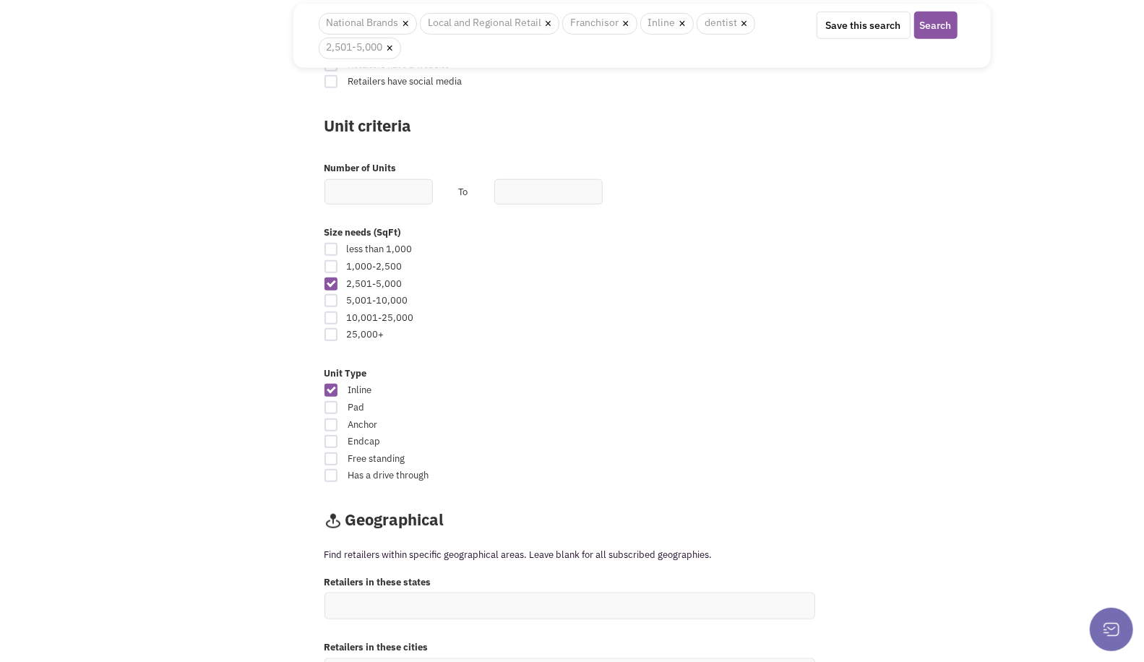
click at [328, 439] on div at bounding box center [330, 441] width 13 height 13
click at [656, 439] on input "Endcap" at bounding box center [660, 442] width 9 height 9
checkbox input "true"
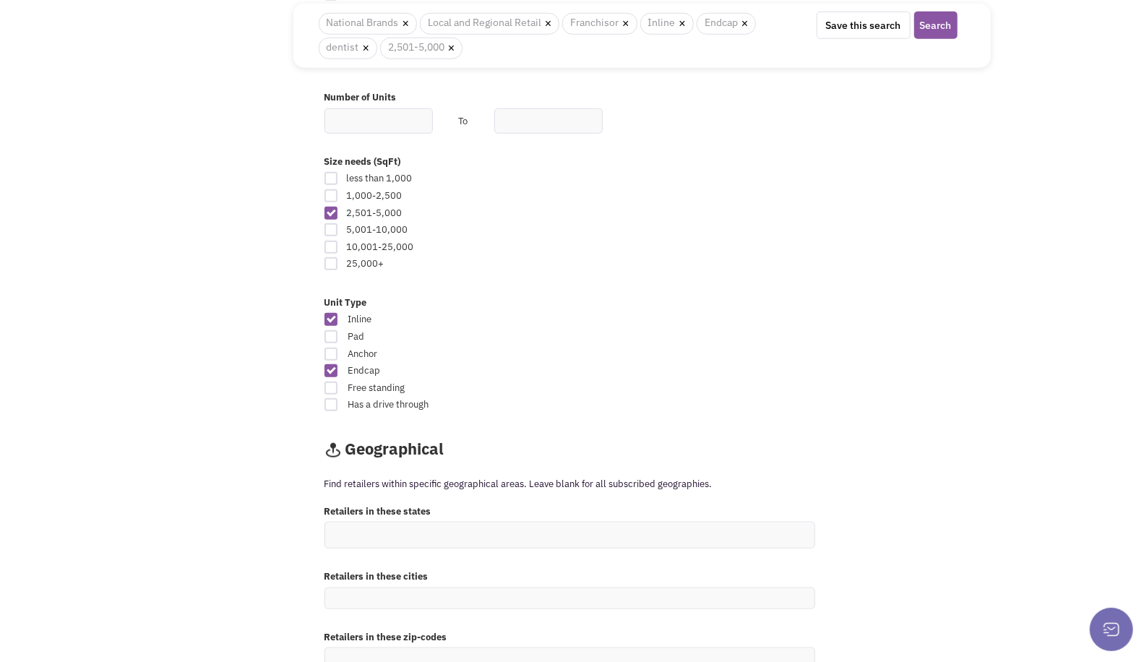
scroll to position [789, 0]
click at [327, 381] on div at bounding box center [330, 387] width 13 height 13
click at [656, 384] on input "Free standing" at bounding box center [660, 388] width 9 height 9
checkbox input "true"
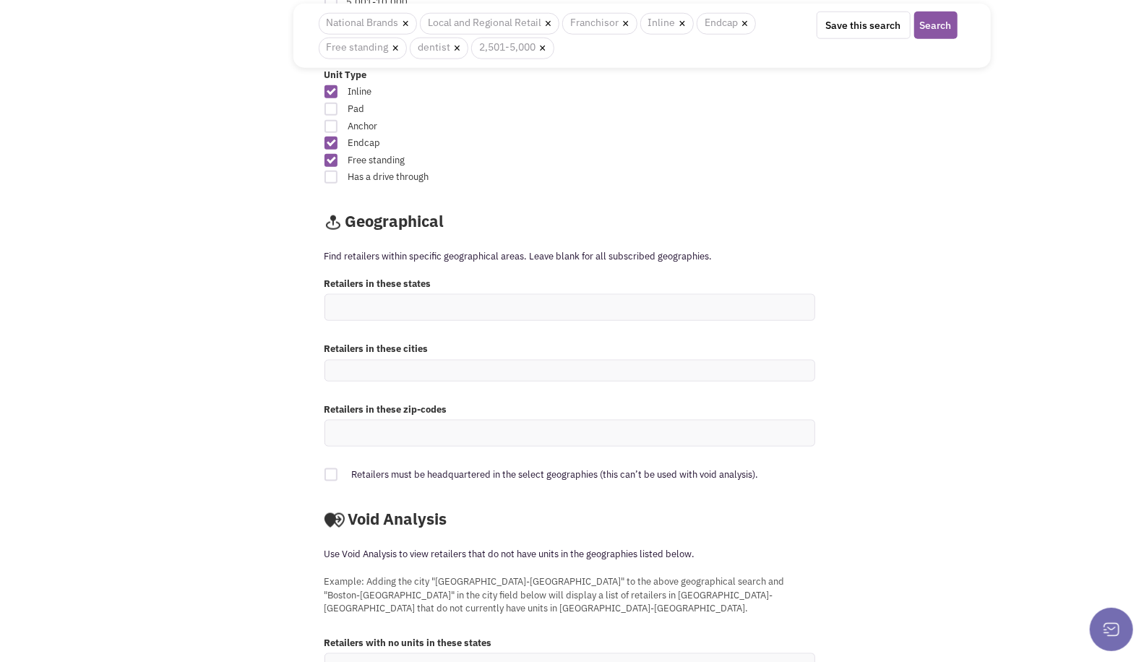
scroll to position [1017, 0]
click at [473, 298] on ul at bounding box center [569, 305] width 489 height 25
click at [0, 0] on select at bounding box center [0, 0] width 0 height 0
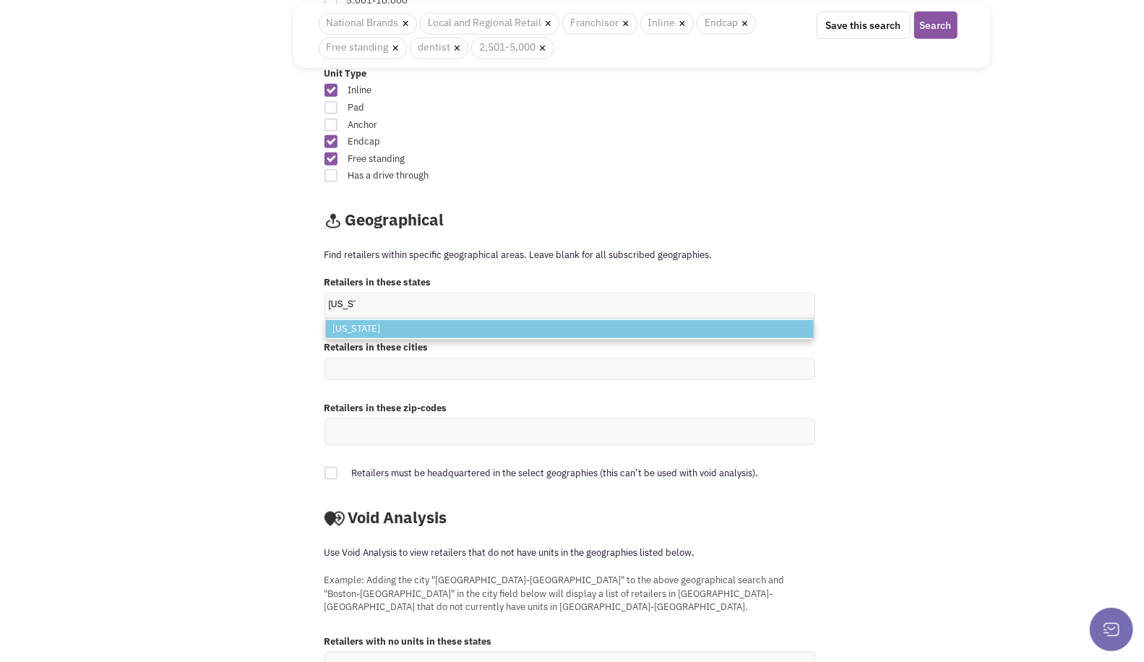
type input "texas"
click at [465, 320] on li "Texas" at bounding box center [570, 329] width 488 height 18
click at [0, 0] on select "texas Texas" at bounding box center [0, 0] width 0 height 0
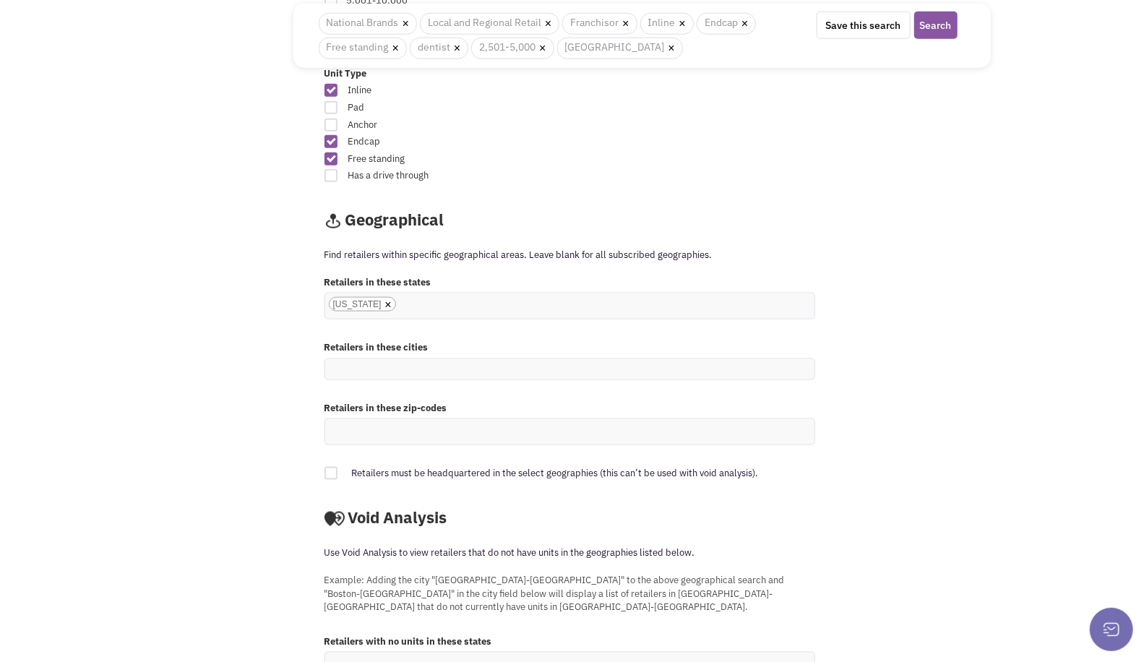
click at [465, 363] on ul at bounding box center [569, 369] width 489 height 20
click at [0, 0] on select at bounding box center [0, 0] width 0 height 0
type input "Houston"
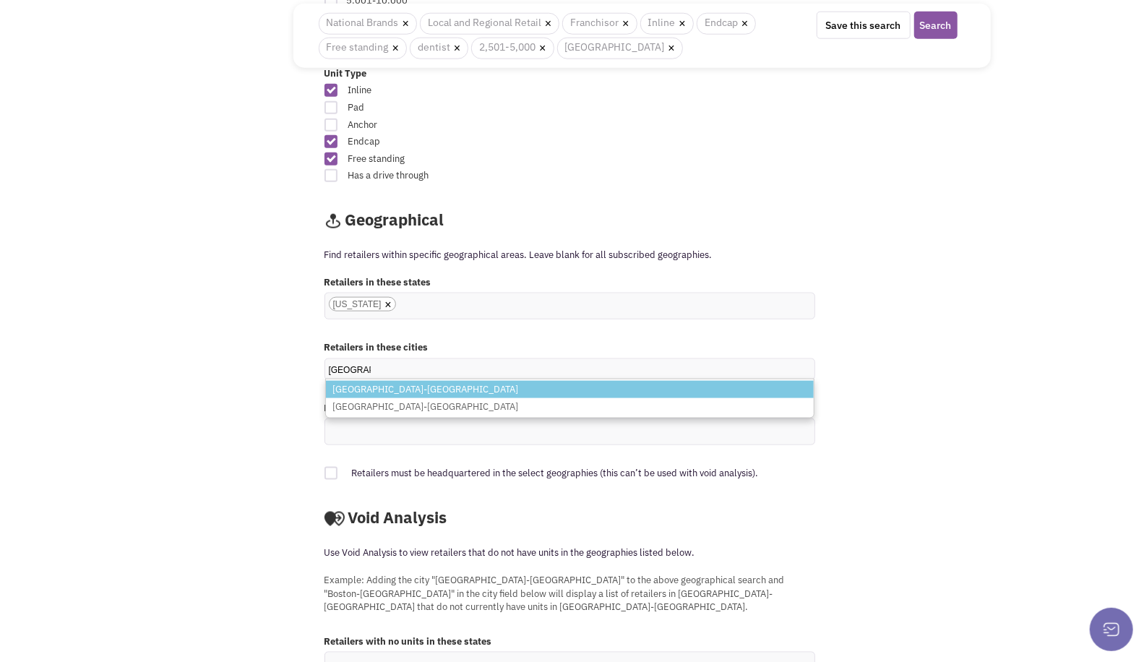
type input "houston"
click at [424, 383] on li "[GEOGRAPHIC_DATA]-[GEOGRAPHIC_DATA]" at bounding box center [570, 390] width 488 height 18
click at [0, 0] on select "houston North Houston-TX South Houston-TX" at bounding box center [0, 0] width 0 height 0
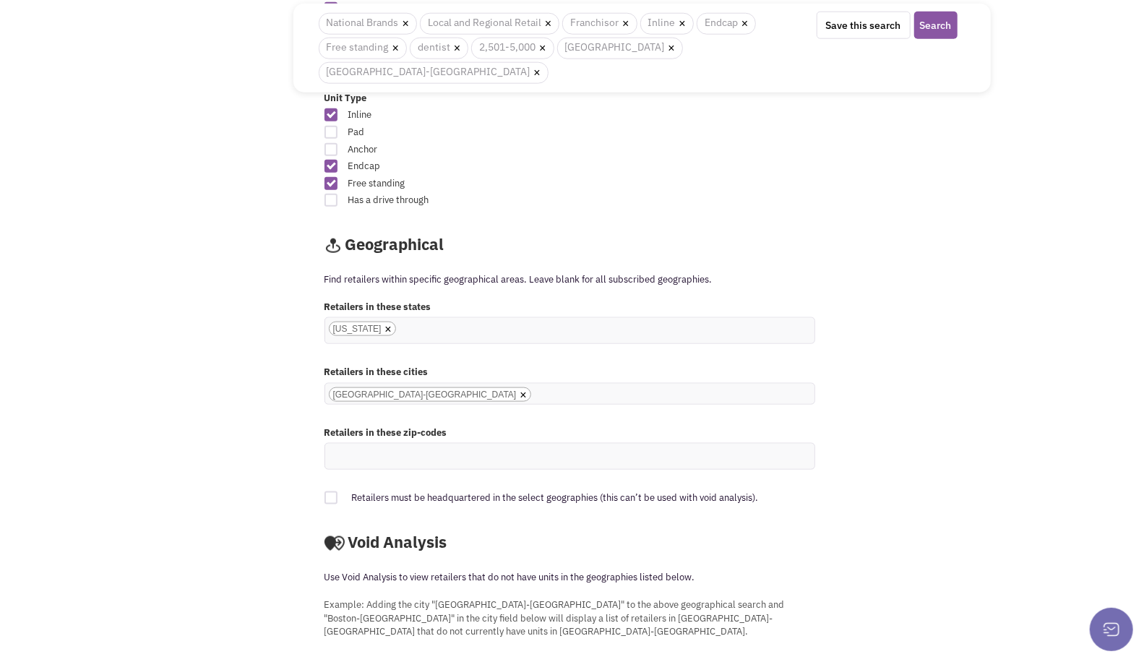
click at [535, 387] on input "North Houston-TX × North Houston-TX" at bounding box center [551, 394] width 32 height 14
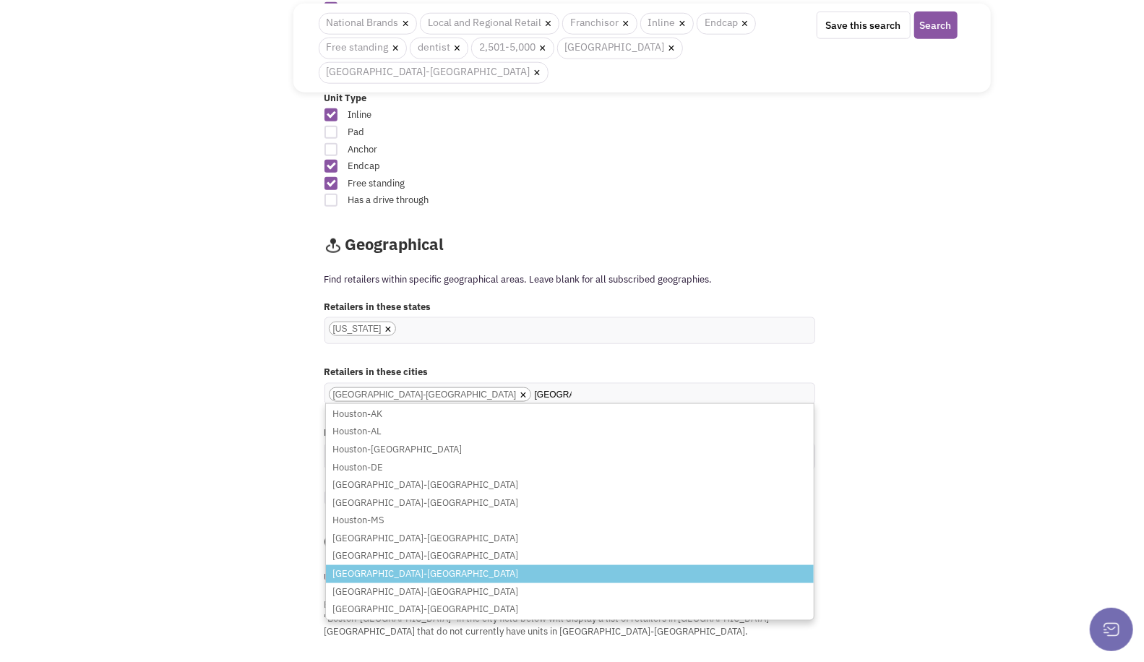
type input "houston"
click at [411, 565] on li "[GEOGRAPHIC_DATA]-[GEOGRAPHIC_DATA]" at bounding box center [570, 574] width 488 height 18
click at [0, 0] on select "[GEOGRAPHIC_DATA]-[GEOGRAPHIC_DATA]" at bounding box center [0, 0] width 0 height 0
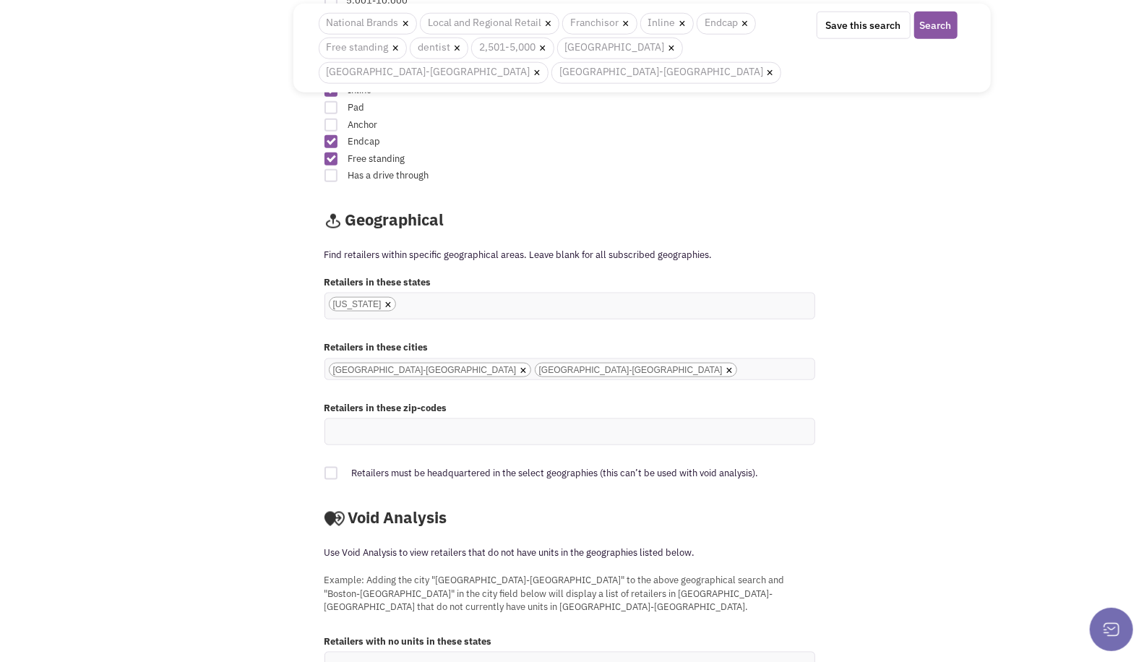
click at [532, 366] on ul "× North Houston-TX × Houston-TX" at bounding box center [569, 369] width 489 height 20
click at [0, 0] on select "North Houston-TX Houston-TX" at bounding box center [0, 0] width 0 height 0
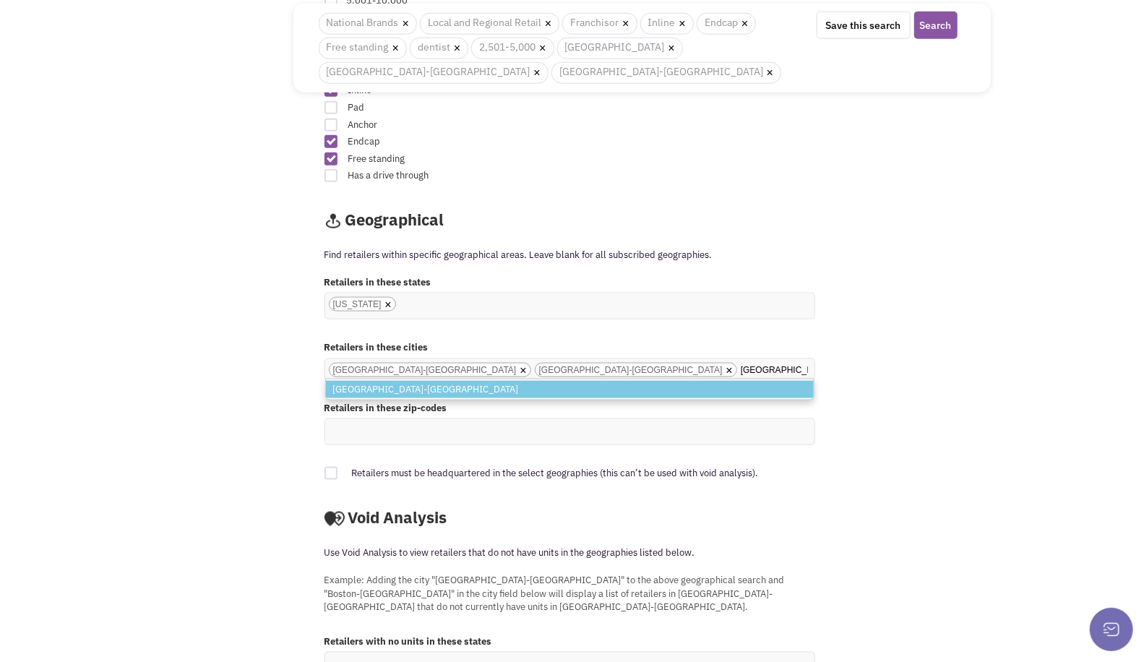
type input "south houston"
click at [405, 383] on li "[GEOGRAPHIC_DATA]-[GEOGRAPHIC_DATA]" at bounding box center [570, 390] width 488 height 18
click at [0, 0] on select "North Houston-TX Houston-TX" at bounding box center [0, 0] width 0 height 0
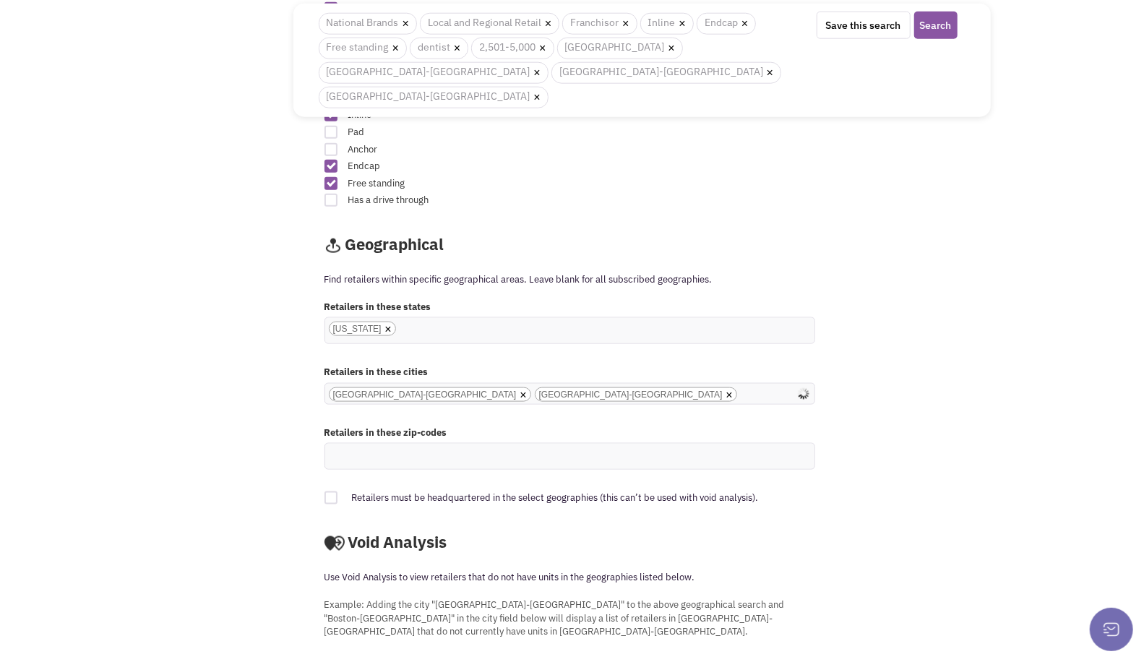
click at [566, 405] on input "North Houston-TX Houston-TX South Houston-TX × North Houston-TX × Houston-TX × …" at bounding box center [551, 412] width 32 height 14
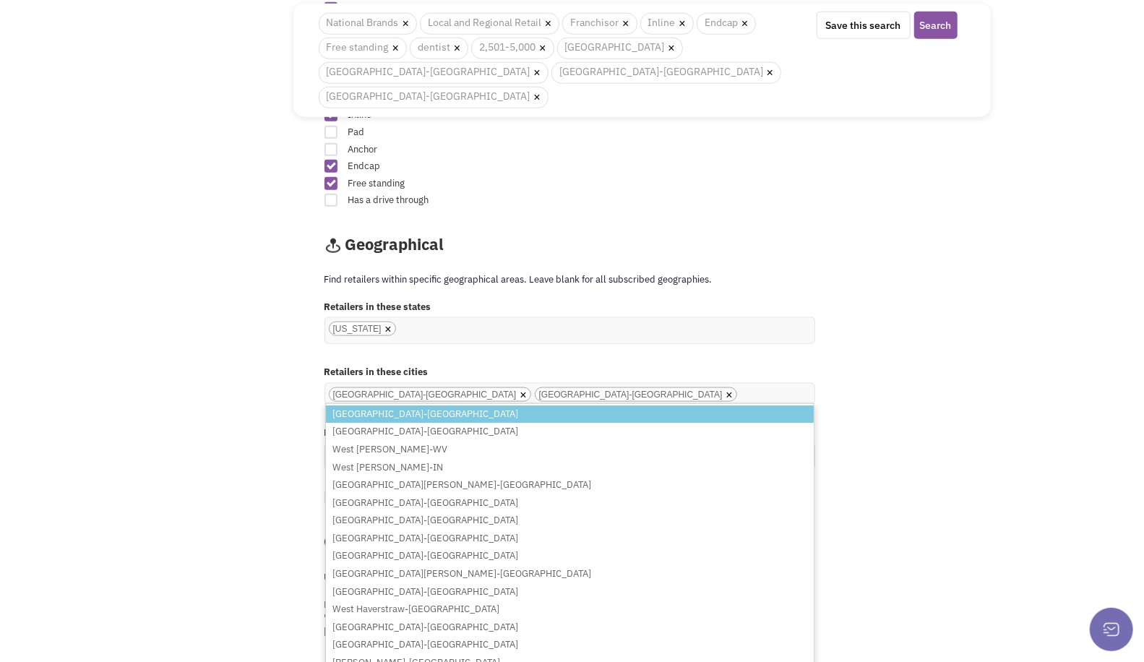
type input "w"
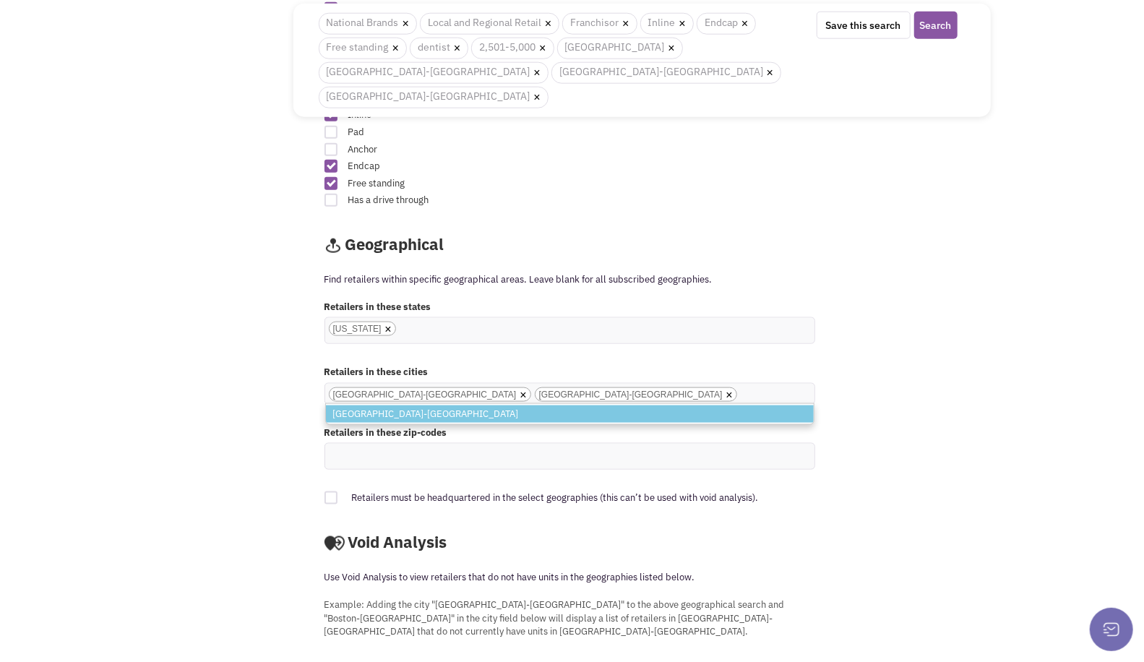
type input "Katy"
click at [642, 405] on li "[GEOGRAPHIC_DATA]-[GEOGRAPHIC_DATA]" at bounding box center [570, 414] width 488 height 18
click at [0, 0] on select "North Houston-TX Houston-TX South Houston-TX" at bounding box center [0, 0] width 0 height 0
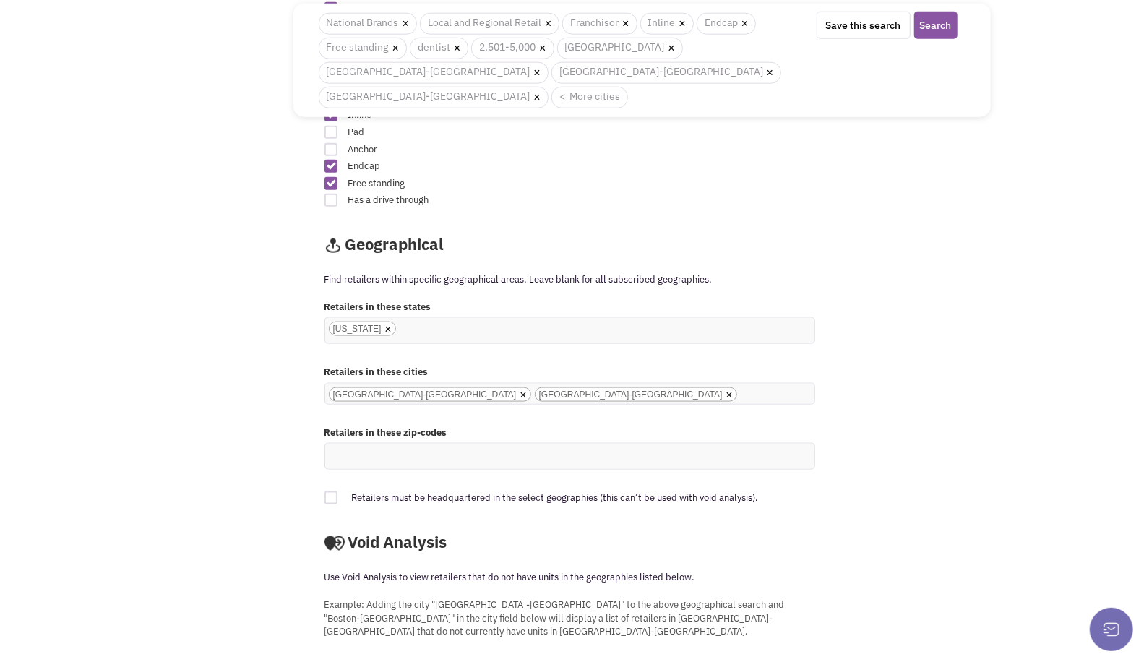
click at [741, 405] on input "North Houston-TX Houston-TX South Houston-TX Katy-TX × North Houston-TX × Houst…" at bounding box center [757, 412] width 32 height 14
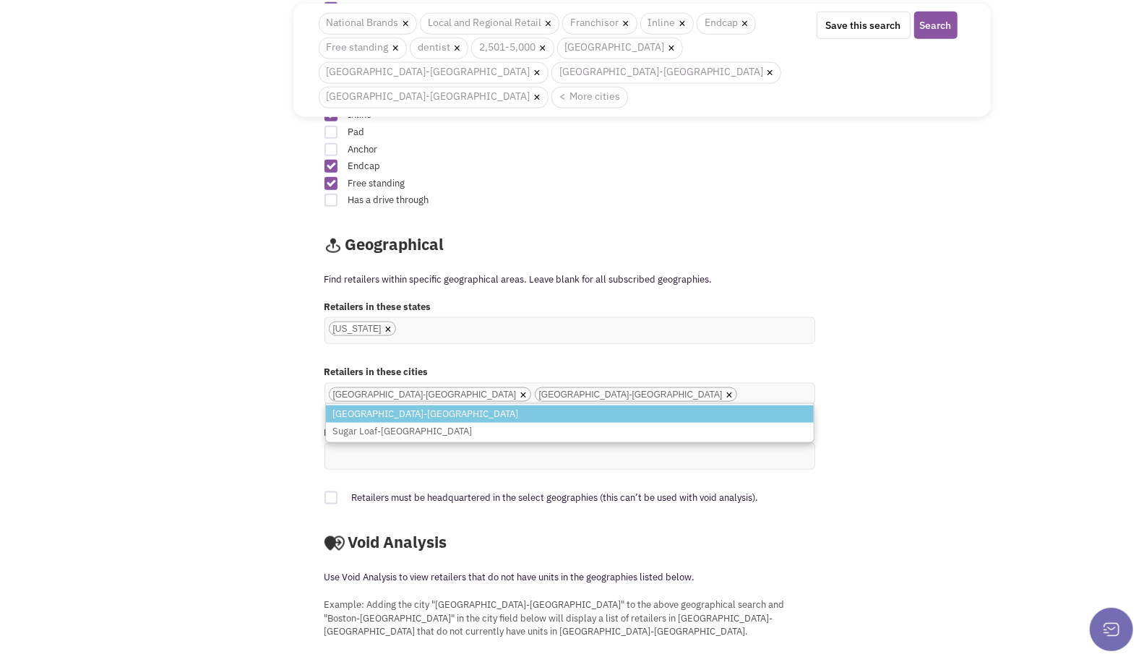
type input "Sugar l"
click at [650, 405] on li "[GEOGRAPHIC_DATA]-[GEOGRAPHIC_DATA]" at bounding box center [570, 414] width 488 height 18
click at [0, 0] on select "North Houston-TX Houston-TX South Houston-TX Katy-TX" at bounding box center [0, 0] width 0 height 0
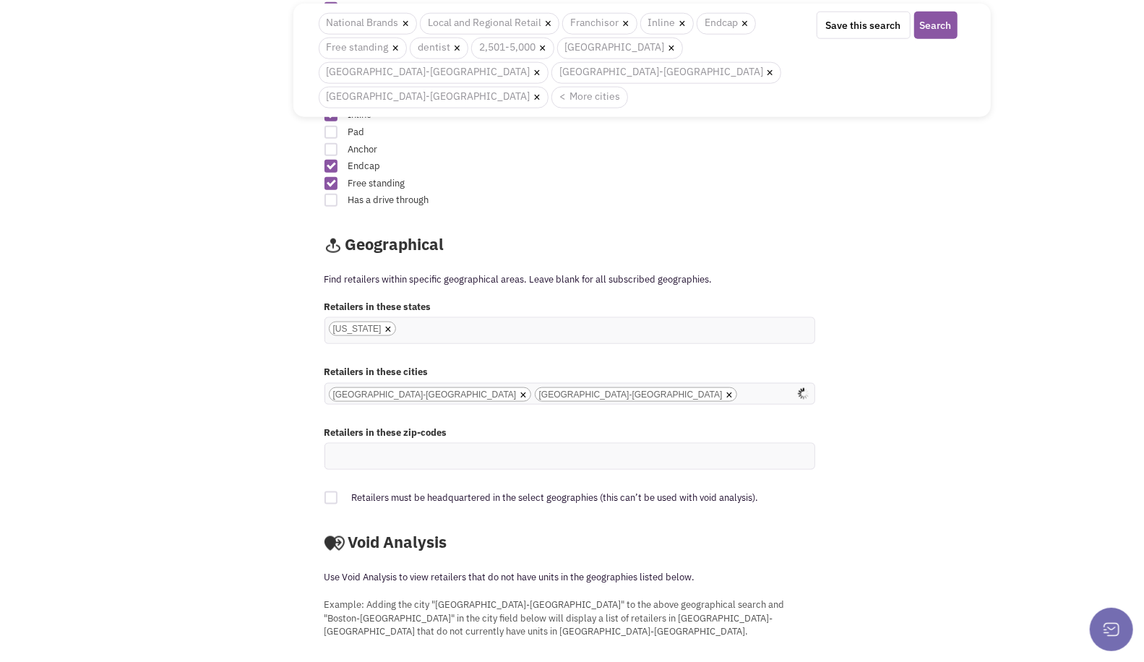
click at [566, 423] on input "North Houston-TX Houston-TX South Houston-TX Katy-TX Sugar Land-TX × North Hous…" at bounding box center [551, 430] width 32 height 14
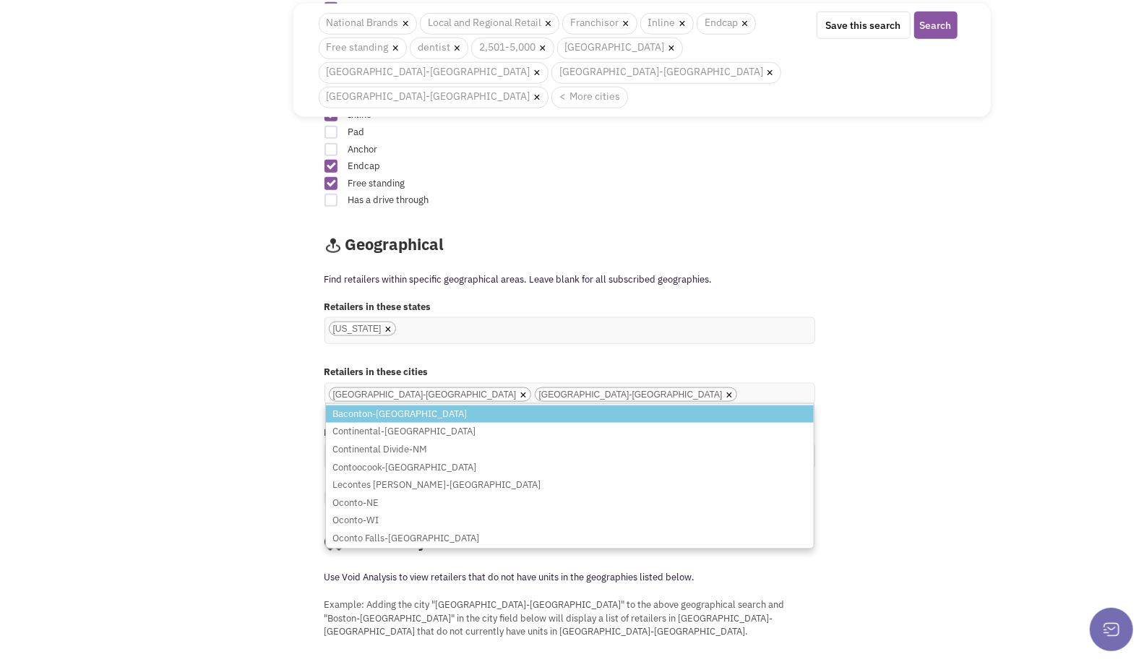
type input "C"
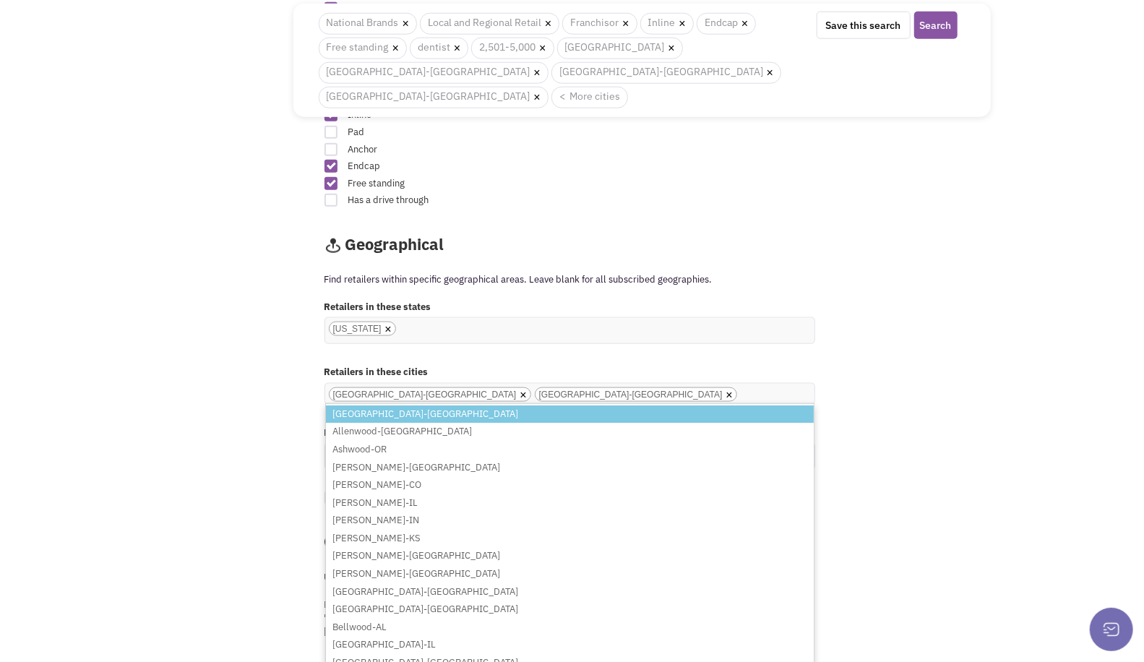
type input "w"
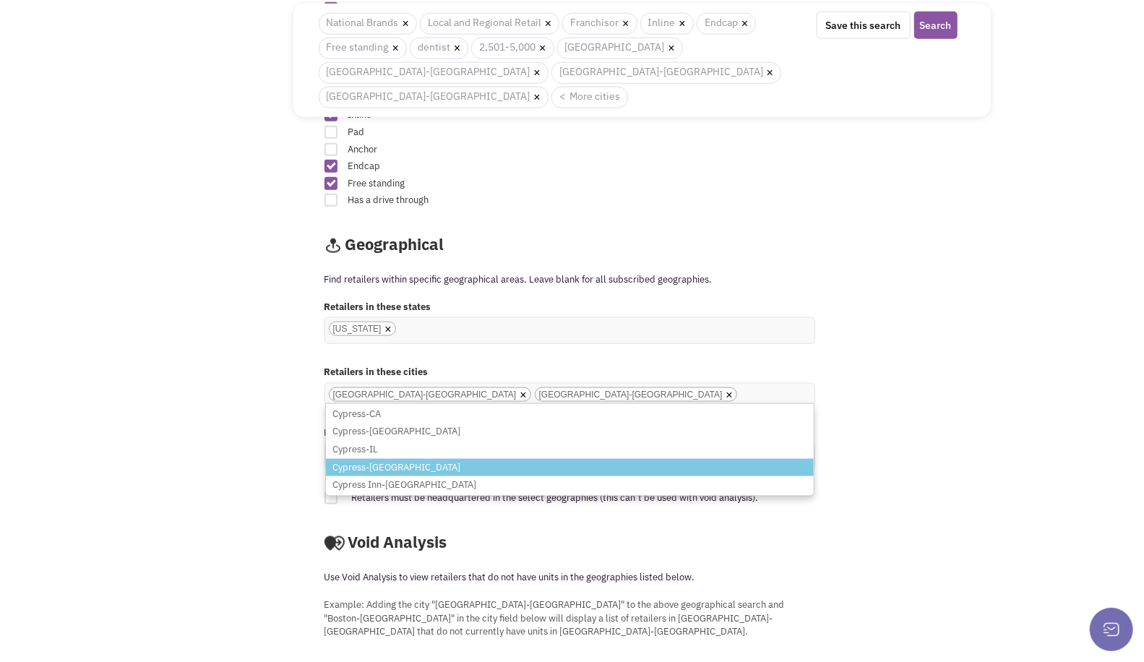
type input "cypress"
click at [643, 459] on li "Cypress-[GEOGRAPHIC_DATA]" at bounding box center [570, 468] width 488 height 18
click at [0, 0] on select "North Houston-TX Houston-TX South Houston-TX Katy-TX Sugar Land-TX" at bounding box center [0, 0] width 0 height 0
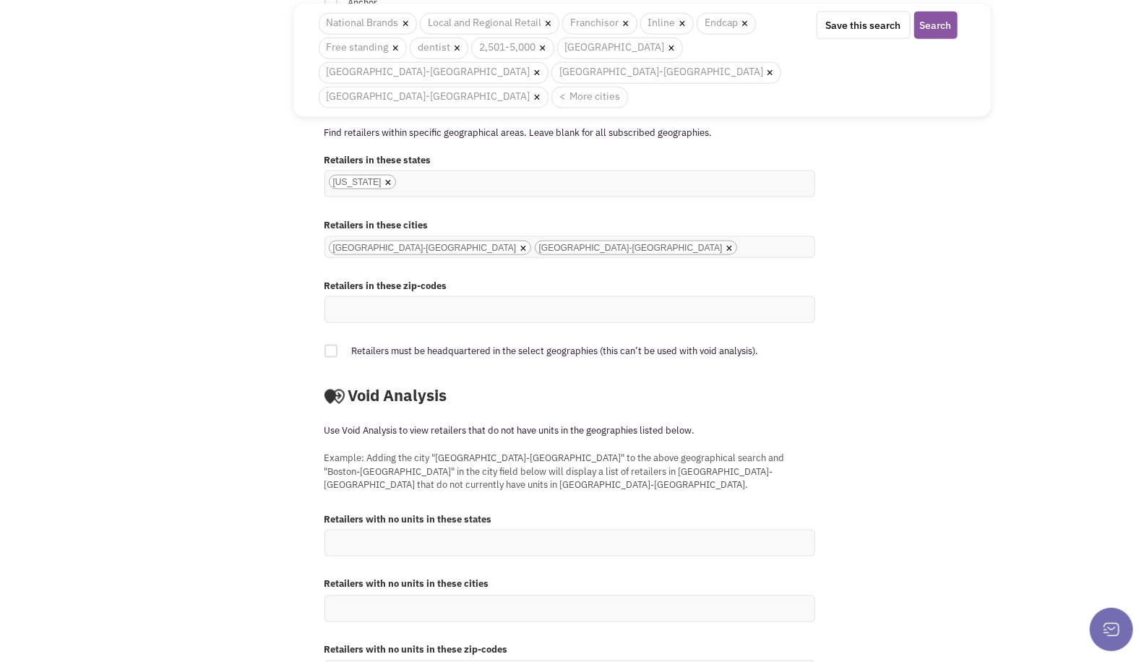
scroll to position [1197, 0]
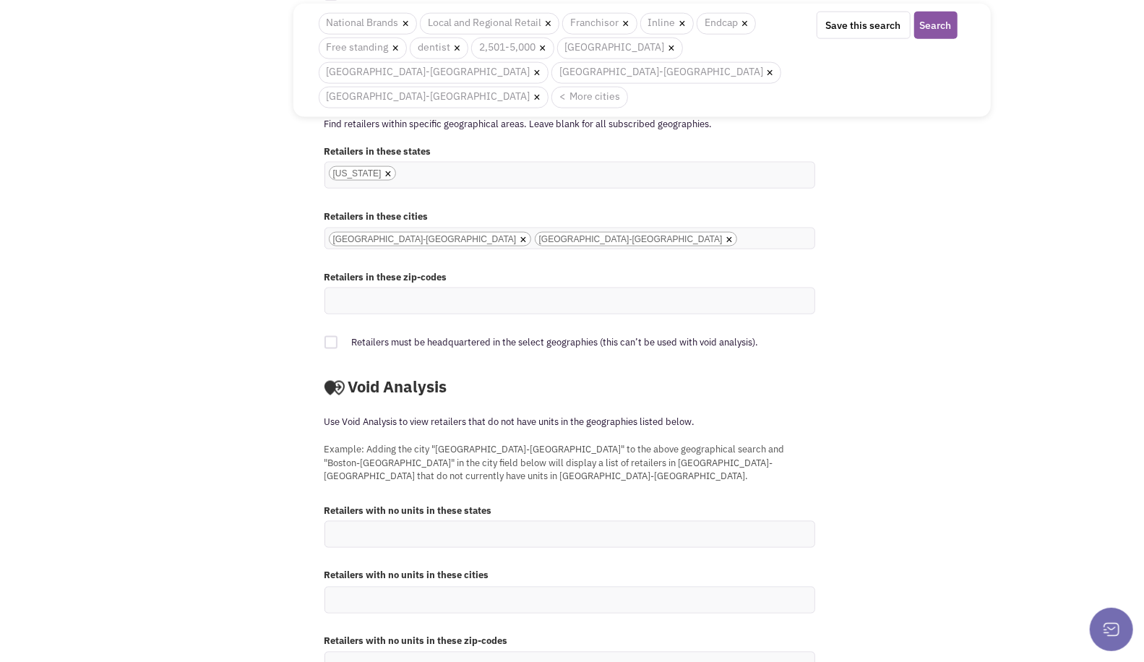
click at [603, 652] on ul at bounding box center [569, 664] width 489 height 25
click at [0, 0] on select at bounding box center [0, 0] width 0 height 0
click at [918, 628] on div "Retailers with no units in these zip-codes 77449 77449" at bounding box center [642, 661] width 654 height 66
click at [527, 652] on ul "77449" at bounding box center [569, 664] width 489 height 25
click at [0, 0] on select "77449" at bounding box center [0, 0] width 0 height 0
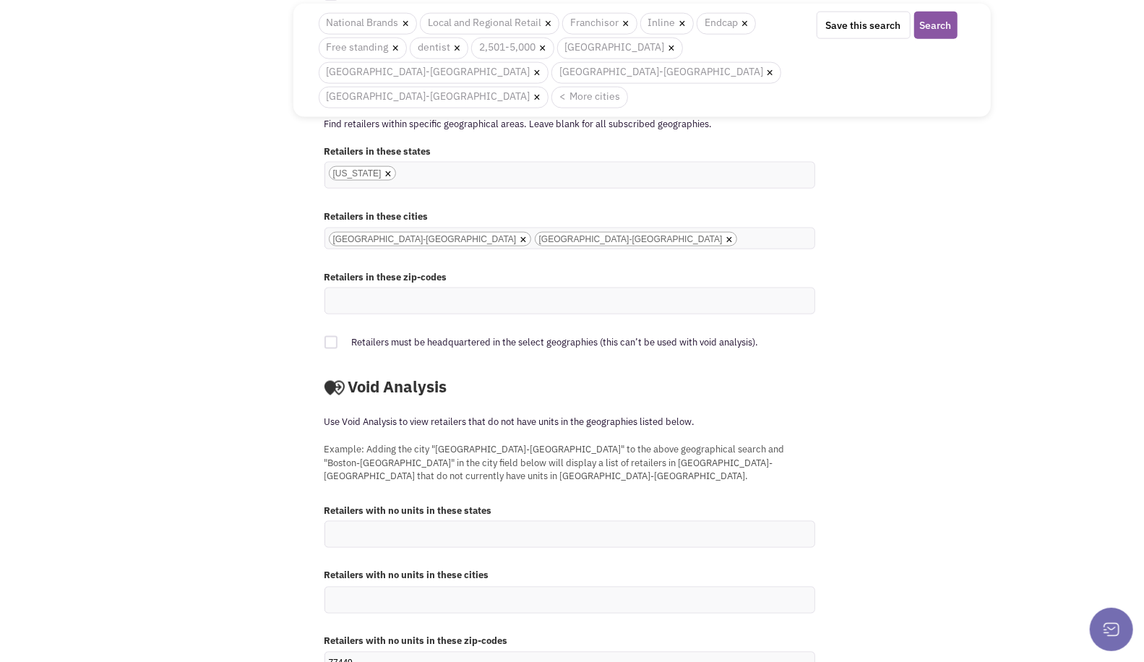
click at [348, 656] on input "77449" at bounding box center [342, 663] width 27 height 14
type input "77449"
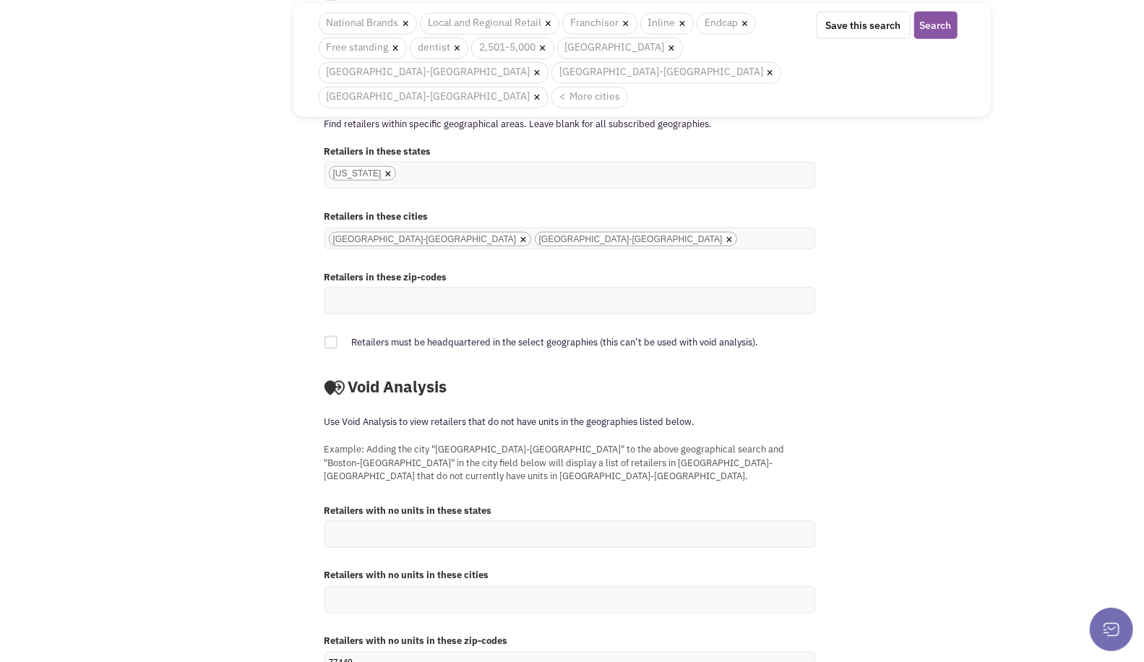
click at [0, 0] on select "77449 77449" at bounding box center [0, 0] width 0 height 0
click at [931, 23] on button "Search" at bounding box center [935, 25] width 43 height 27
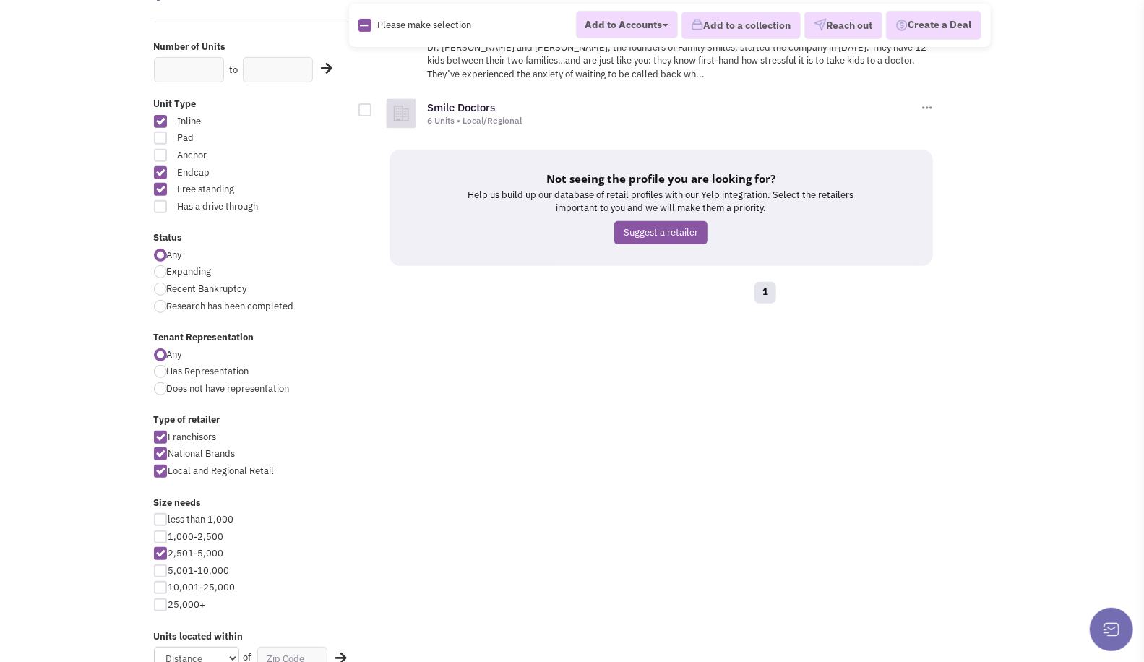
scroll to position [306, 0]
click at [160, 532] on div at bounding box center [160, 534] width 13 height 13
click at [168, 532] on input "1,000-2,500" at bounding box center [172, 535] width 9 height 9
checkbox input "true"
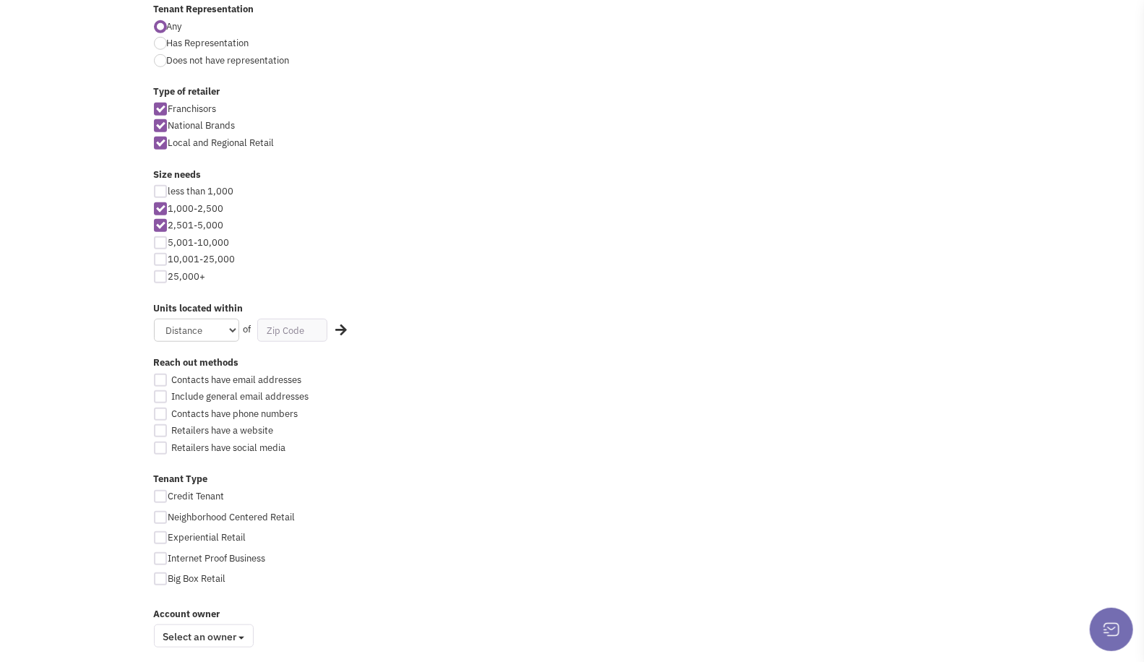
scroll to position [633, 0]
click at [159, 376] on div at bounding box center [160, 379] width 13 height 13
click at [168, 376] on input "Contacts have email addresses" at bounding box center [172, 380] width 9 height 9
checkbox input "true"
